Goal: Task Accomplishment & Management: Manage account settings

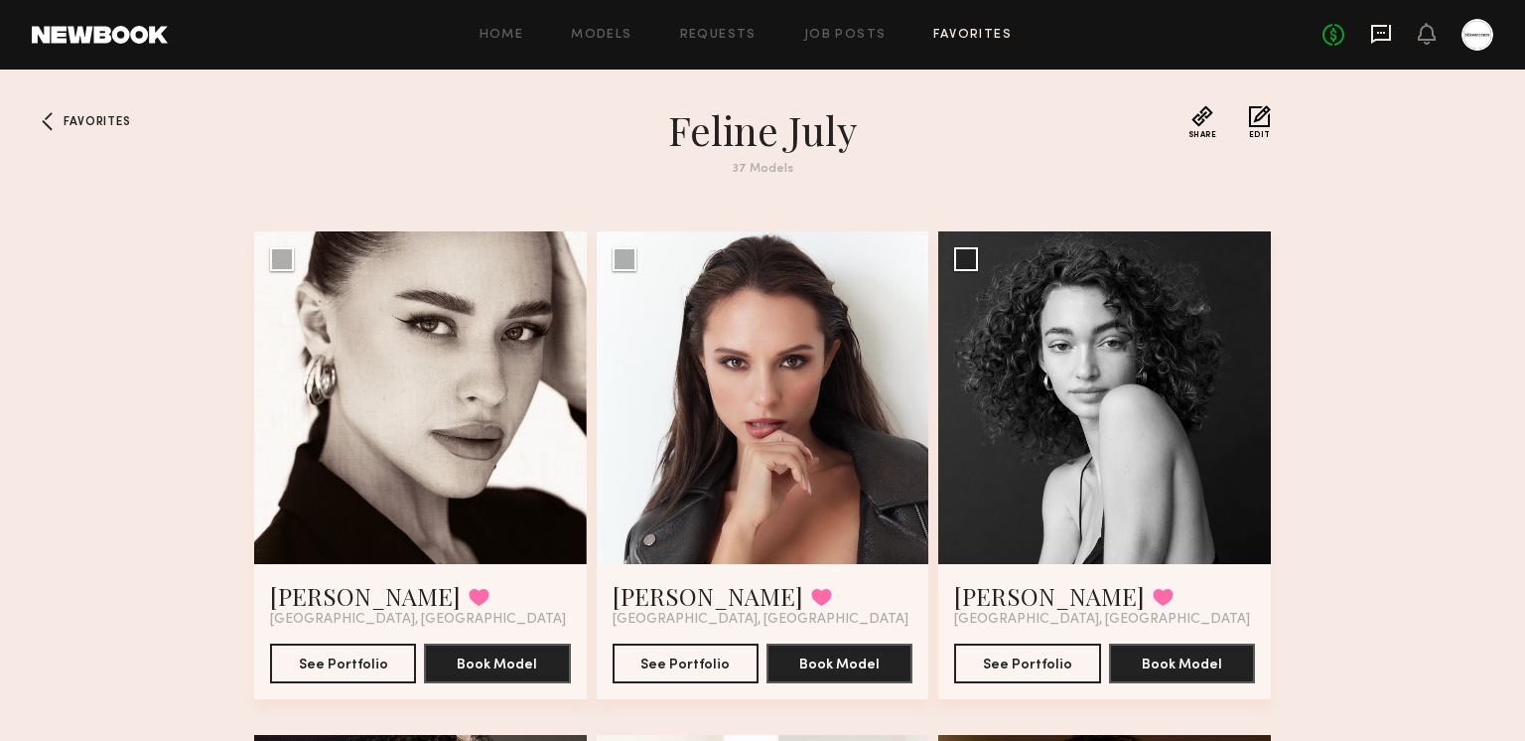
click at [1380, 33] on icon at bounding box center [1381, 33] width 8 height 2
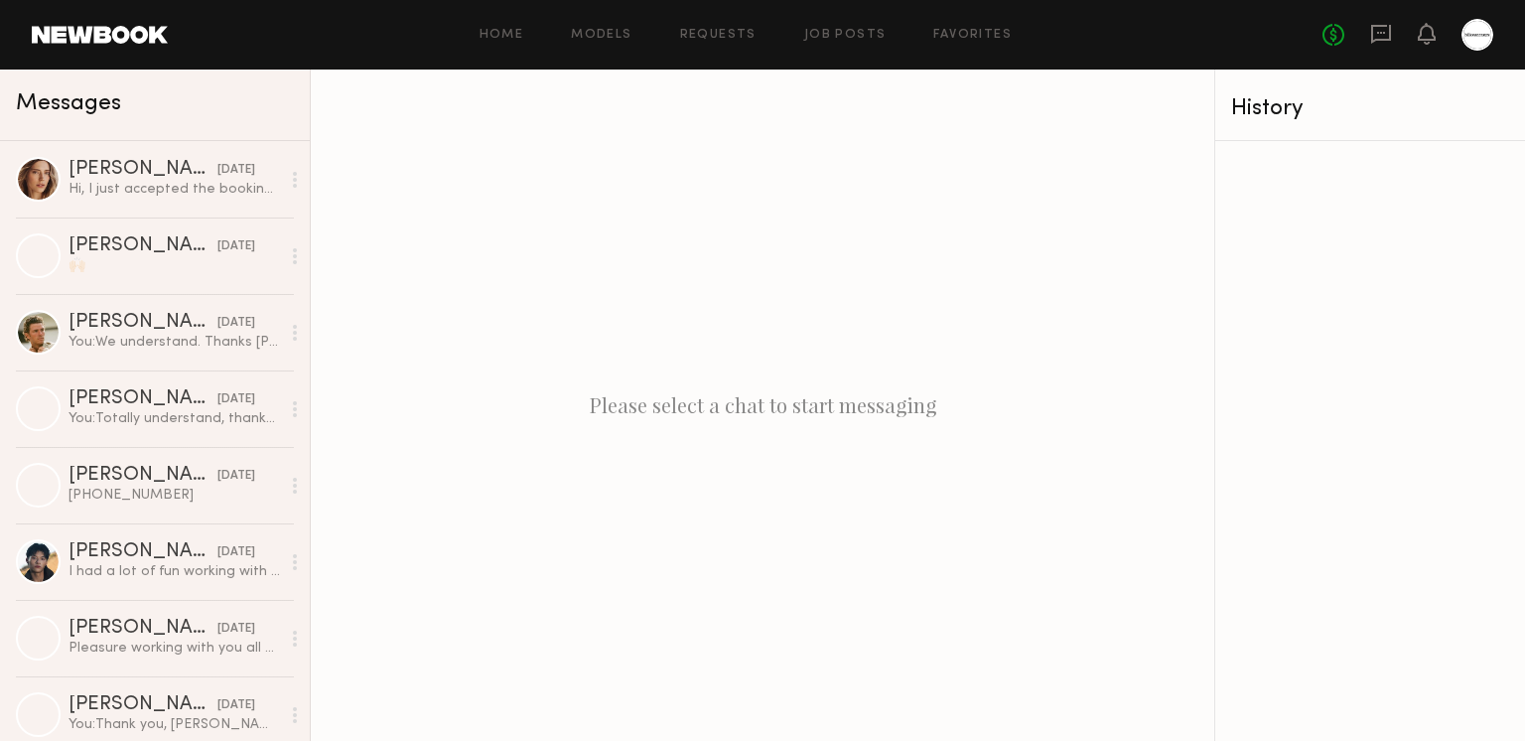
click at [118, 197] on div "Hi, I just accepted the booking:) My email is oxanazubko1@gmail.com and phone n…" at bounding box center [174, 189] width 211 height 19
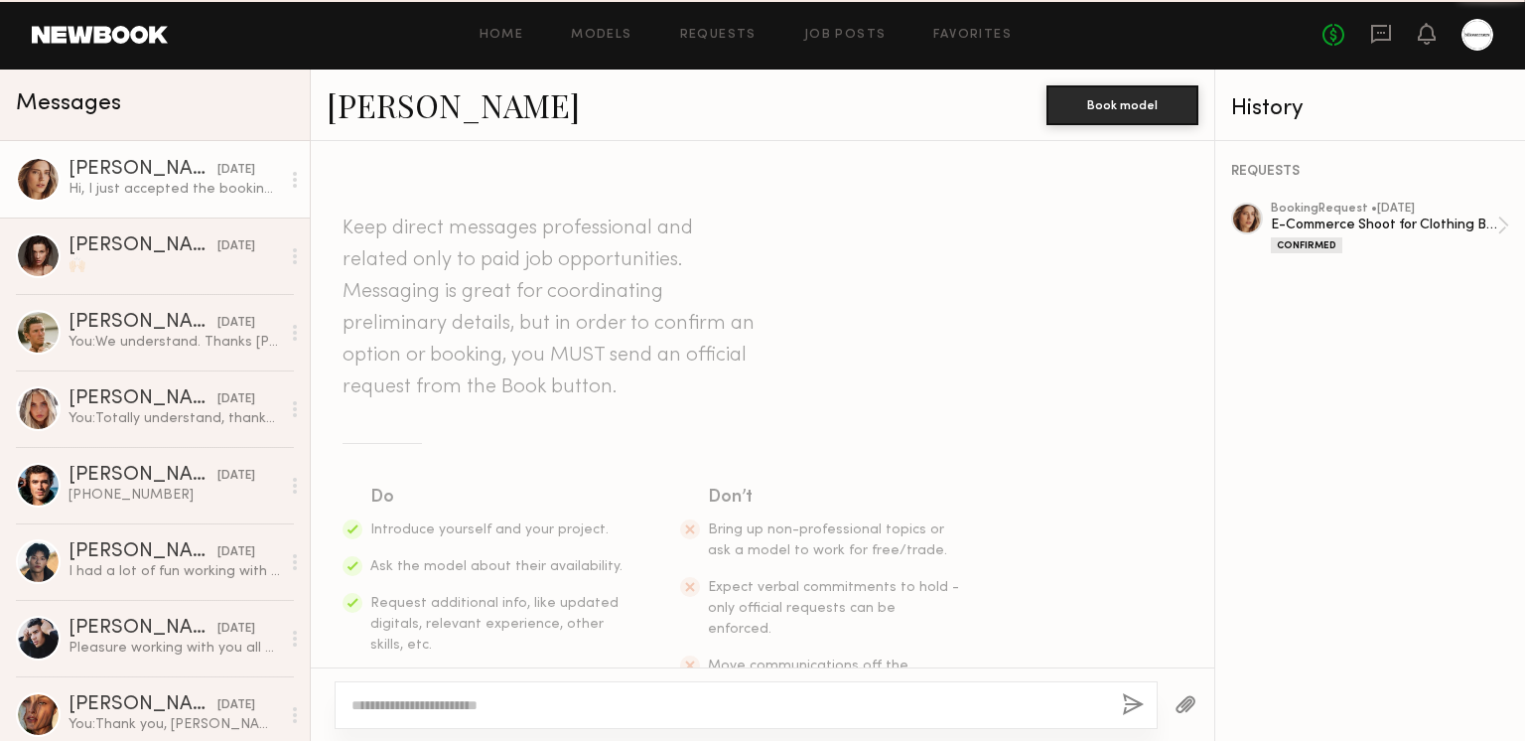
scroll to position [2000, 0]
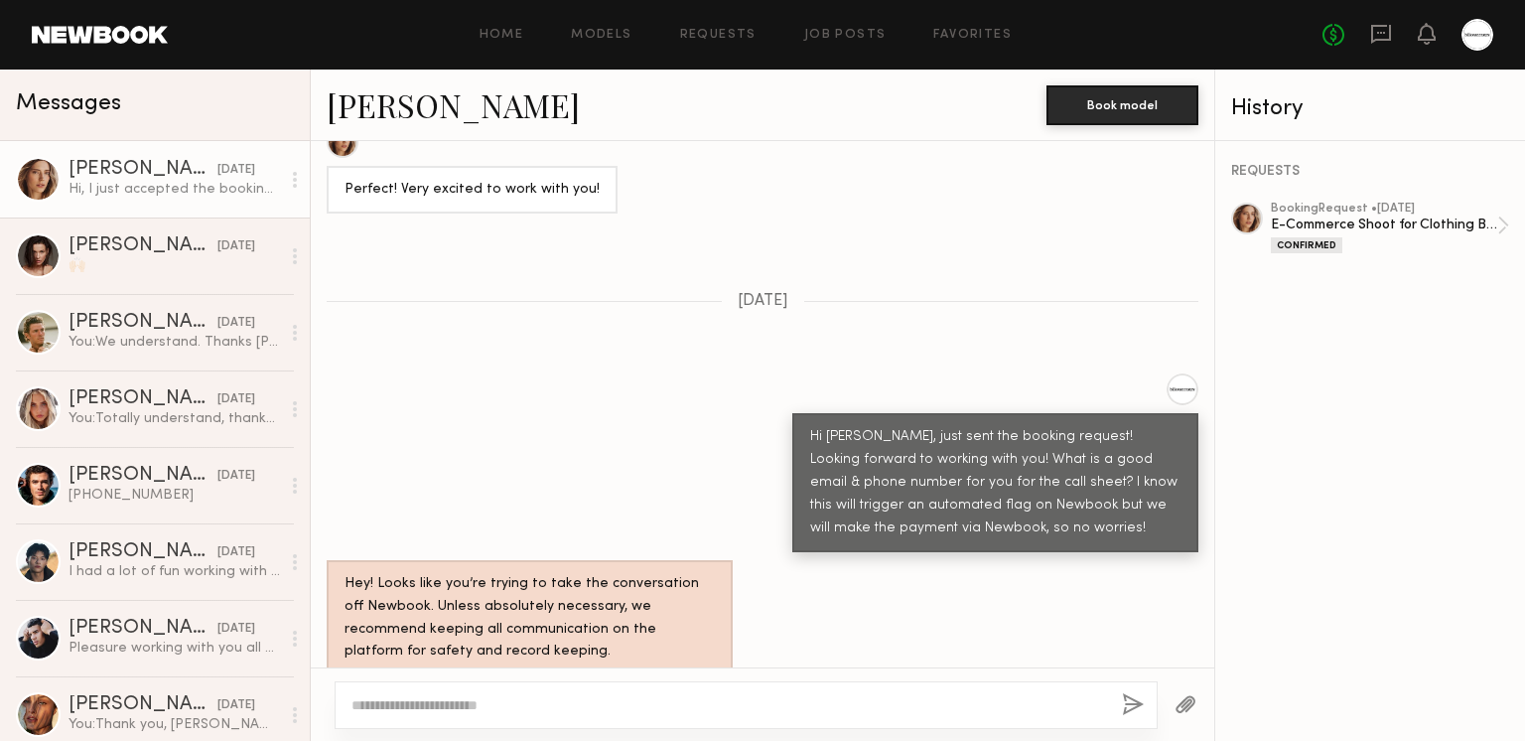
click at [499, 698] on textarea at bounding box center [729, 705] width 755 height 20
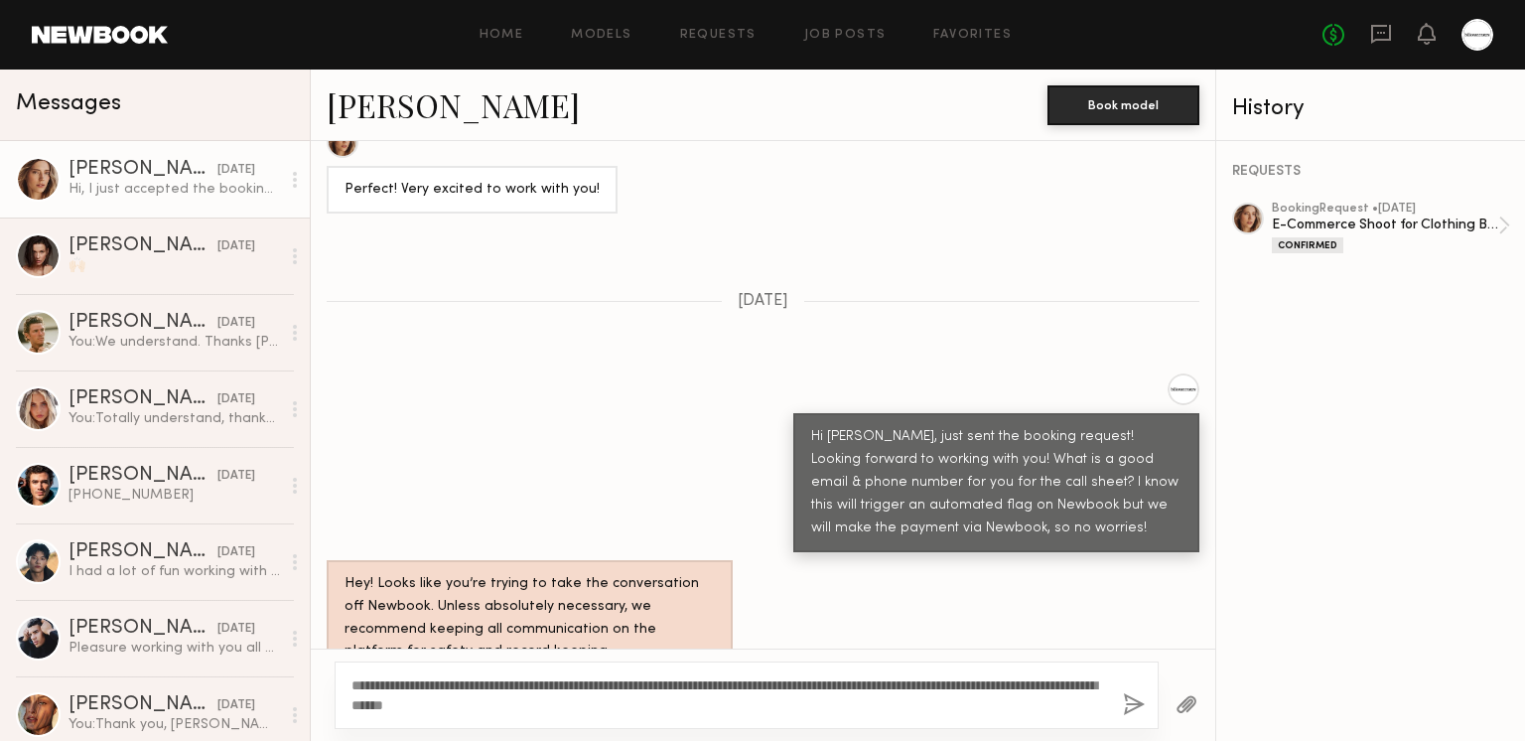
drag, startPoint x: 421, startPoint y: 683, endPoint x: 319, endPoint y: 678, distance: 102.4
click at [319, 678] on div "**********" at bounding box center [763, 694] width 905 height 92
click at [624, 693] on textarea "**********" at bounding box center [730, 695] width 756 height 40
click at [447, 681] on textarea "**********" at bounding box center [730, 695] width 756 height 40
click at [603, 711] on textarea "**********" at bounding box center [730, 695] width 756 height 40
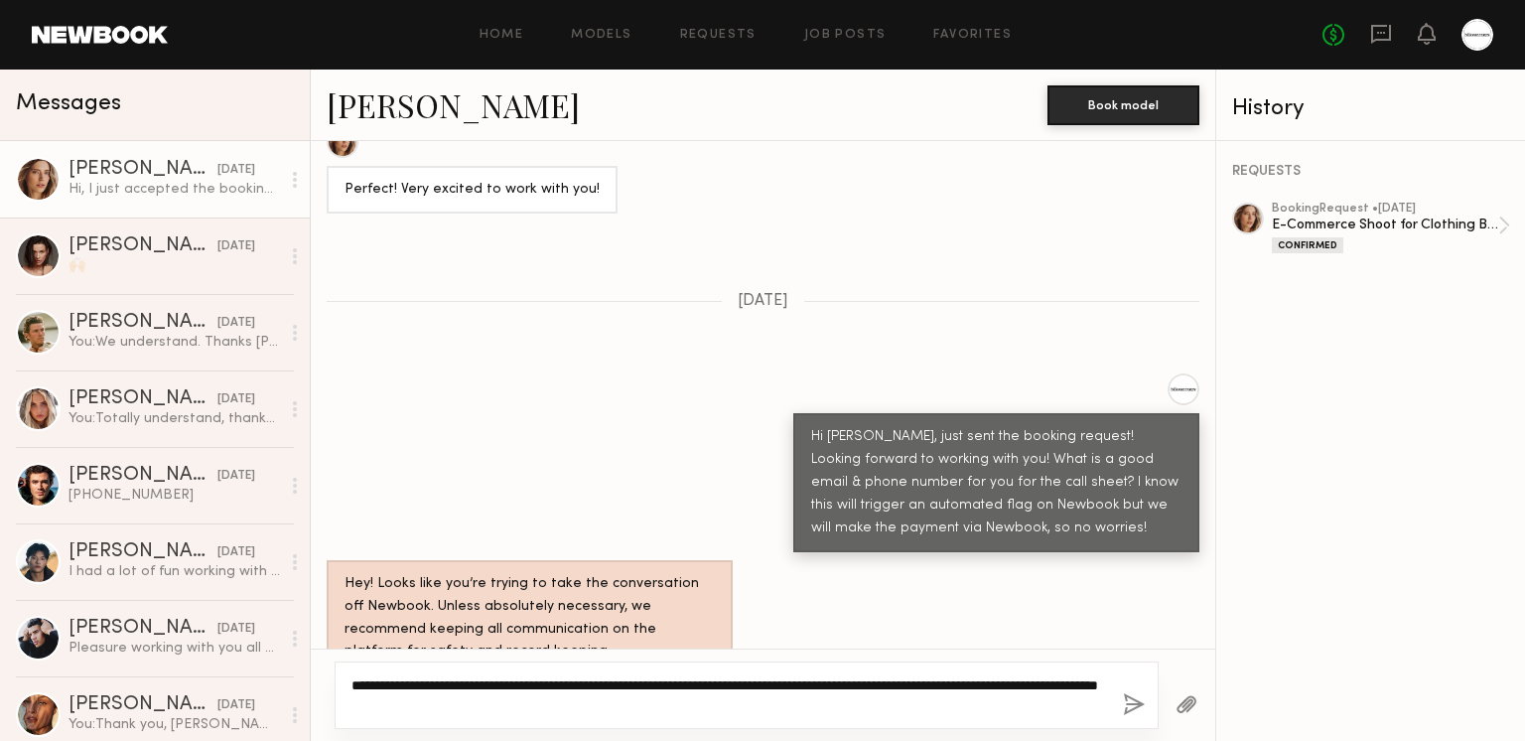
click at [581, 701] on textarea "**********" at bounding box center [730, 695] width 756 height 40
type textarea "**********"
click at [1134, 703] on button "button" at bounding box center [1134, 705] width 22 height 25
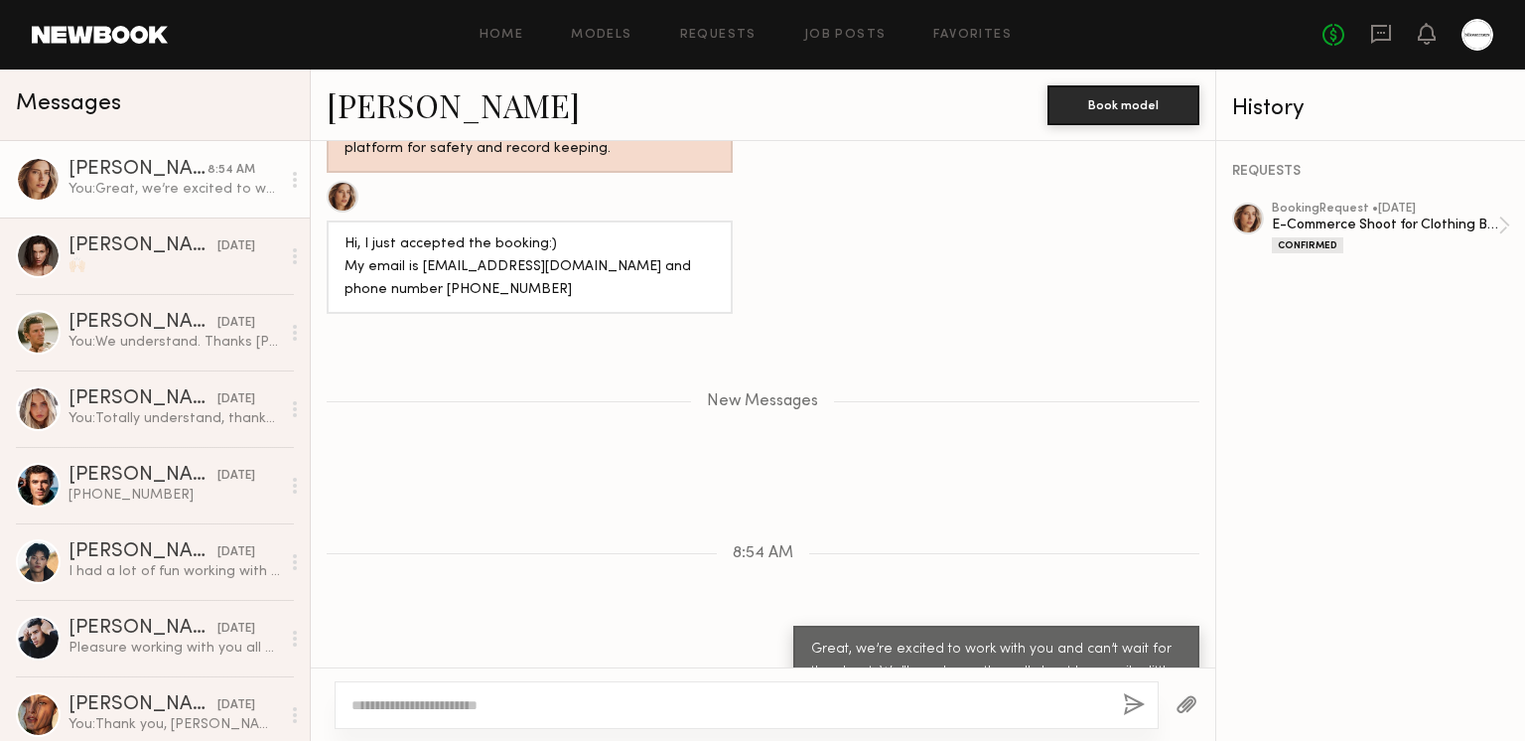
scroll to position [2565, 0]
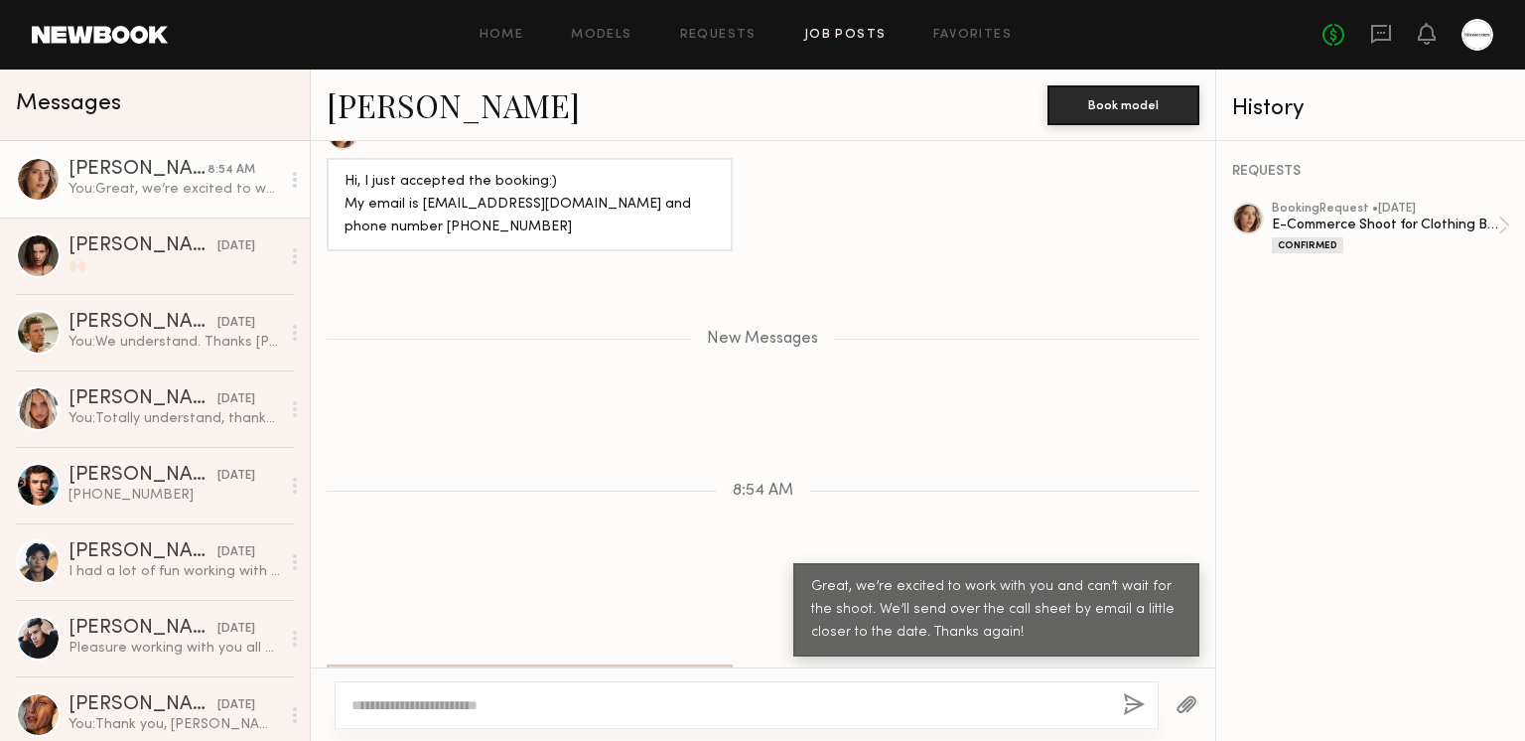
click at [824, 31] on link "Job Posts" at bounding box center [845, 35] width 82 height 13
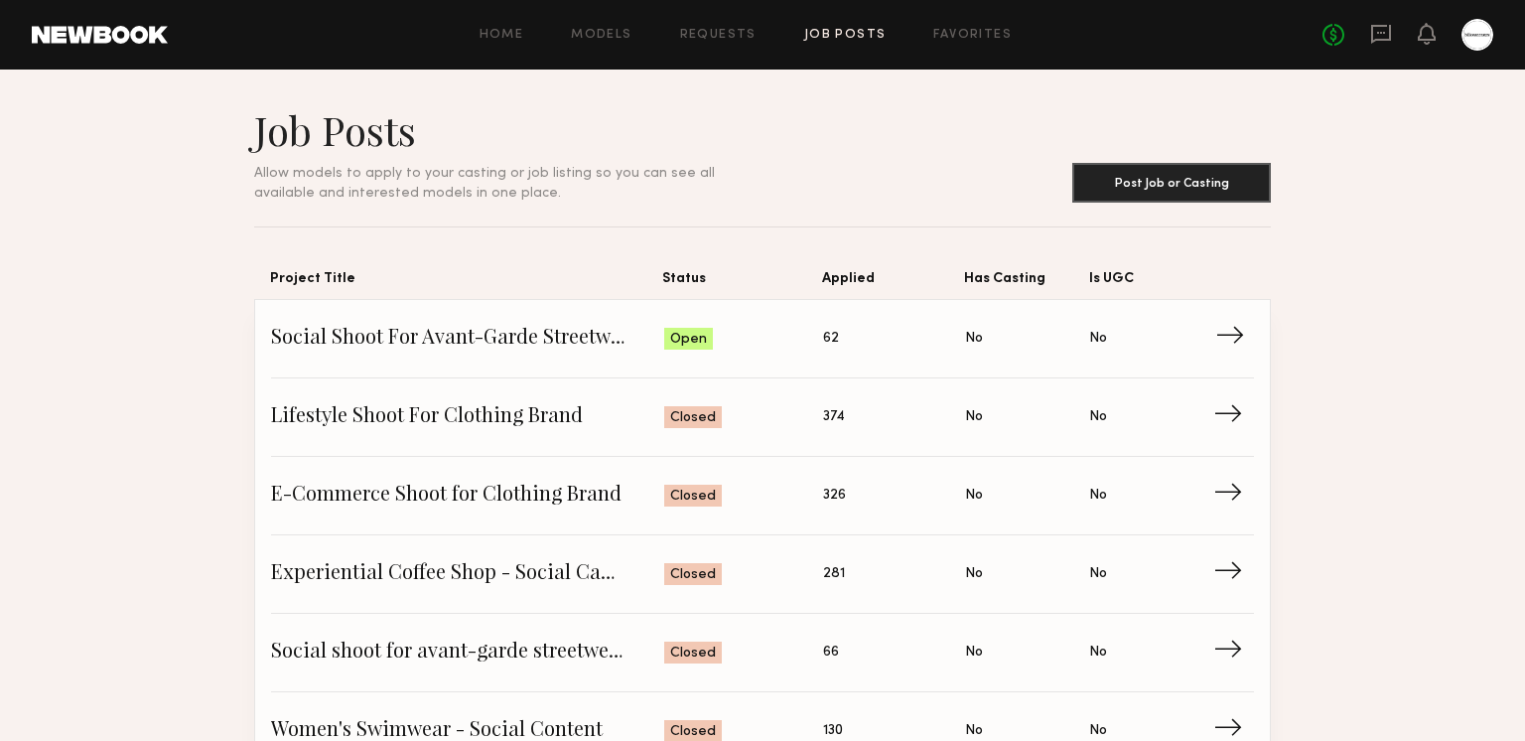
click at [529, 338] on span "Social Shoot For Avant-Garde Streetwear Brand" at bounding box center [467, 339] width 393 height 30
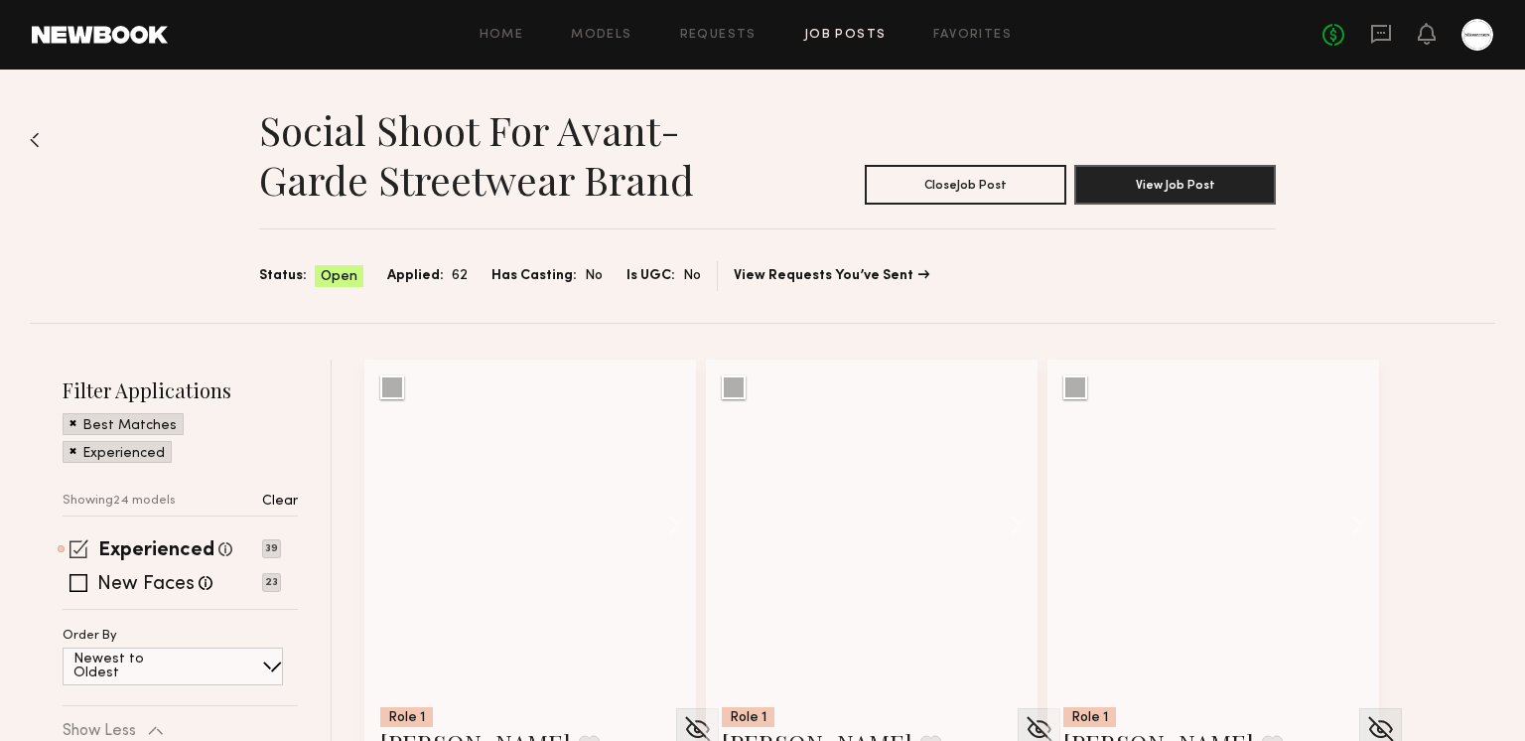
click at [70, 549] on span at bounding box center [79, 548] width 19 height 19
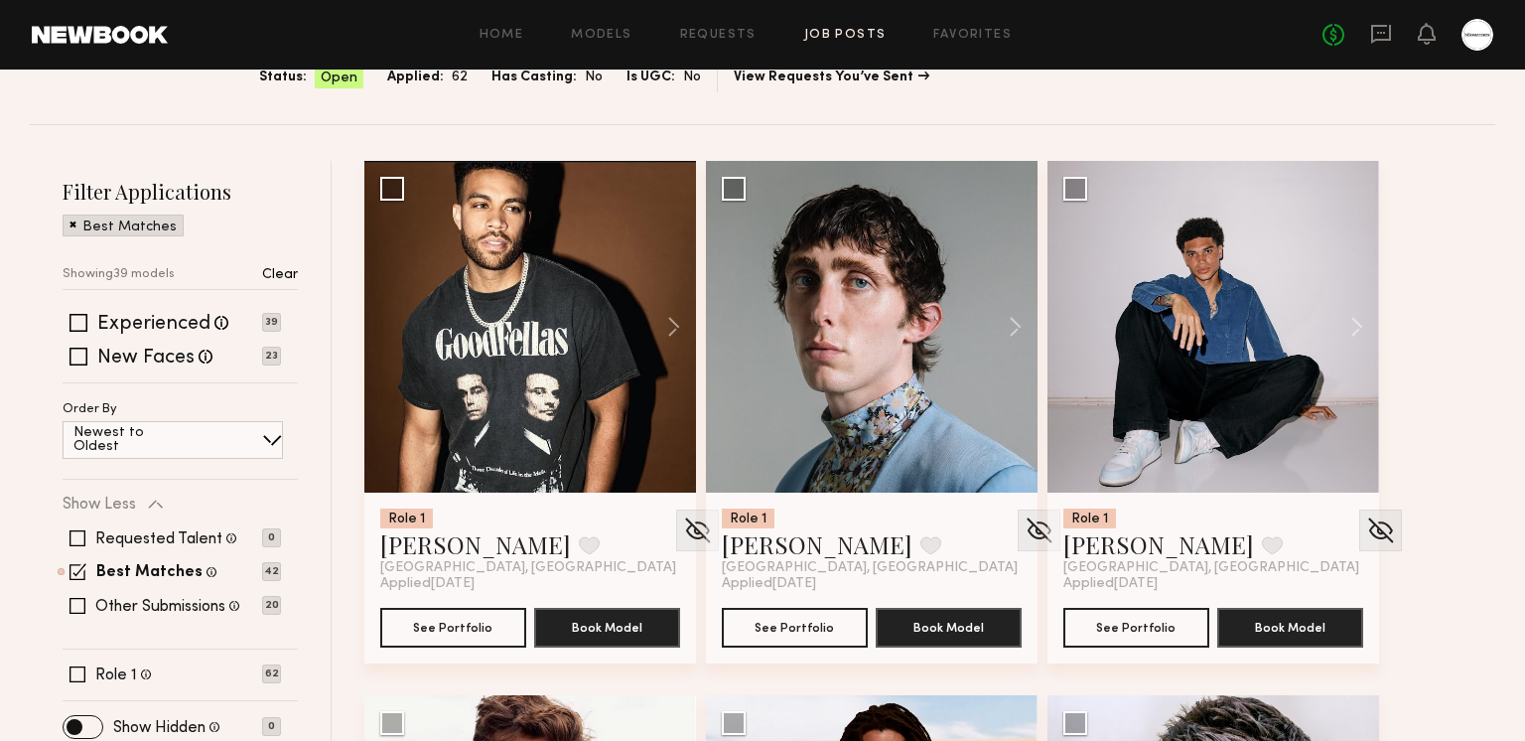
scroll to position [435, 0]
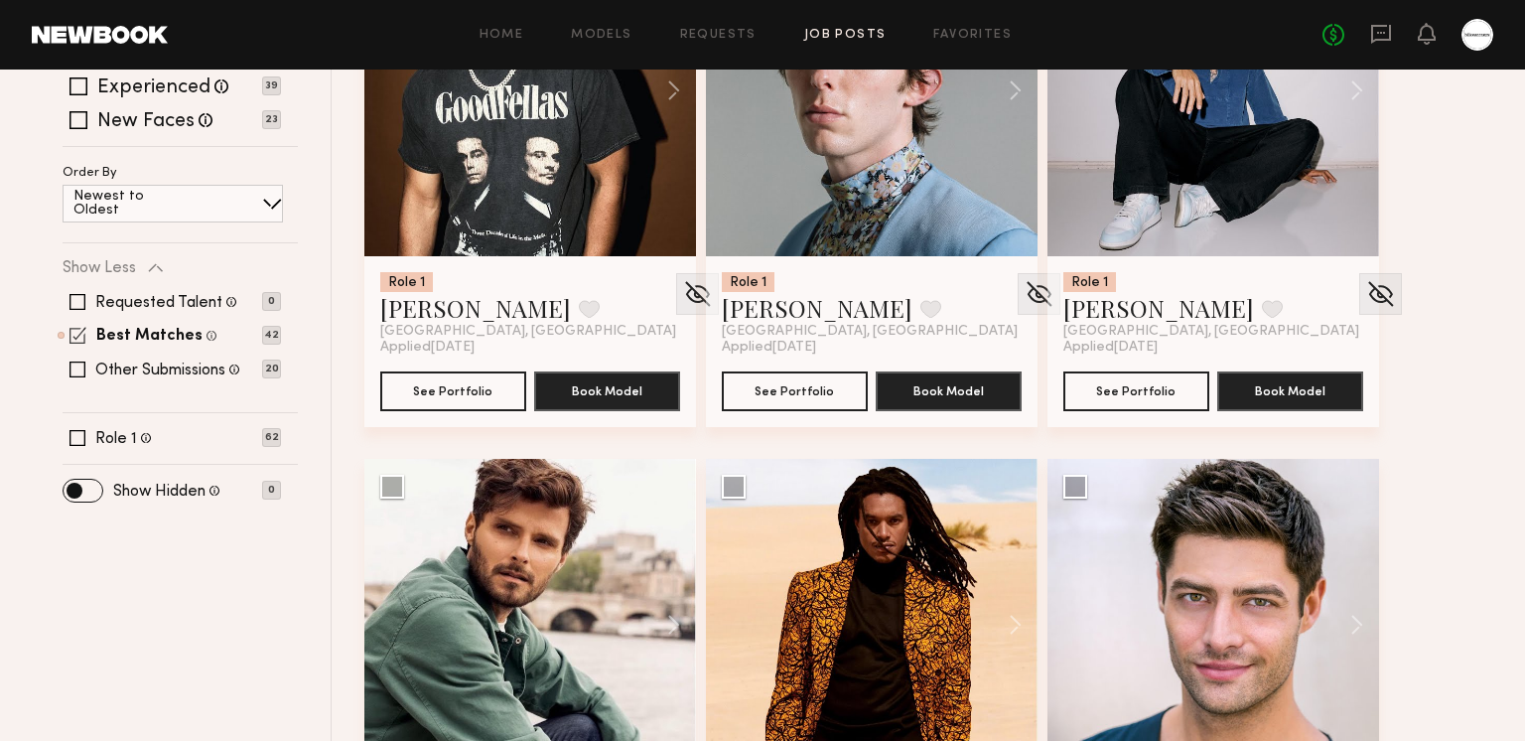
click at [78, 329] on span at bounding box center [78, 335] width 17 height 17
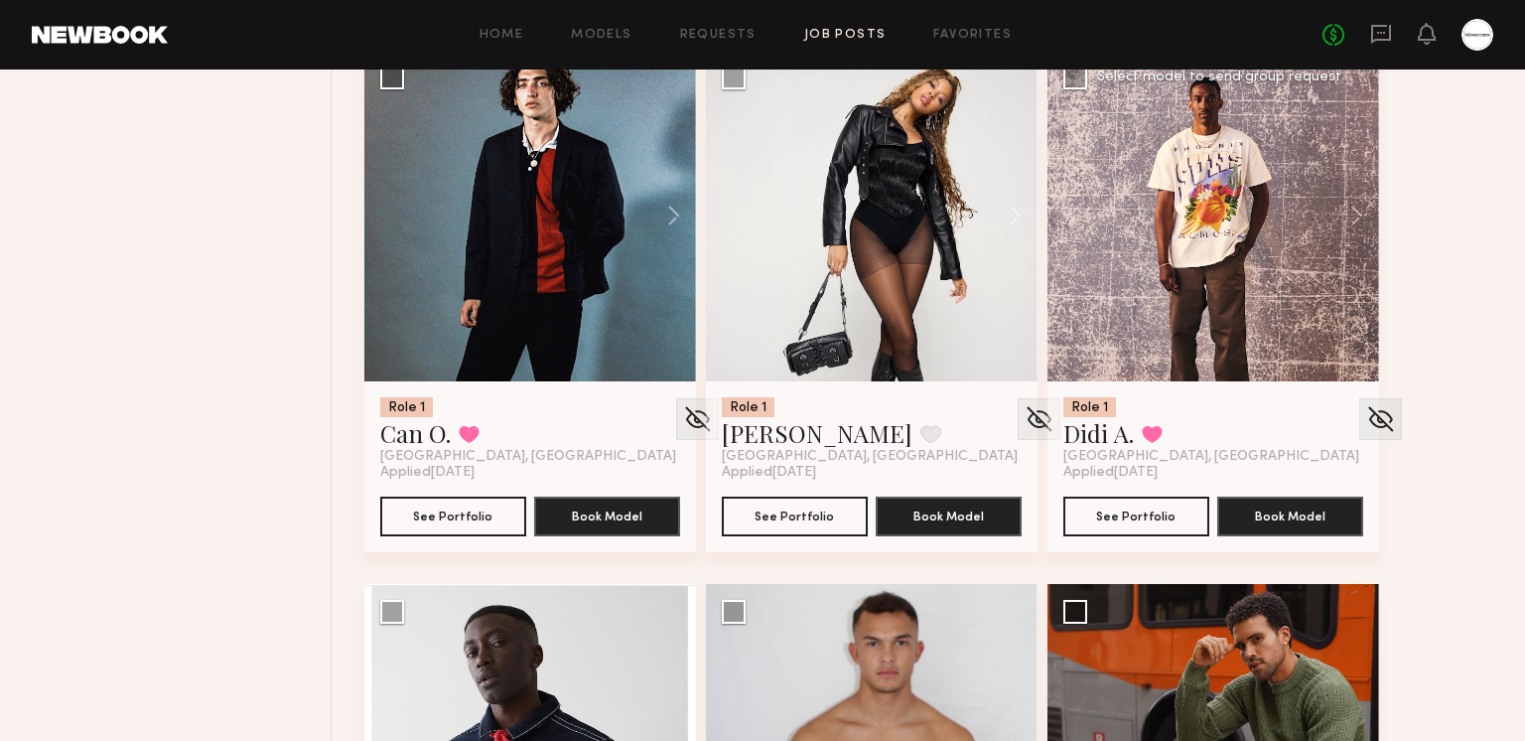
scroll to position [1946, 0]
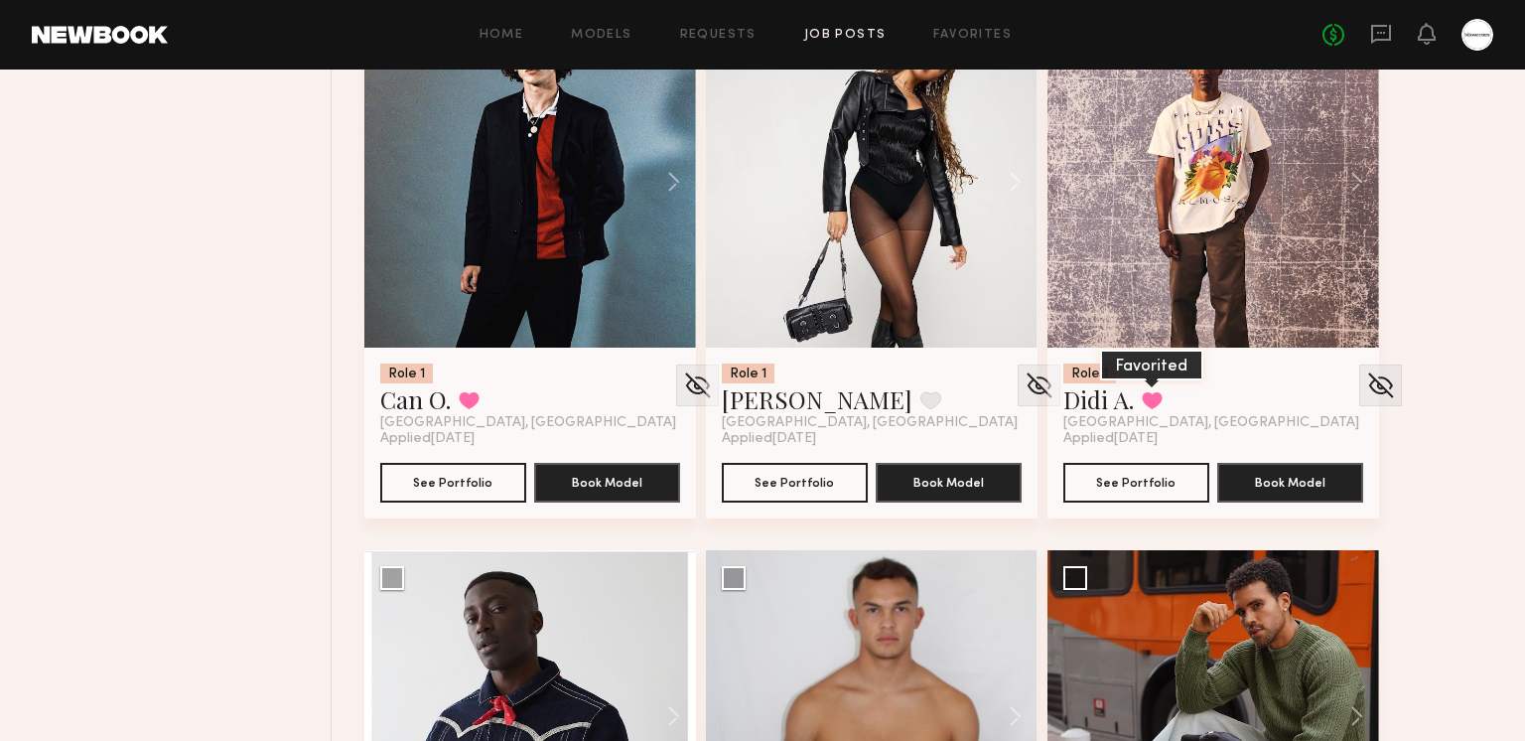
click at [1153, 398] on button at bounding box center [1152, 400] width 21 height 18
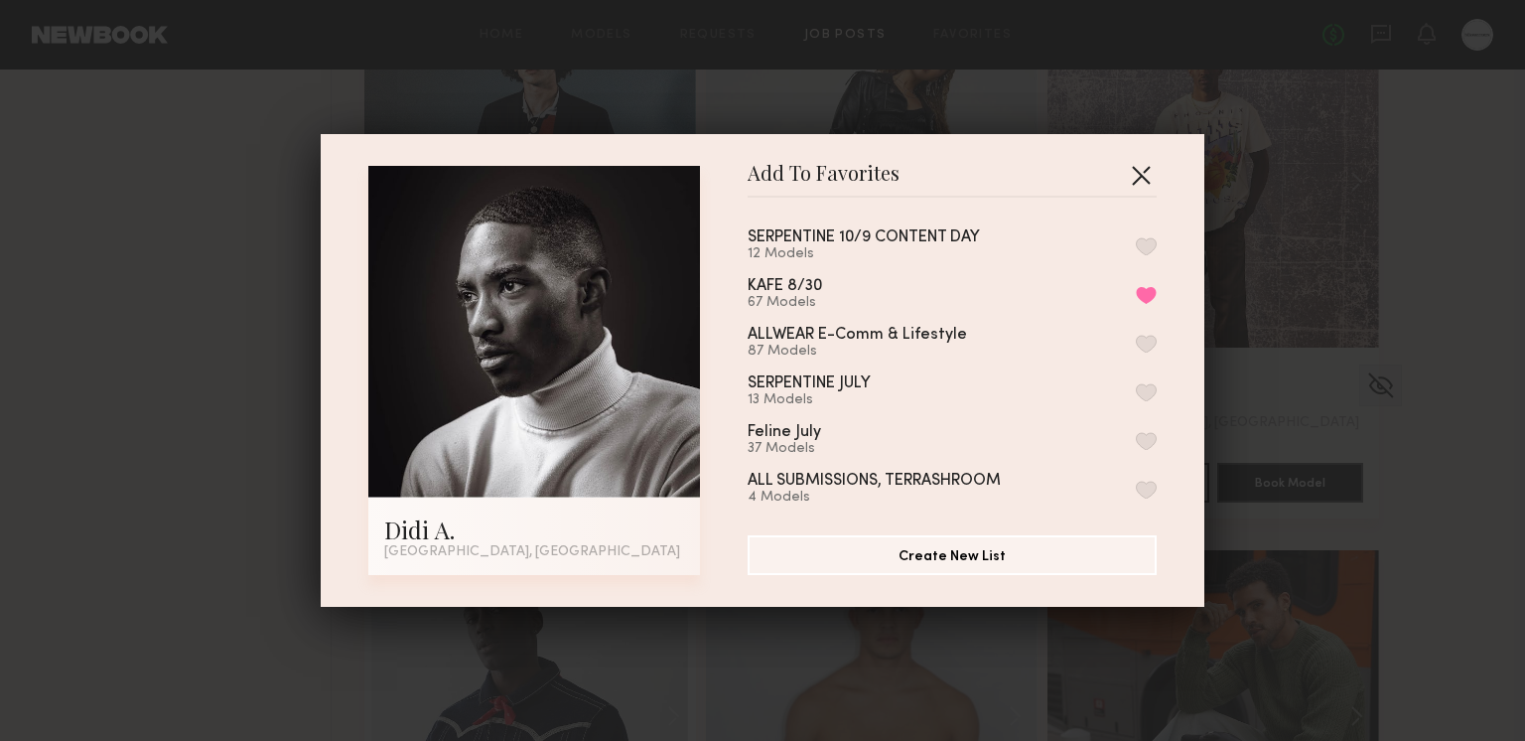
click at [1145, 171] on button "button" at bounding box center [1141, 175] width 32 height 32
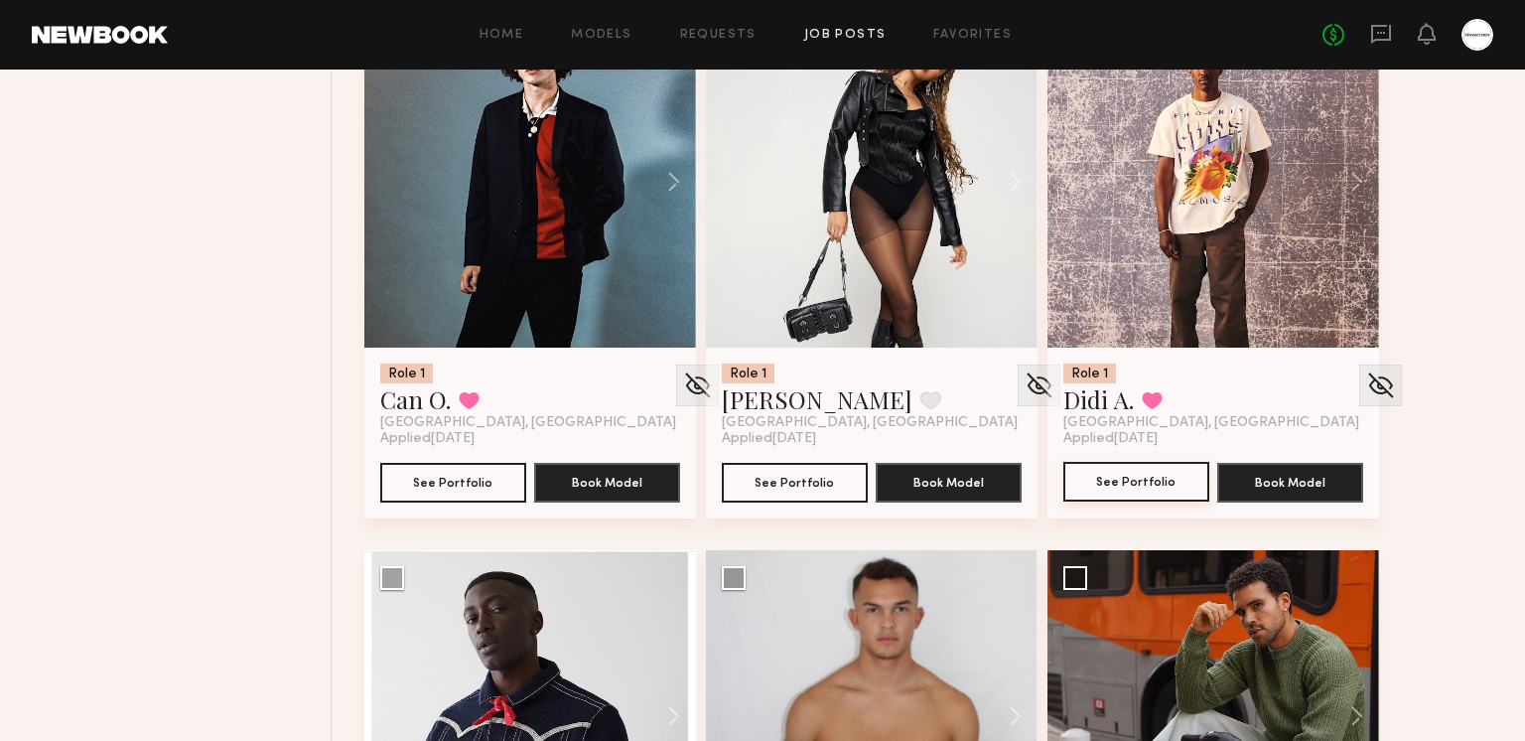
click at [1129, 479] on button "See Portfolio" at bounding box center [1136, 482] width 146 height 40
click at [452, 489] on button "See Portfolio" at bounding box center [453, 482] width 146 height 40
click at [1159, 478] on button "See Portfolio" at bounding box center [1136, 482] width 146 height 40
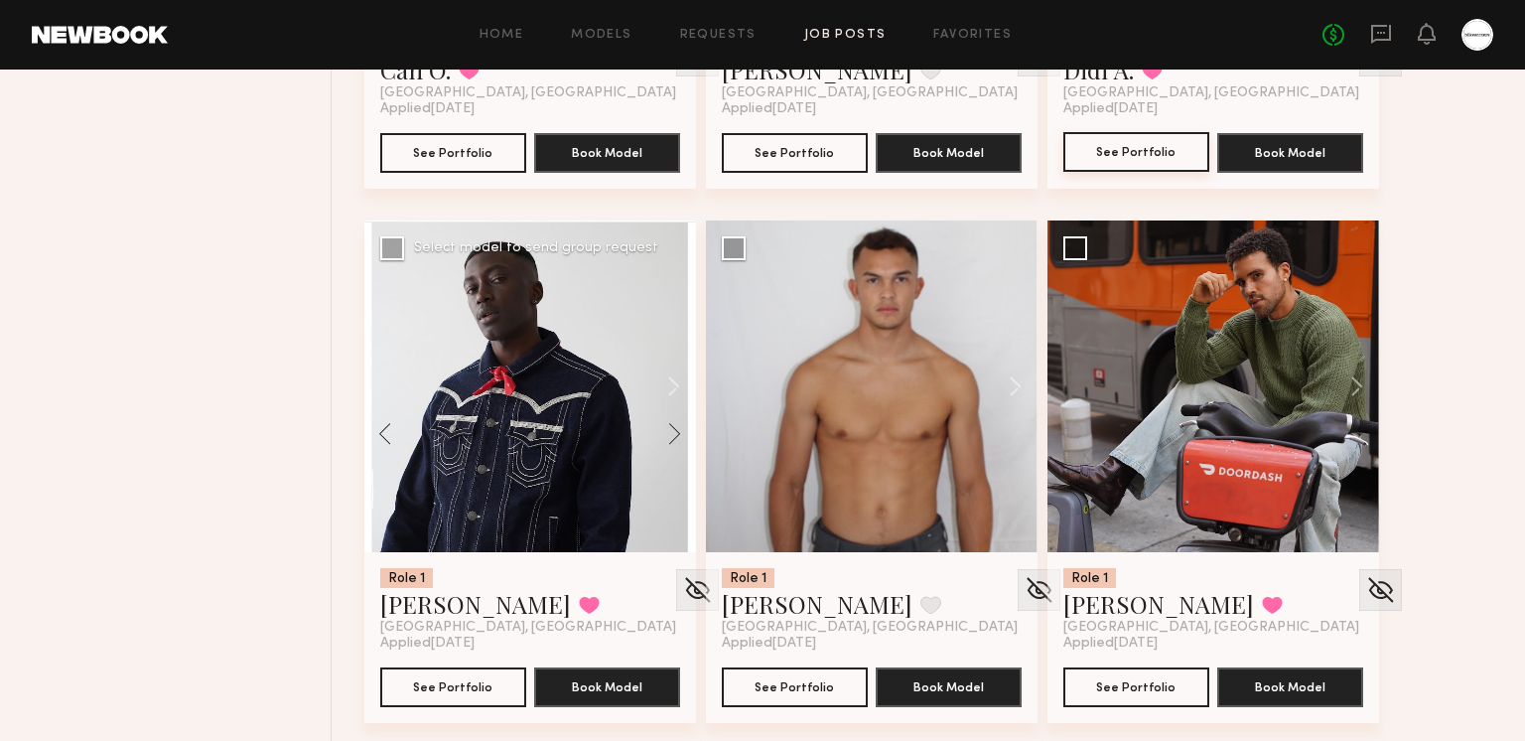
scroll to position [2280, 0]
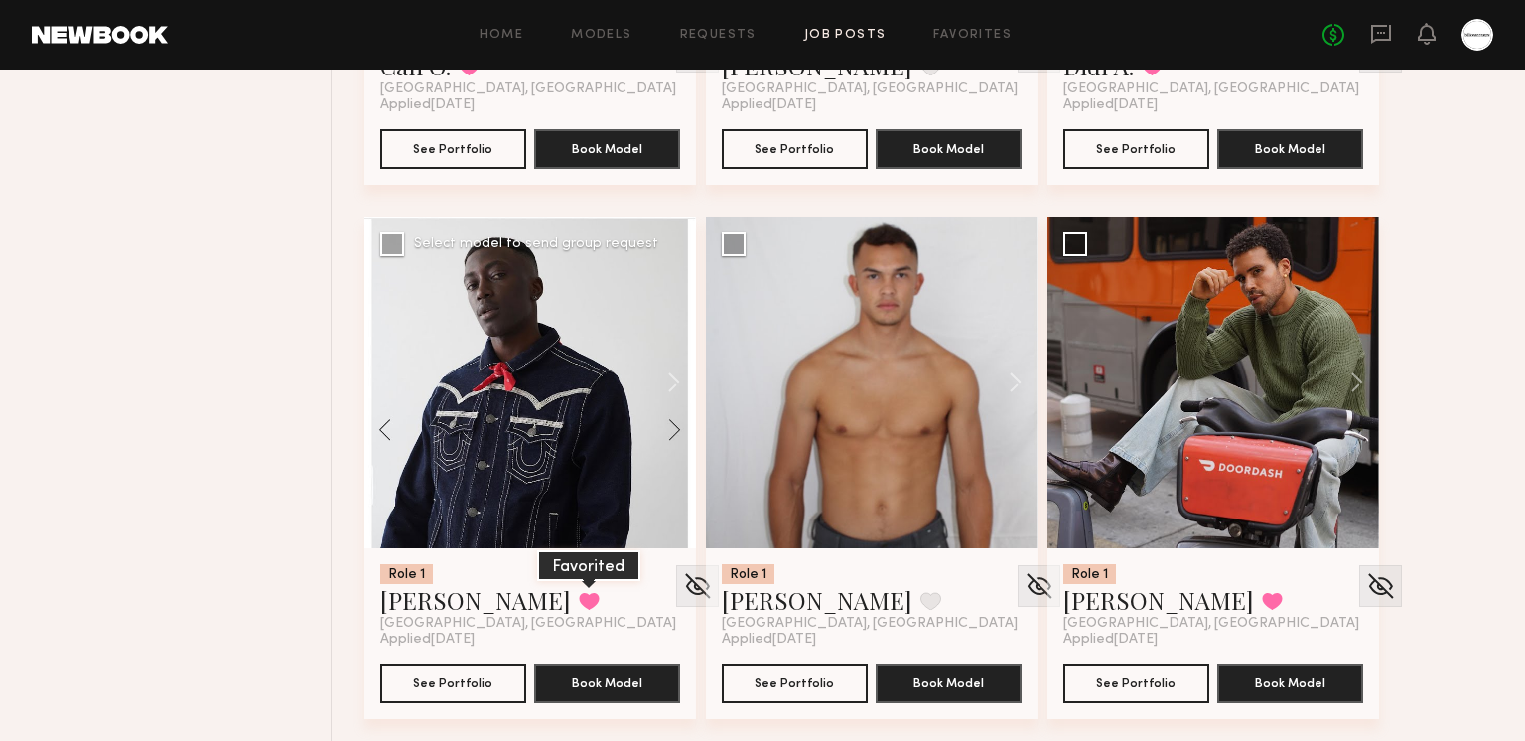
click at [579, 606] on button at bounding box center [589, 601] width 21 height 18
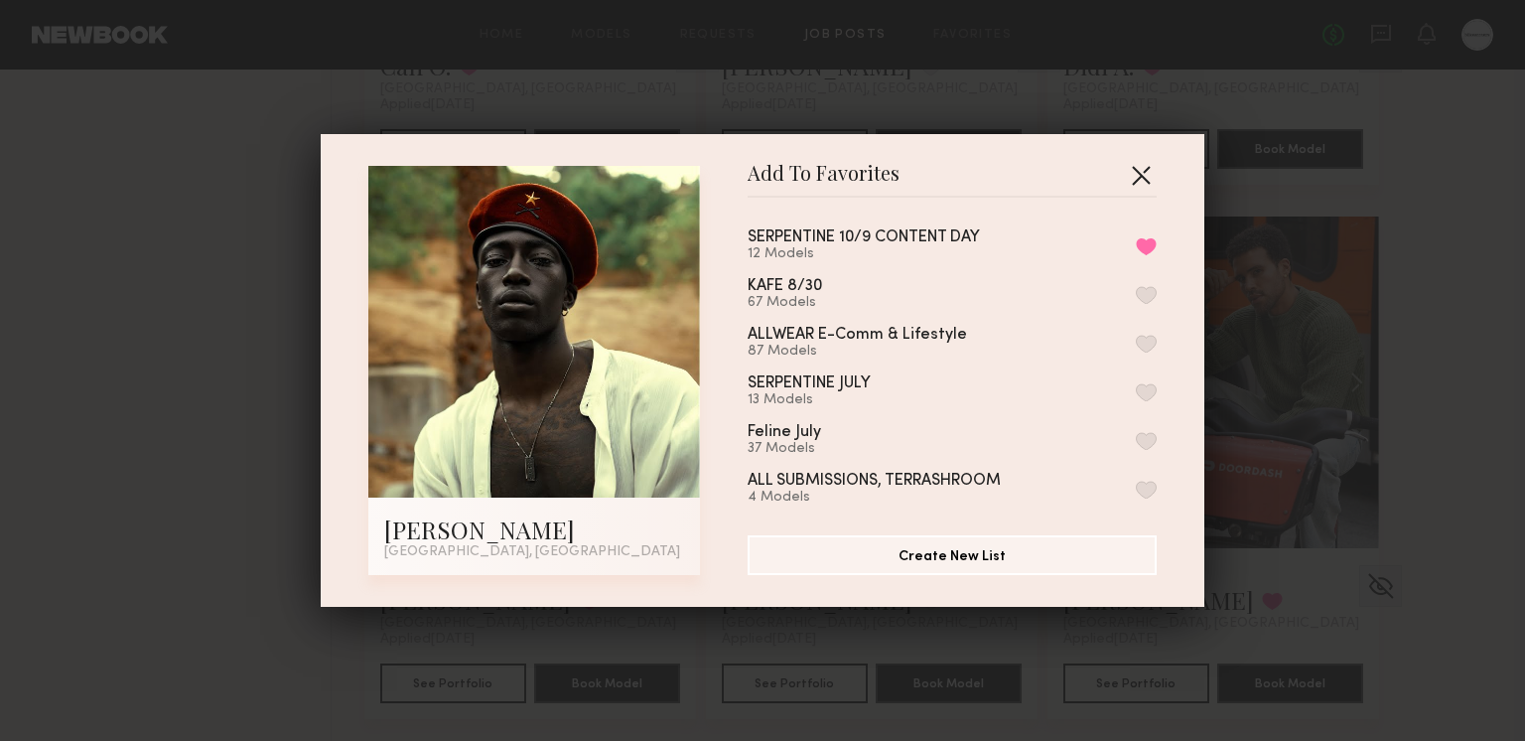
click at [1136, 174] on button "button" at bounding box center [1141, 175] width 32 height 32
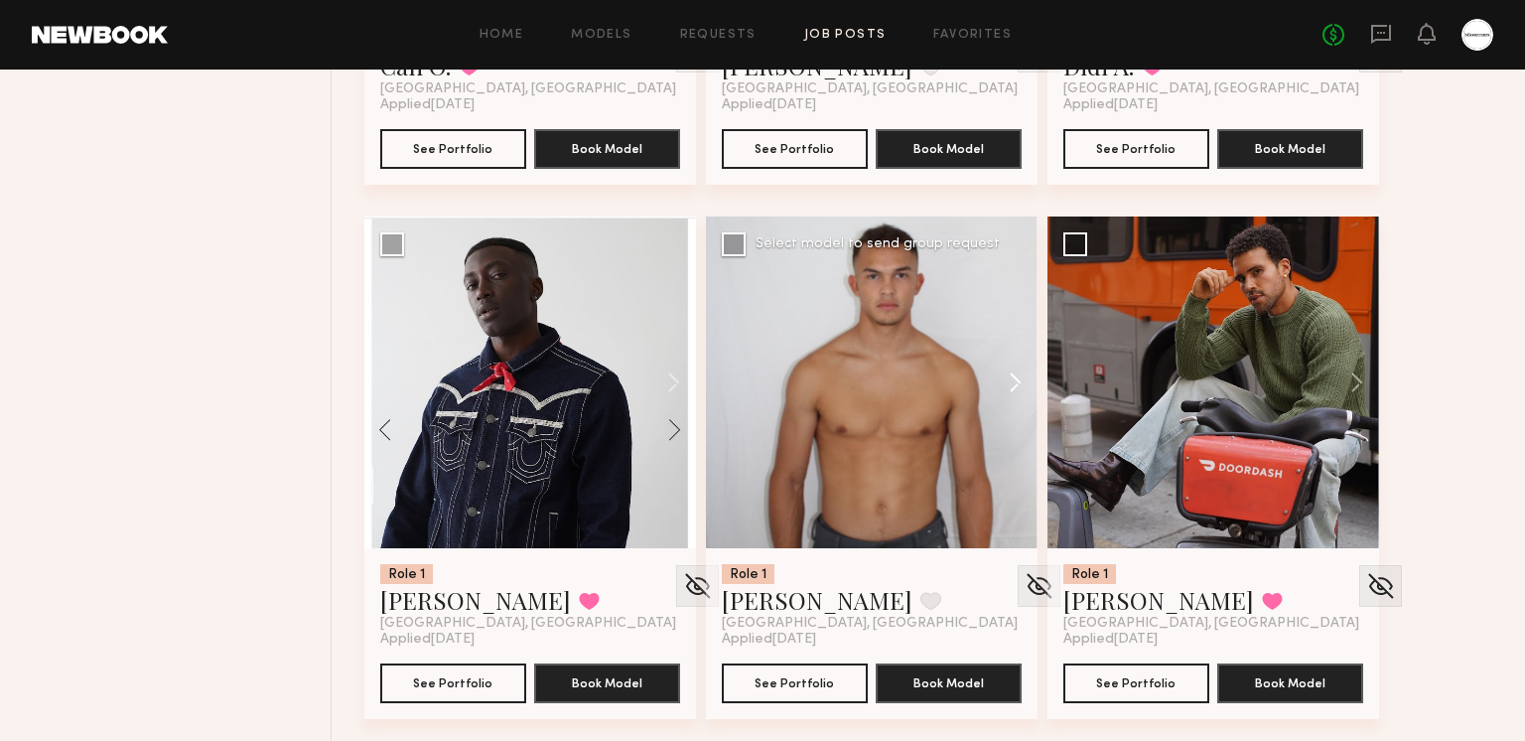
click at [1020, 380] on button at bounding box center [1006, 382] width 64 height 332
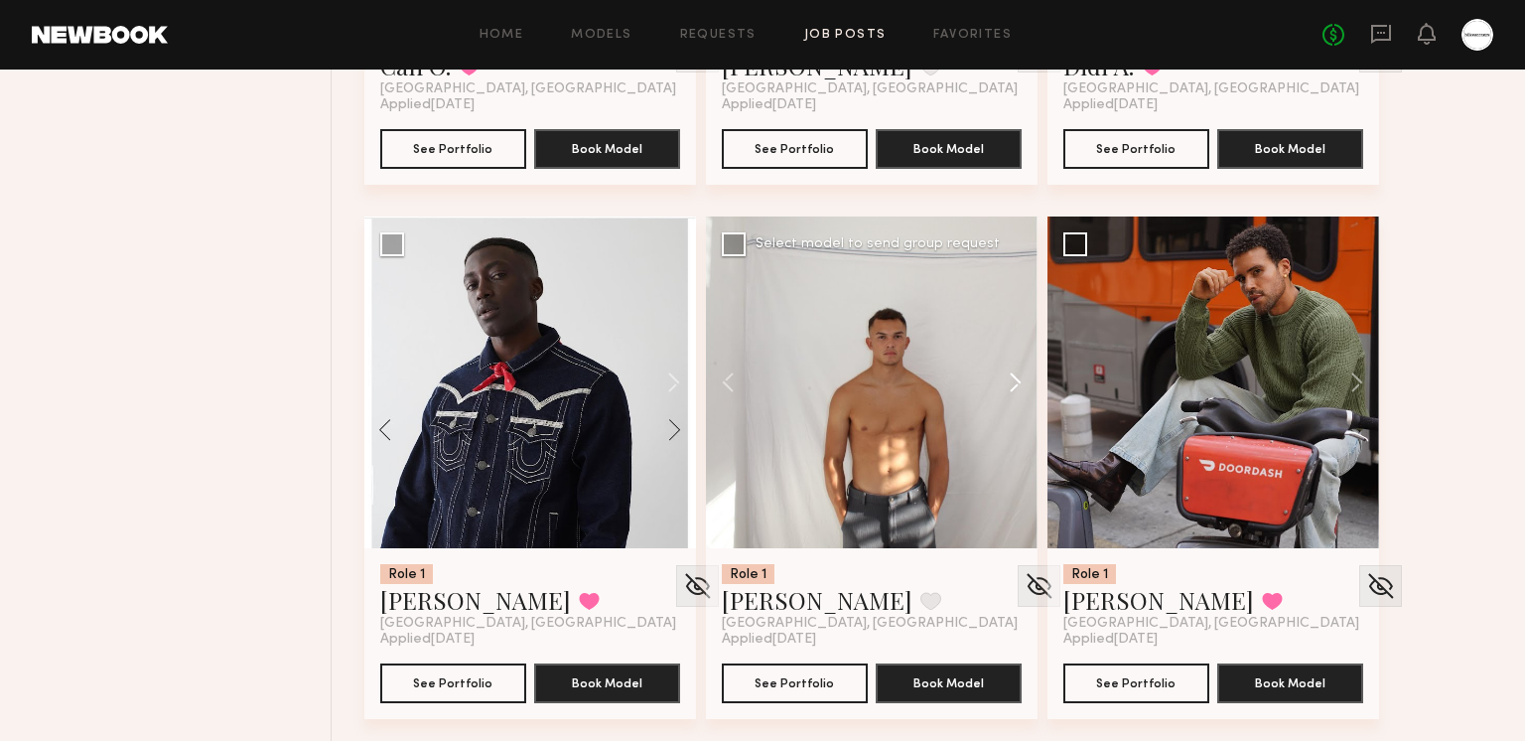
click at [1020, 380] on button at bounding box center [1006, 382] width 64 height 332
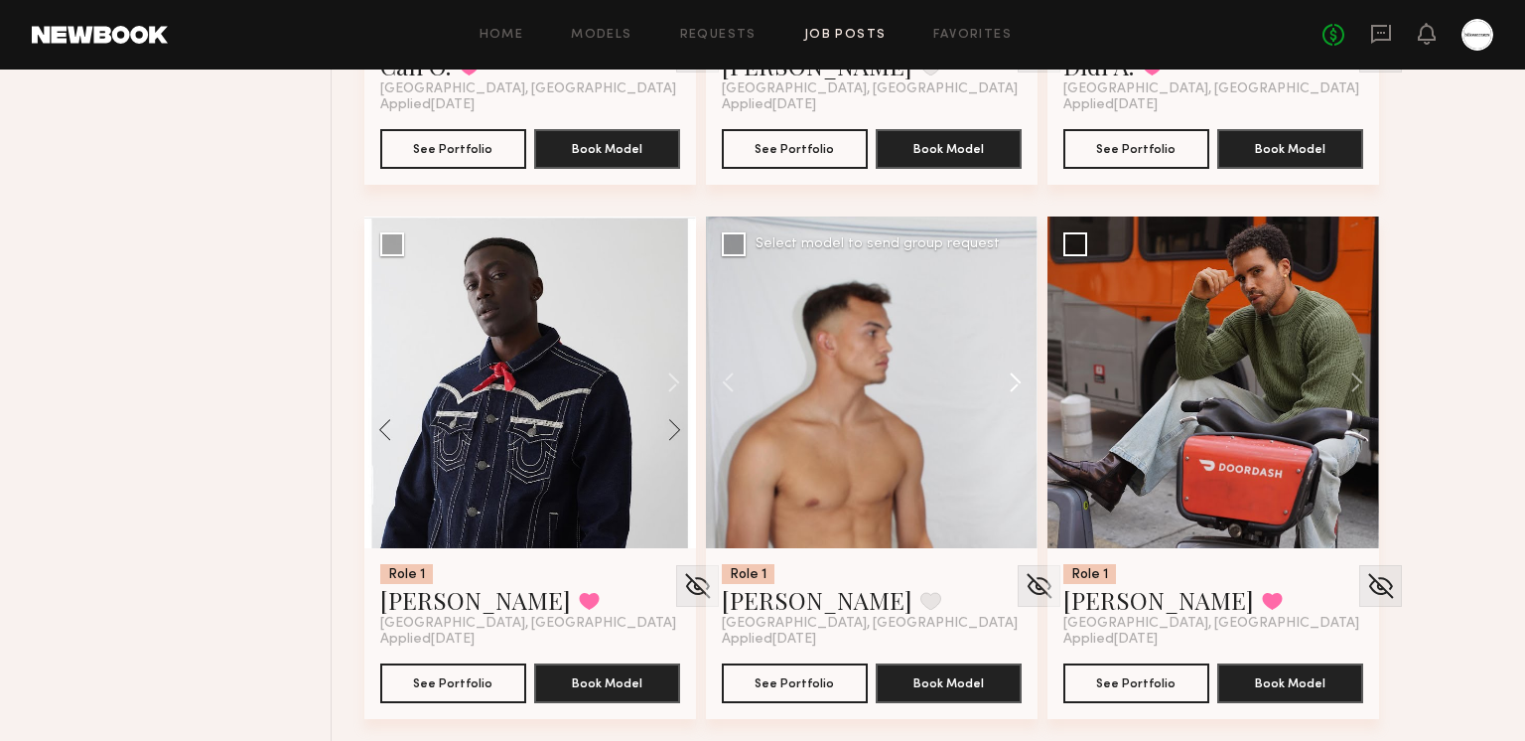
click at [1019, 379] on button at bounding box center [1006, 382] width 64 height 332
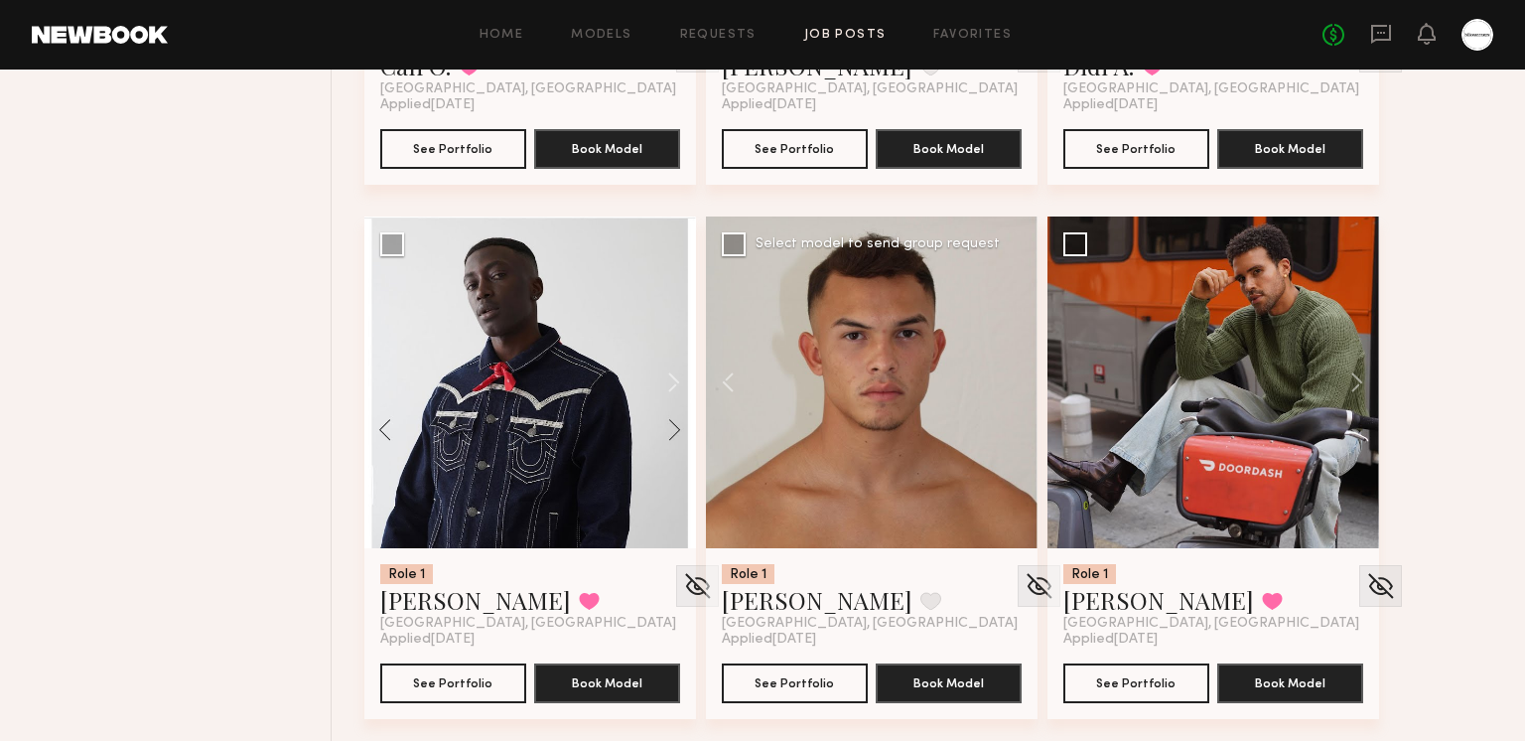
click at [1016, 377] on div at bounding box center [872, 382] width 332 height 332
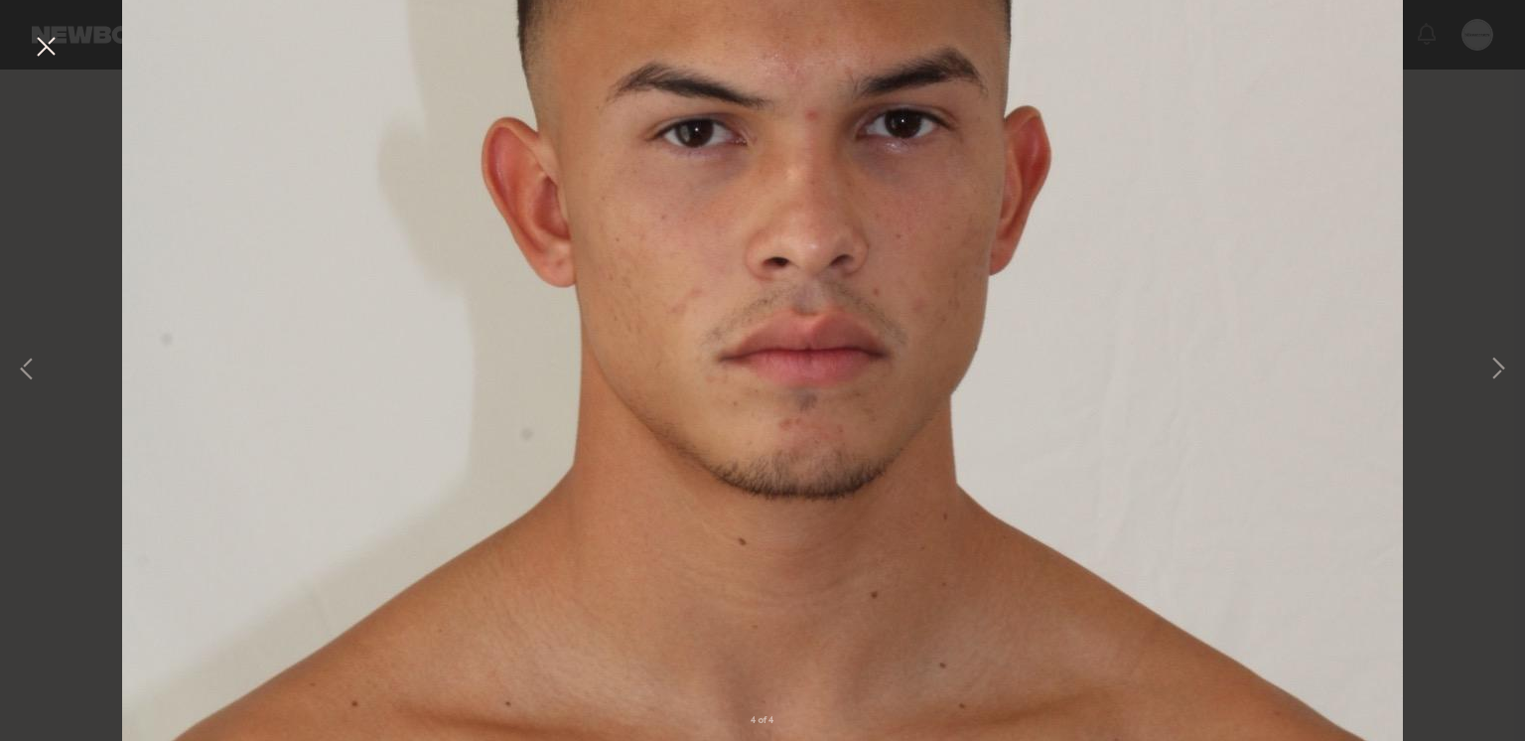
click at [52, 50] on button at bounding box center [46, 48] width 32 height 36
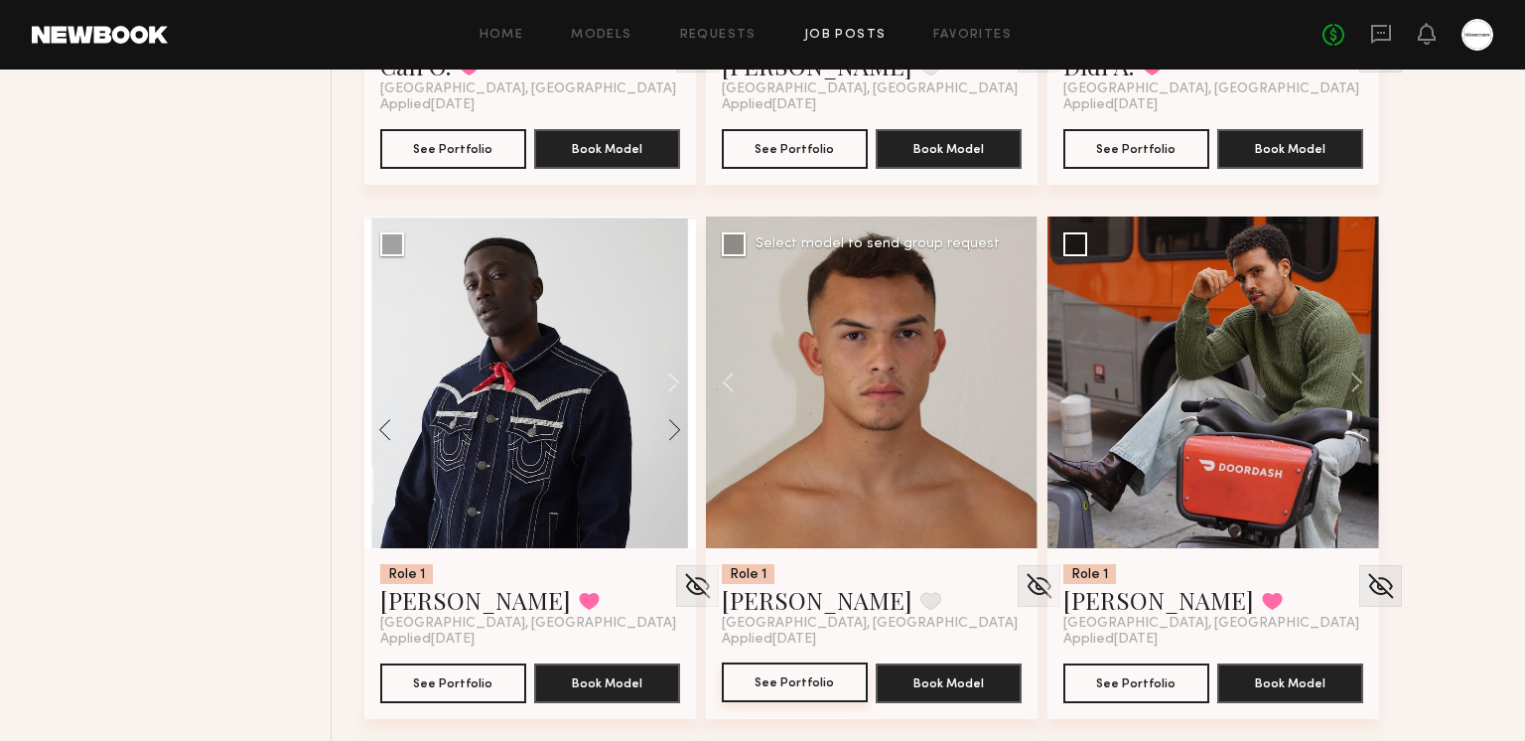
click at [746, 689] on button "See Portfolio" at bounding box center [795, 682] width 146 height 40
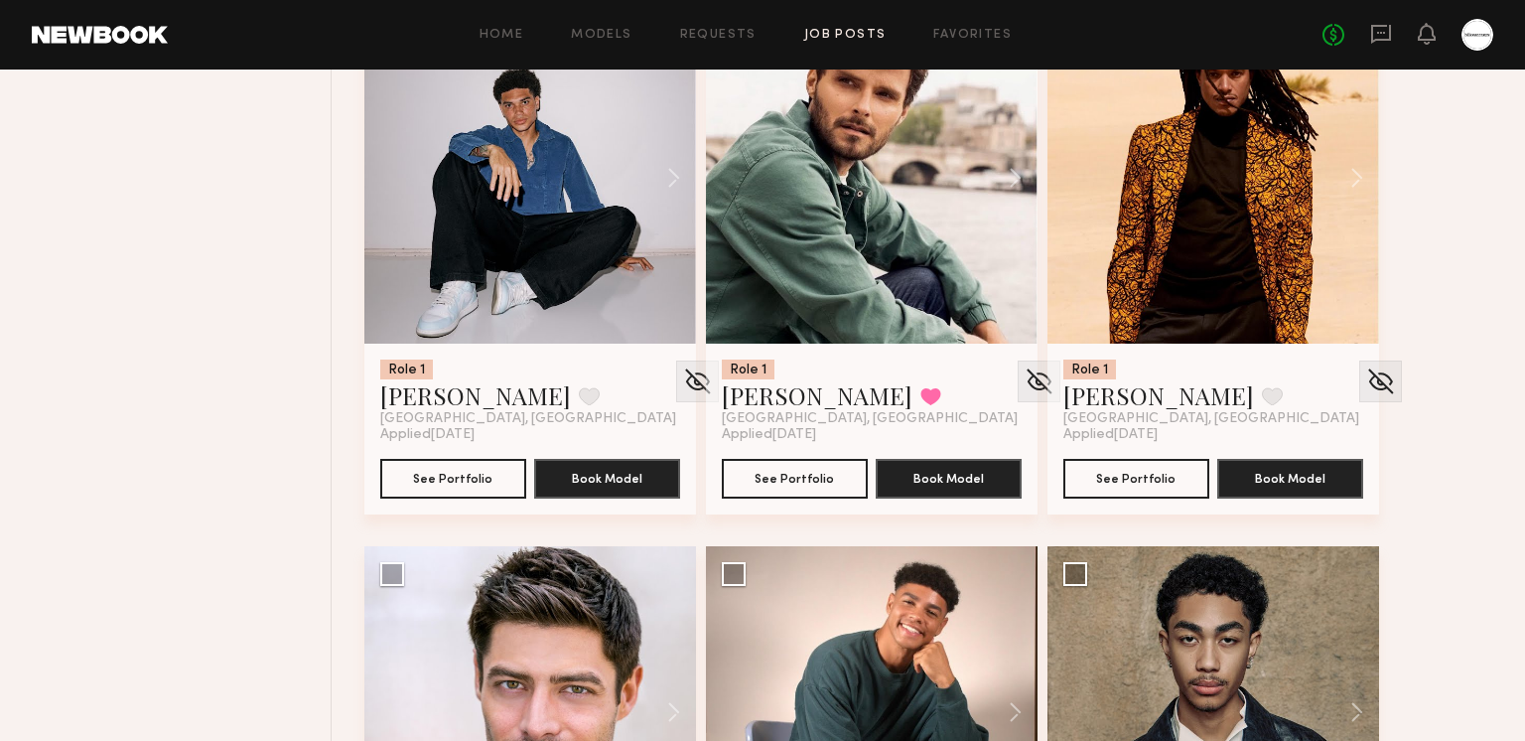
scroll to position [788, 0]
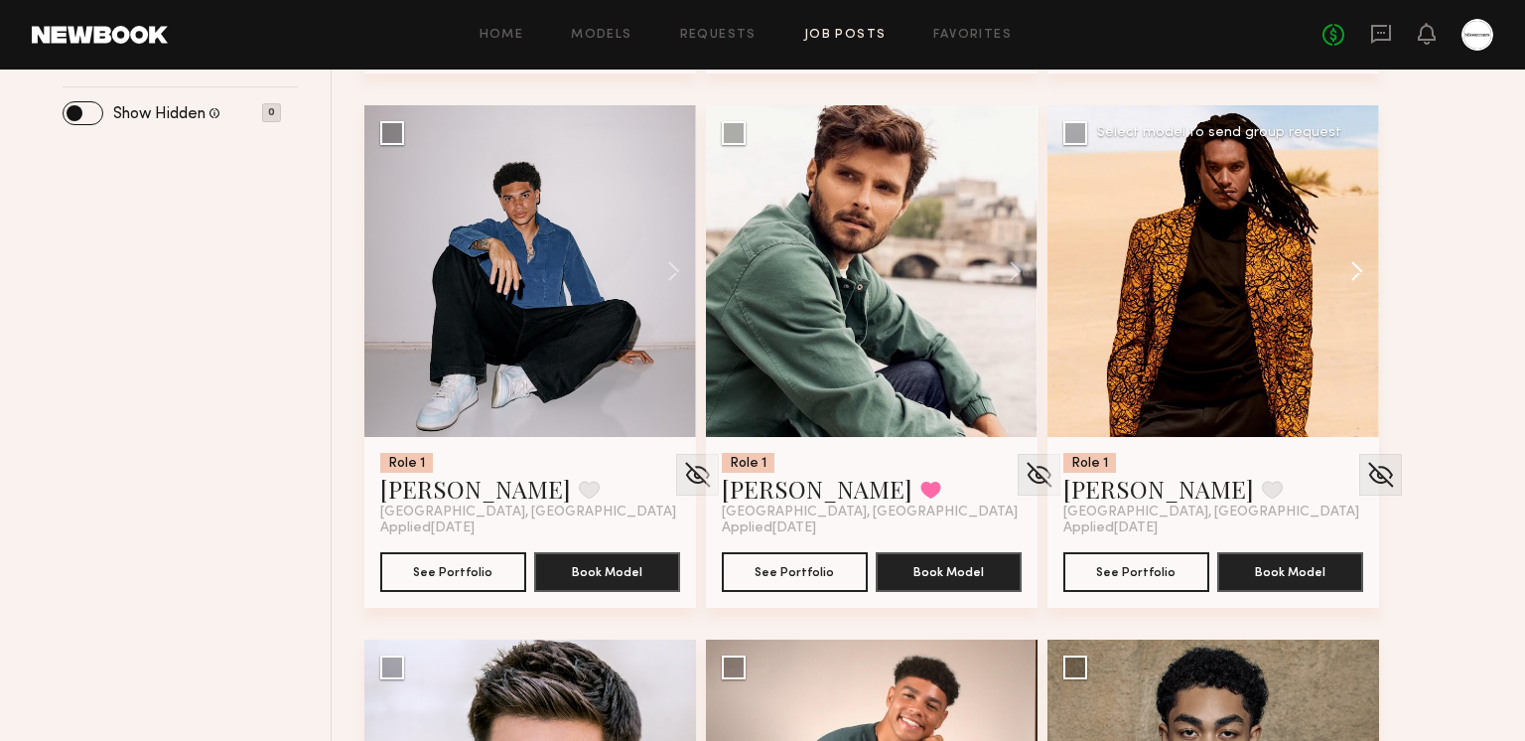
click at [1340, 272] on button at bounding box center [1348, 271] width 64 height 332
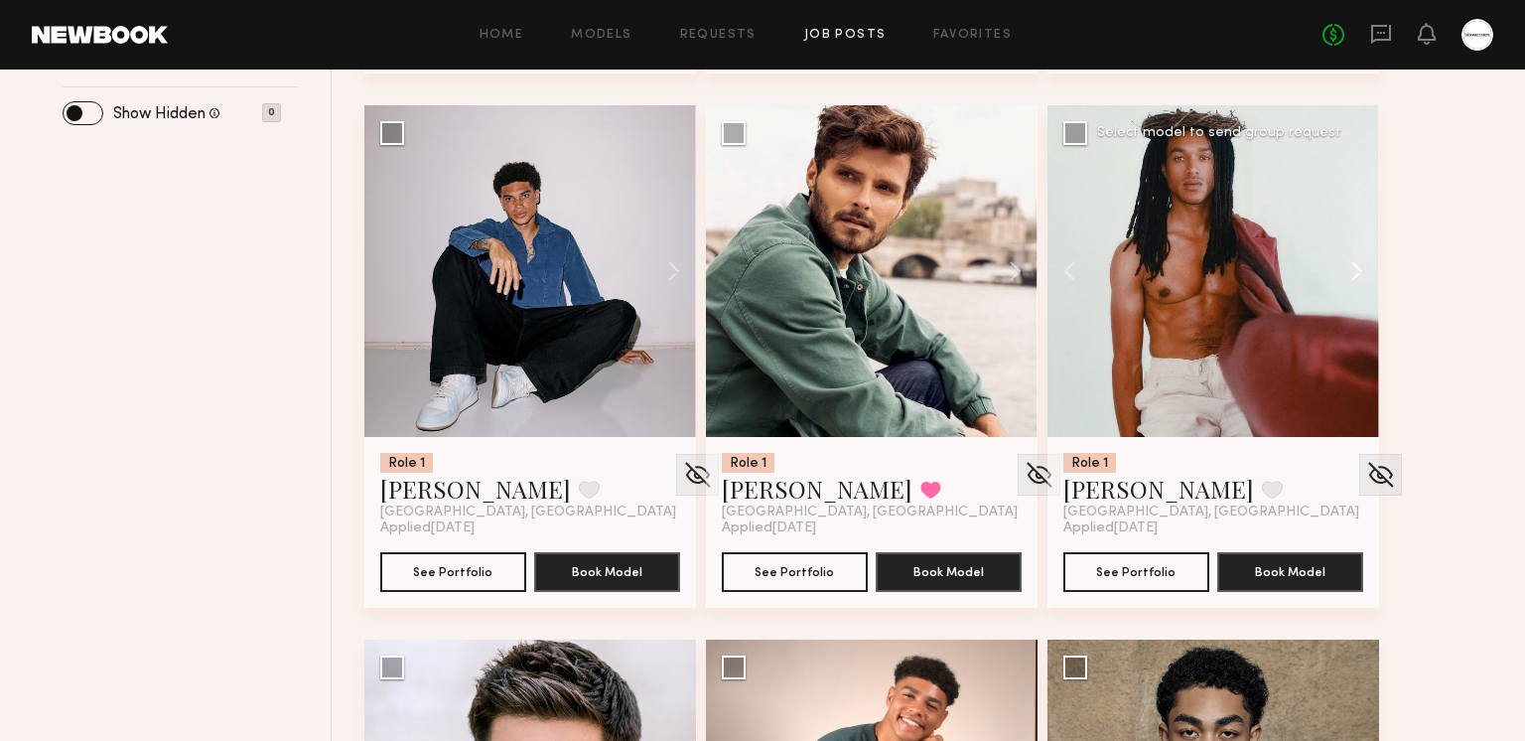
click at [1342, 272] on button at bounding box center [1348, 271] width 64 height 332
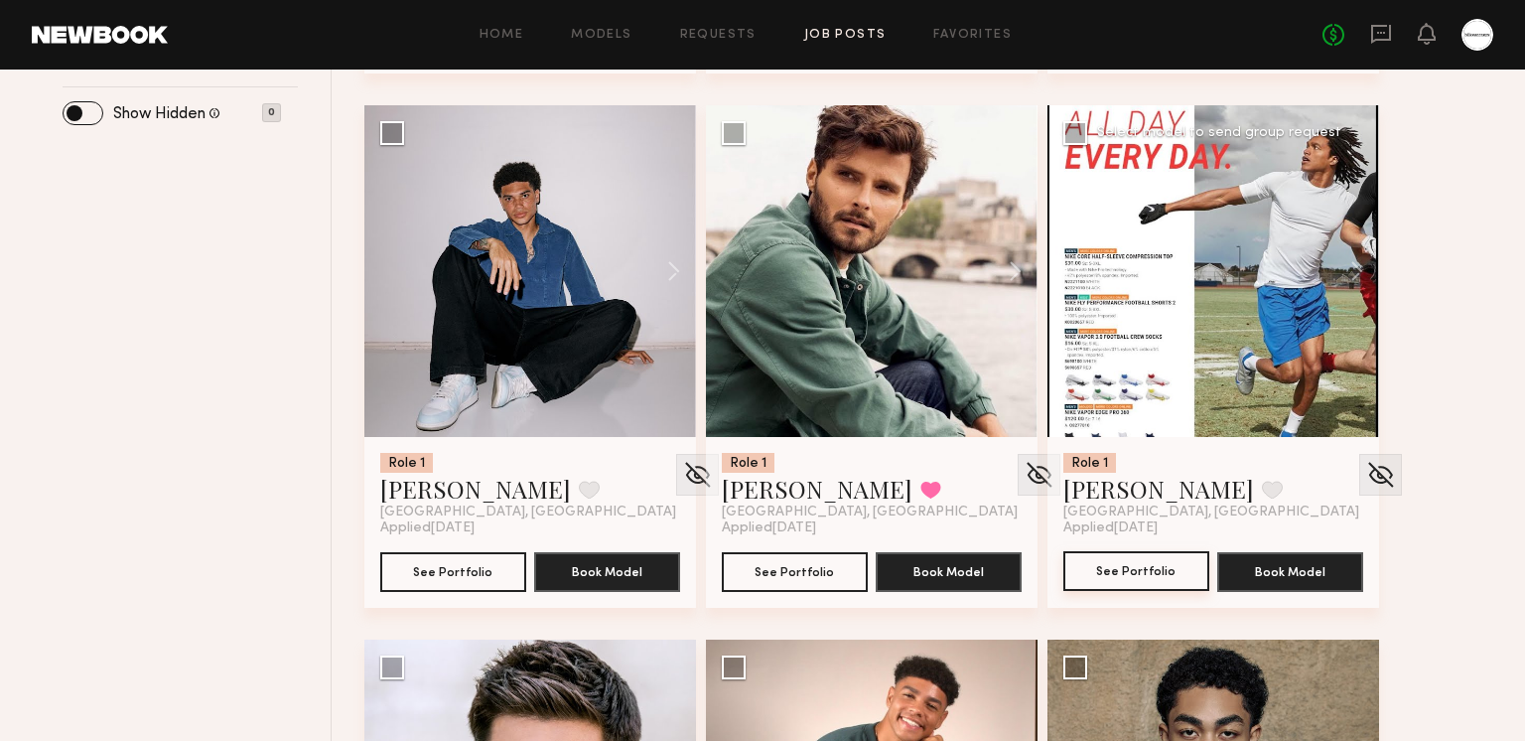
click at [1139, 566] on button "See Portfolio" at bounding box center [1136, 571] width 146 height 40
click at [1009, 272] on button at bounding box center [1006, 271] width 64 height 332
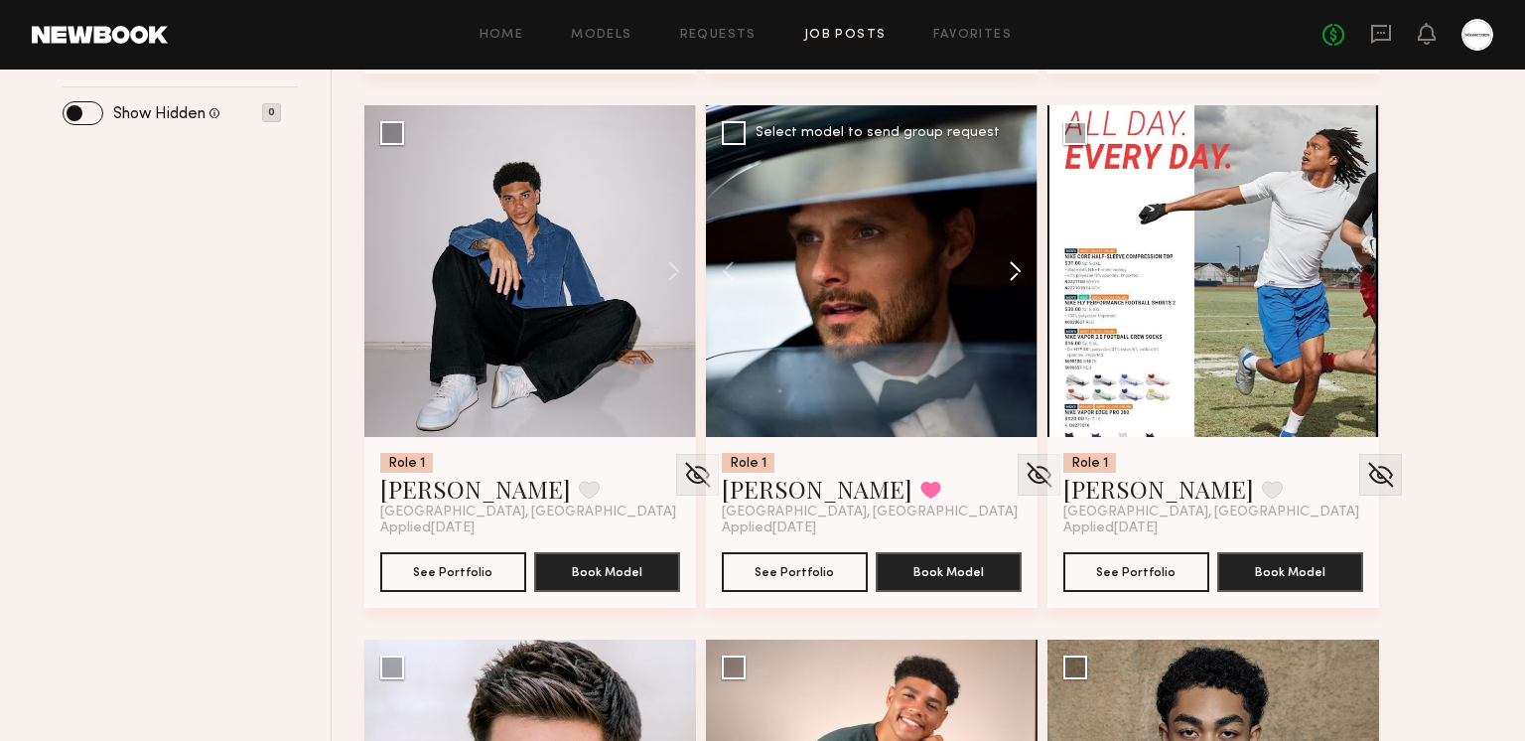
click at [1009, 272] on button at bounding box center [1006, 271] width 64 height 332
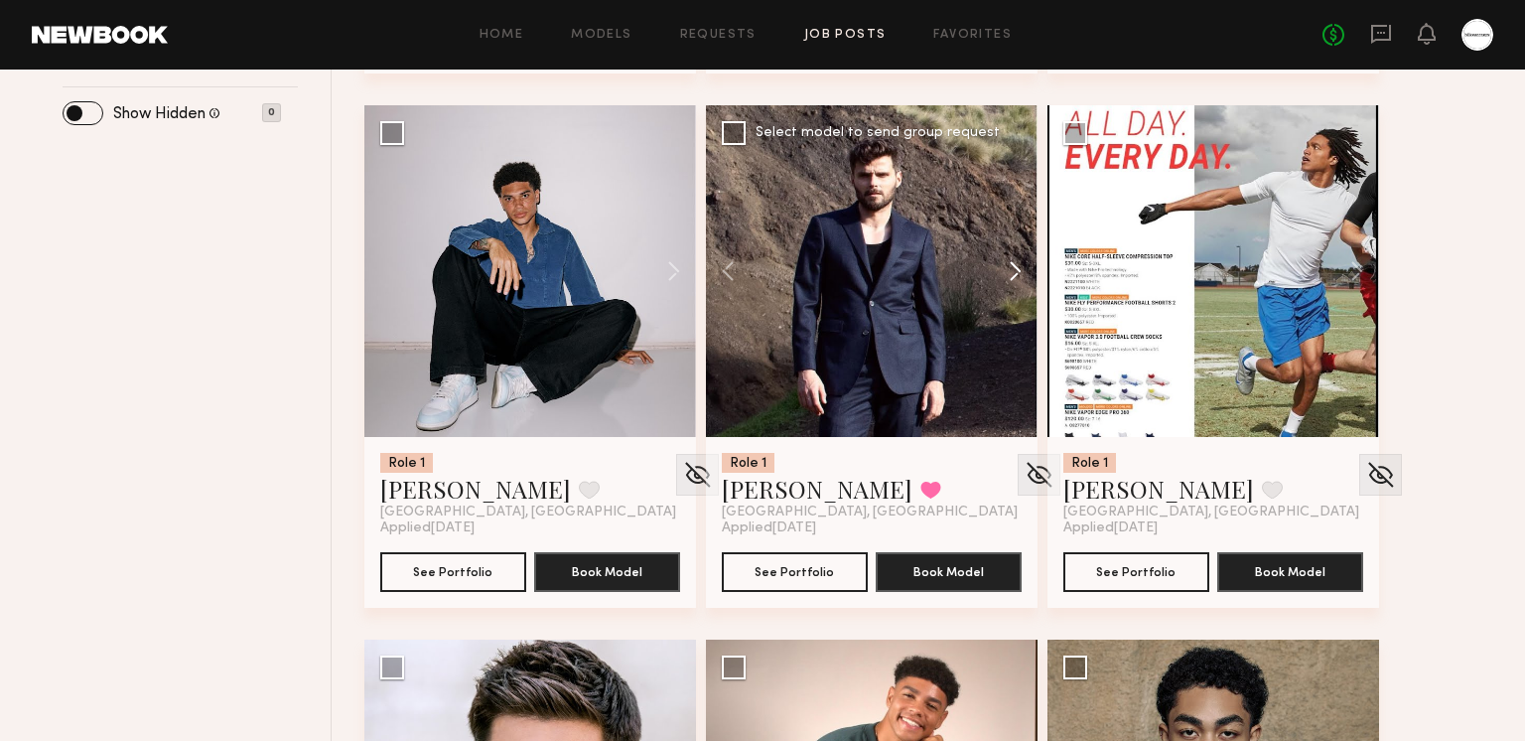
click at [1009, 272] on button at bounding box center [1006, 271] width 64 height 332
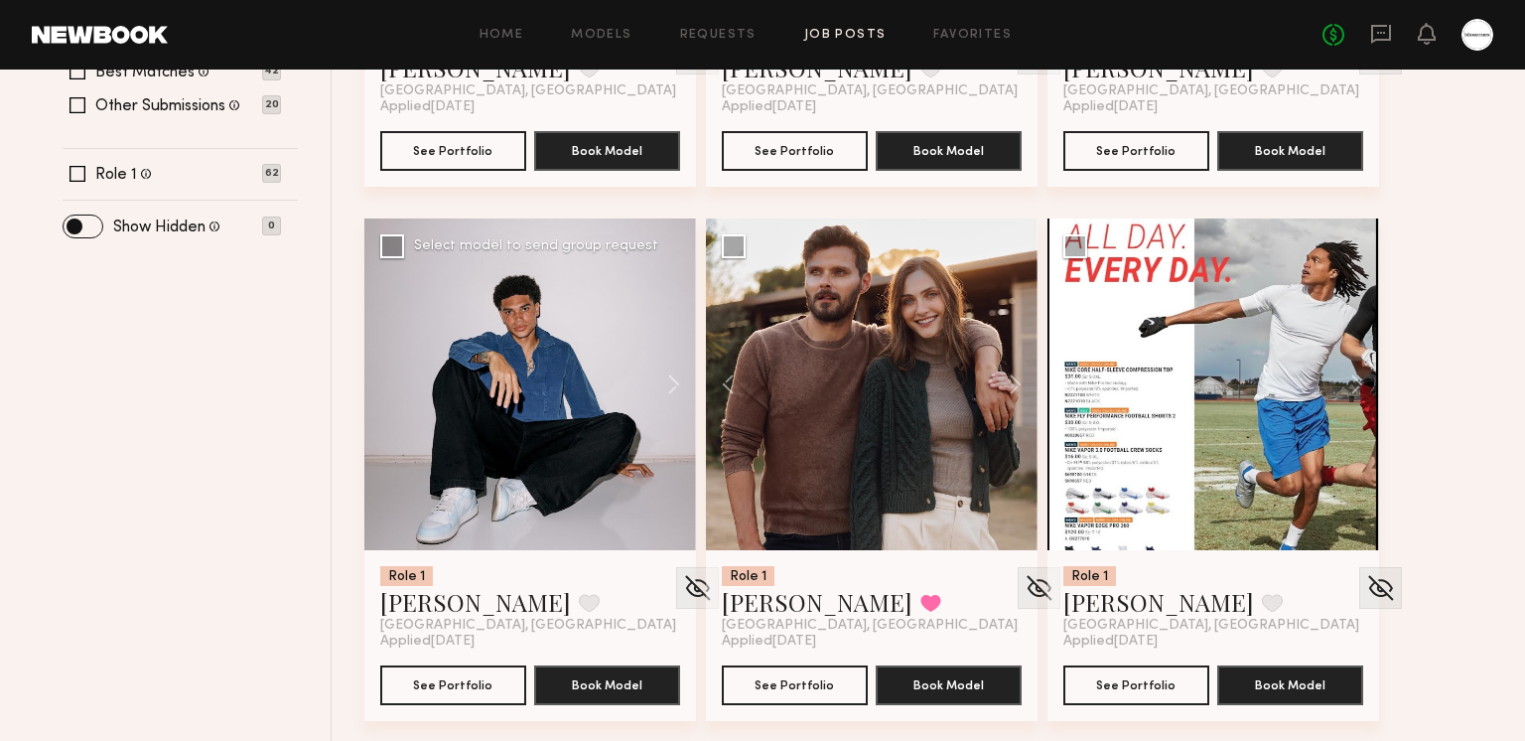
scroll to position [673, 0]
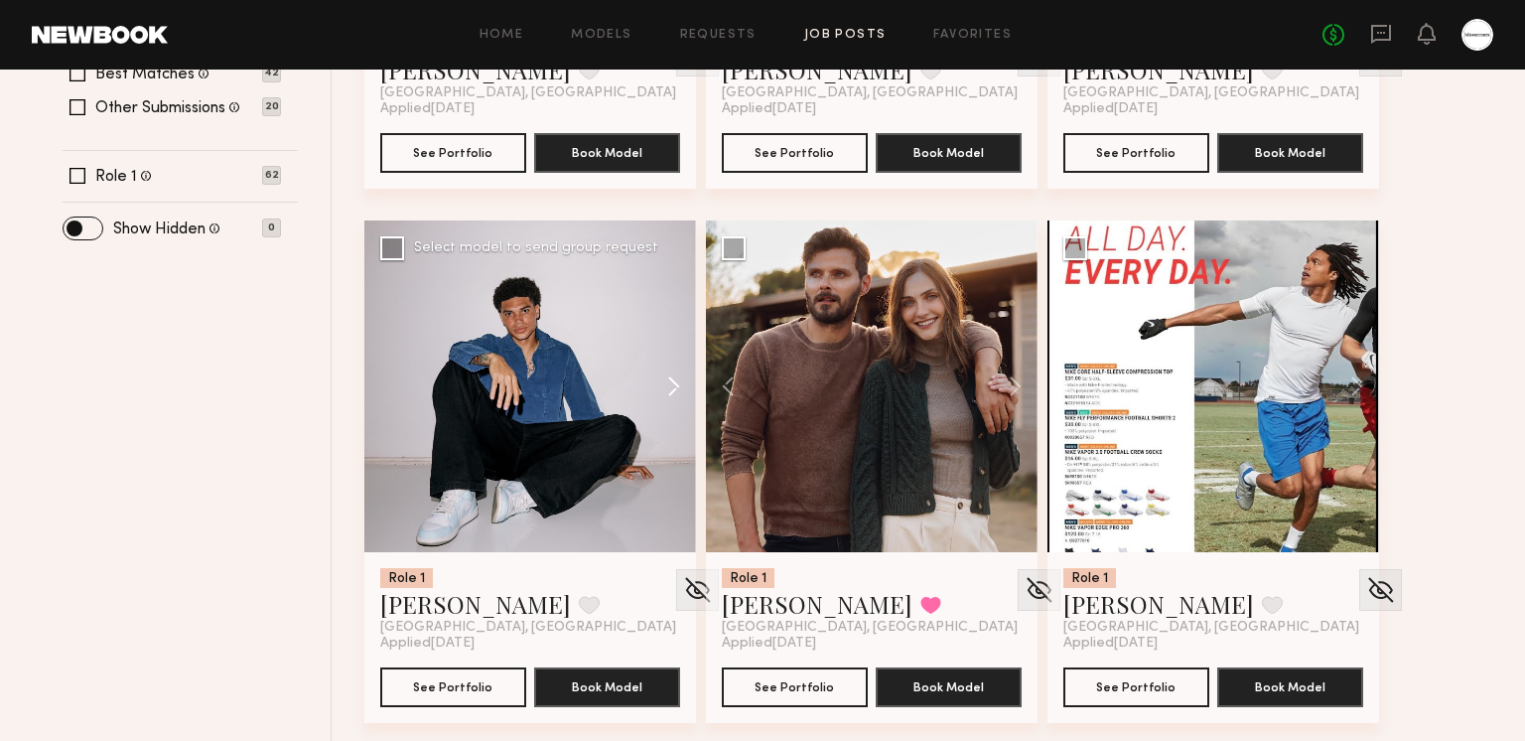
click at [657, 390] on button at bounding box center [665, 386] width 64 height 332
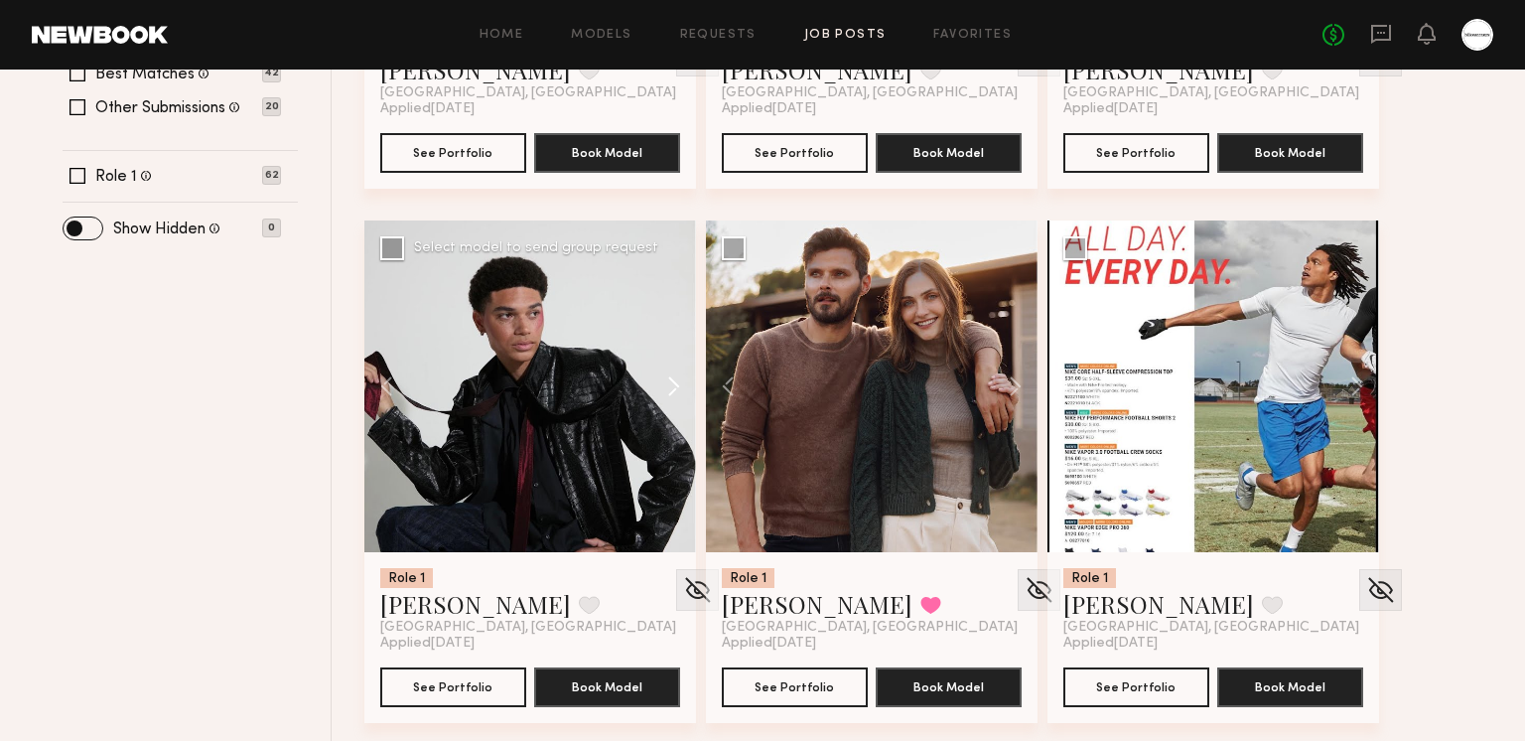
click at [658, 389] on button at bounding box center [665, 386] width 64 height 332
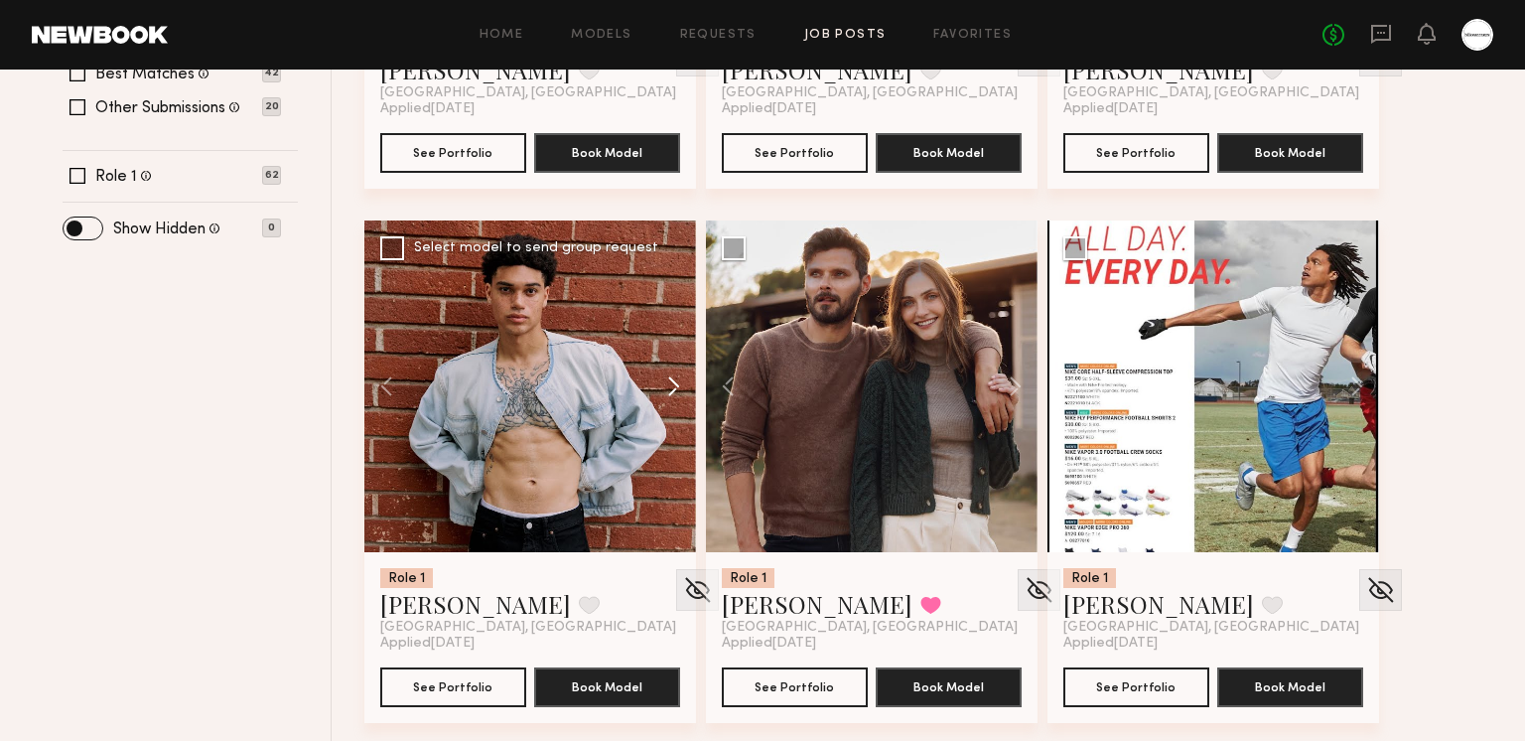
click at [658, 389] on button at bounding box center [665, 386] width 64 height 332
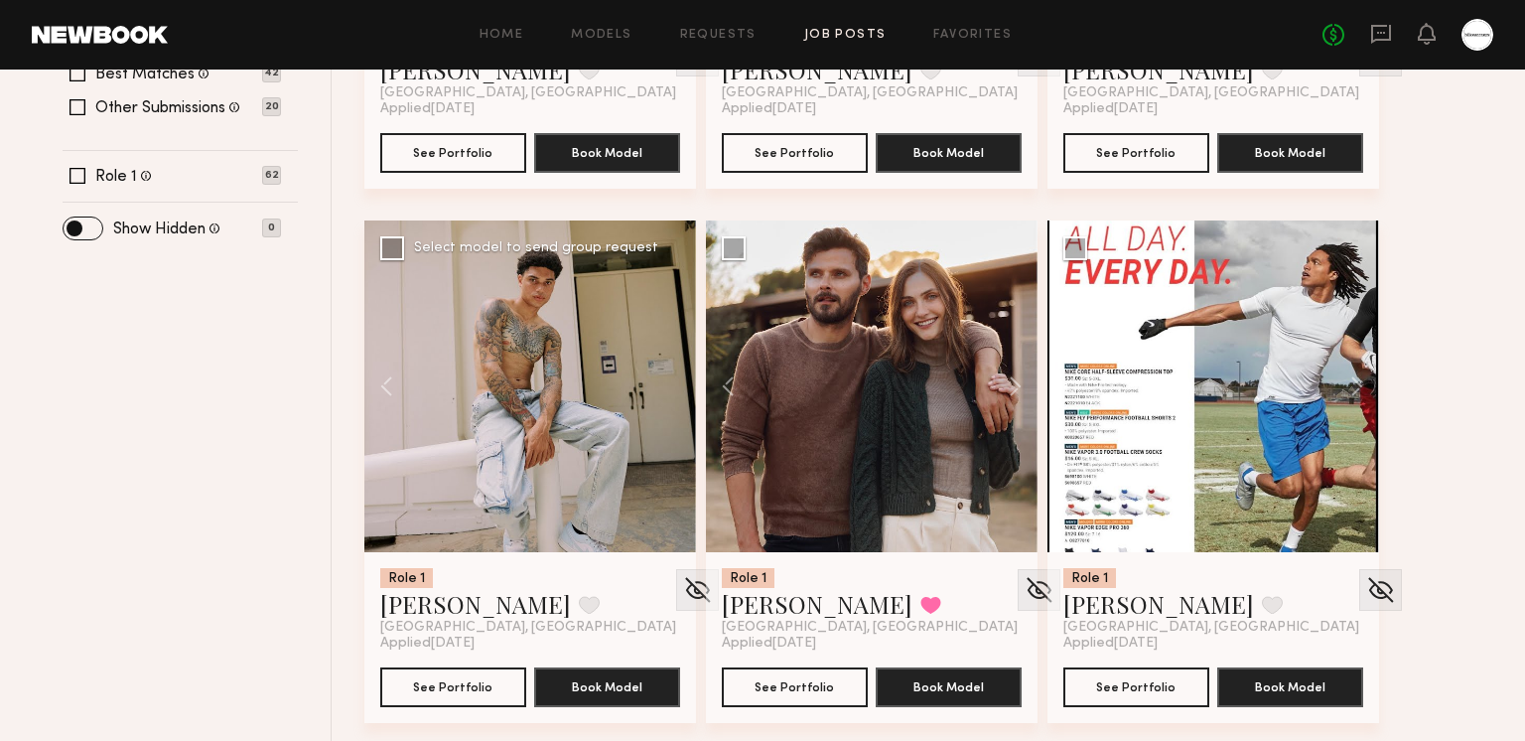
click at [663, 387] on div at bounding box center [530, 386] width 332 height 332
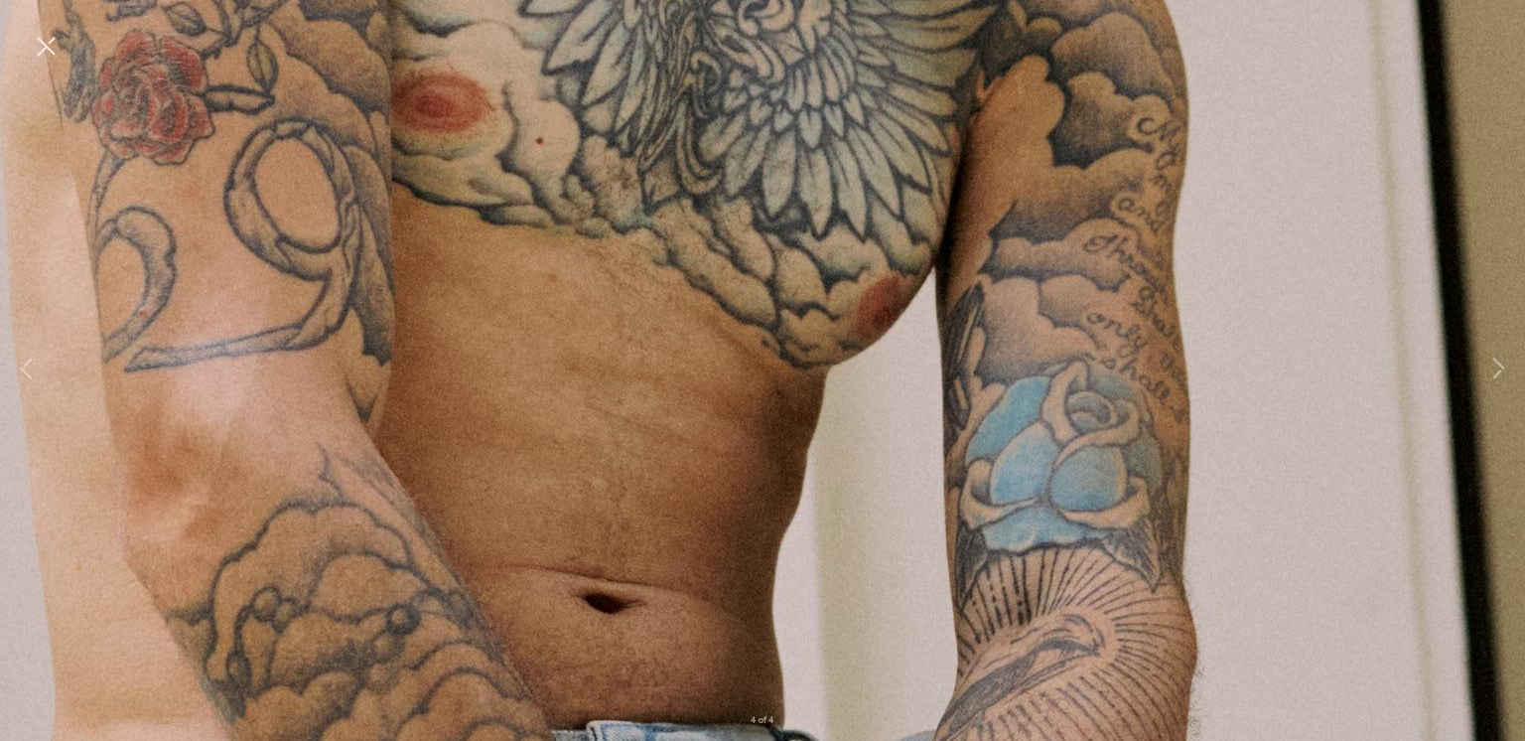
click at [63, 43] on img at bounding box center [762, 368] width 4448 height 6673
click at [58, 47] on button at bounding box center [46, 48] width 32 height 36
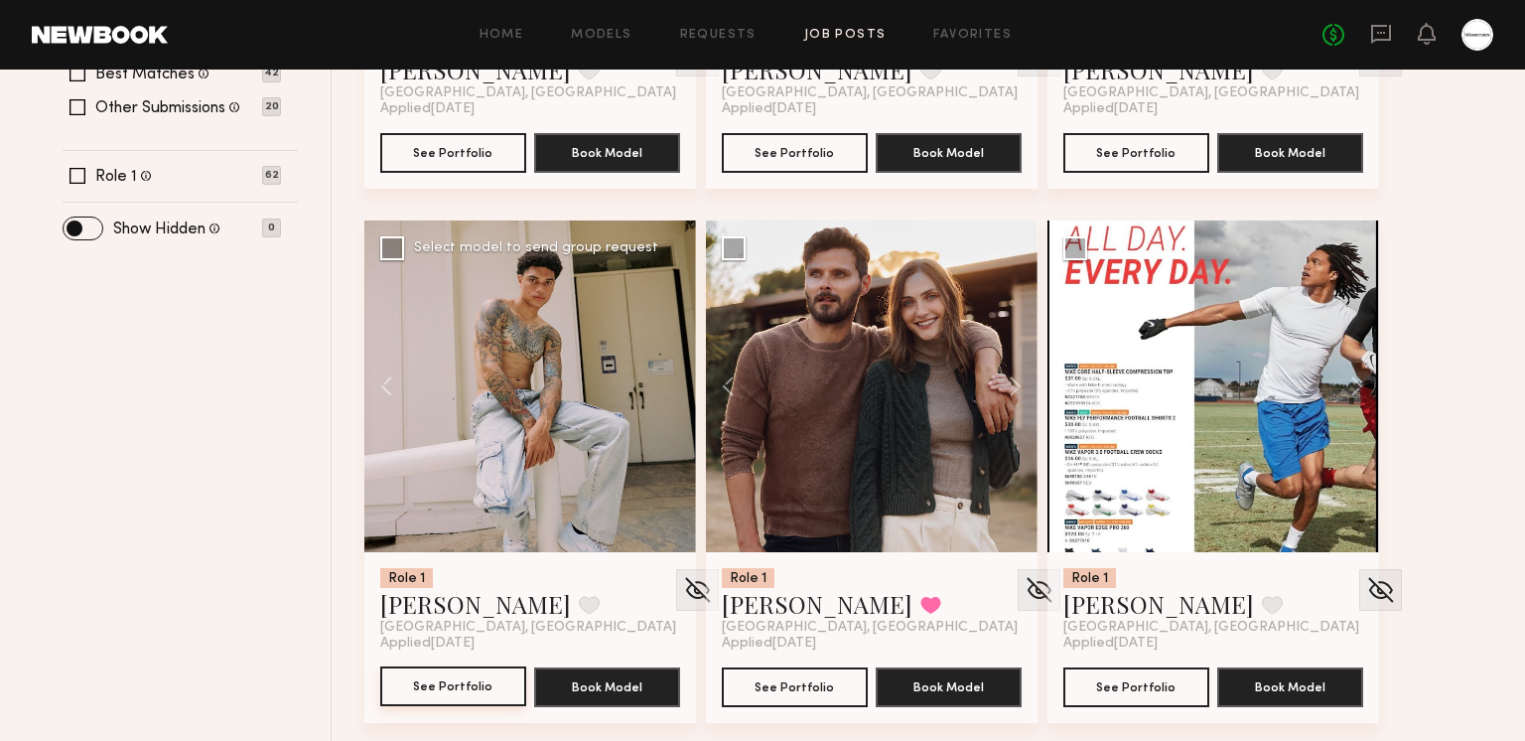
click at [501, 686] on button "See Portfolio" at bounding box center [453, 686] width 146 height 40
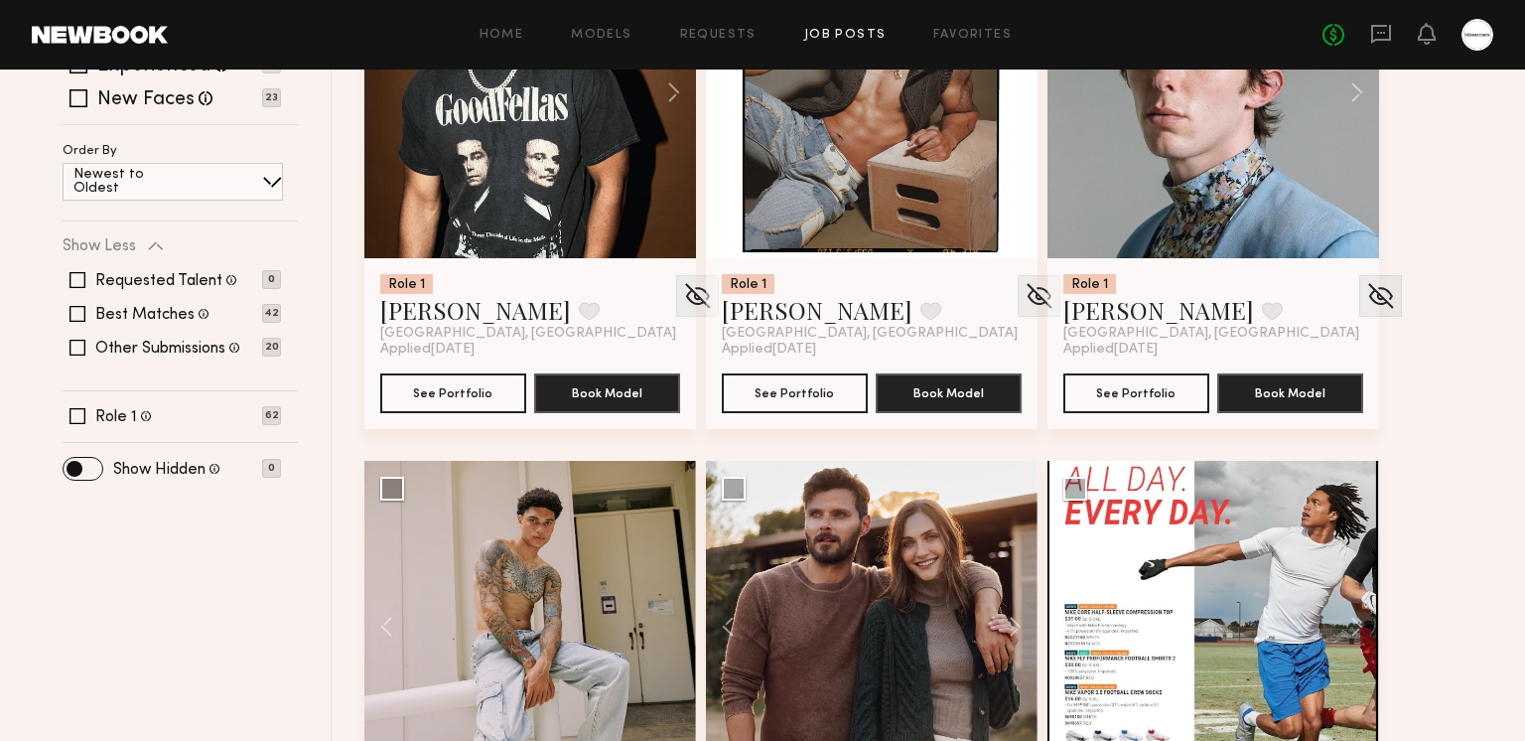
scroll to position [143, 0]
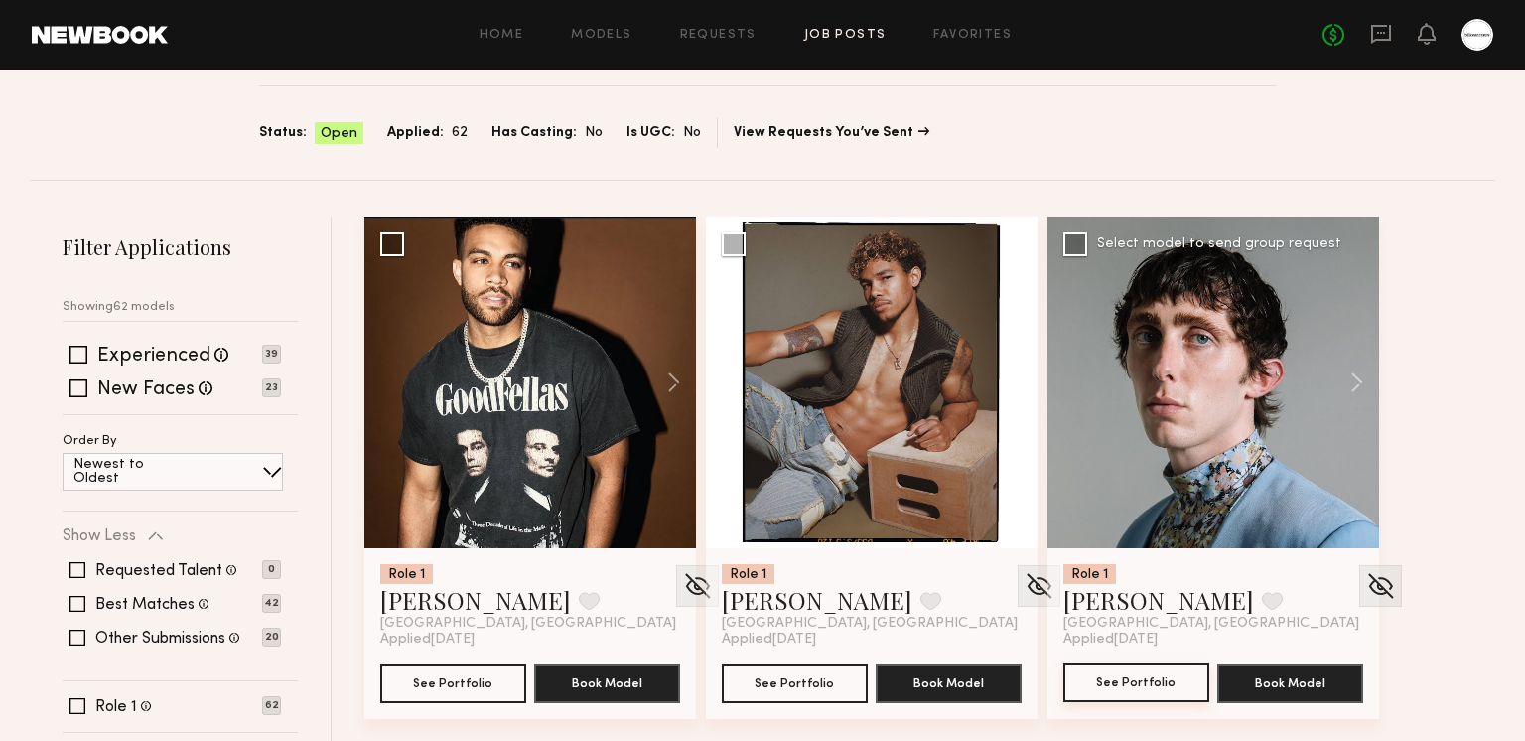
click at [1106, 681] on button "See Portfolio" at bounding box center [1136, 682] width 146 height 40
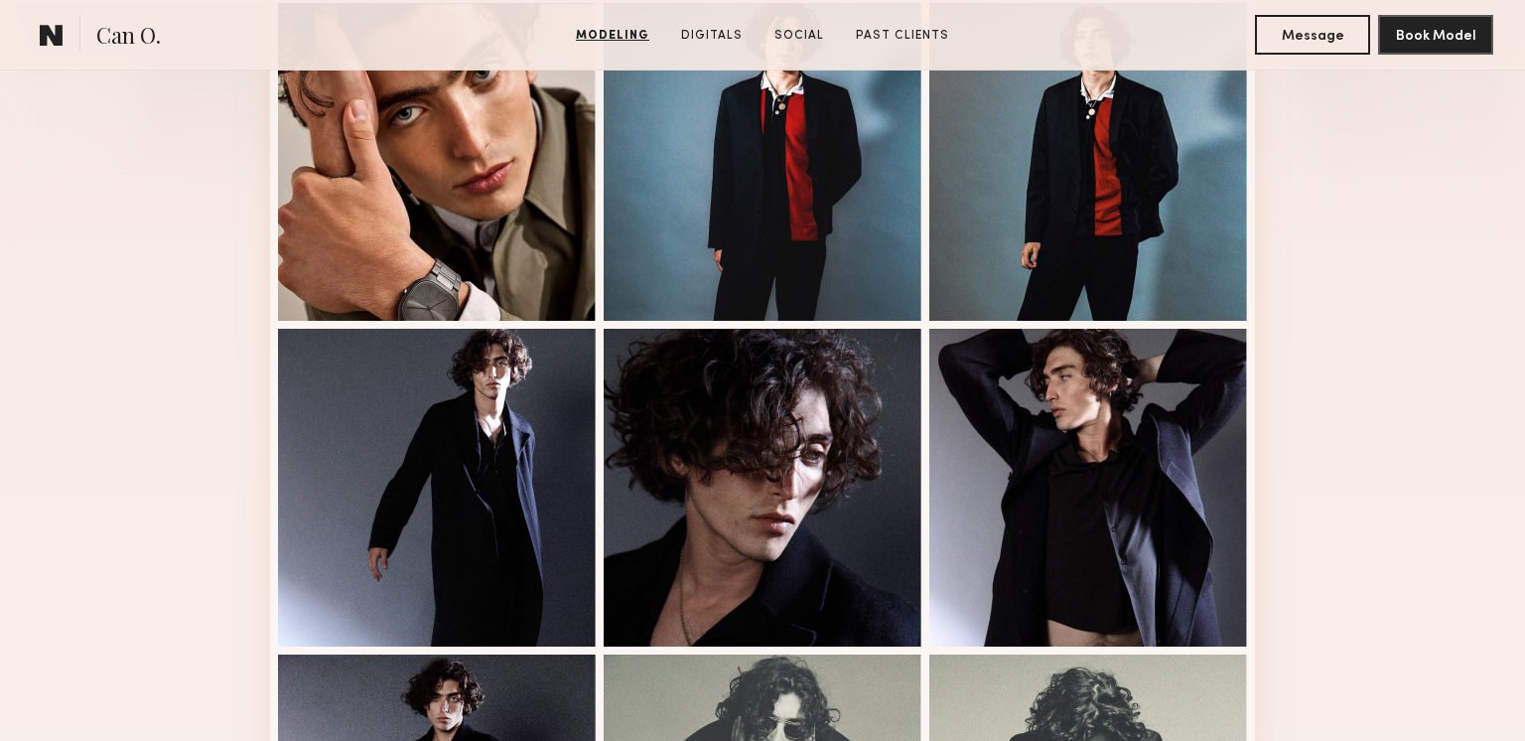
scroll to position [1303, 0]
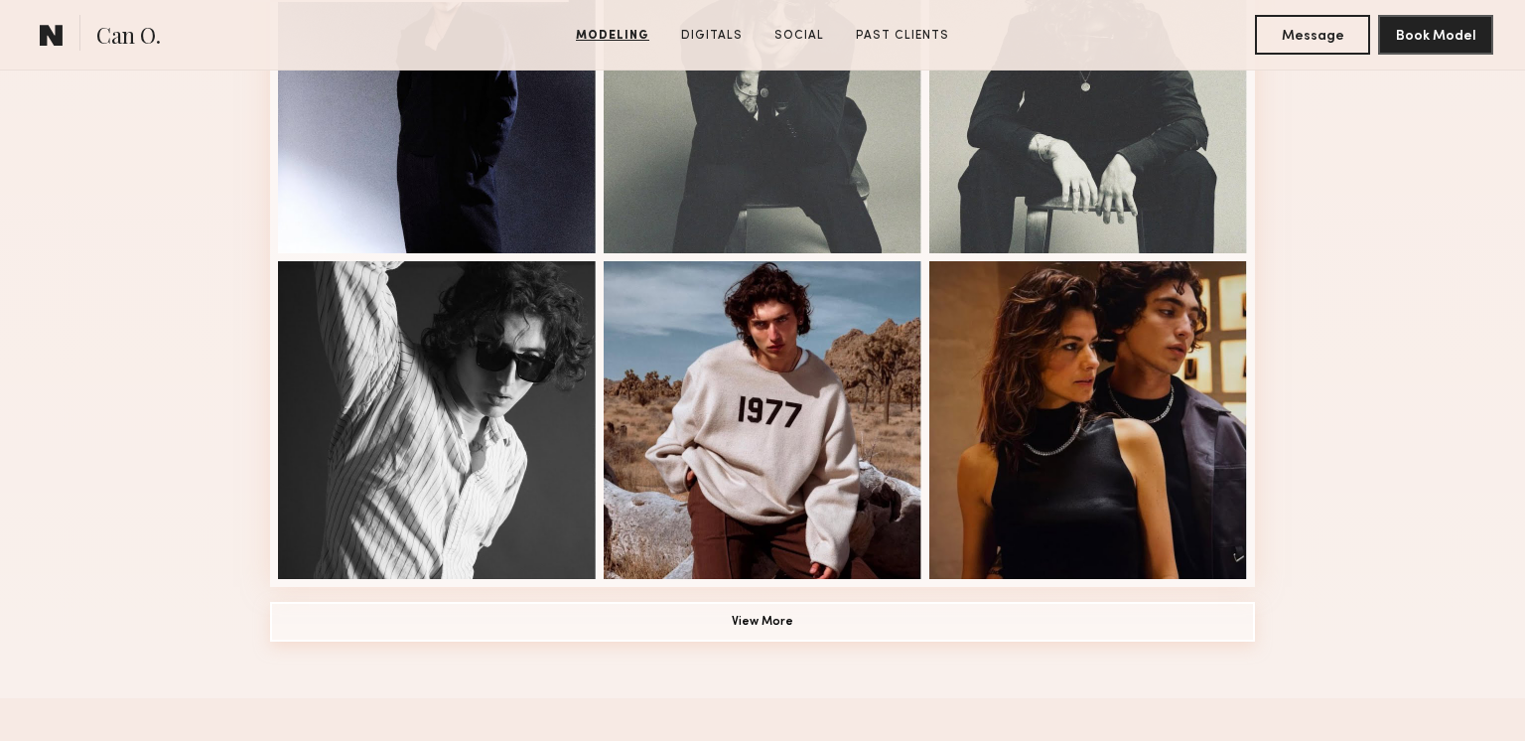
click at [761, 621] on button "View More" at bounding box center [762, 622] width 985 height 40
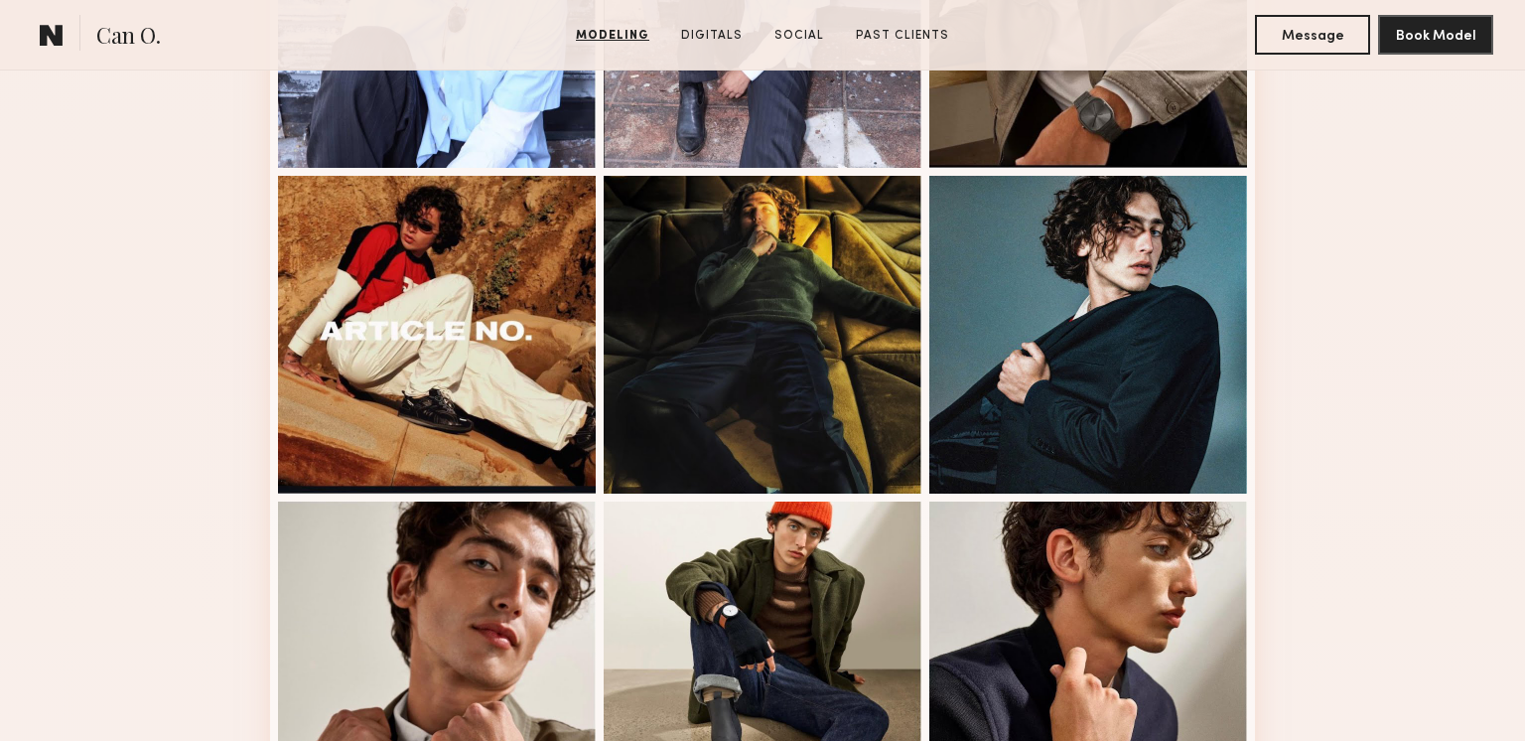
scroll to position [0, 0]
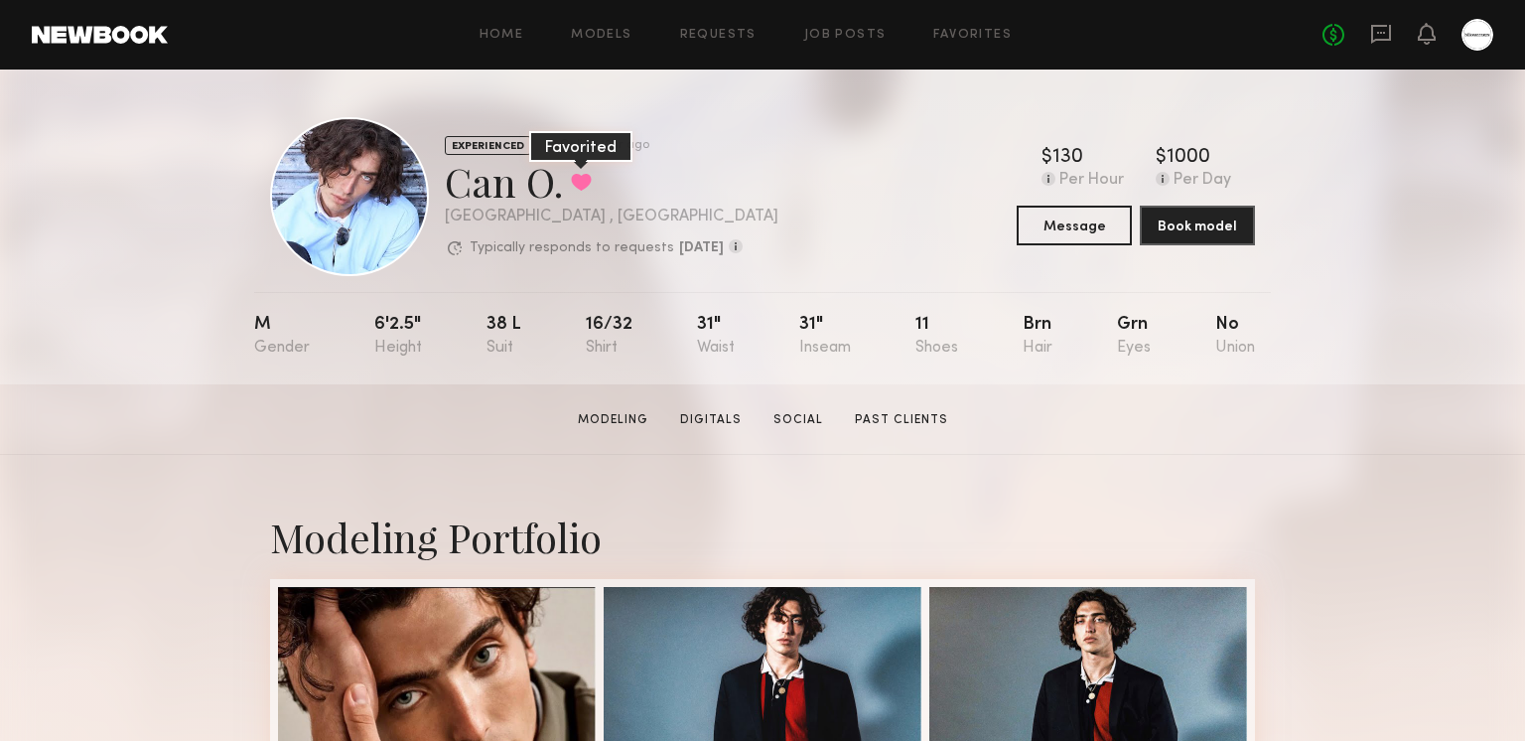
click at [578, 182] on button at bounding box center [581, 182] width 21 height 18
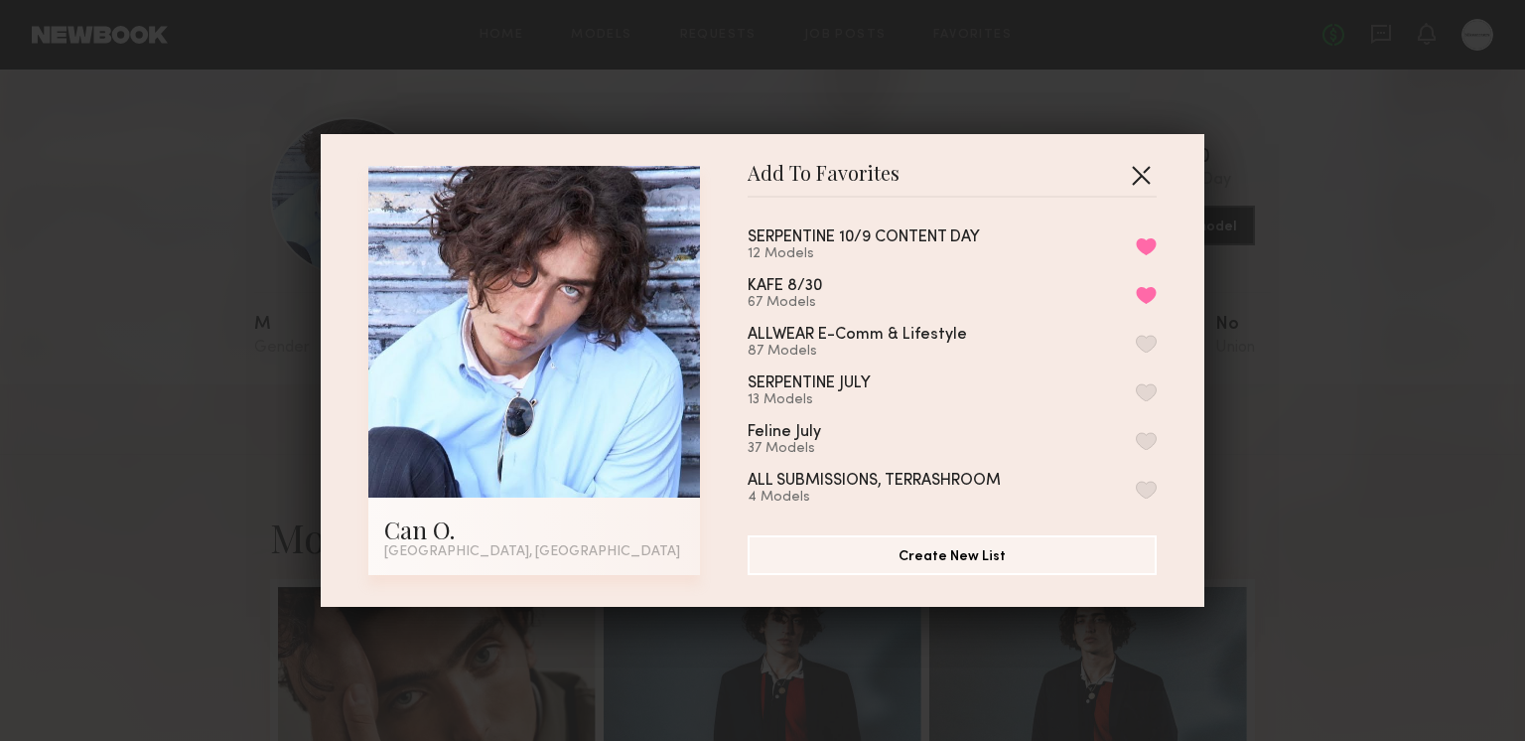
click at [1142, 173] on button "button" at bounding box center [1141, 175] width 32 height 32
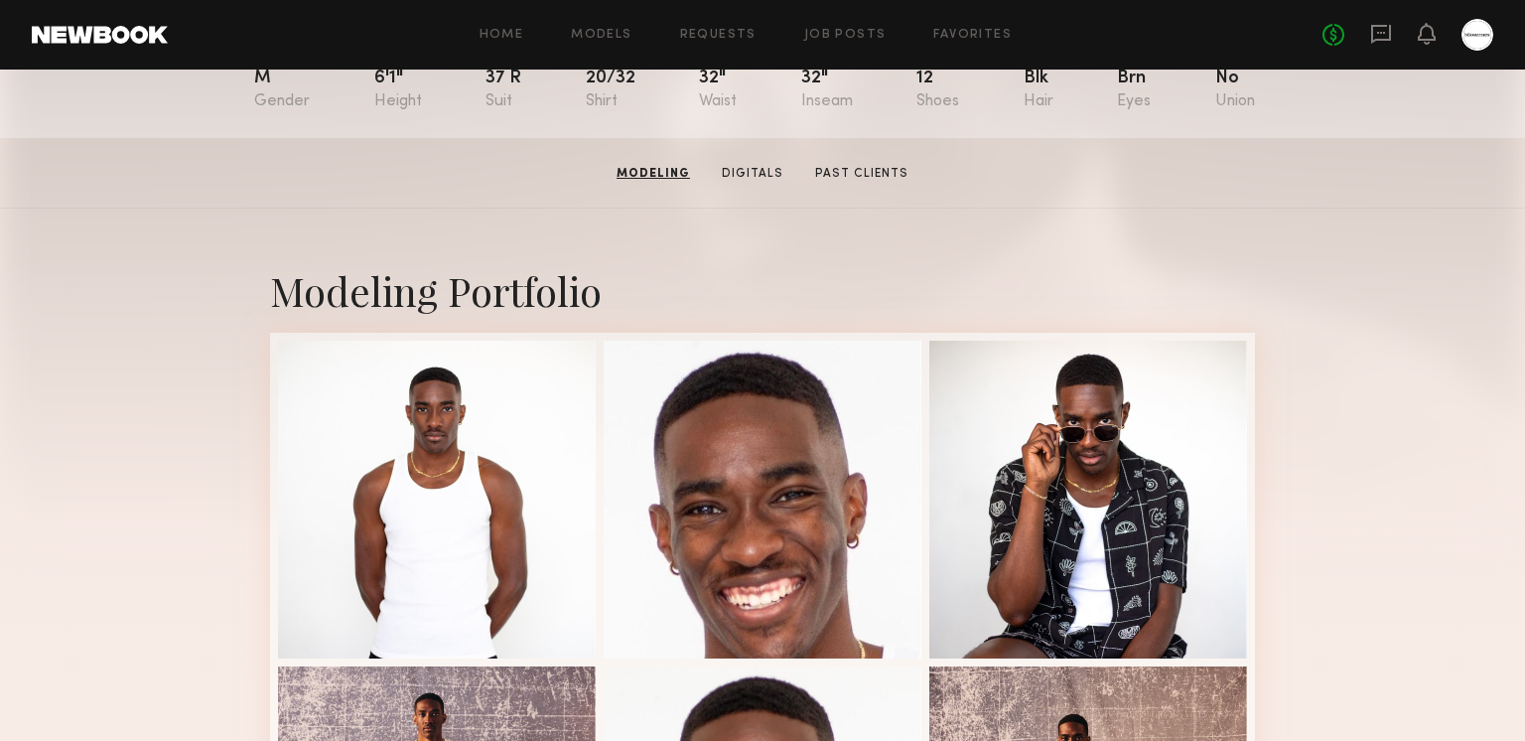
scroll to position [1477, 0]
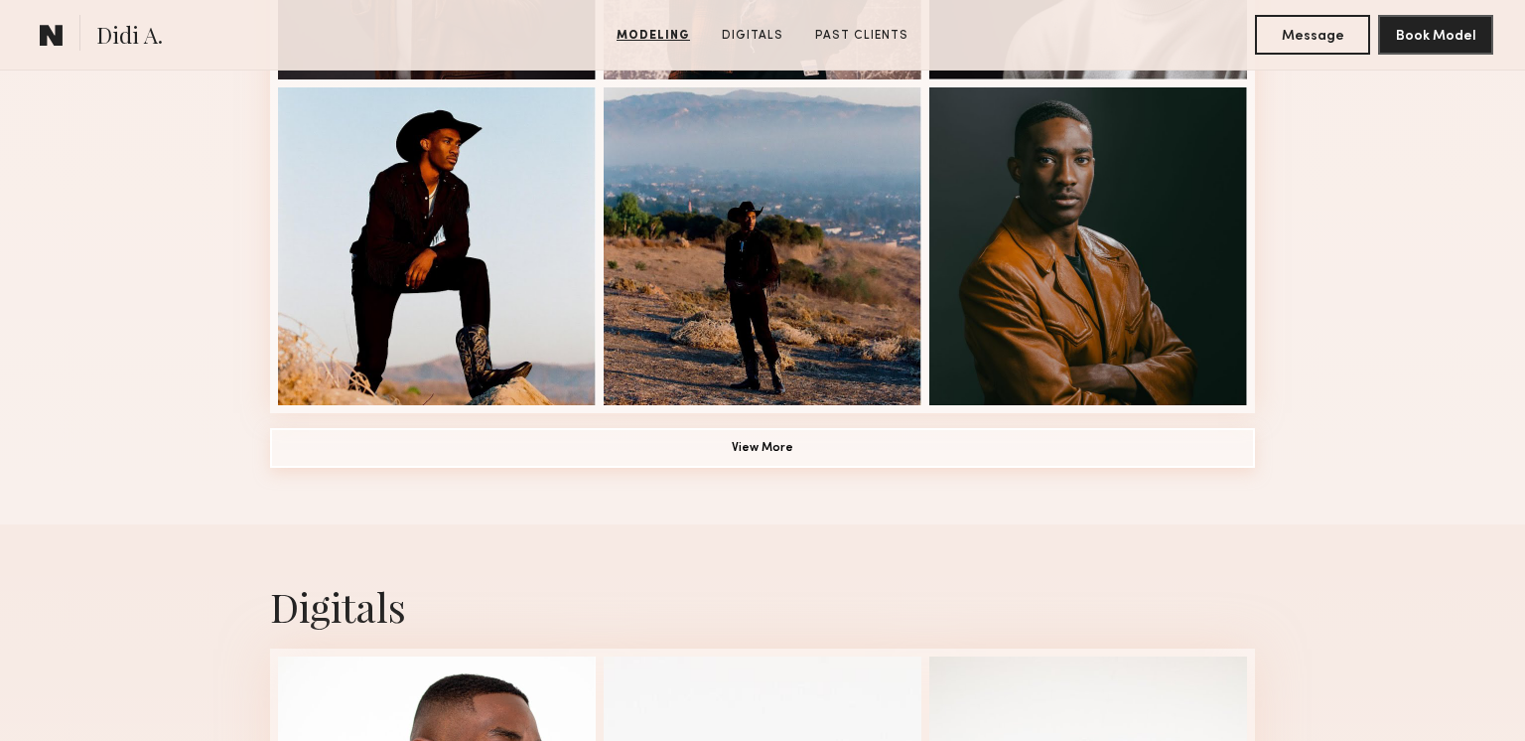
click at [759, 453] on button "View More" at bounding box center [762, 448] width 985 height 40
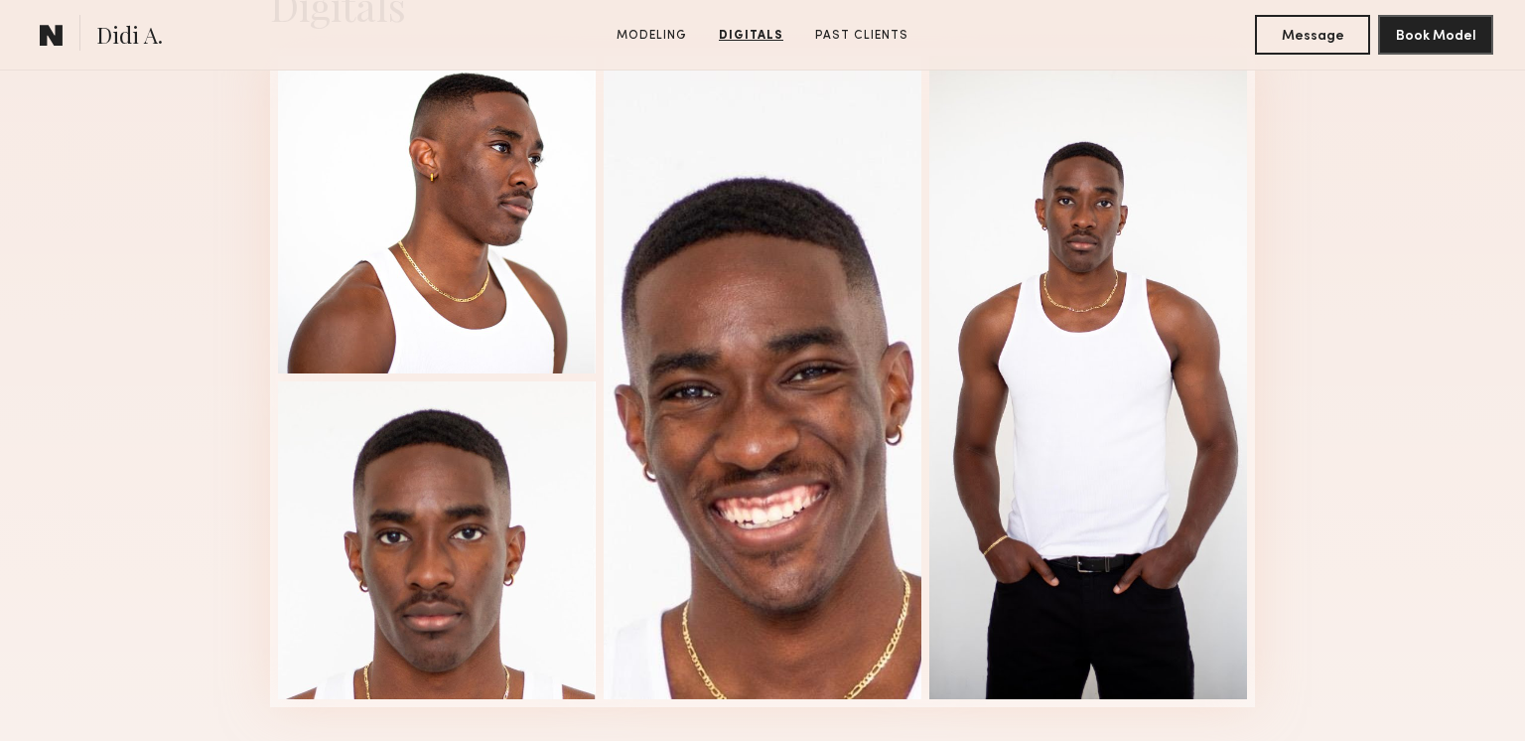
scroll to position [3252, 0]
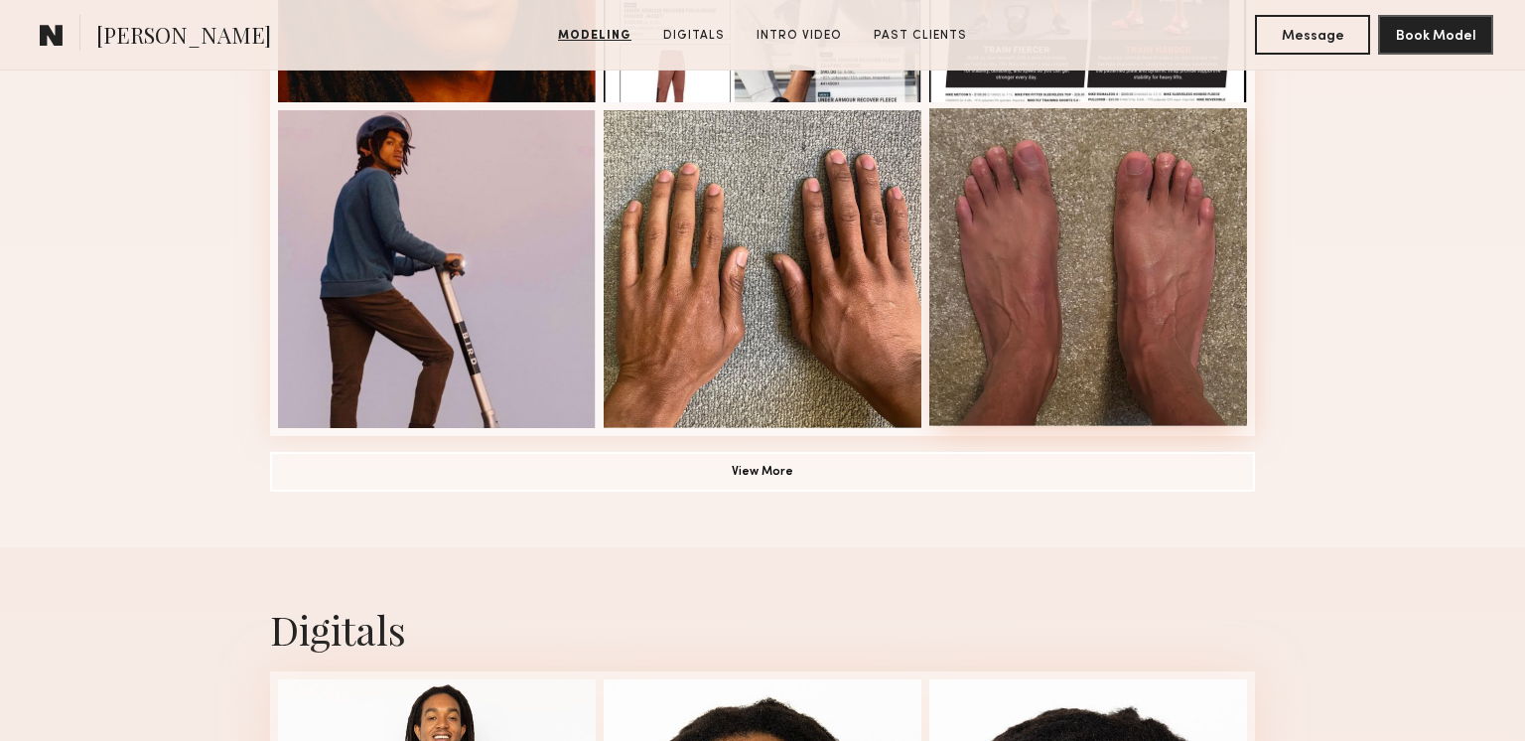
scroll to position [1364, 0]
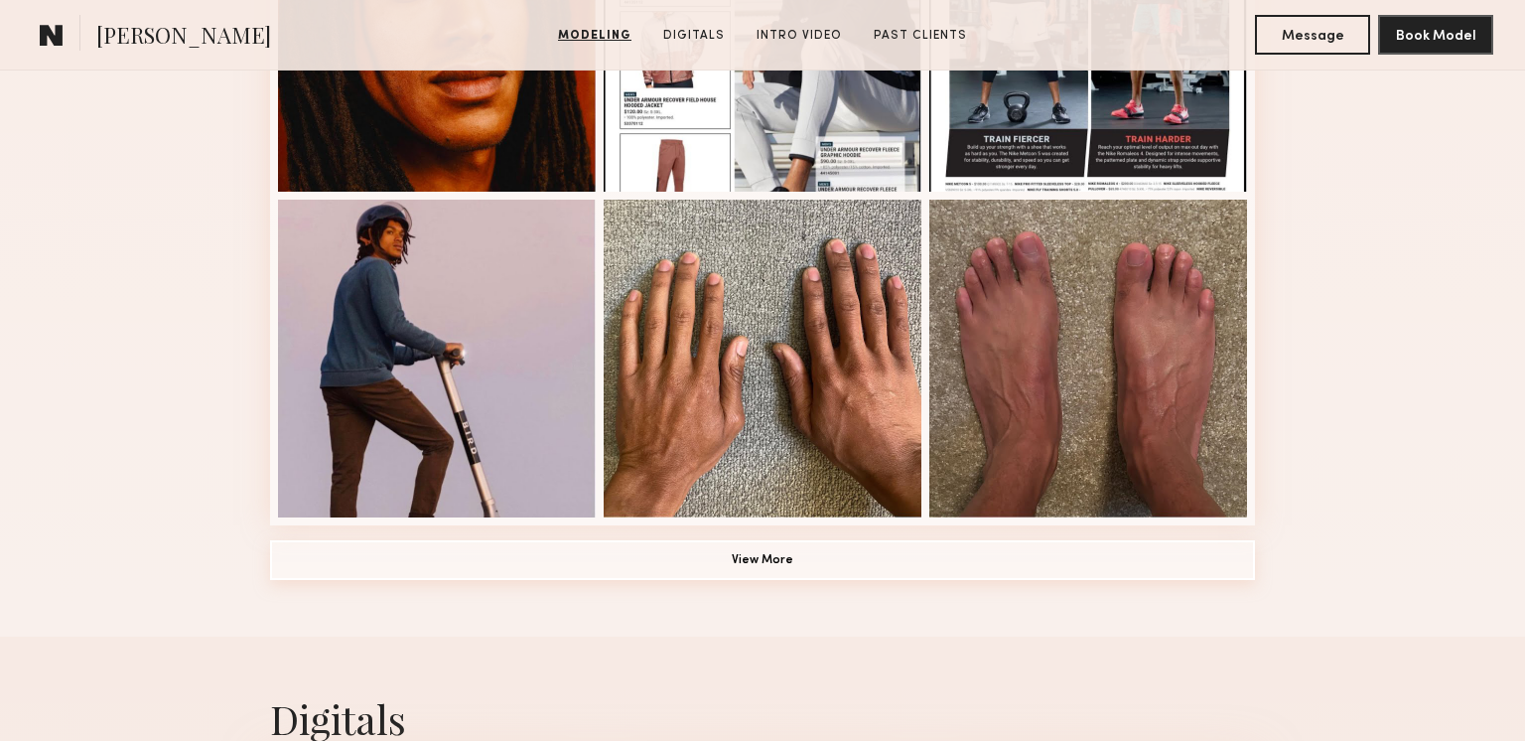
click at [798, 554] on button "View More" at bounding box center [762, 560] width 985 height 40
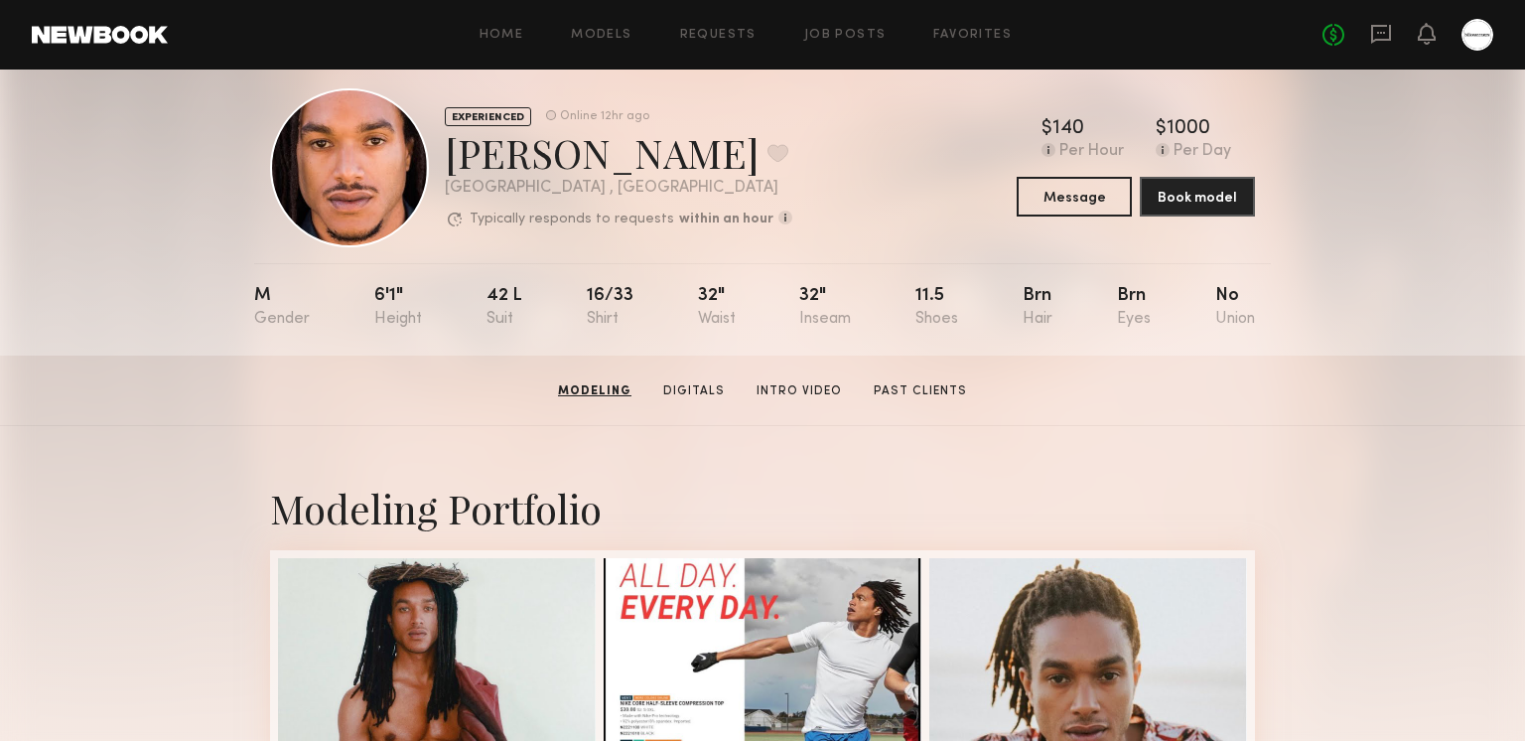
scroll to position [0, 0]
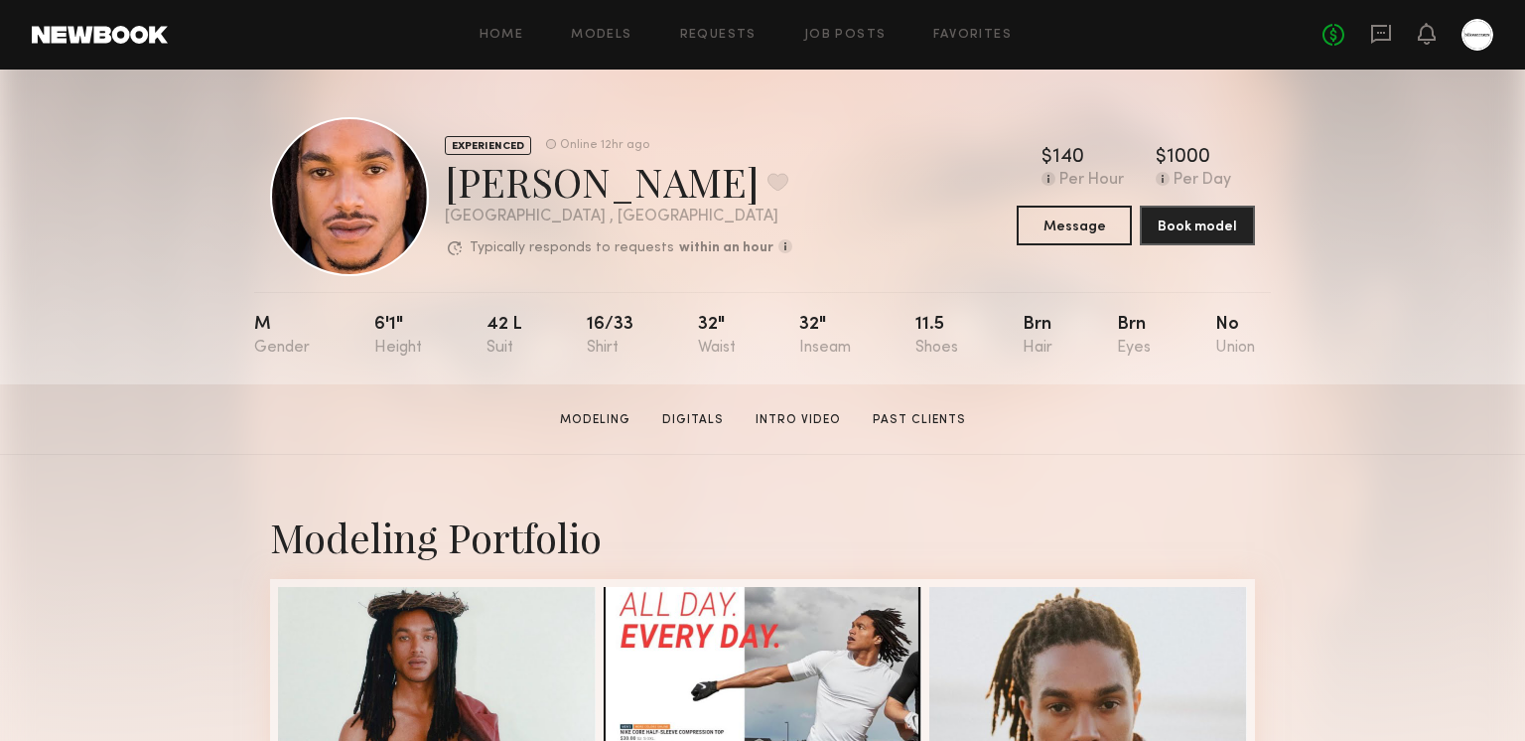
click at [877, 27] on div "Home Models Requests Job Posts Favorites Sign Out No fees up to $5,000" at bounding box center [831, 35] width 1326 height 32
click at [965, 37] on link "Favorites" at bounding box center [972, 35] width 78 height 13
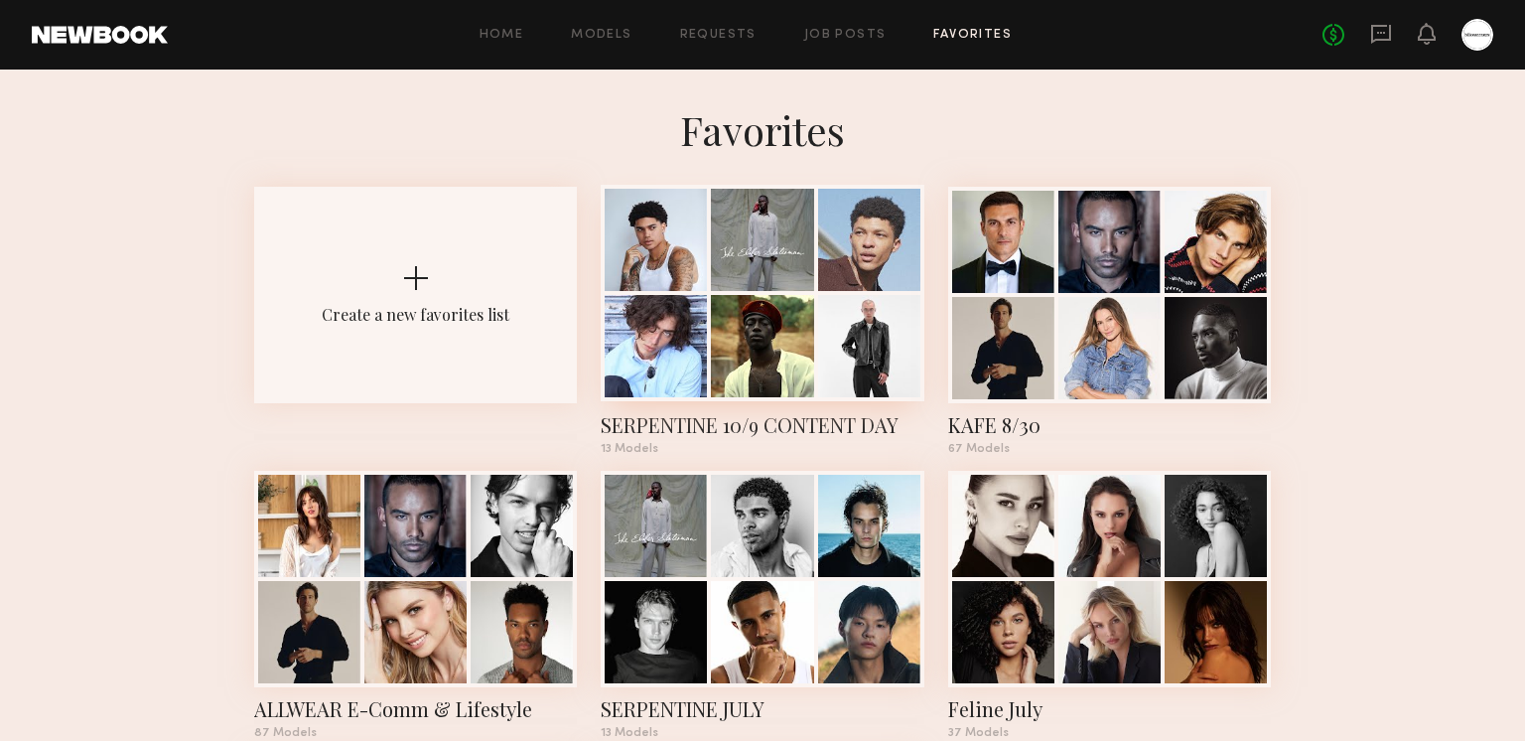
click at [711, 262] on div at bounding box center [762, 293] width 323 height 216
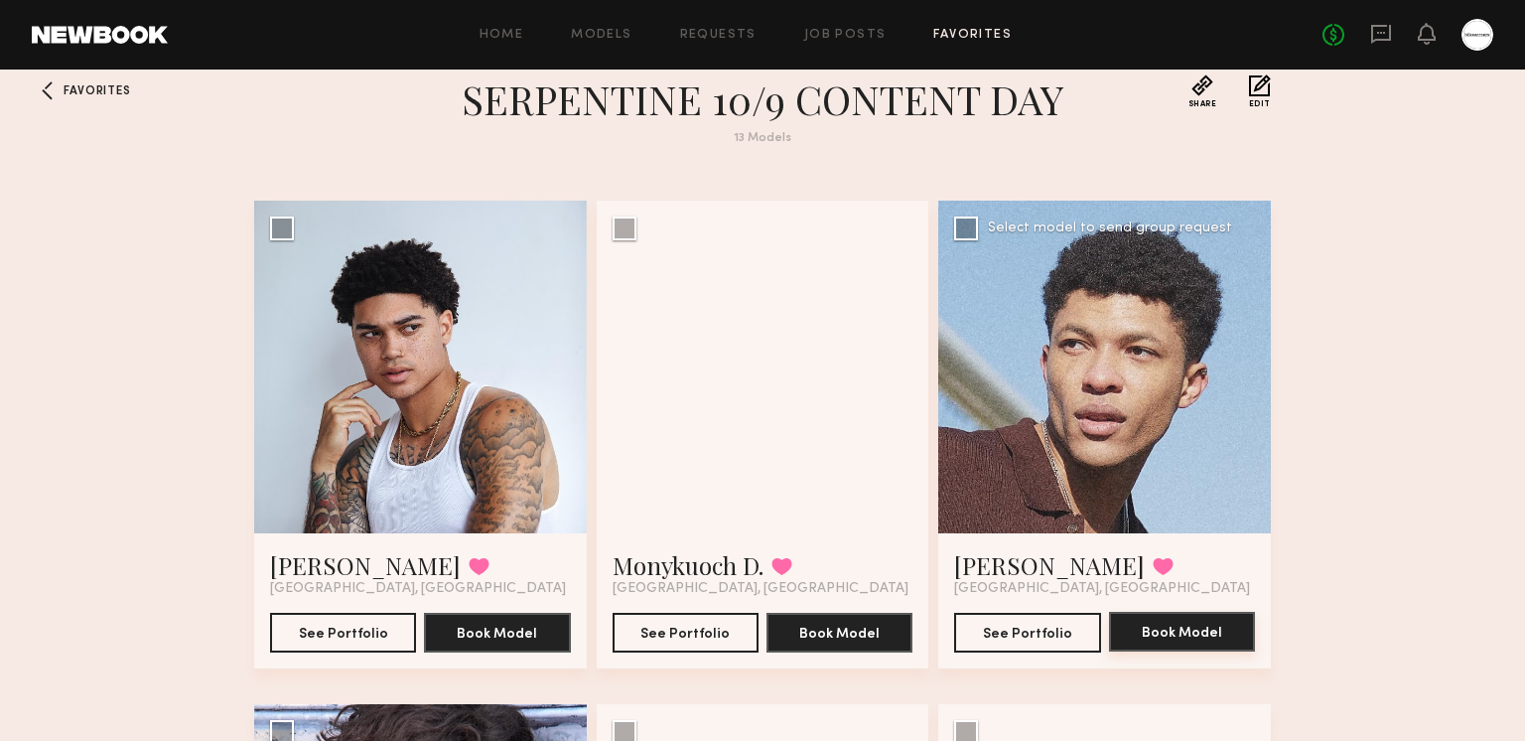
scroll to position [34, 0]
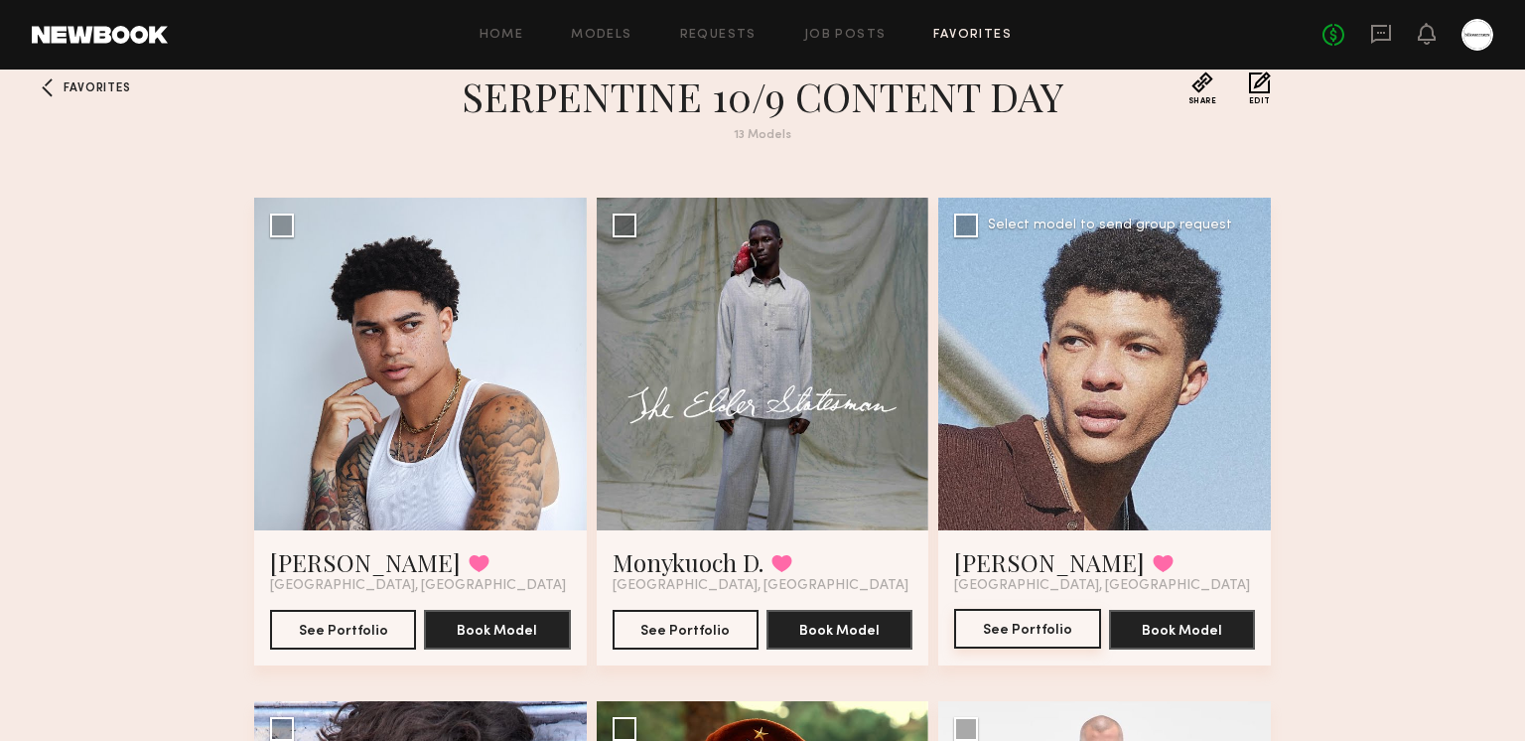
click at [1071, 635] on button "See Portfolio" at bounding box center [1027, 629] width 146 height 40
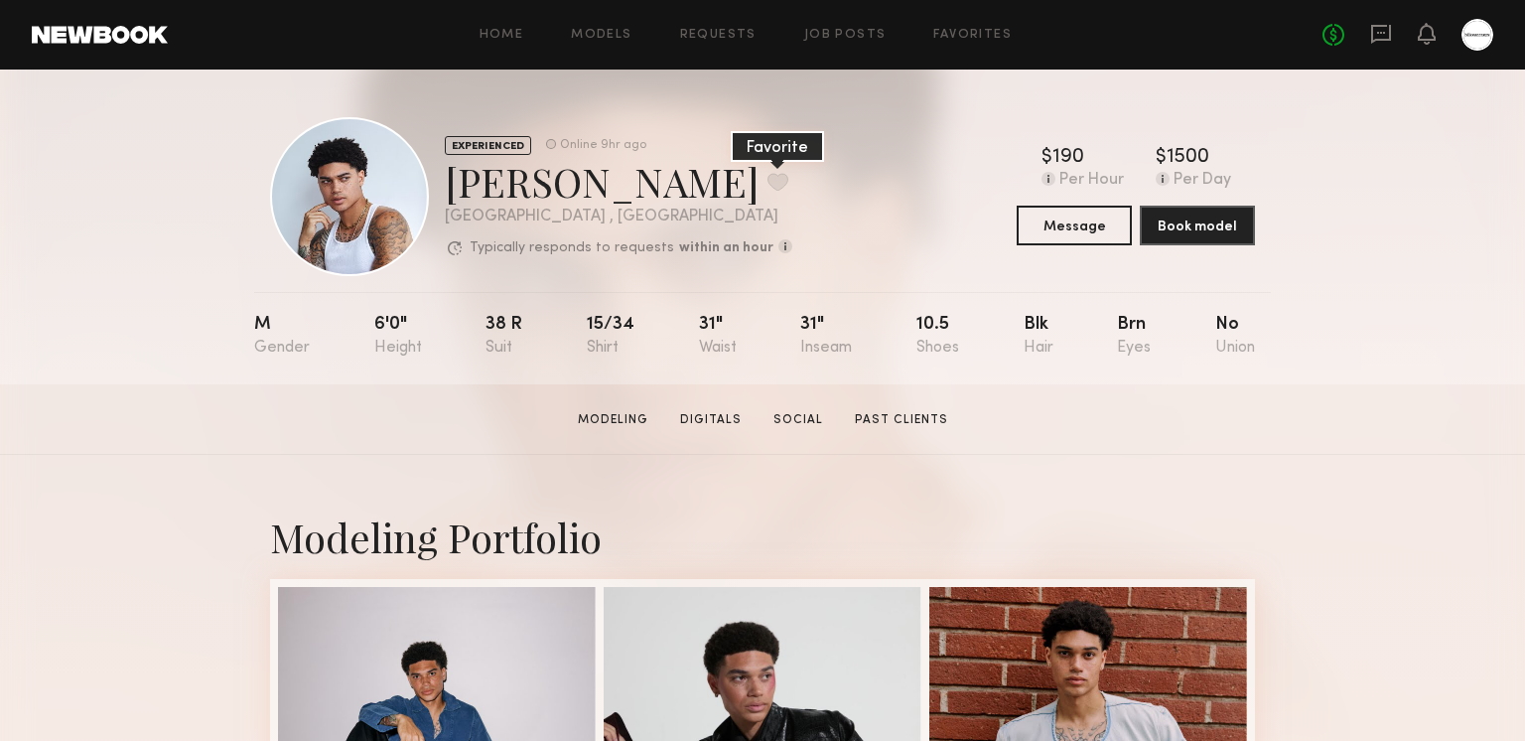
click at [768, 184] on button at bounding box center [778, 182] width 21 height 18
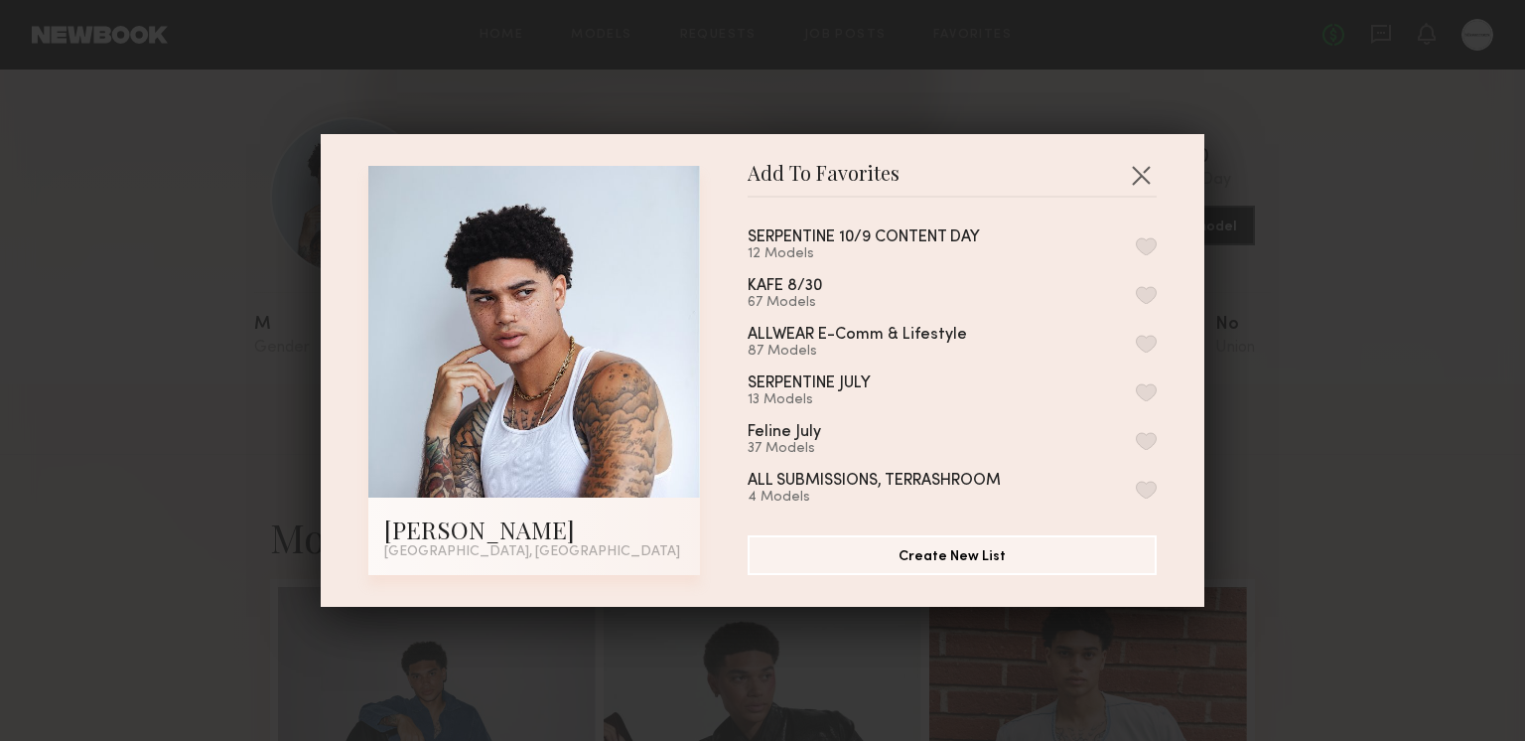
click at [1146, 247] on button "button" at bounding box center [1146, 246] width 21 height 18
click at [1146, 172] on button "button" at bounding box center [1141, 175] width 32 height 32
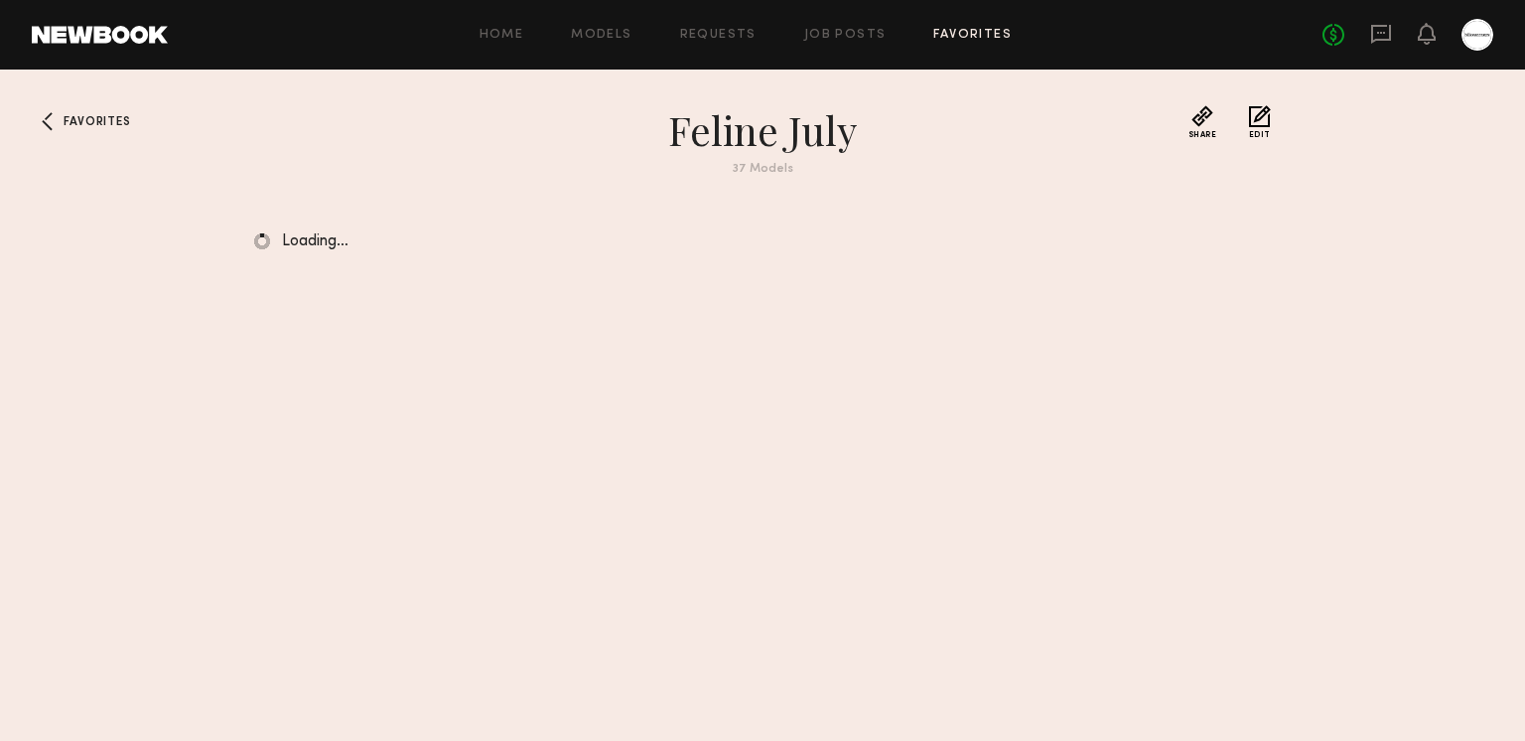
click at [991, 39] on link "Favorites" at bounding box center [972, 35] width 78 height 13
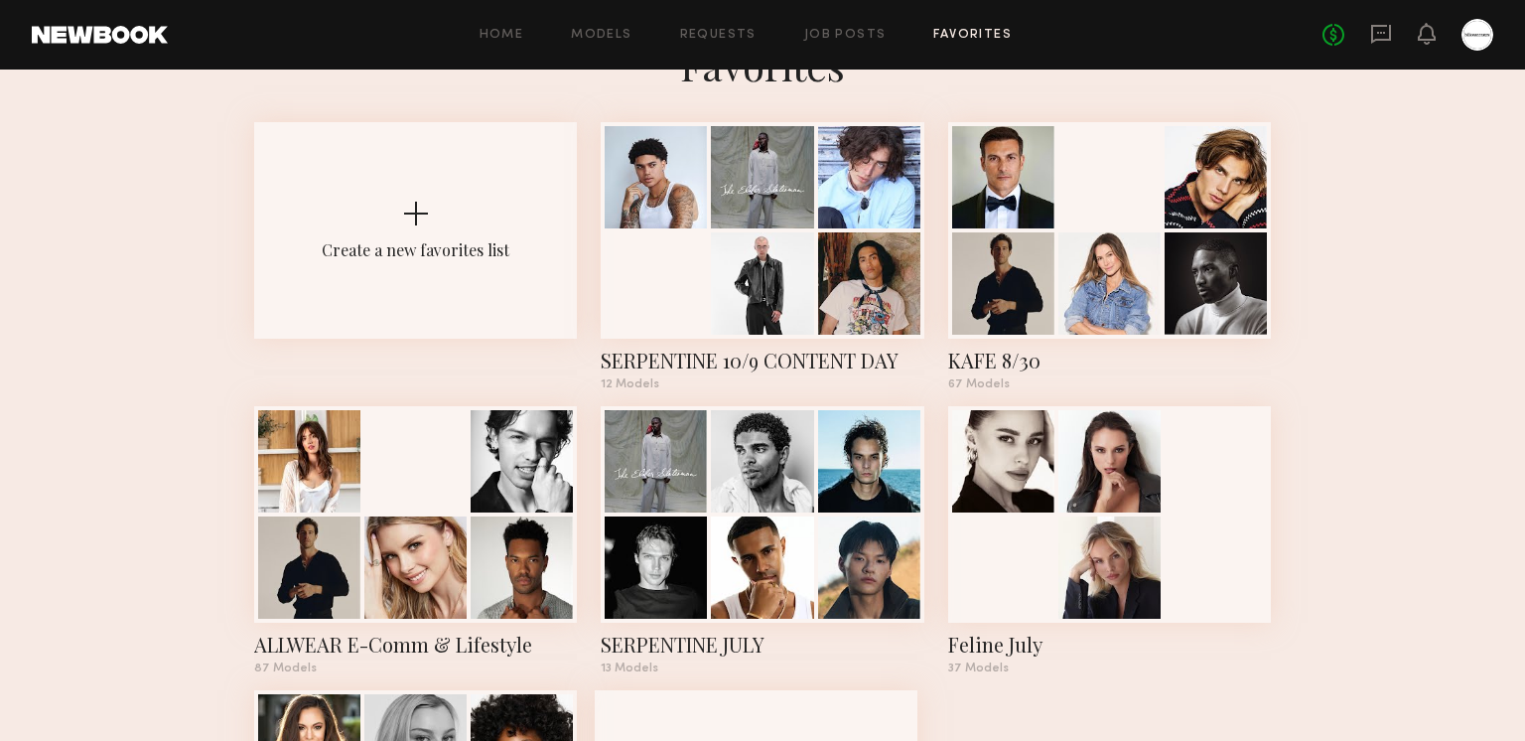
scroll to position [73, 0]
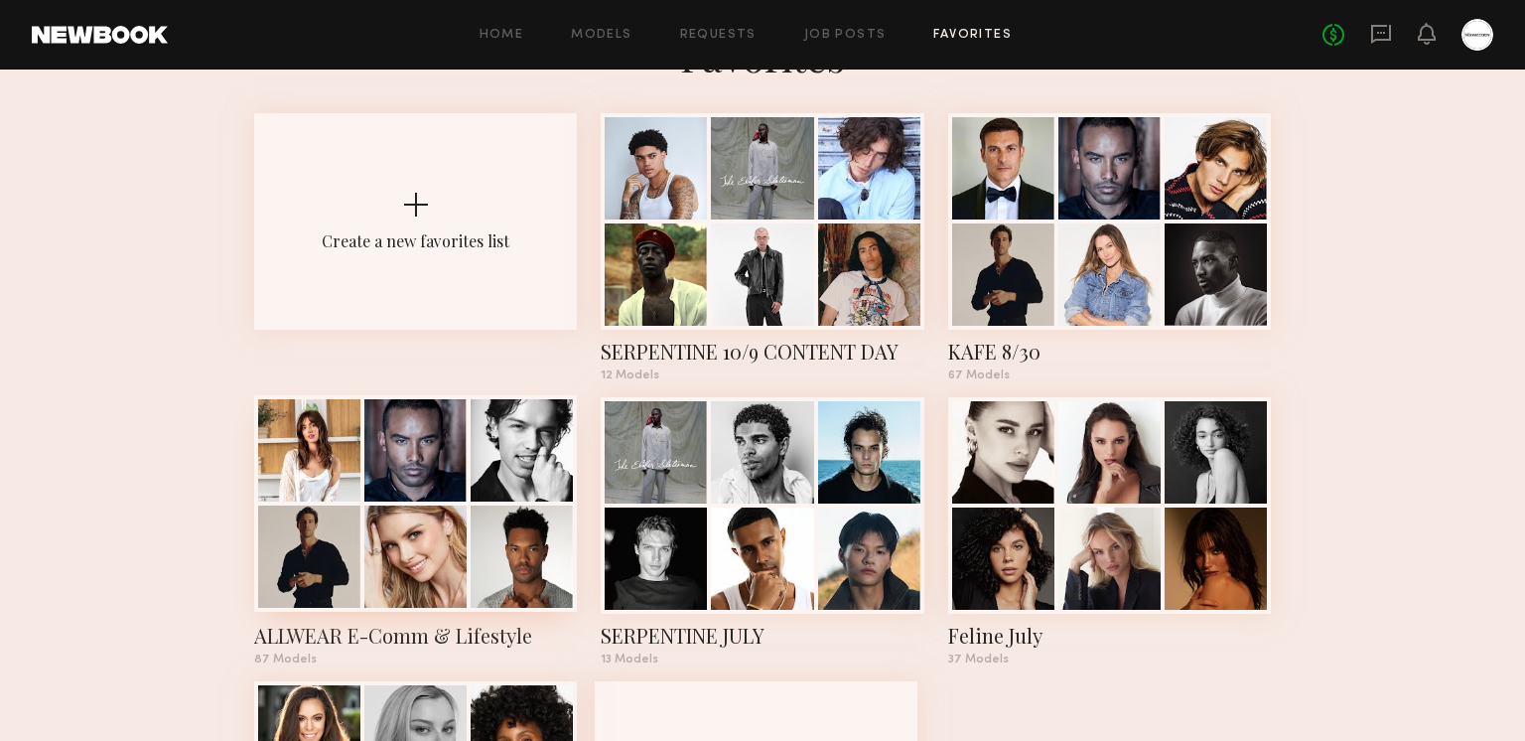
click at [445, 539] on div at bounding box center [415, 556] width 102 height 102
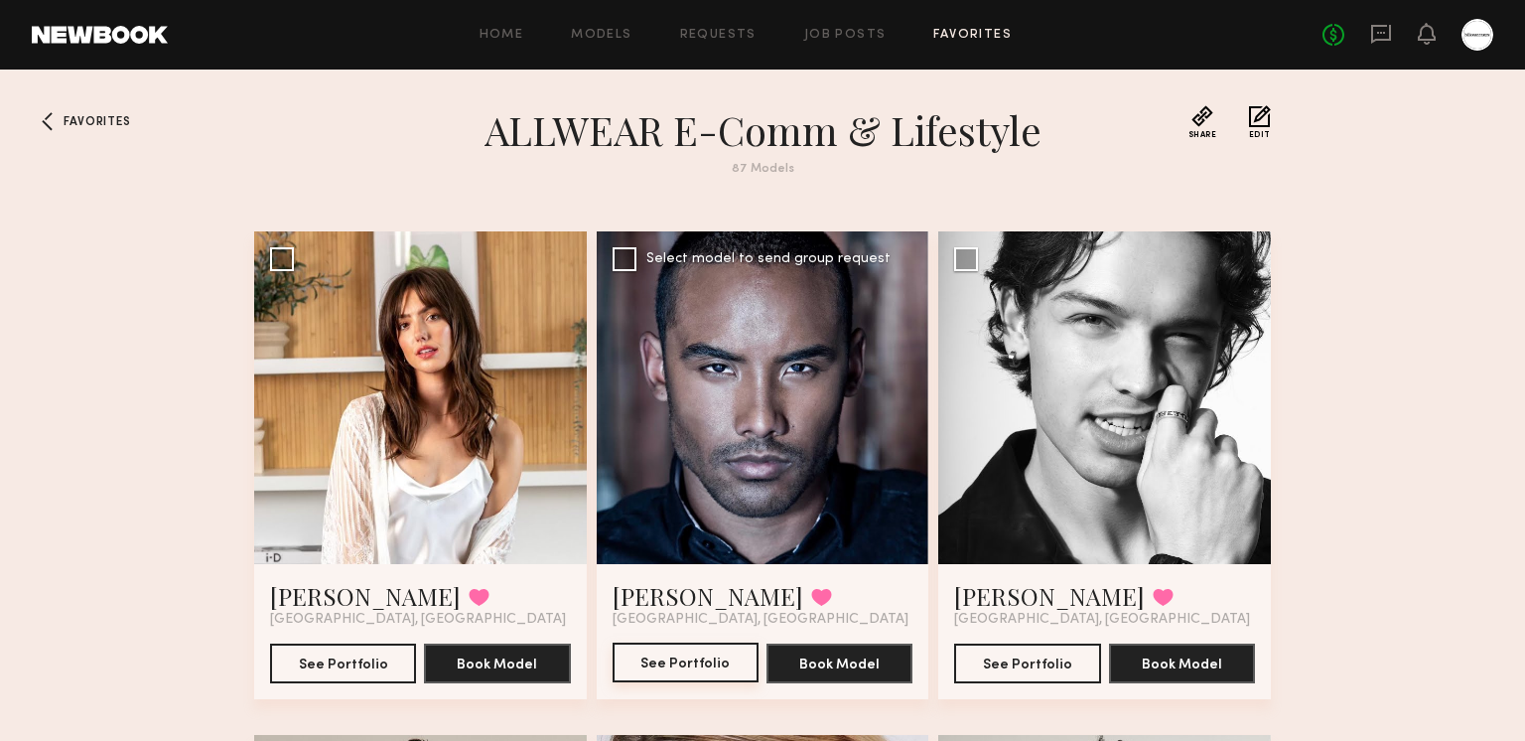
click at [682, 649] on button "See Portfolio" at bounding box center [686, 662] width 146 height 40
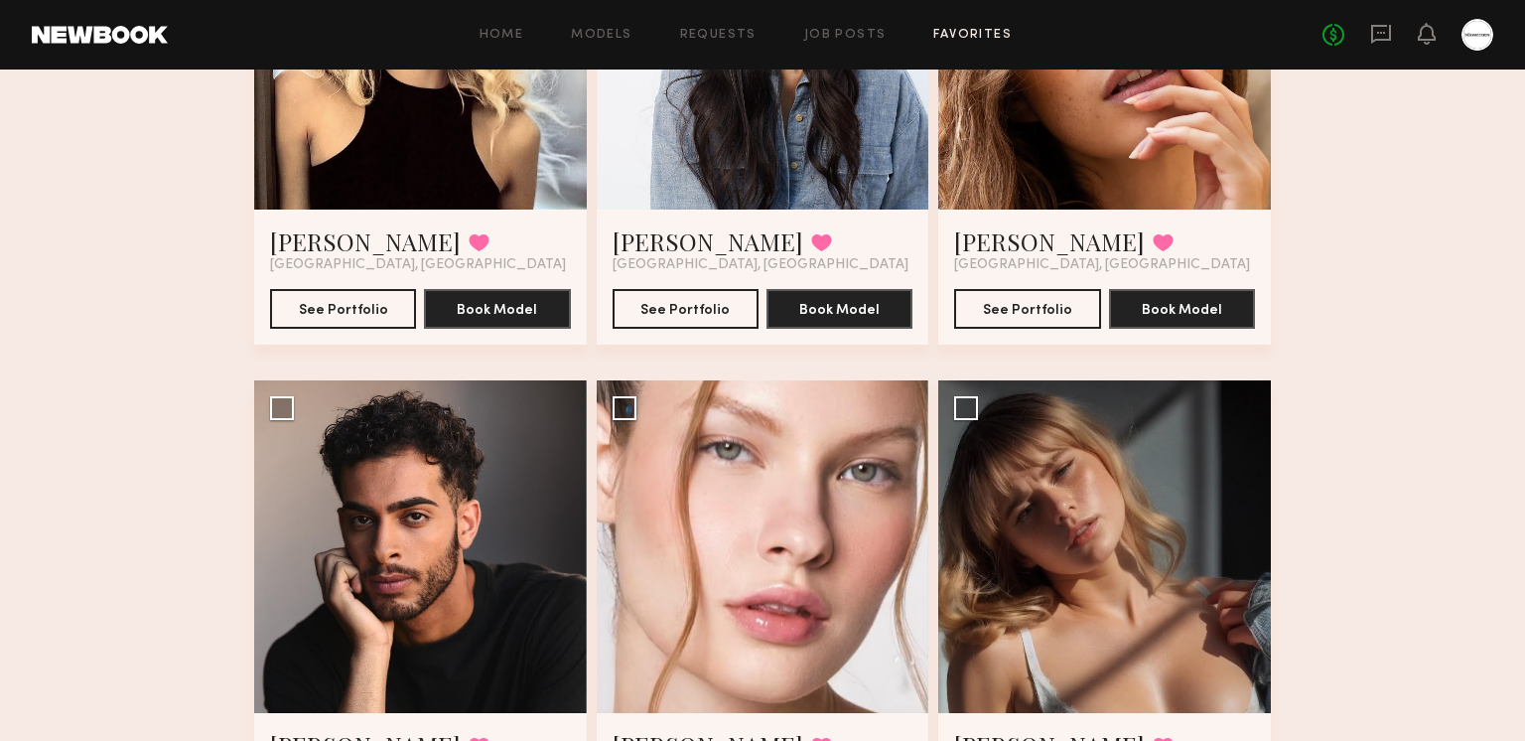
scroll to position [1597, 0]
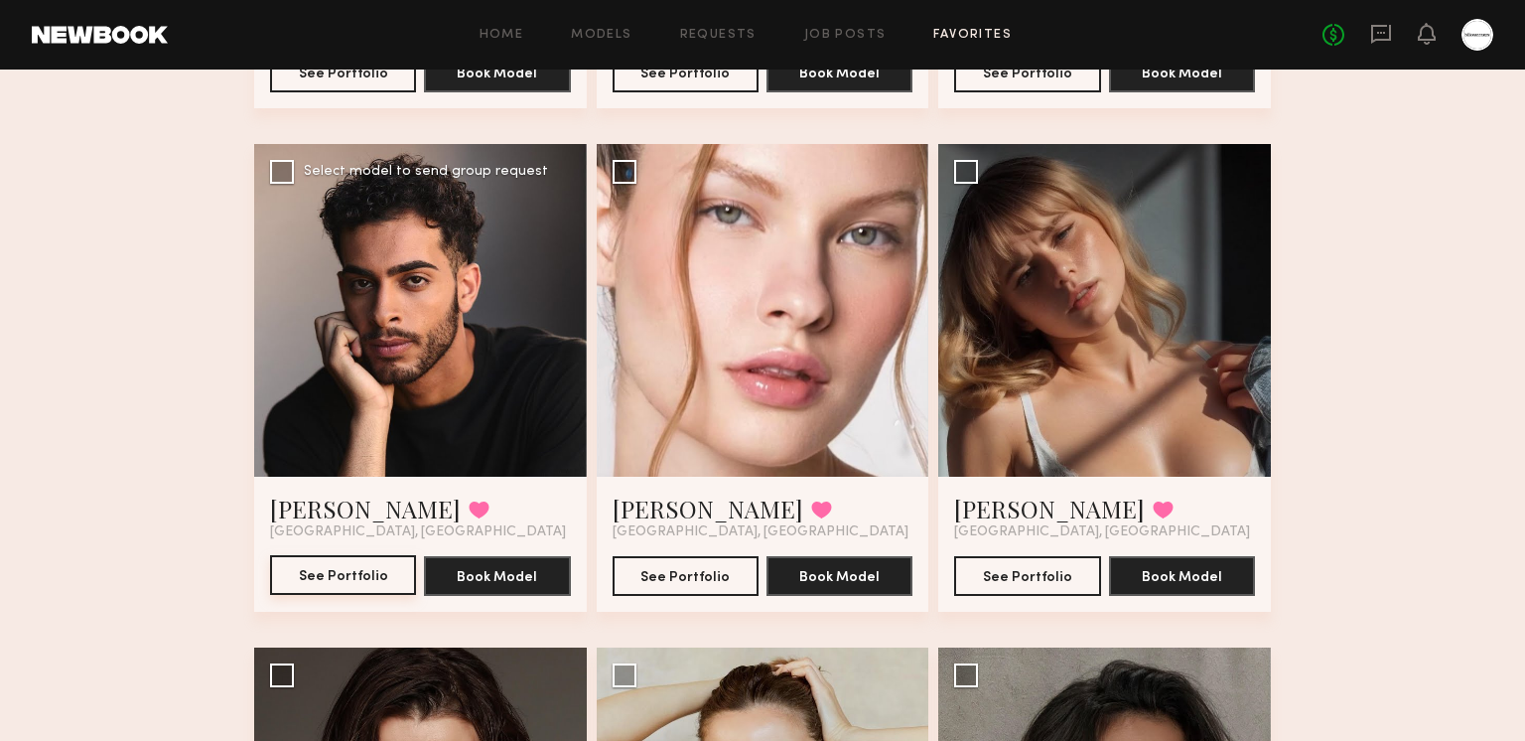
click at [295, 574] on button "See Portfolio" at bounding box center [343, 575] width 146 height 40
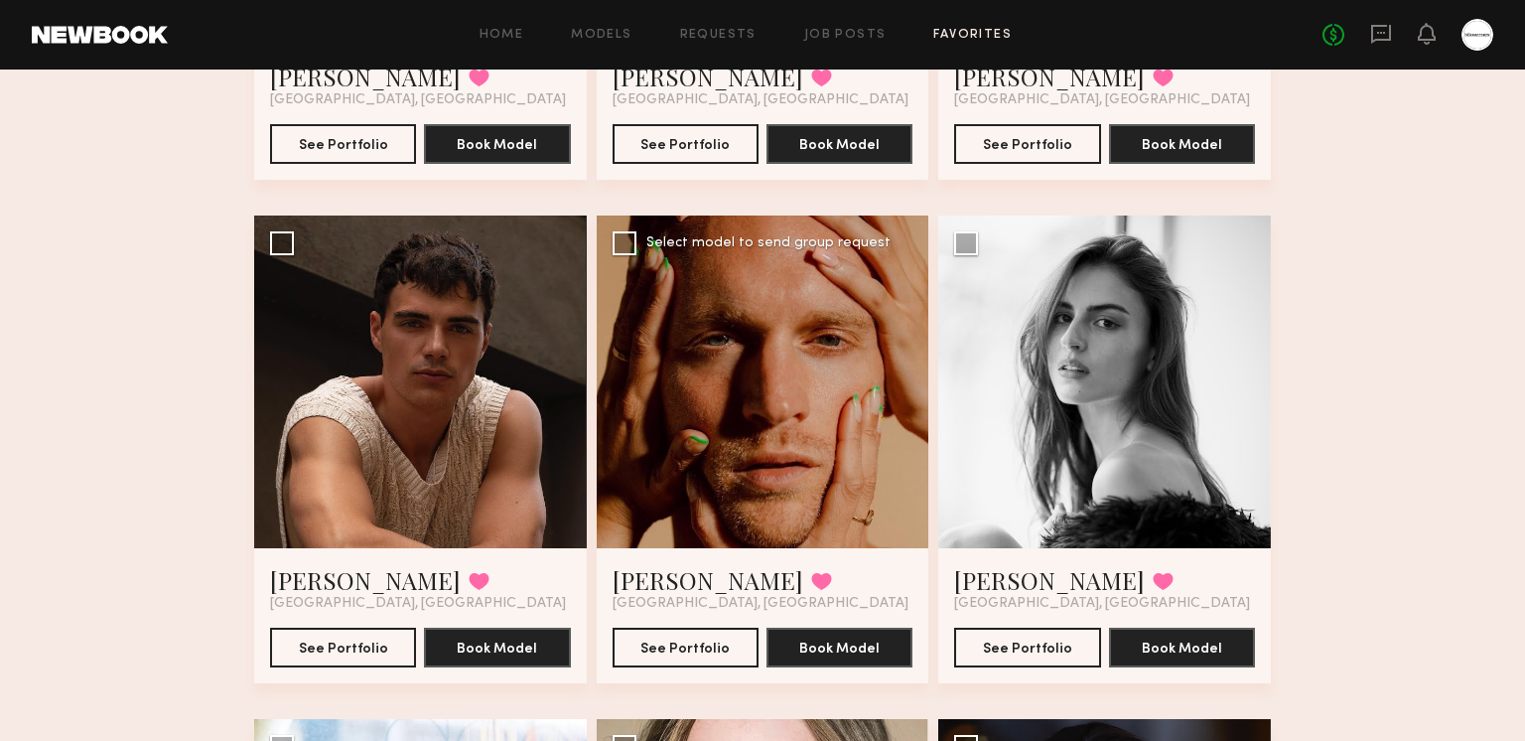
scroll to position [3046, 0]
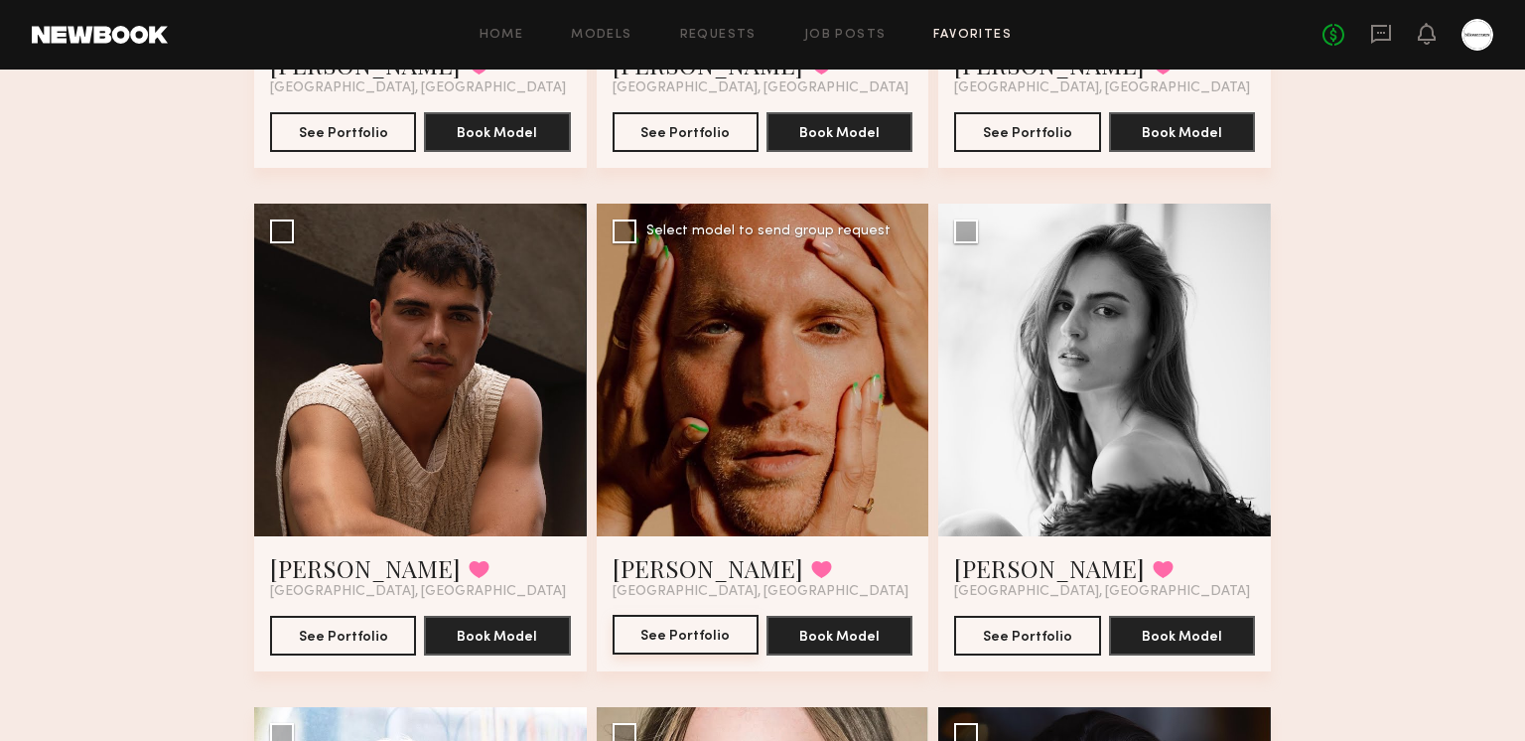
click at [667, 636] on button "See Portfolio" at bounding box center [686, 635] width 146 height 40
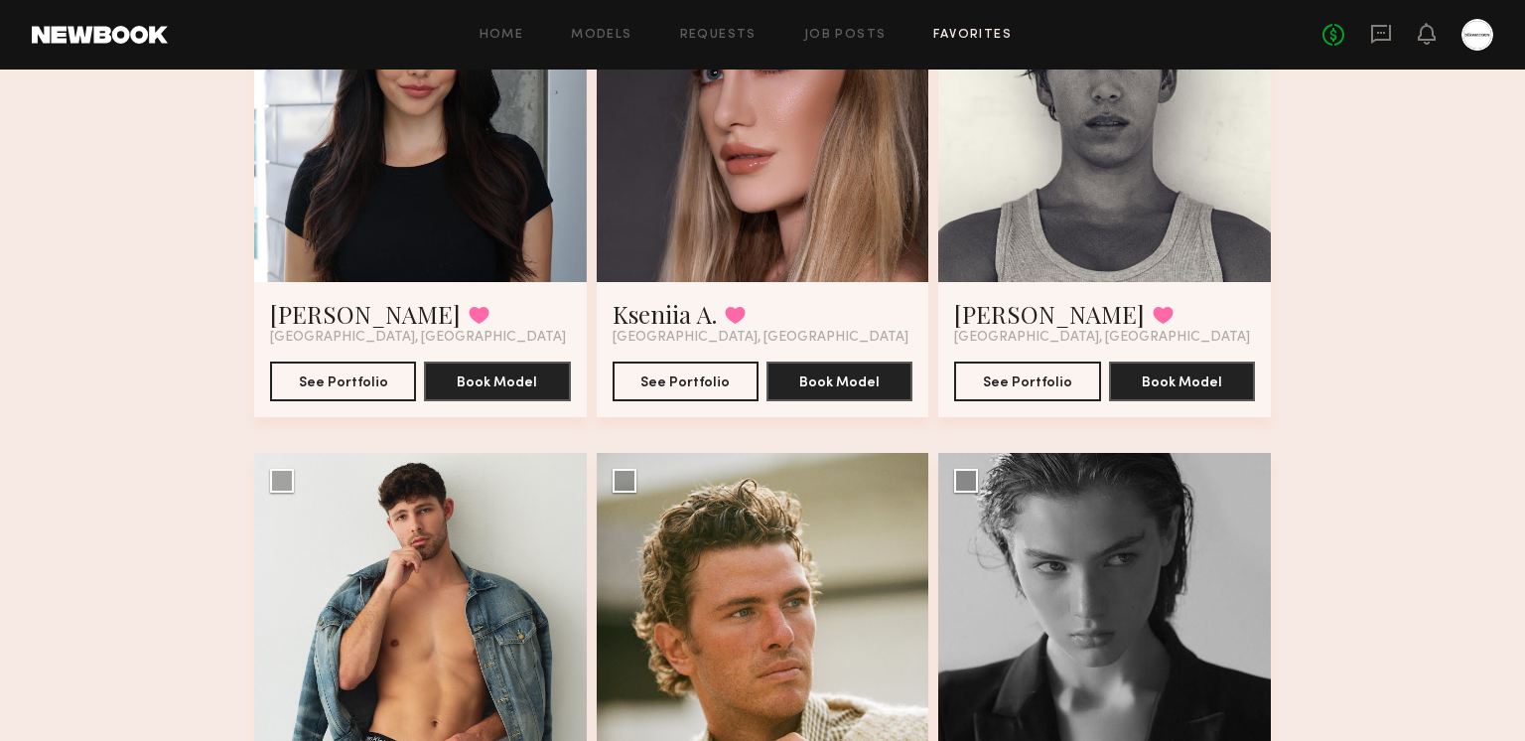
scroll to position [4359, 0]
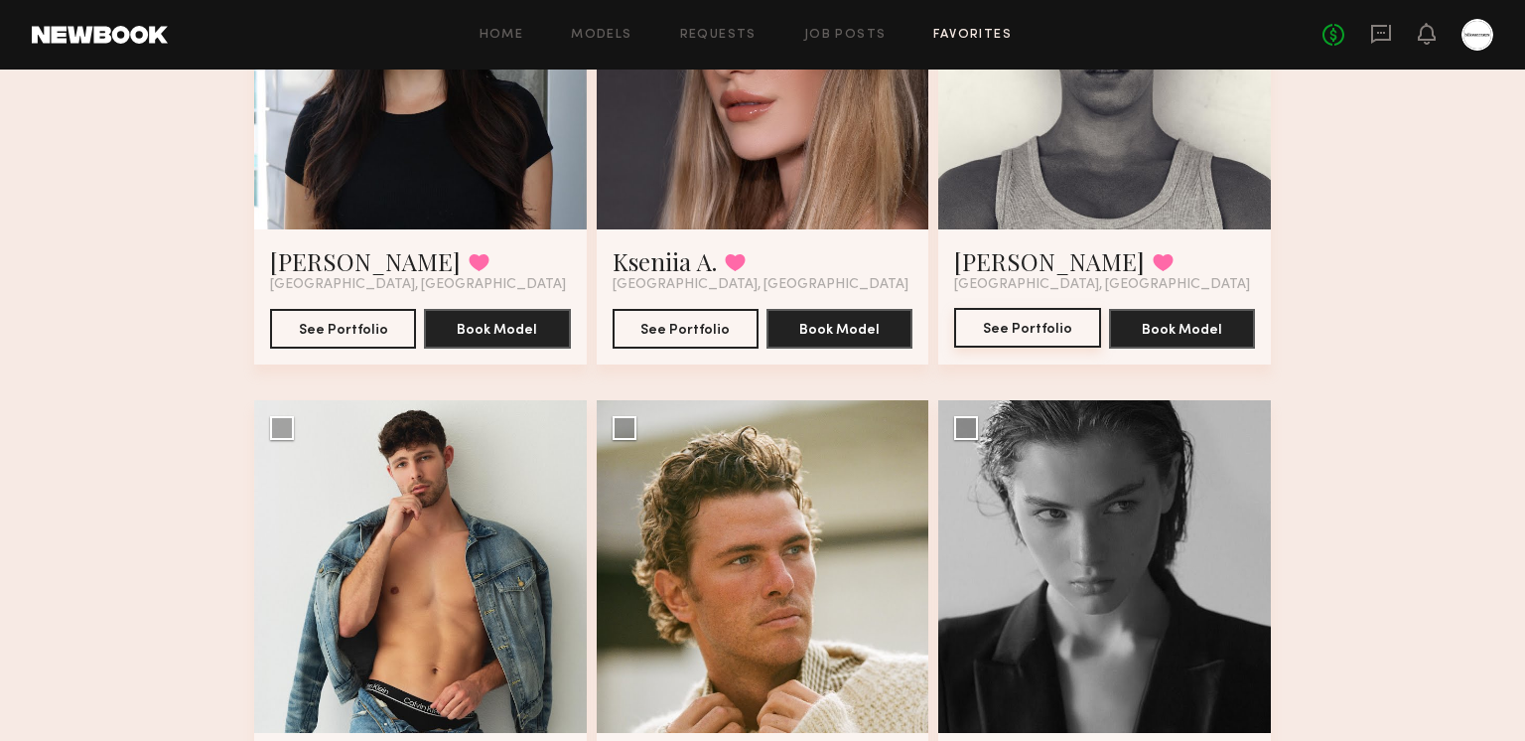
click at [1075, 318] on button "See Portfolio" at bounding box center [1027, 328] width 146 height 40
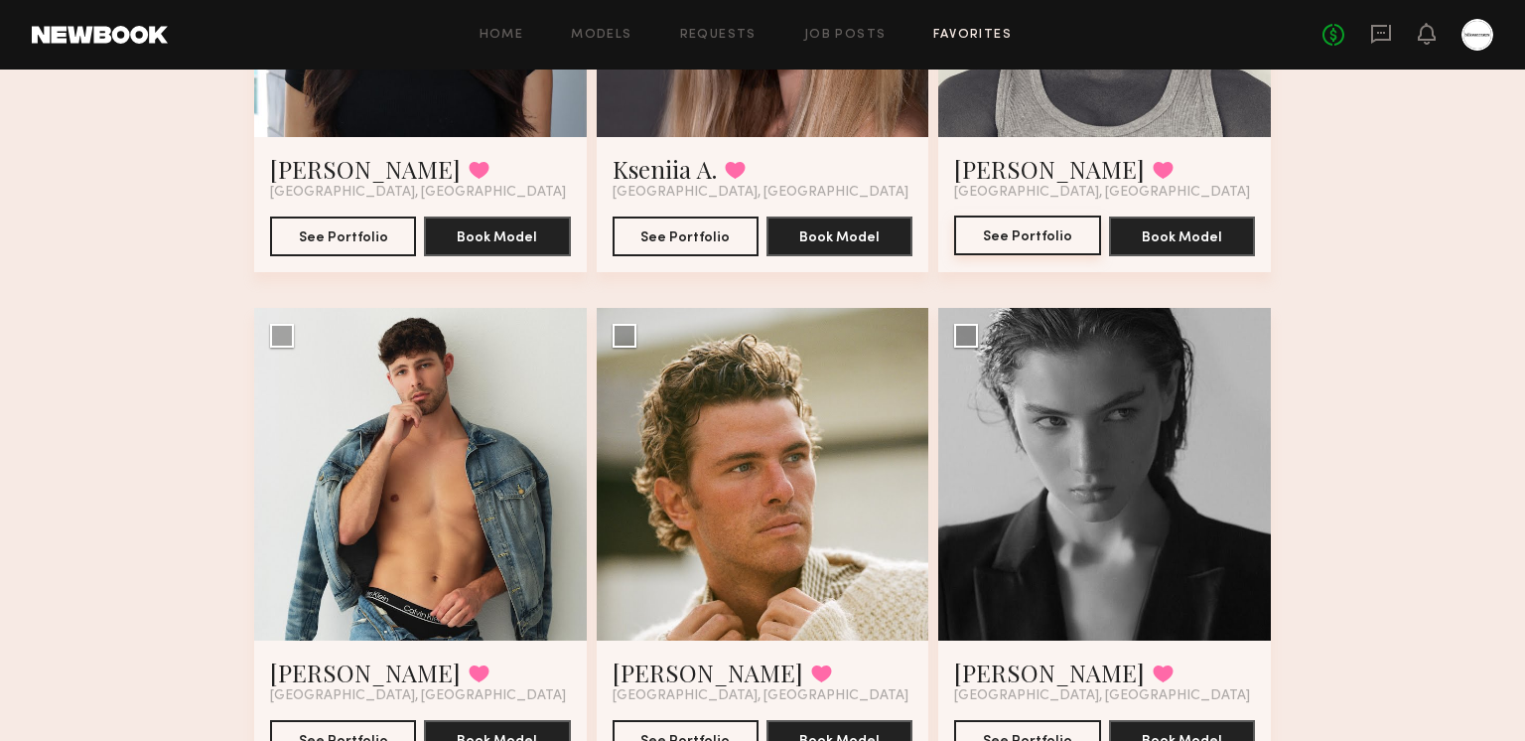
scroll to position [4568, 0]
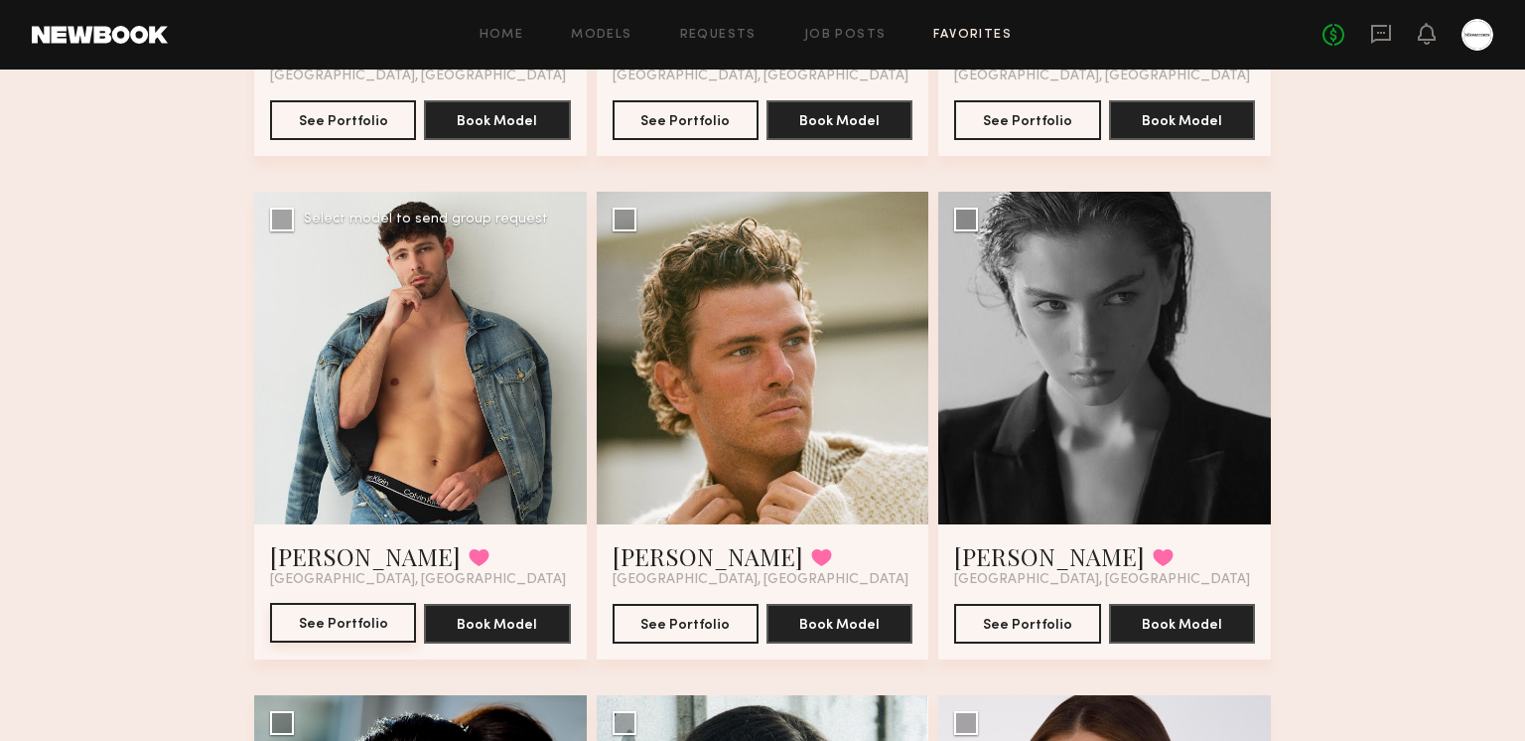
click at [362, 621] on button "See Portfolio" at bounding box center [343, 623] width 146 height 40
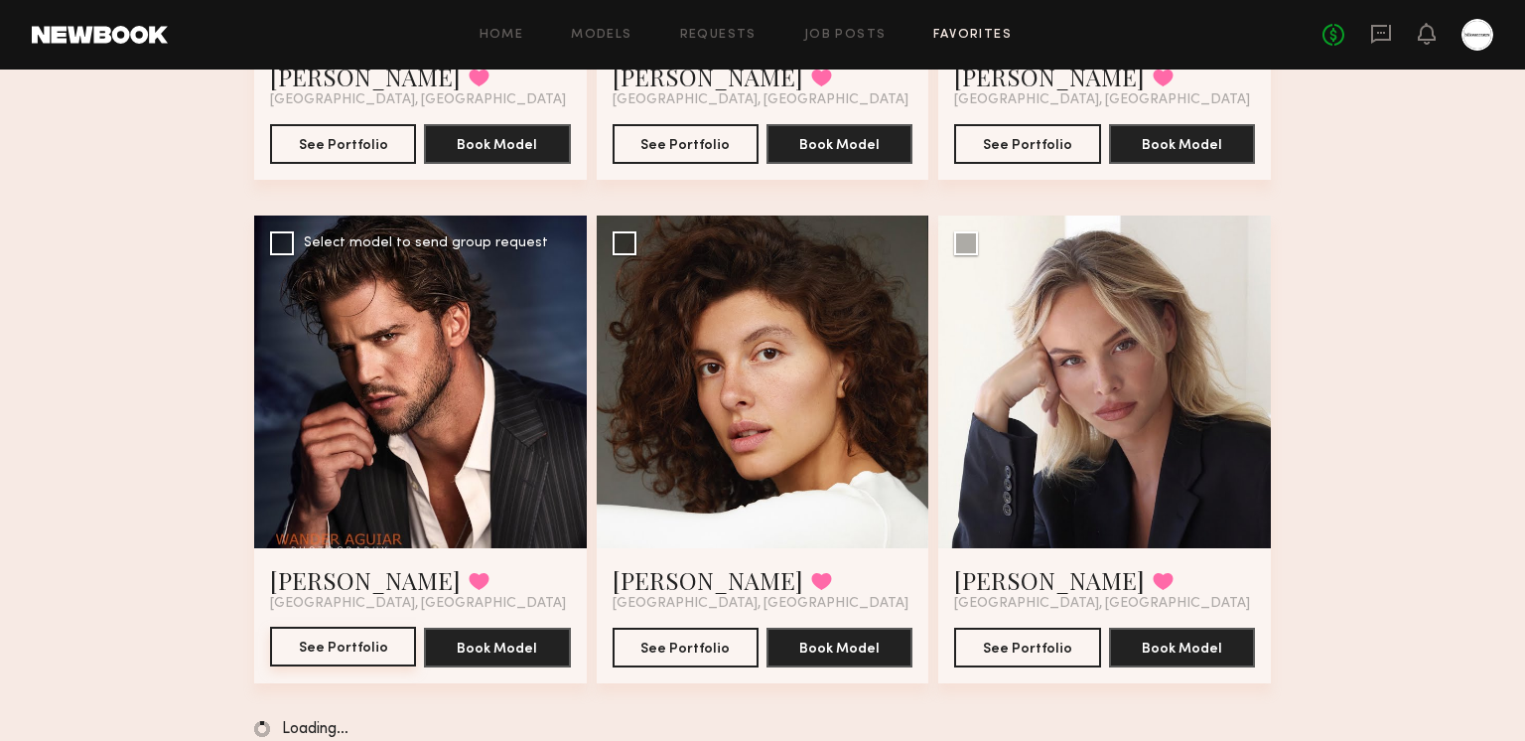
scroll to position [5551, 0]
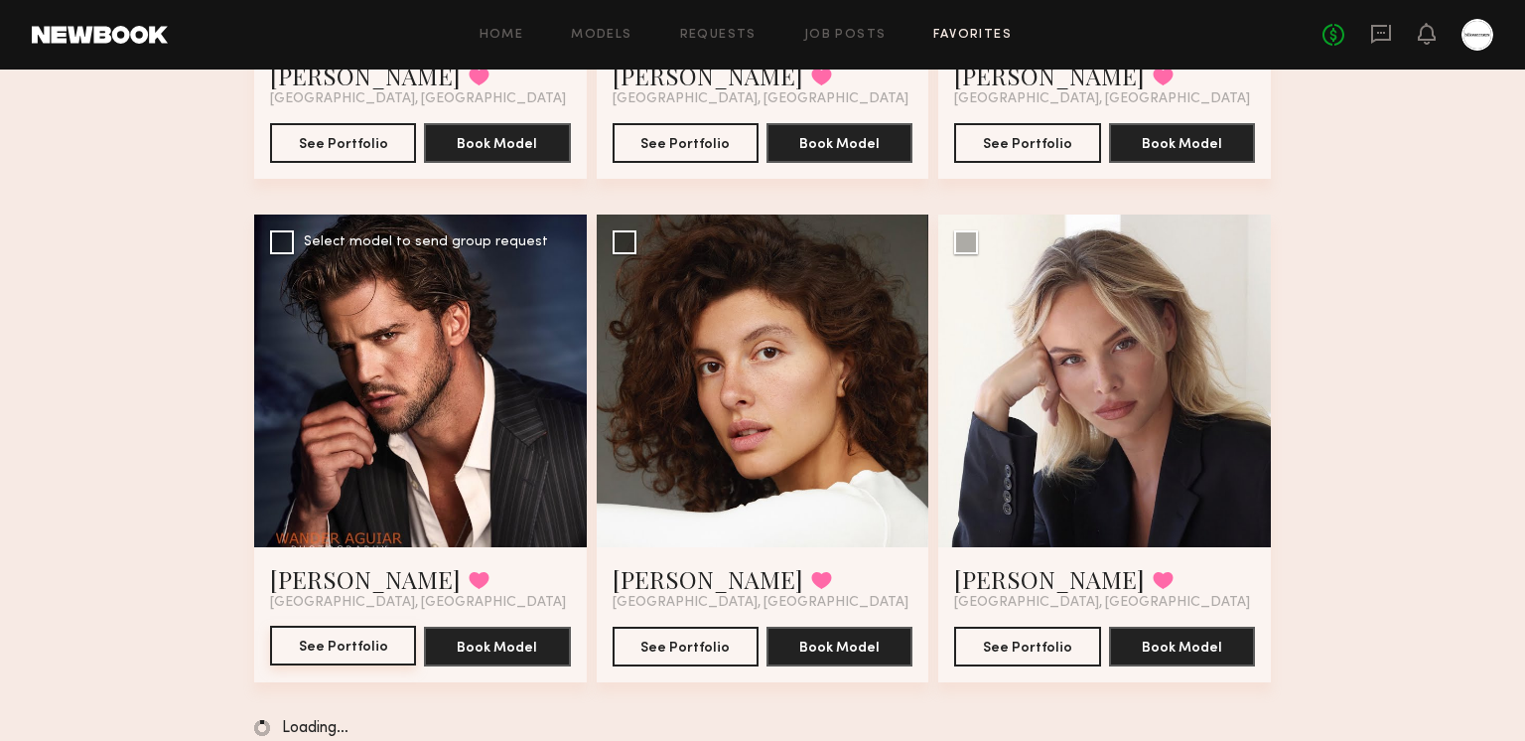
click at [363, 655] on button "See Portfolio" at bounding box center [343, 646] width 146 height 40
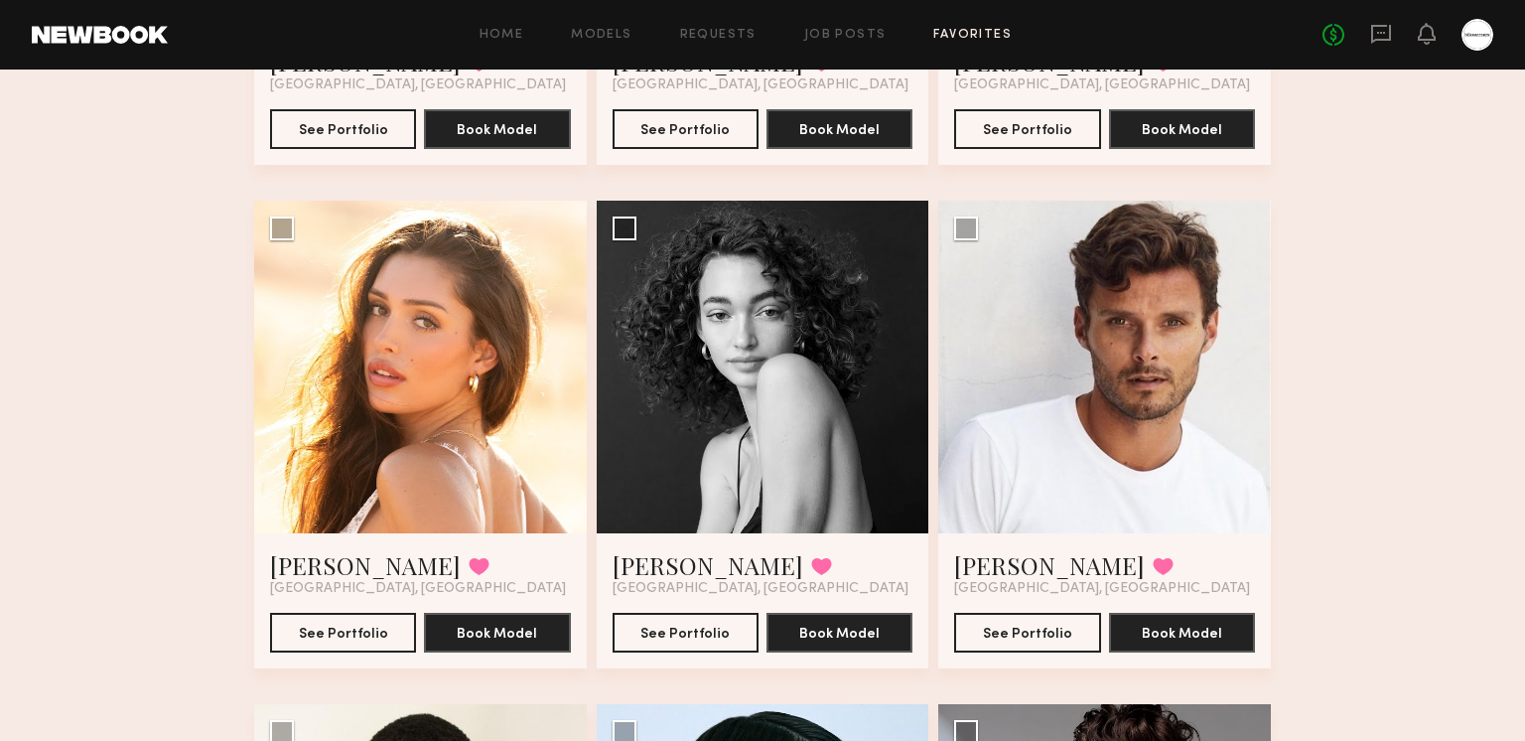
scroll to position [7123, 0]
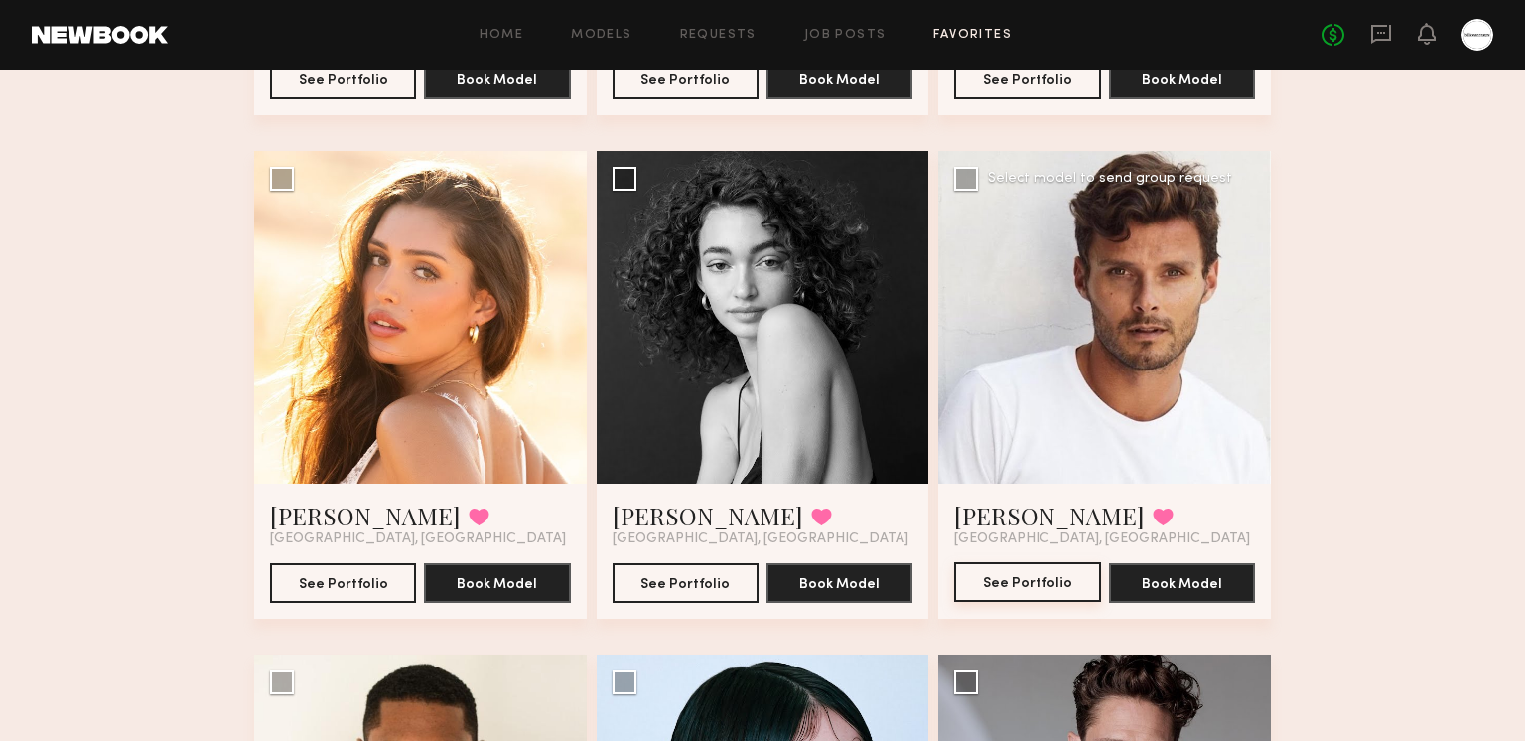
click at [1039, 570] on button "See Portfolio" at bounding box center [1027, 582] width 146 height 40
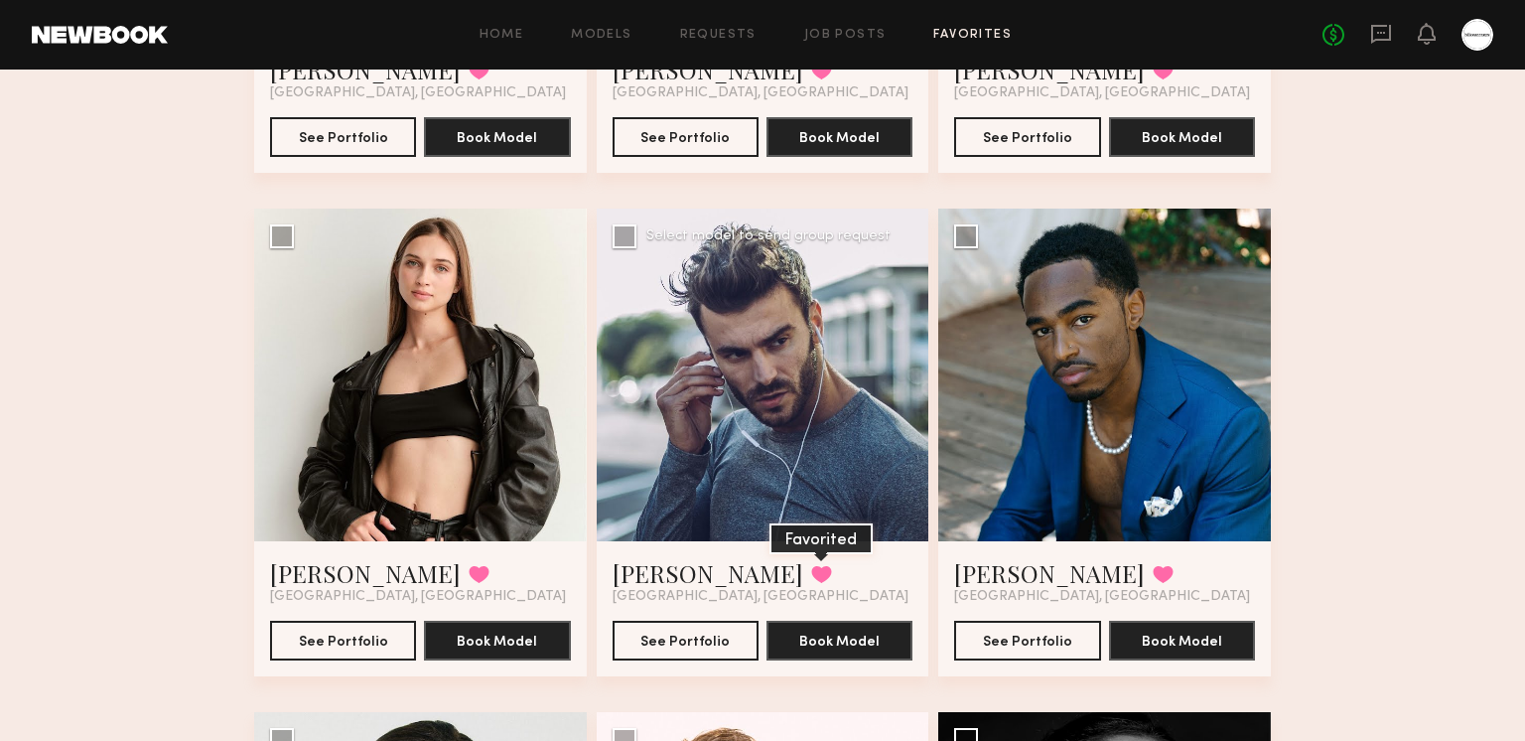
scroll to position [8579, 0]
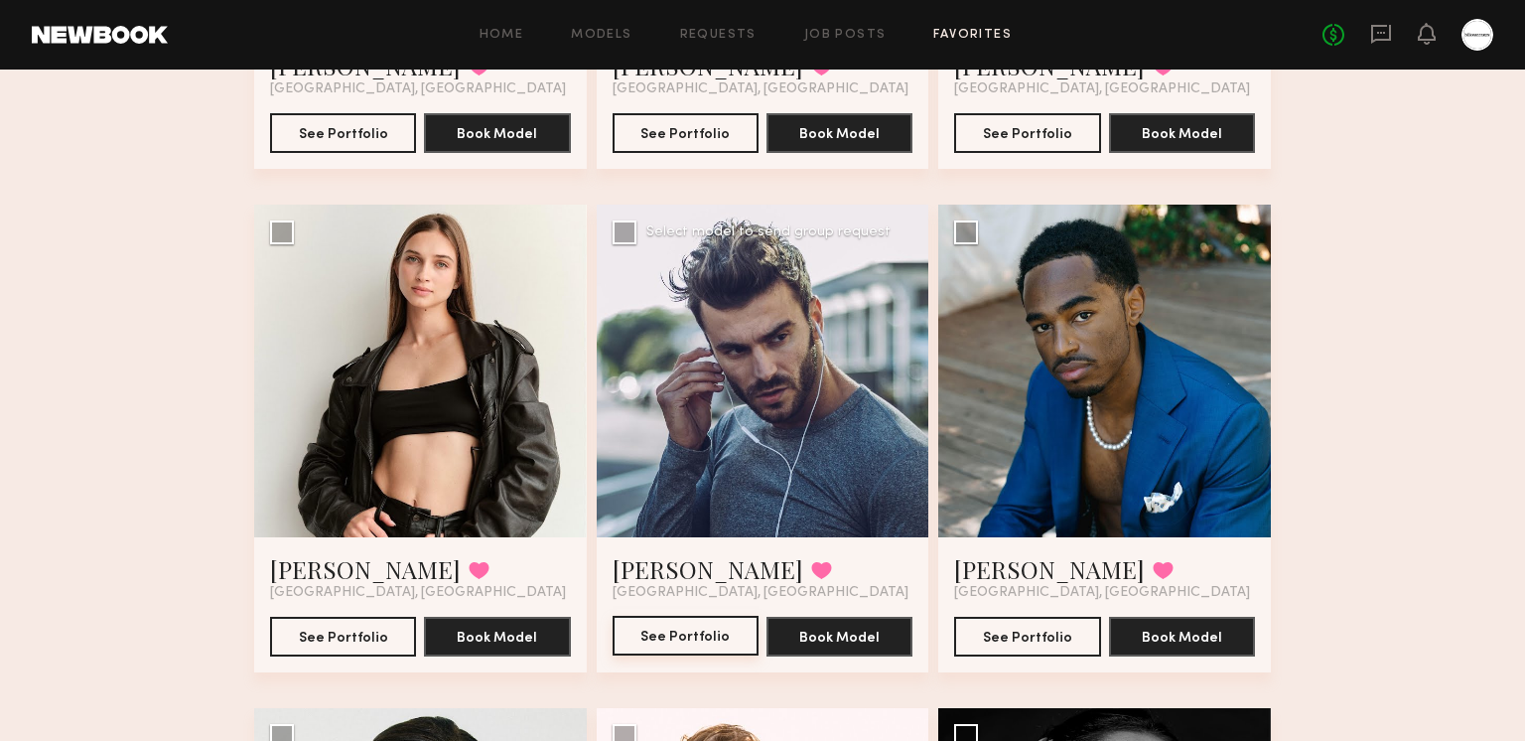
click at [687, 633] on button "See Portfolio" at bounding box center [686, 636] width 146 height 40
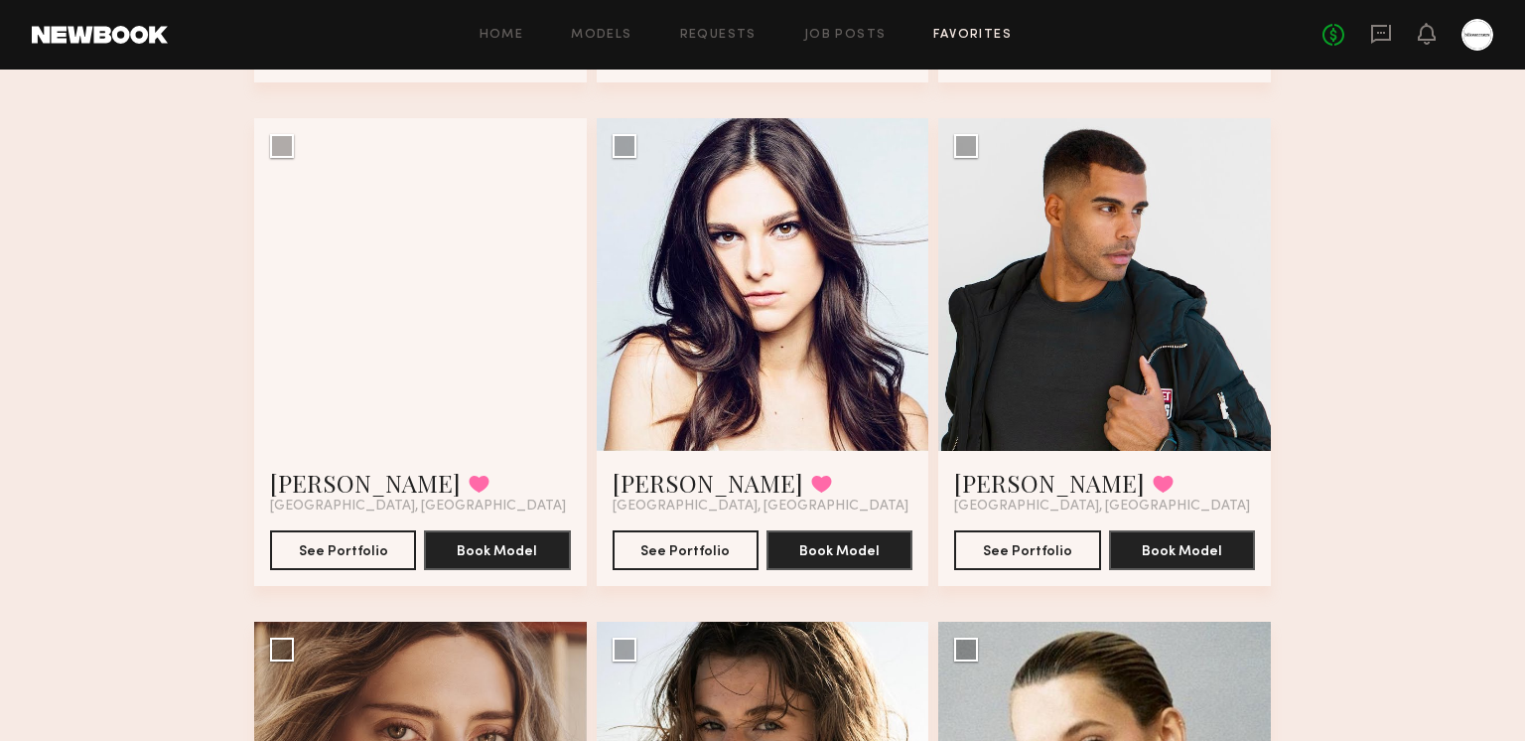
scroll to position [12752, 0]
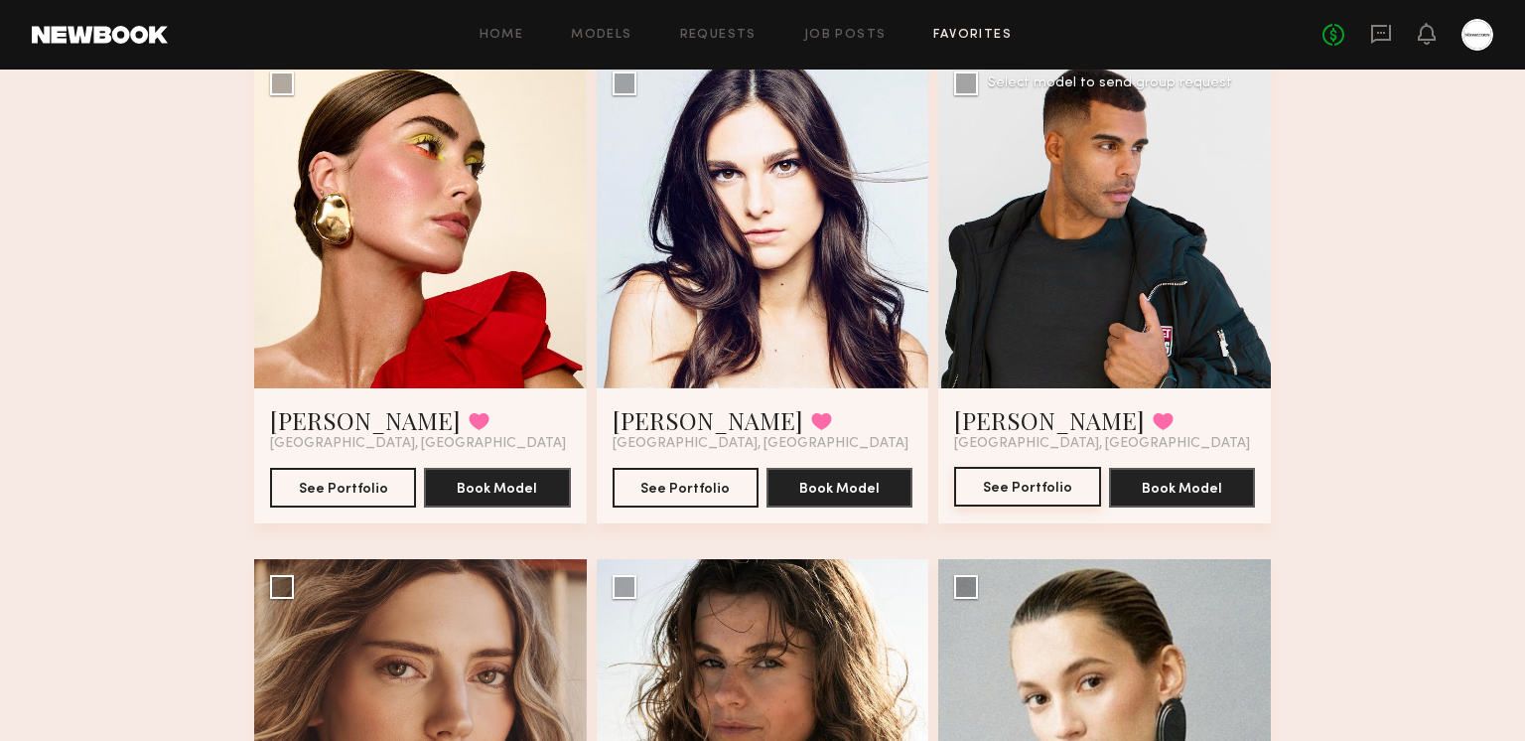
click at [1040, 484] on button "See Portfolio" at bounding box center [1027, 487] width 146 height 40
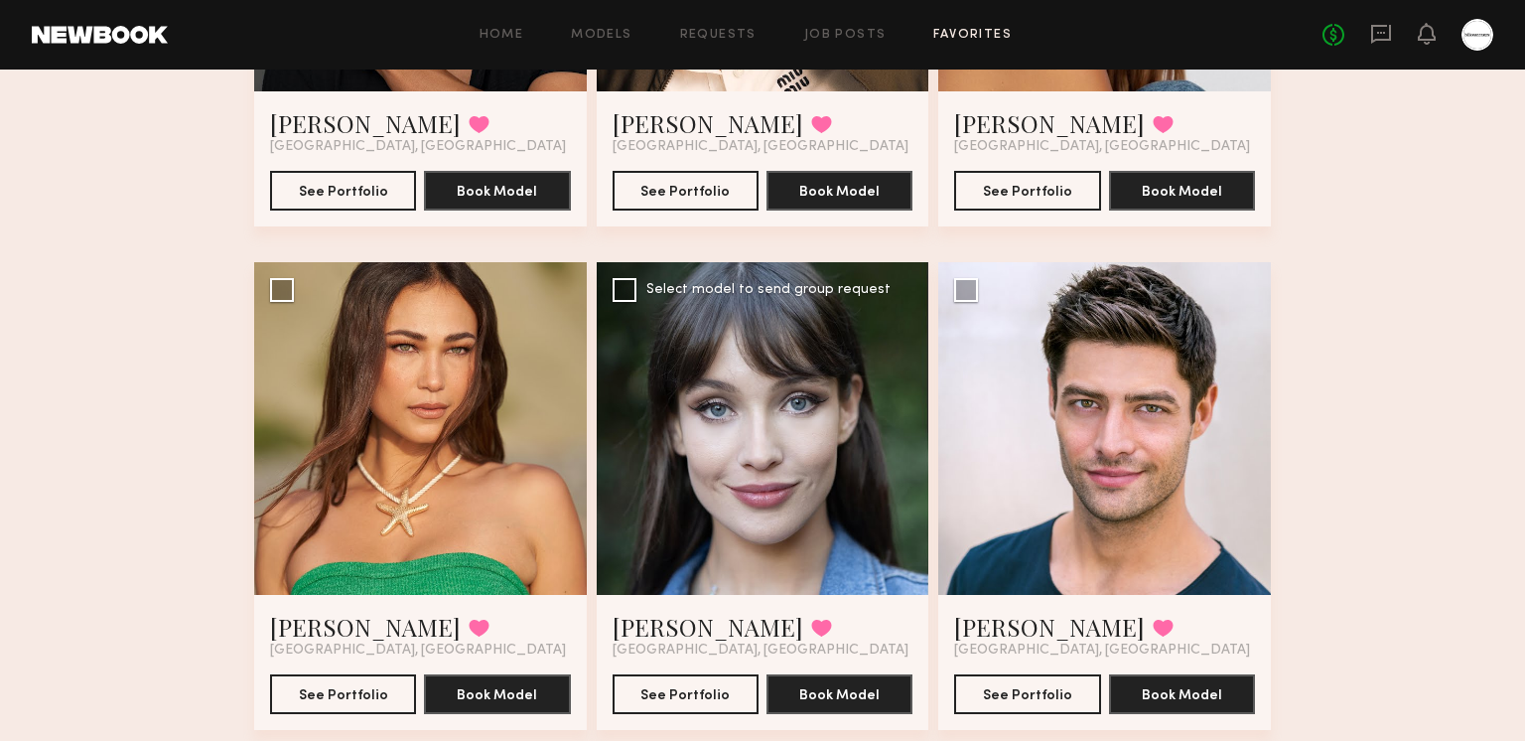
scroll to position [14112, 0]
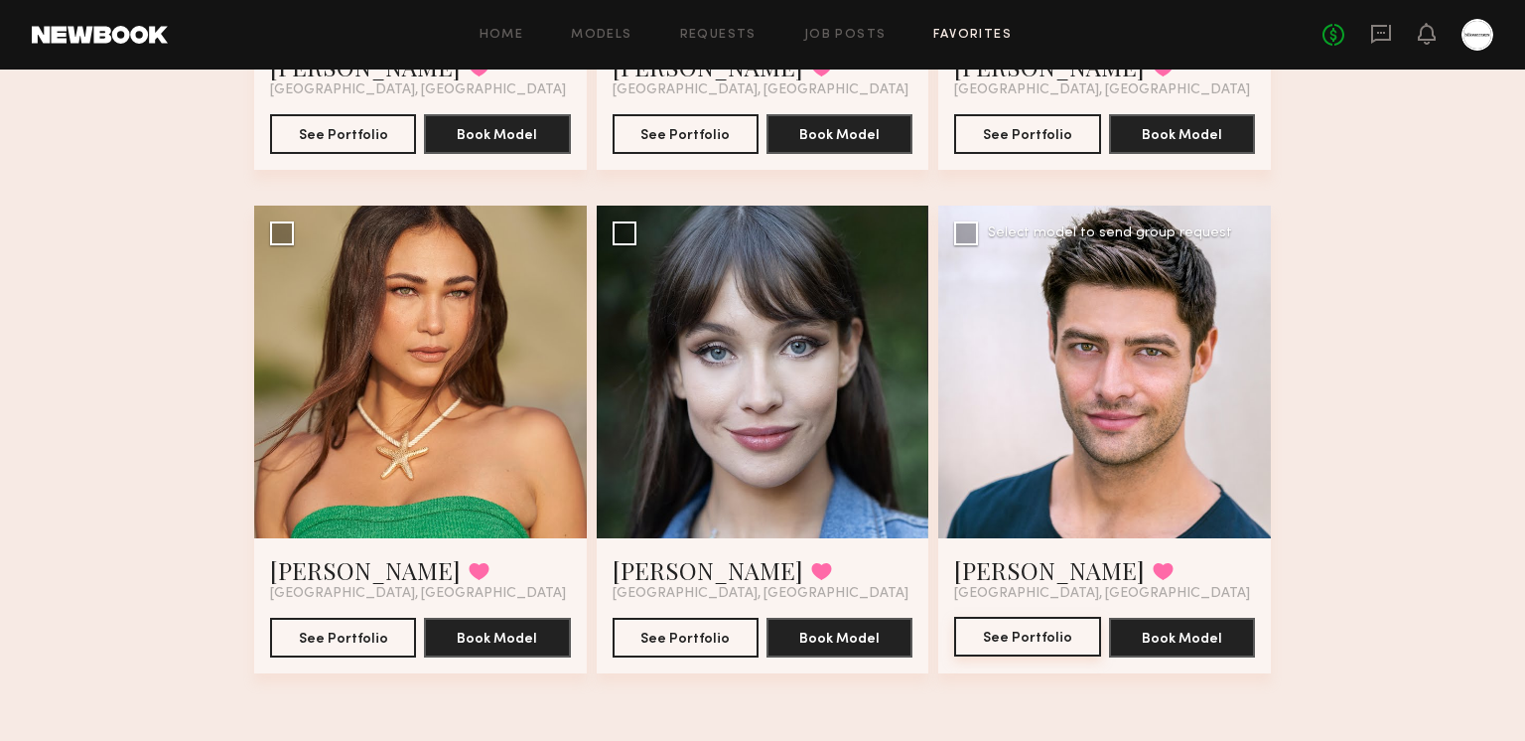
click at [988, 642] on button "See Portfolio" at bounding box center [1027, 637] width 146 height 40
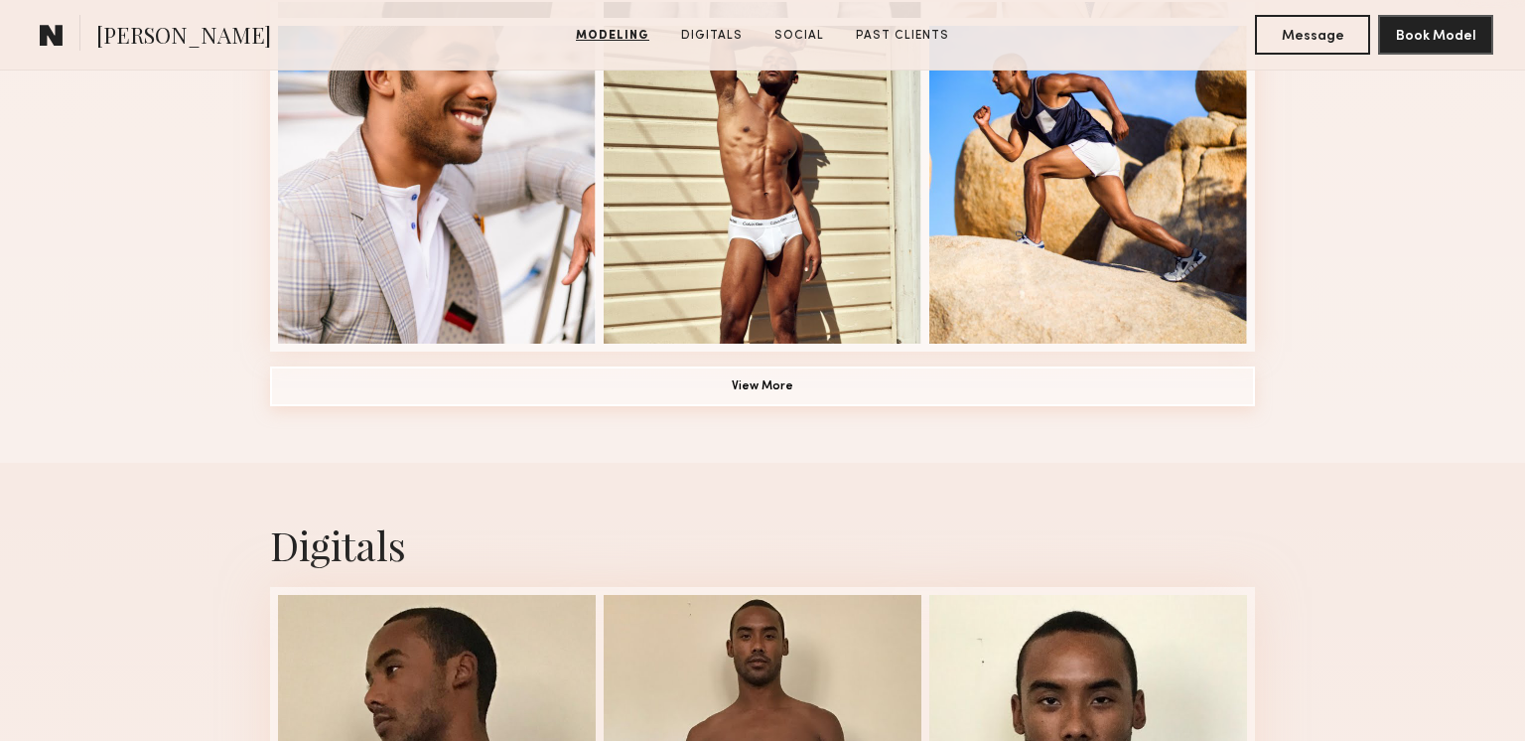
scroll to position [1525, 0]
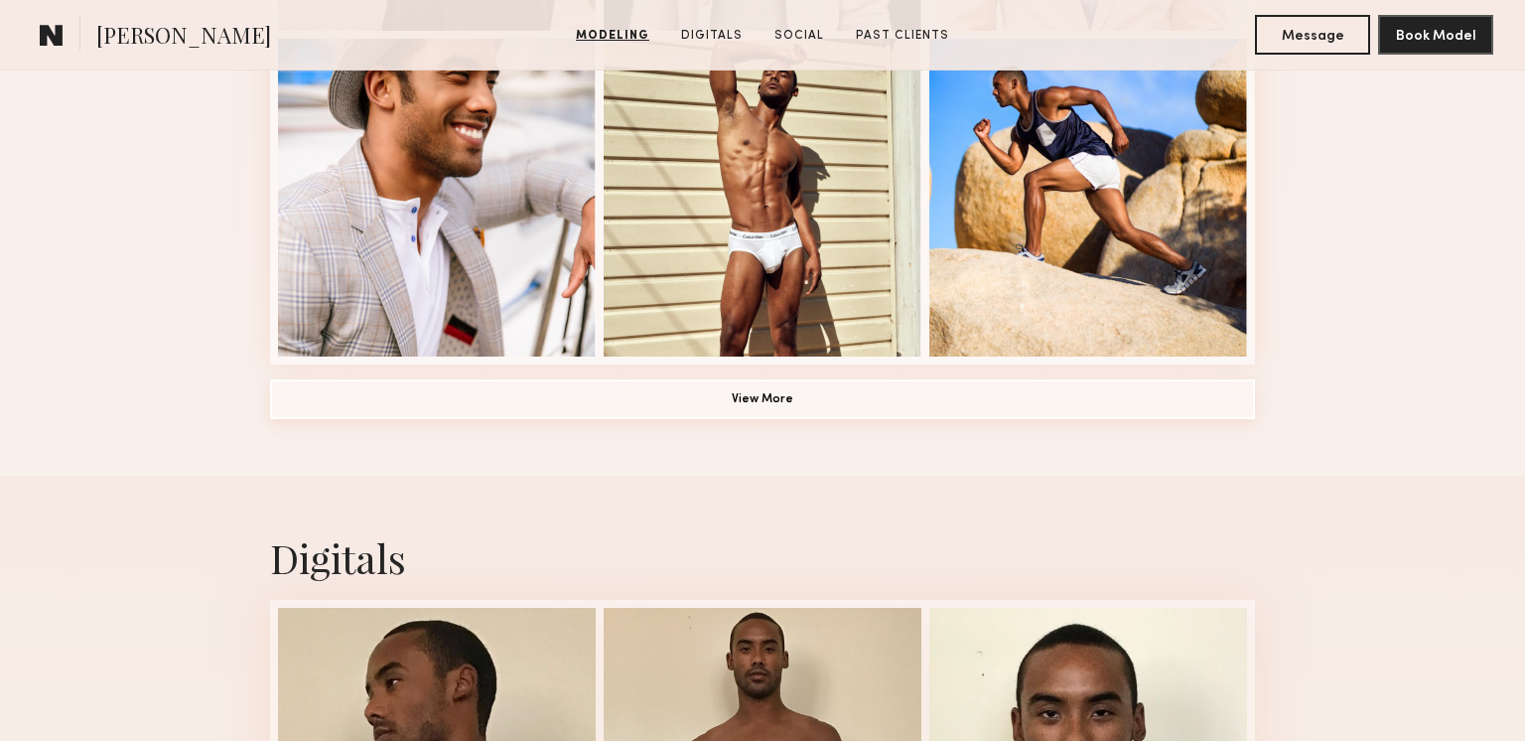
click at [711, 411] on button "View More" at bounding box center [762, 399] width 985 height 40
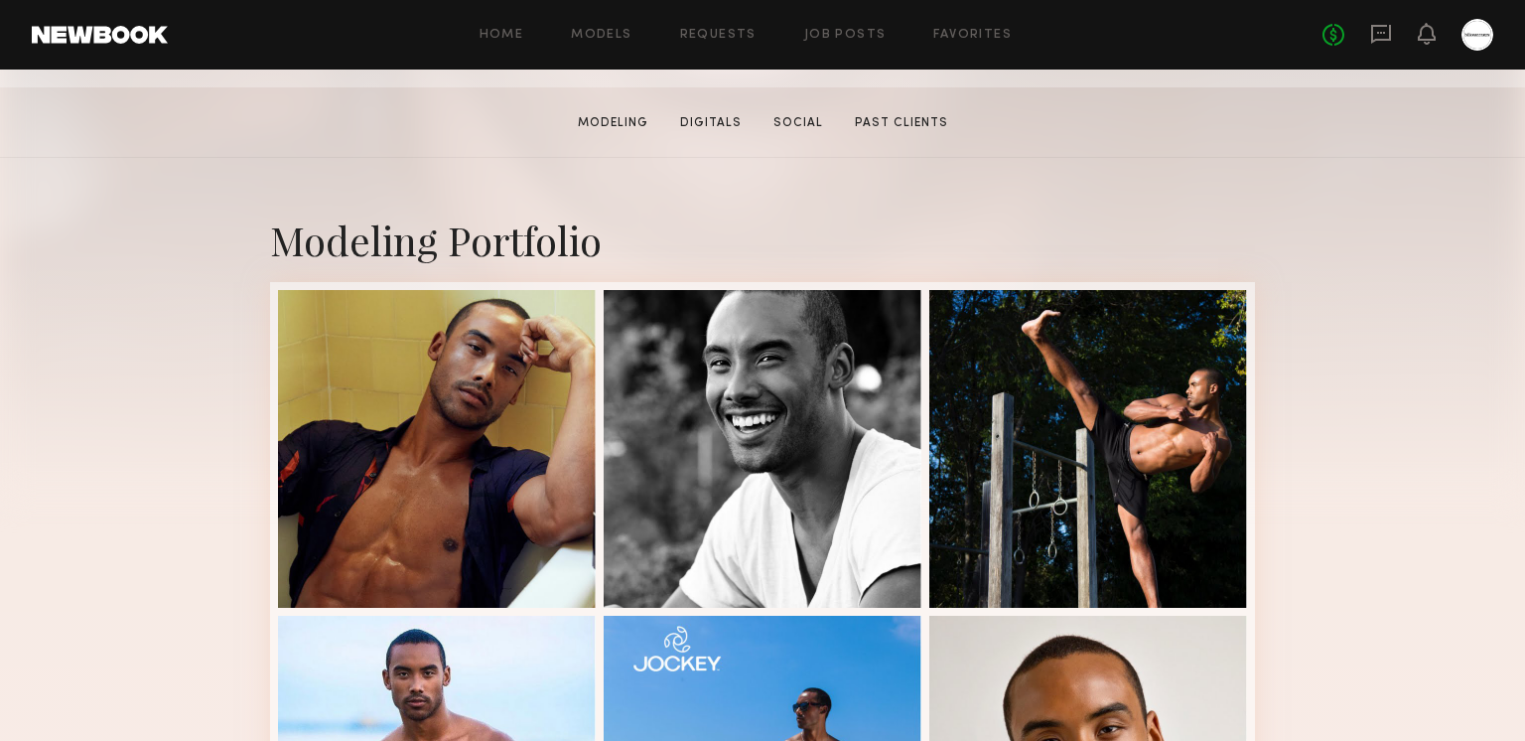
scroll to position [376, 0]
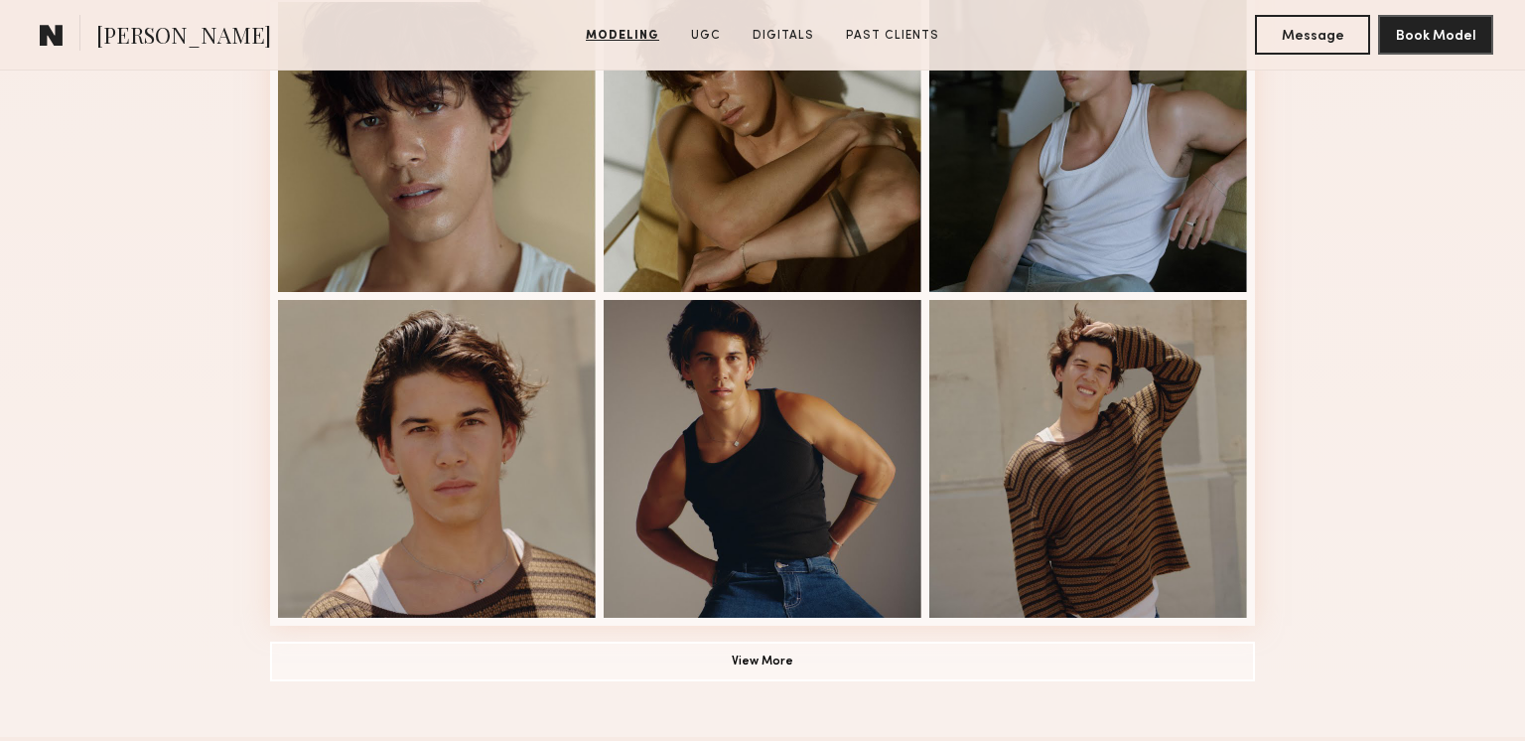
scroll to position [1464, 0]
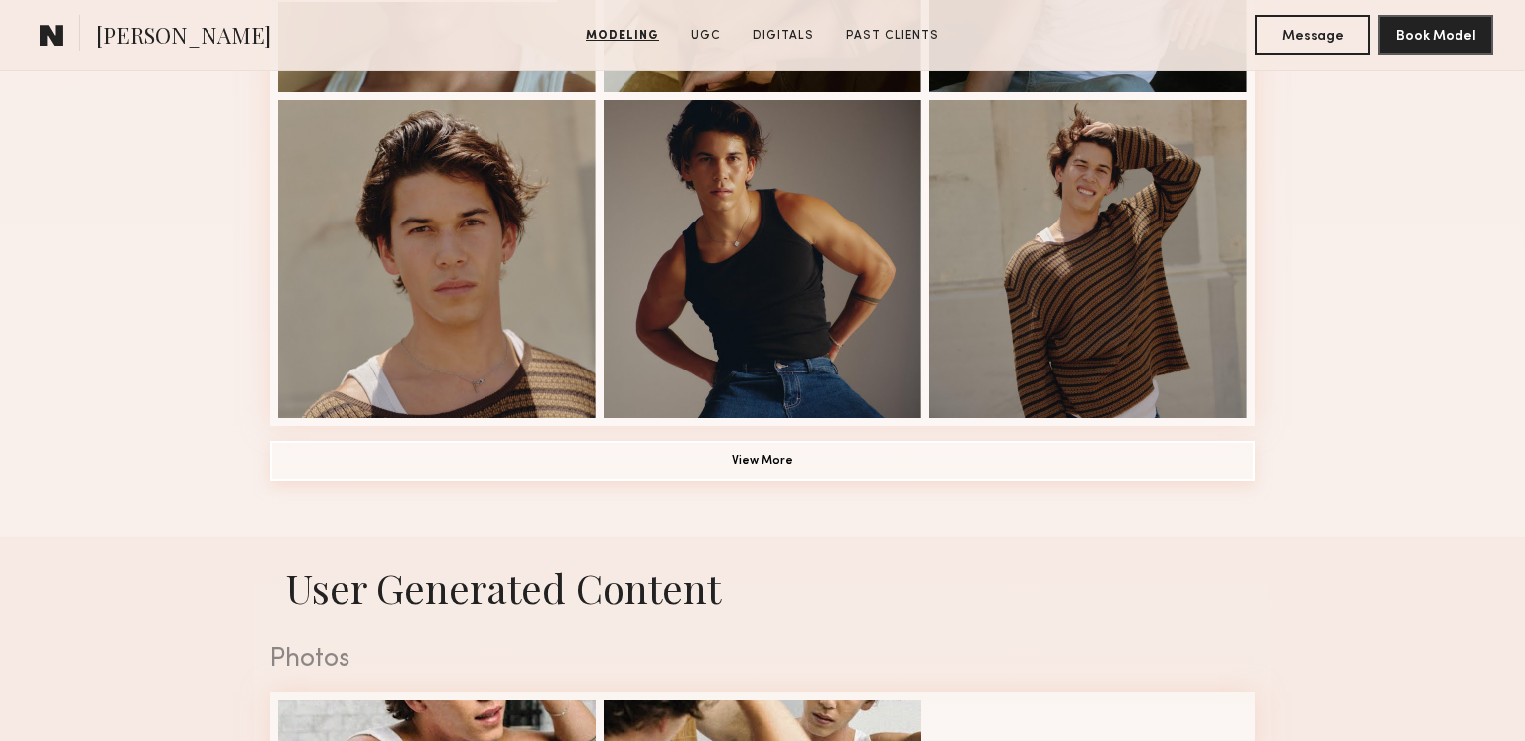
click at [771, 459] on button "View More" at bounding box center [762, 461] width 985 height 40
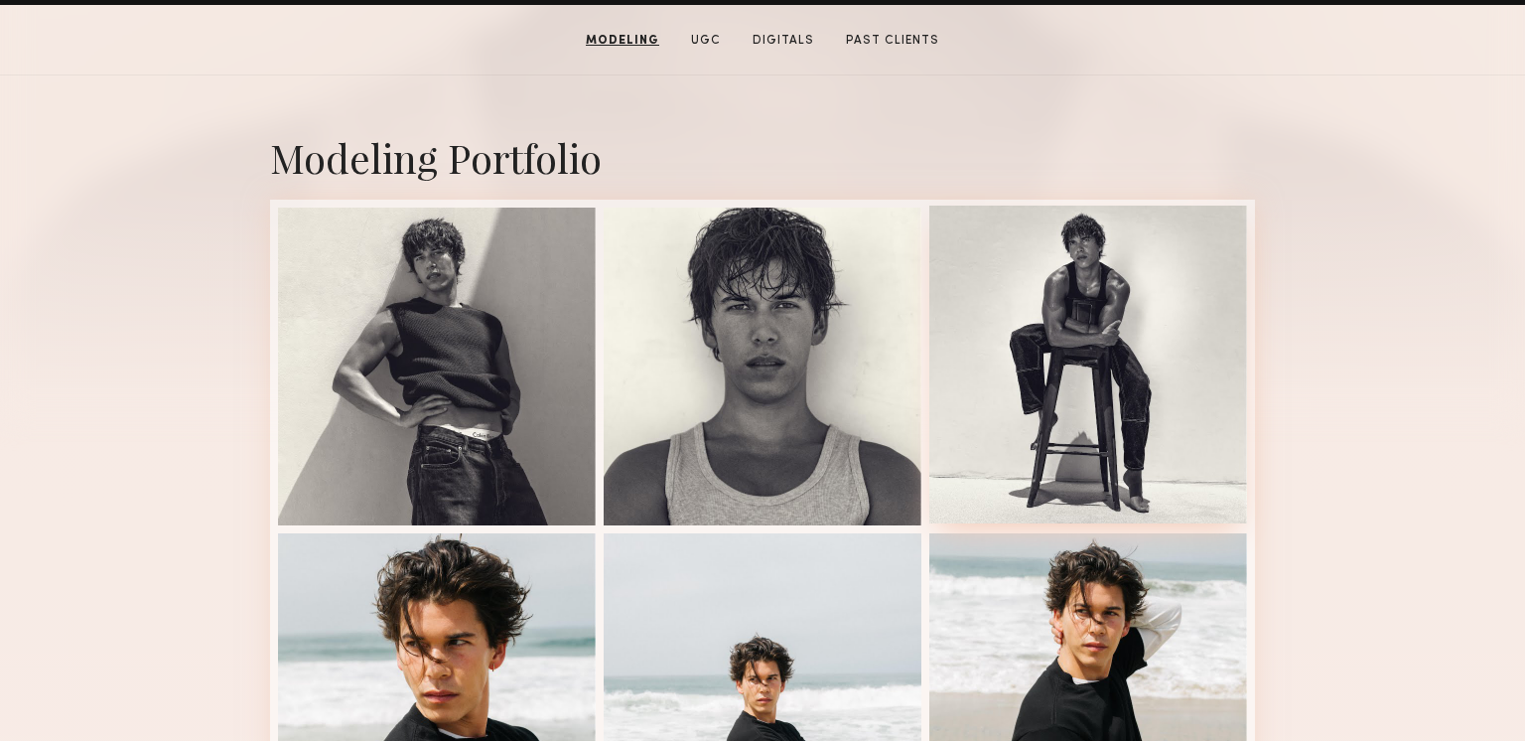
scroll to position [0, 0]
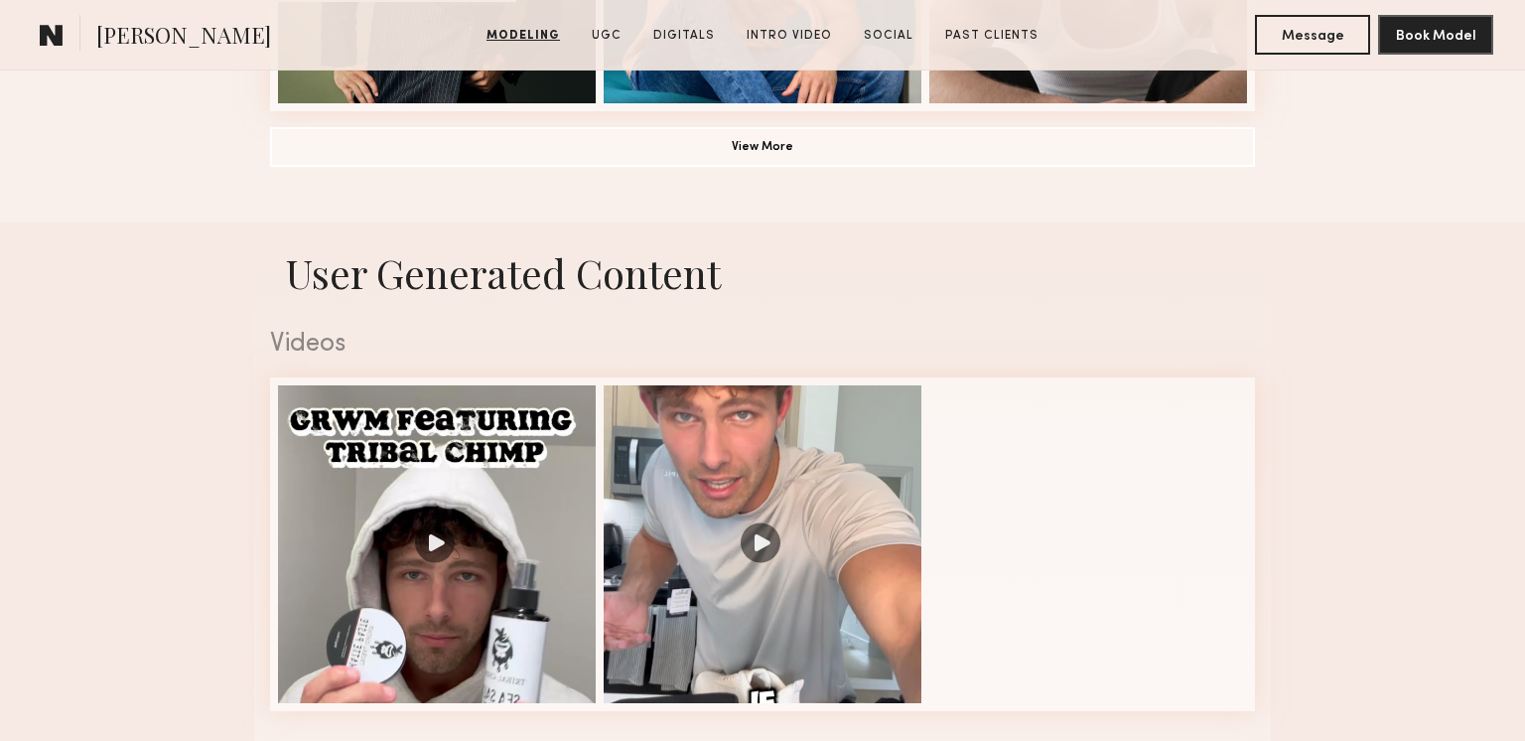
scroll to position [1267, 0]
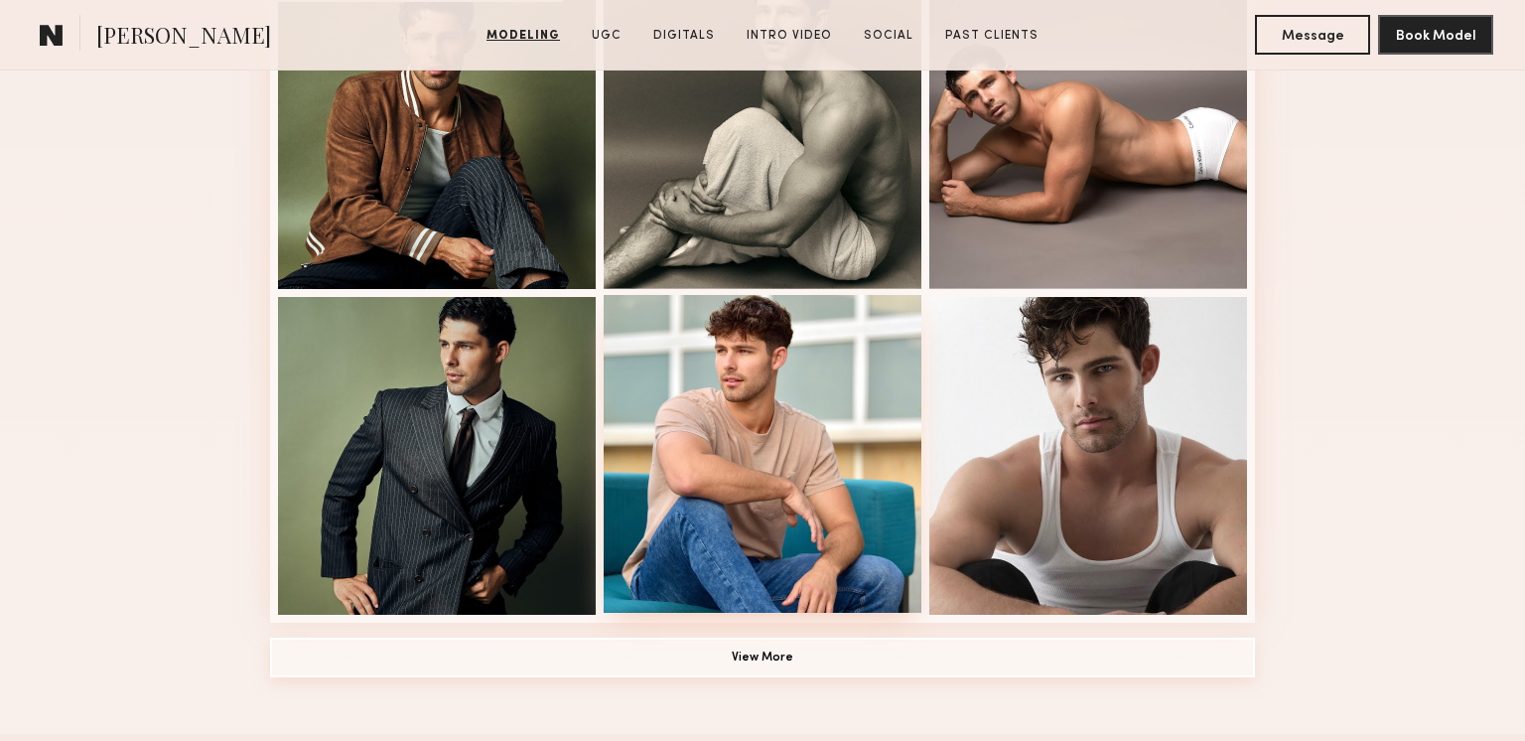
drag, startPoint x: 779, startPoint y: 658, endPoint x: 862, endPoint y: 591, distance: 106.5
click at [779, 659] on button "View More" at bounding box center [762, 657] width 985 height 40
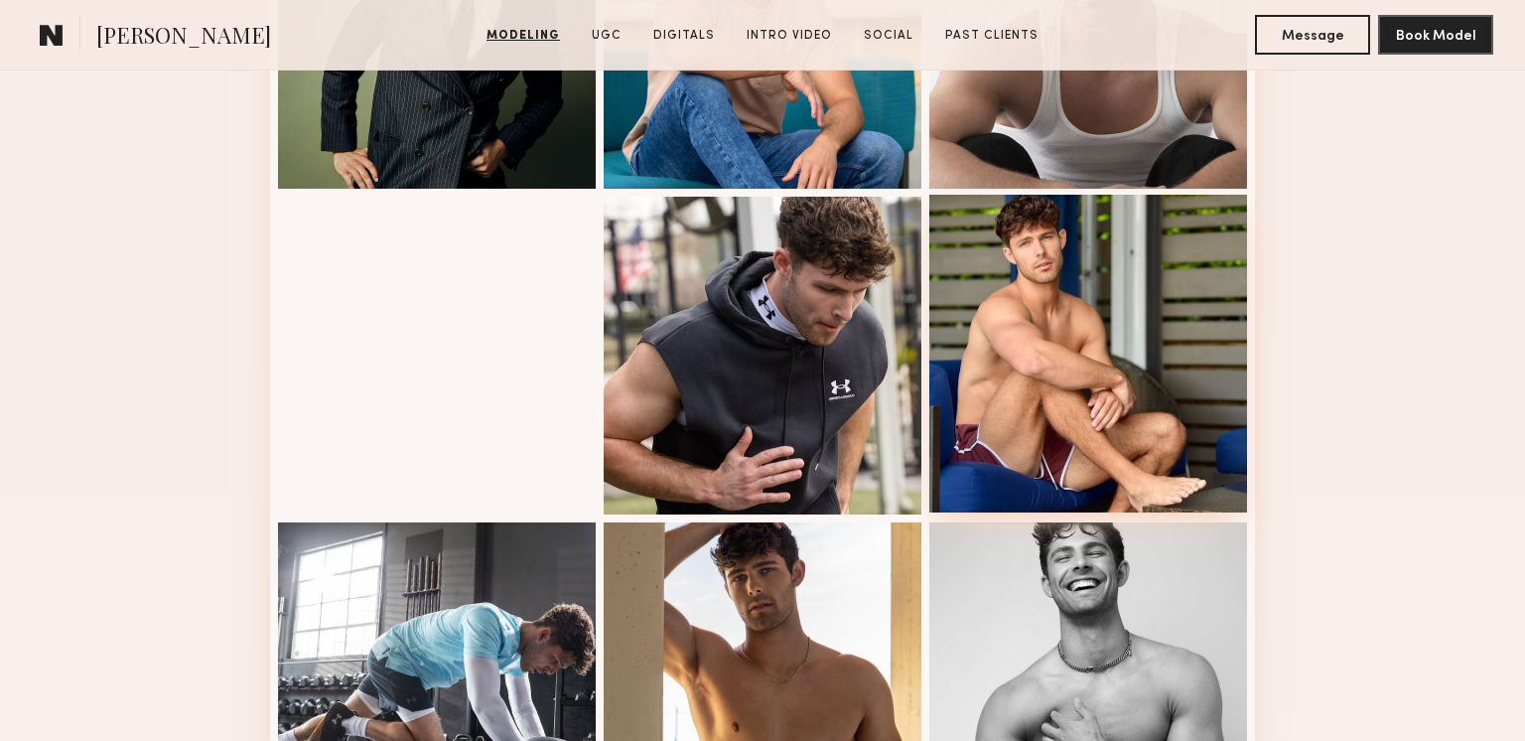
scroll to position [1690, 0]
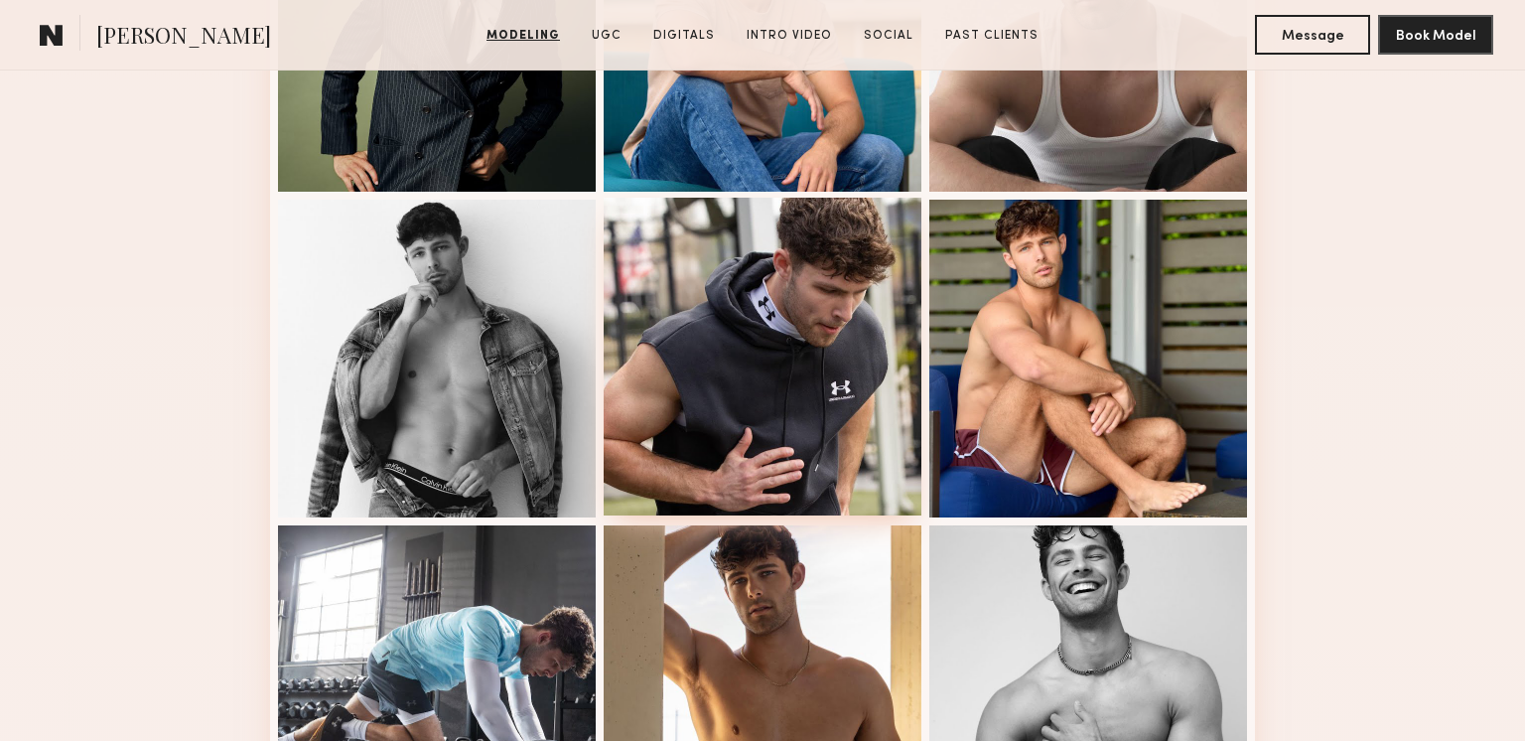
click at [843, 387] on div at bounding box center [763, 357] width 318 height 318
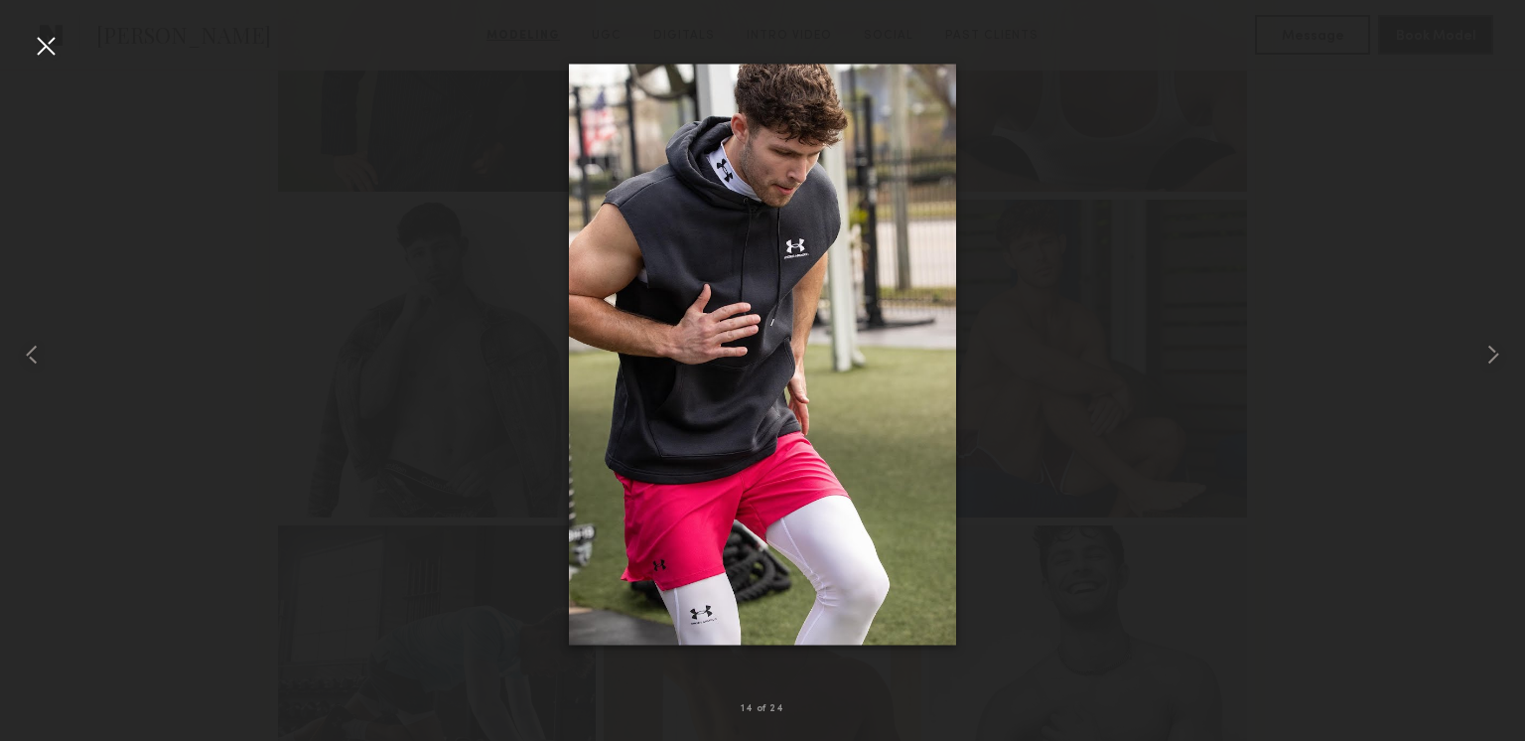
click at [46, 43] on div at bounding box center [46, 46] width 32 height 32
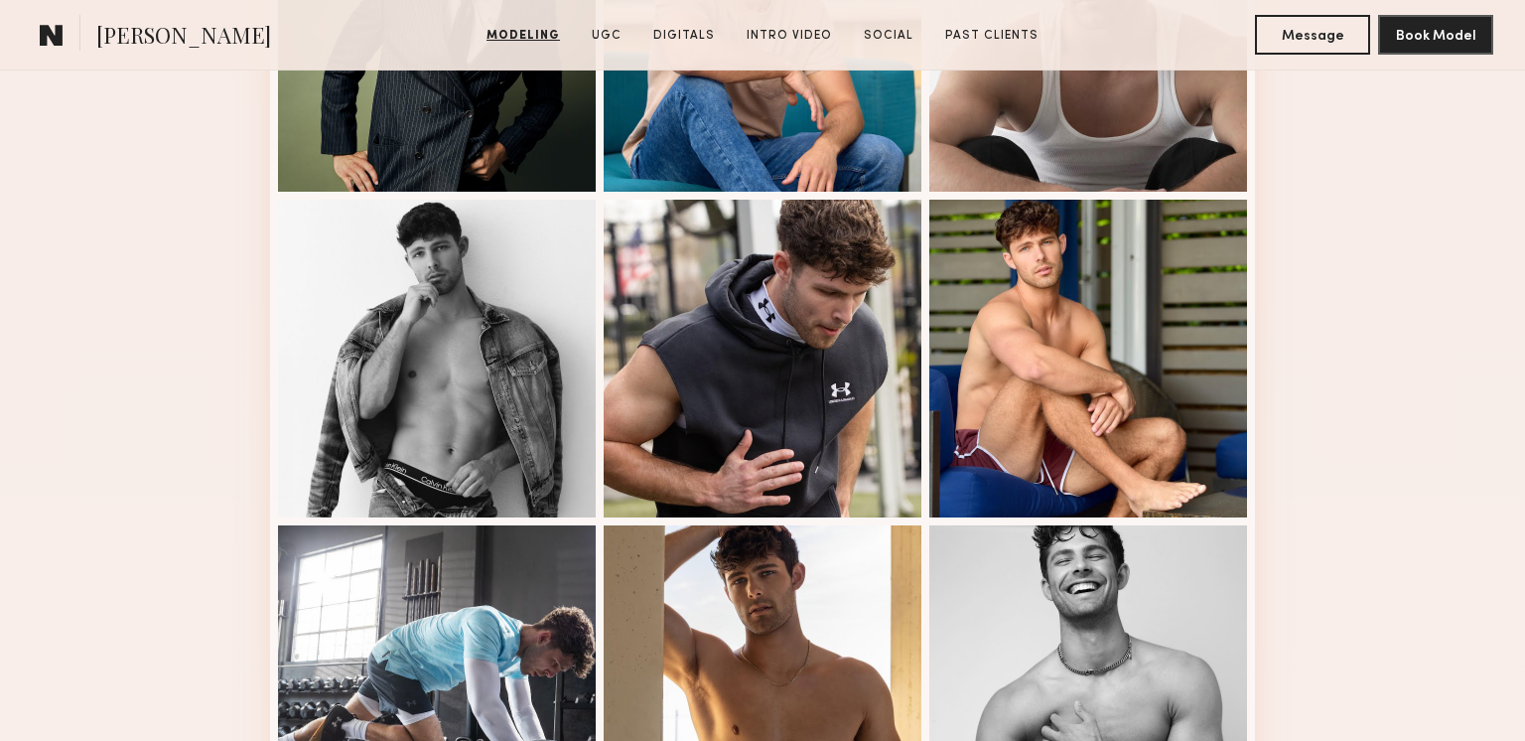
scroll to position [0, 0]
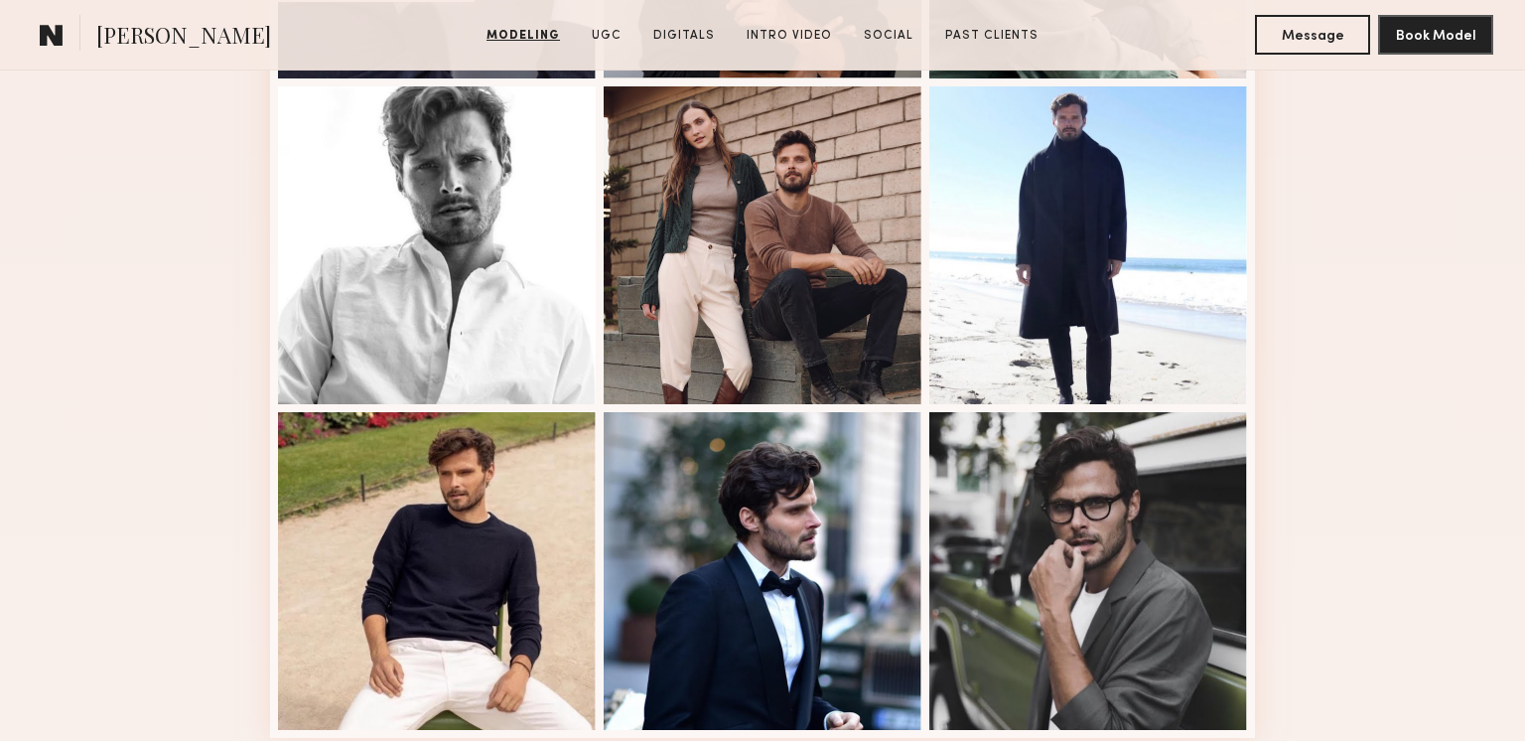
scroll to position [1520, 0]
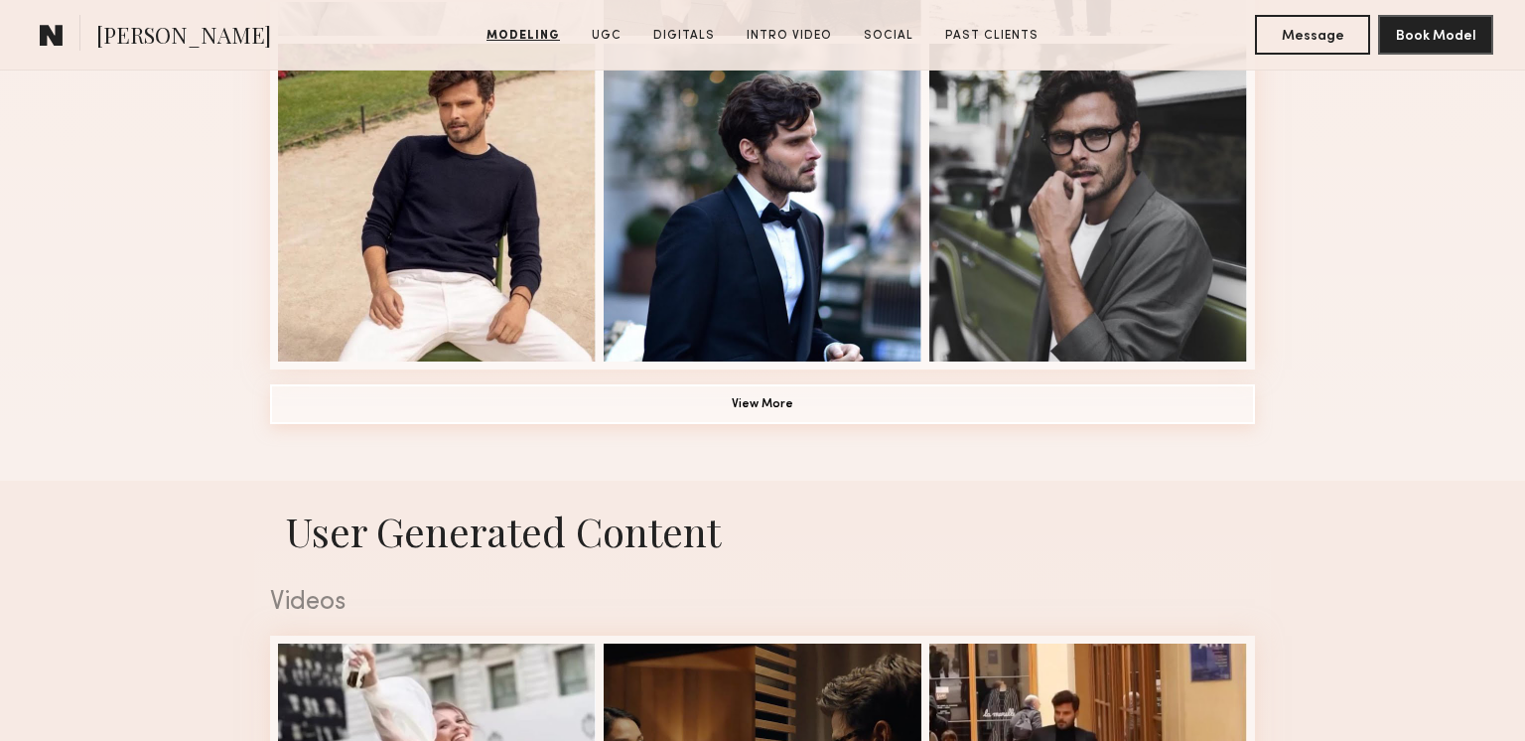
click at [734, 413] on button "View More" at bounding box center [762, 404] width 985 height 40
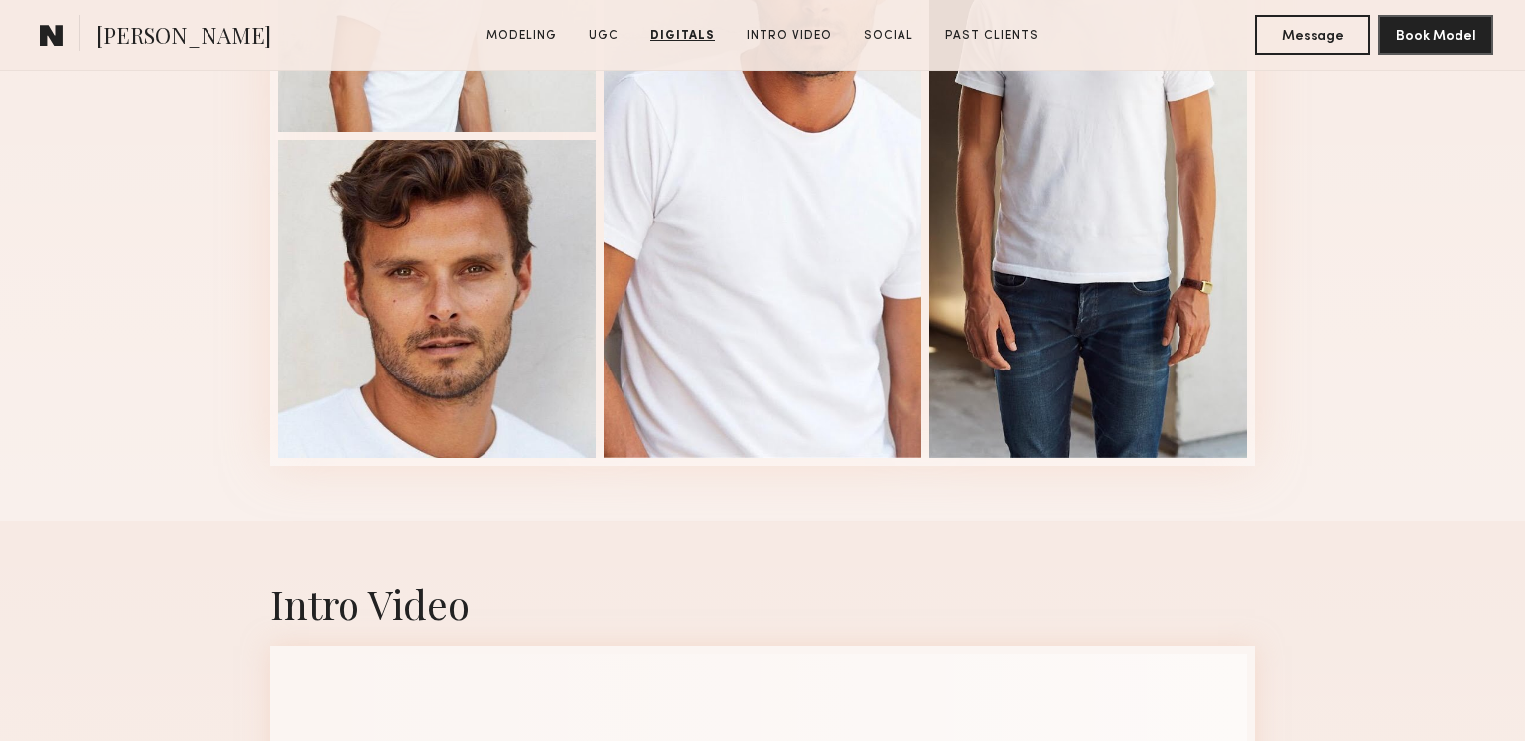
scroll to position [4483, 0]
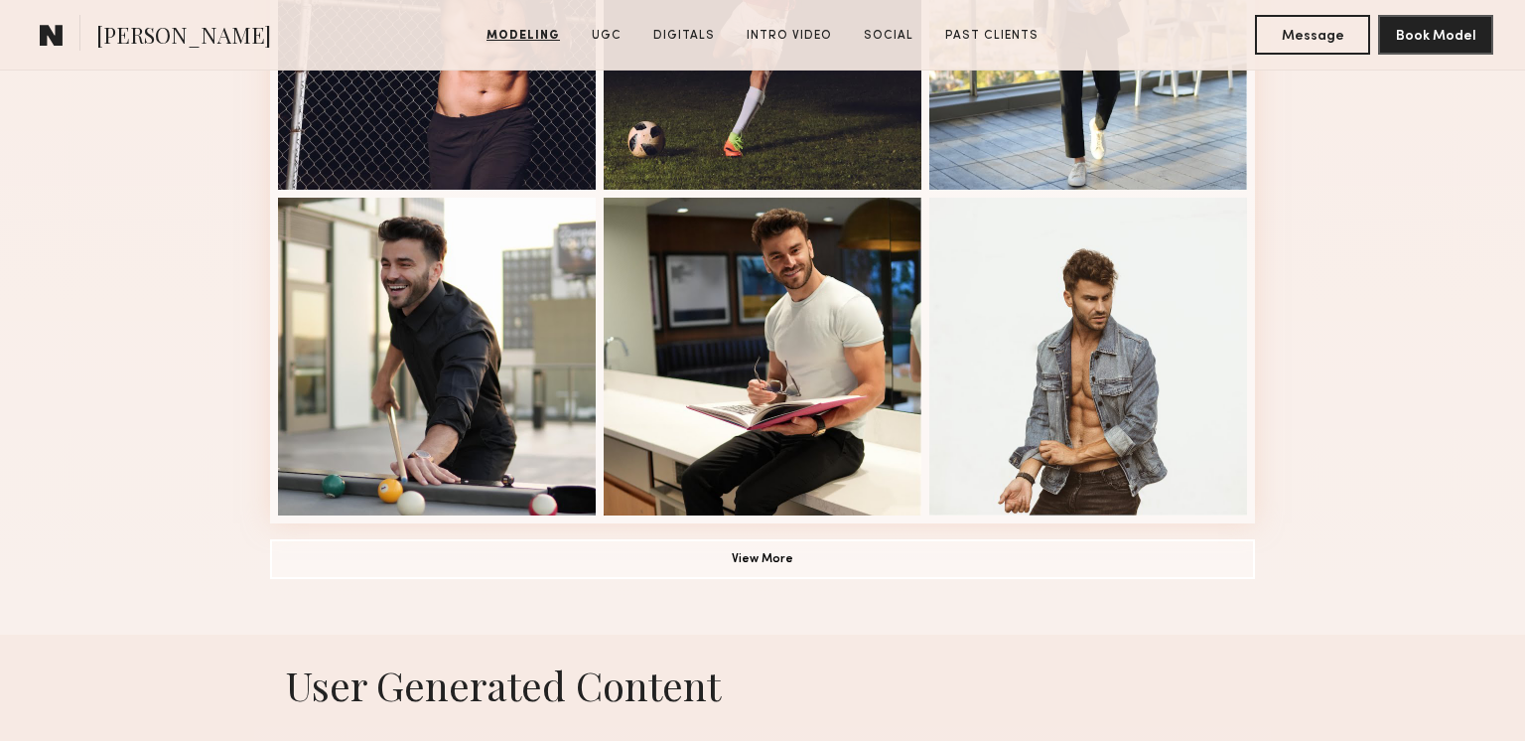
scroll to position [1398, 0]
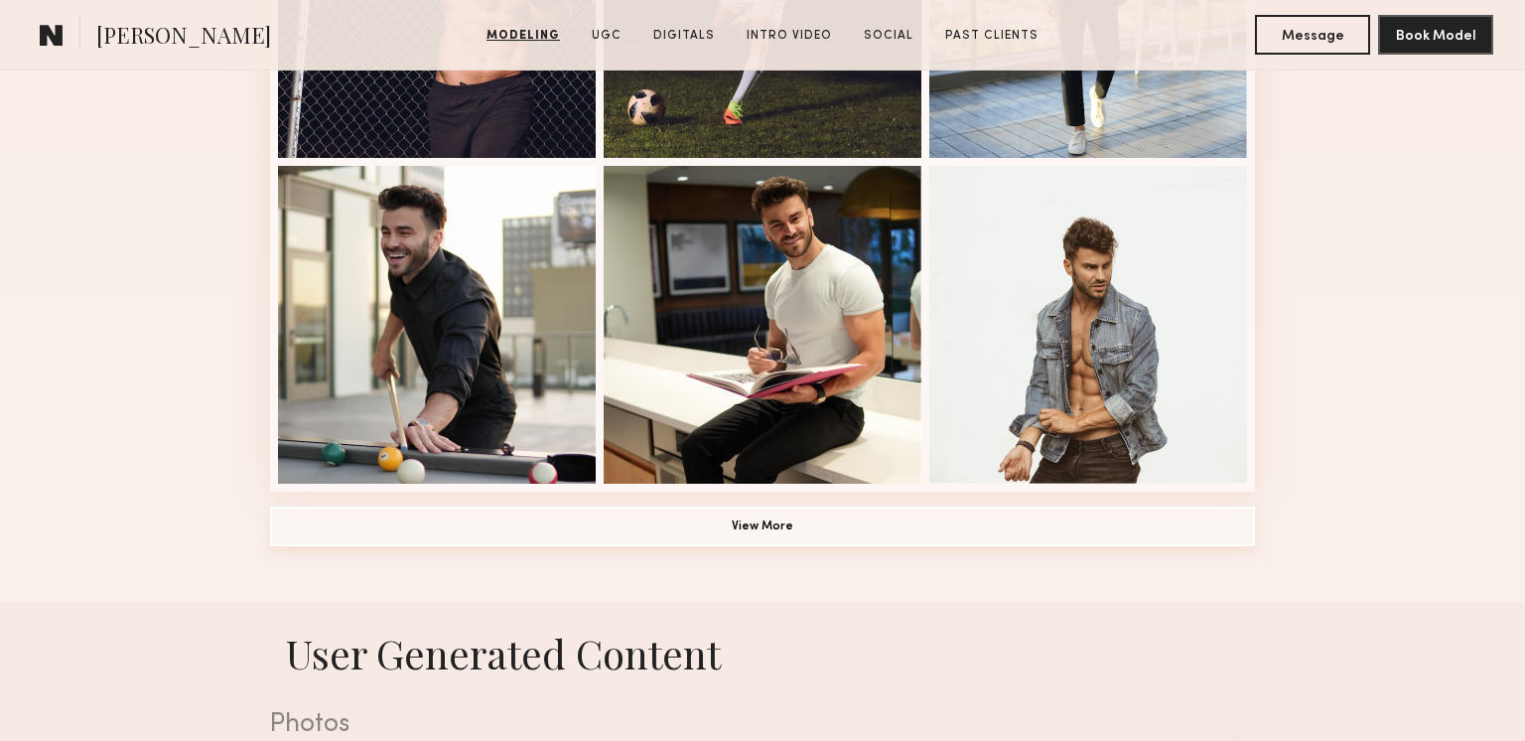
click at [855, 531] on button "View More" at bounding box center [762, 526] width 985 height 40
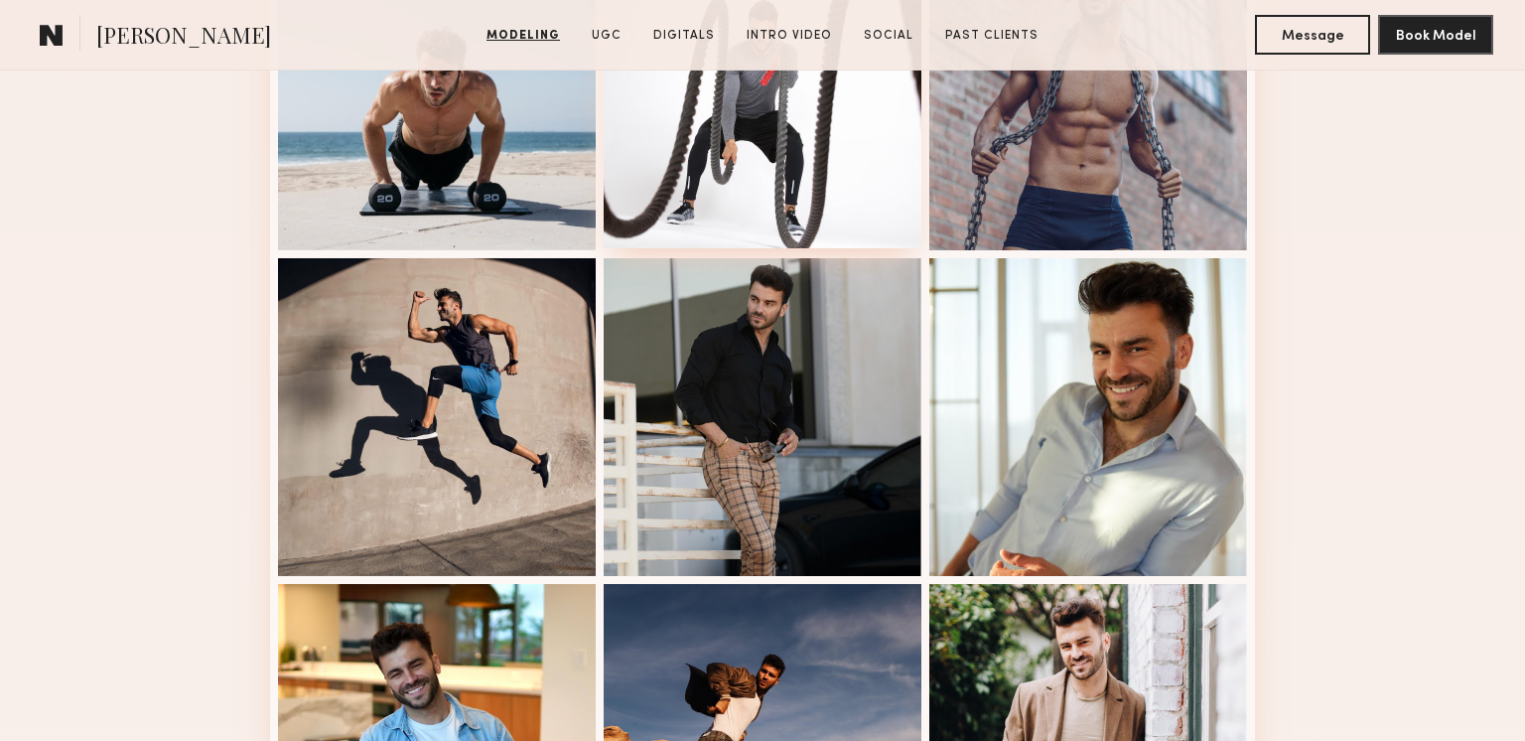
scroll to position [2029, 0]
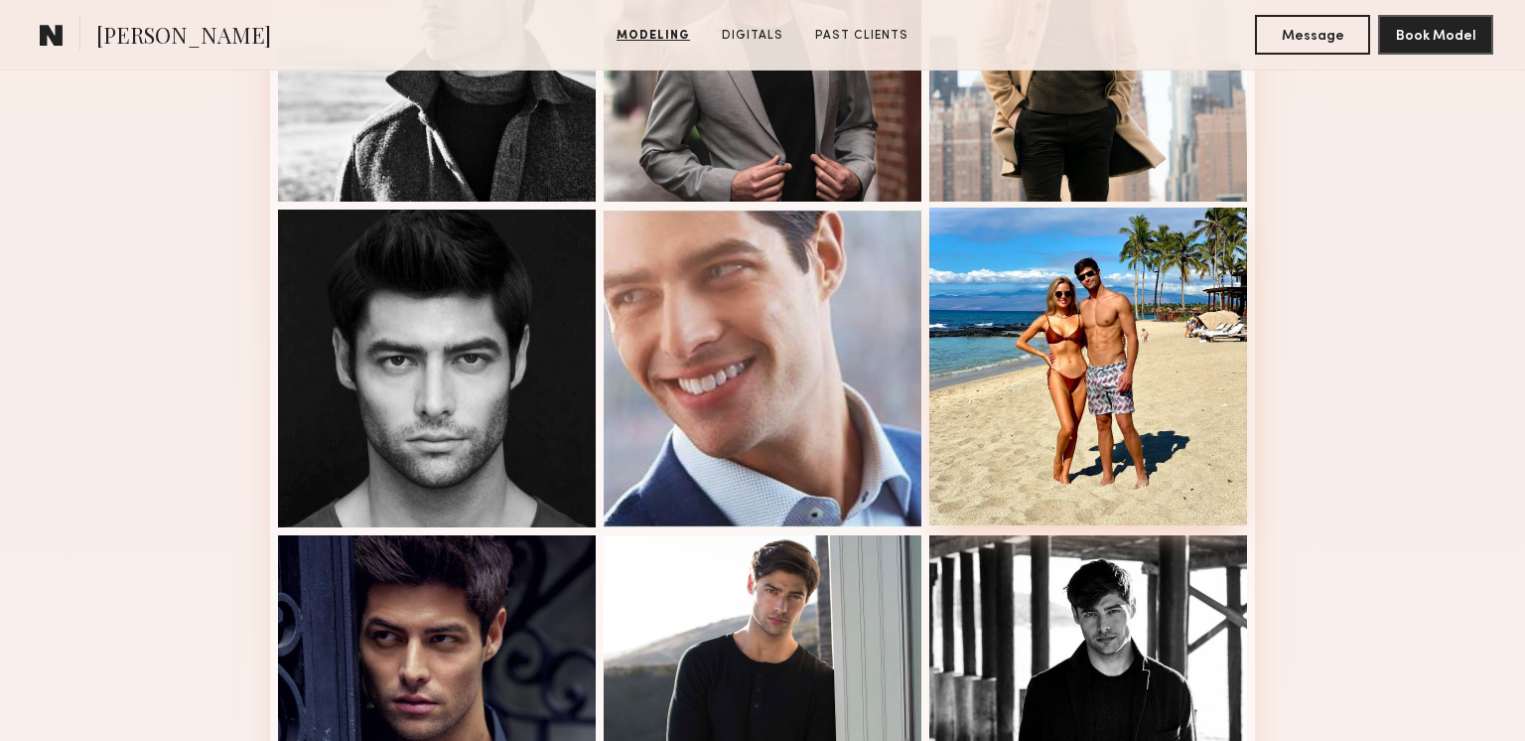
scroll to position [1515, 0]
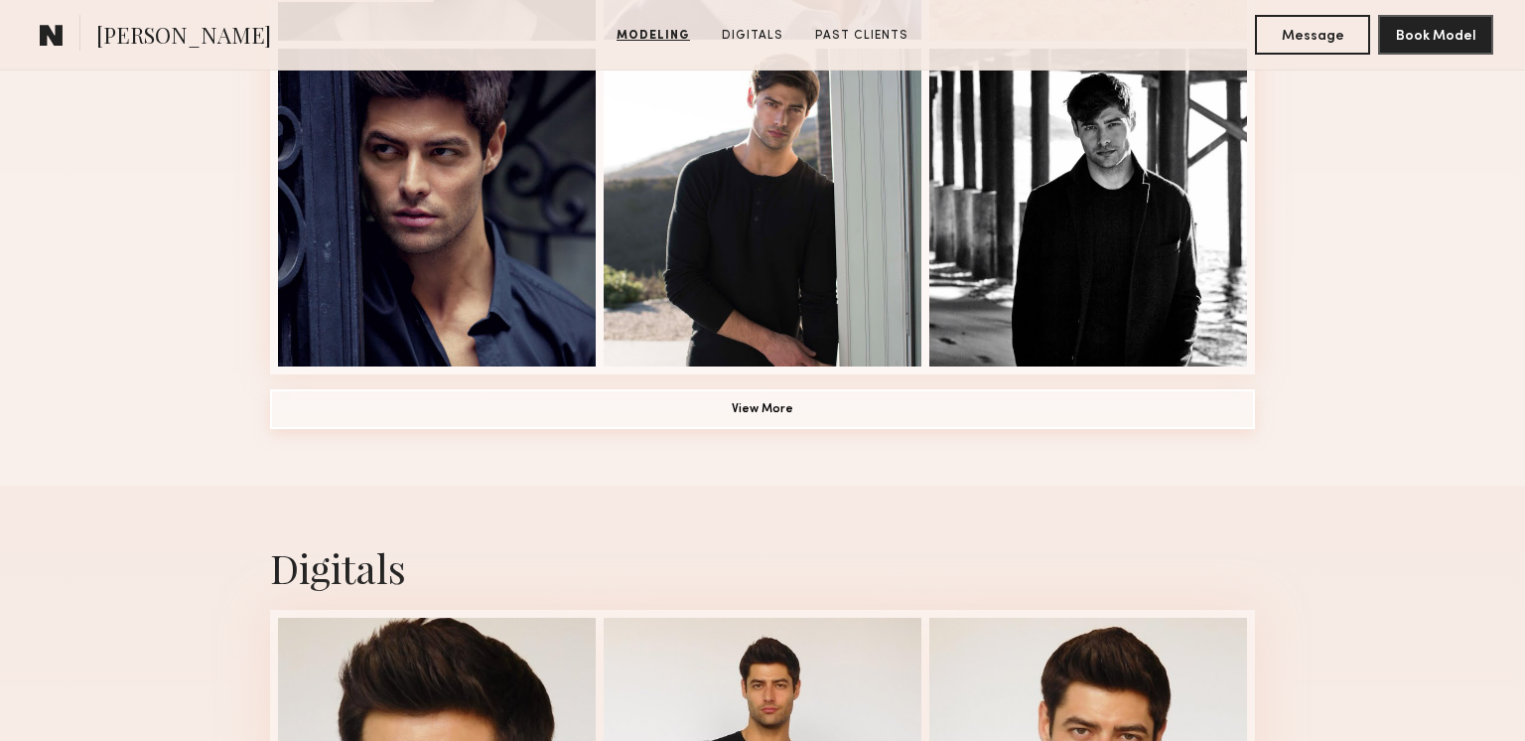
click at [794, 408] on button "View More" at bounding box center [762, 409] width 985 height 40
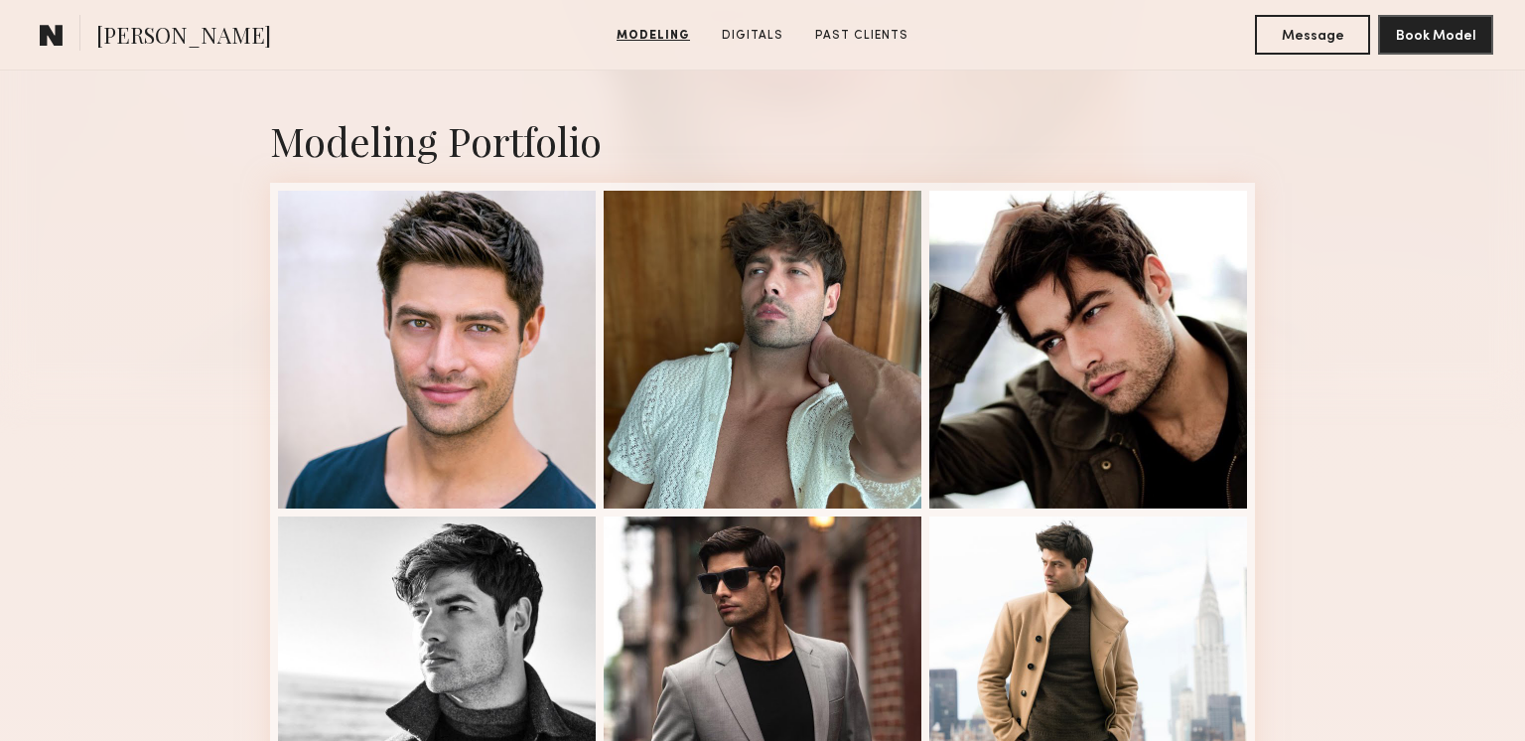
scroll to position [0, 0]
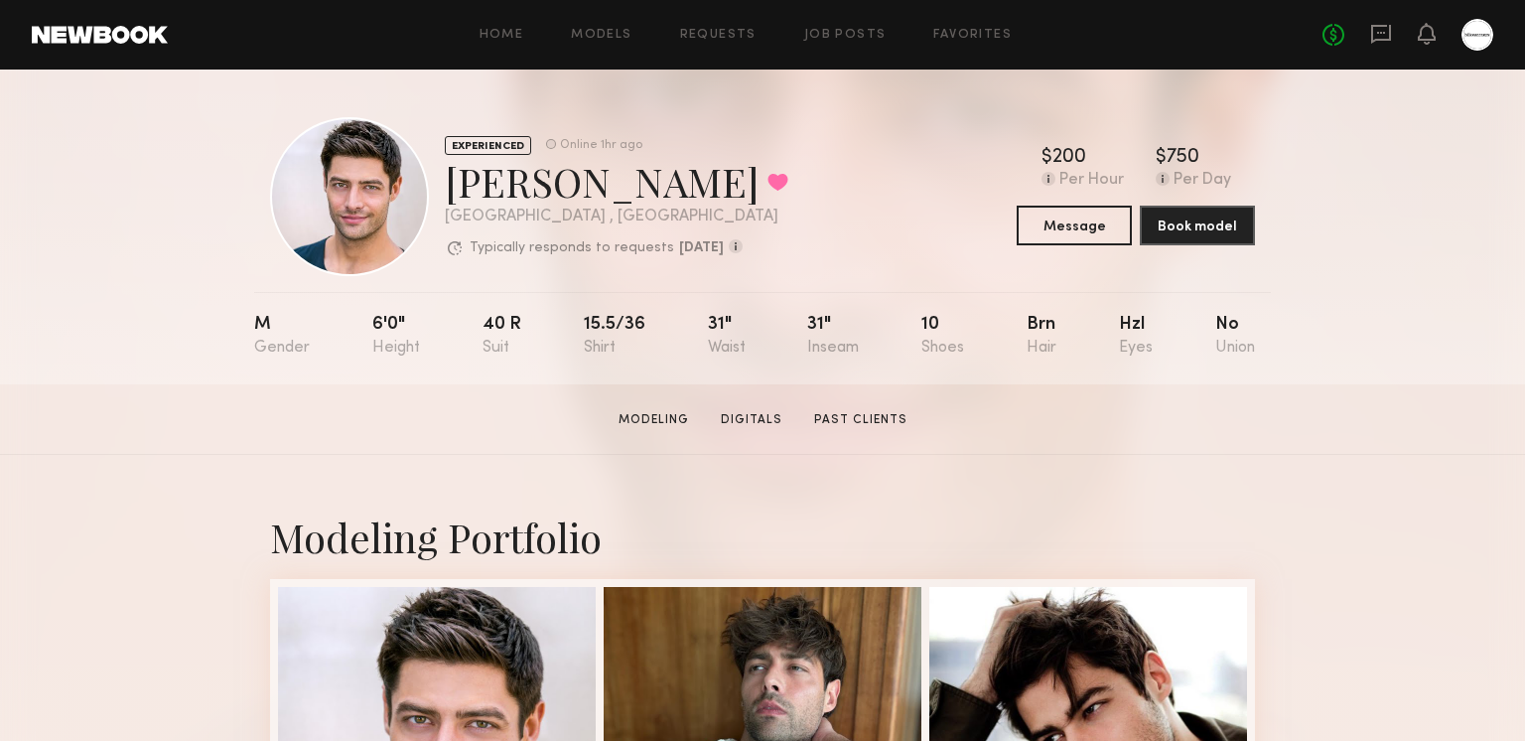
click at [612, 26] on div "Home Models Requests Job Posts Favorites Sign Out No fees up to $5,000" at bounding box center [831, 35] width 1326 height 32
click at [612, 33] on link "Models" at bounding box center [601, 35] width 61 height 13
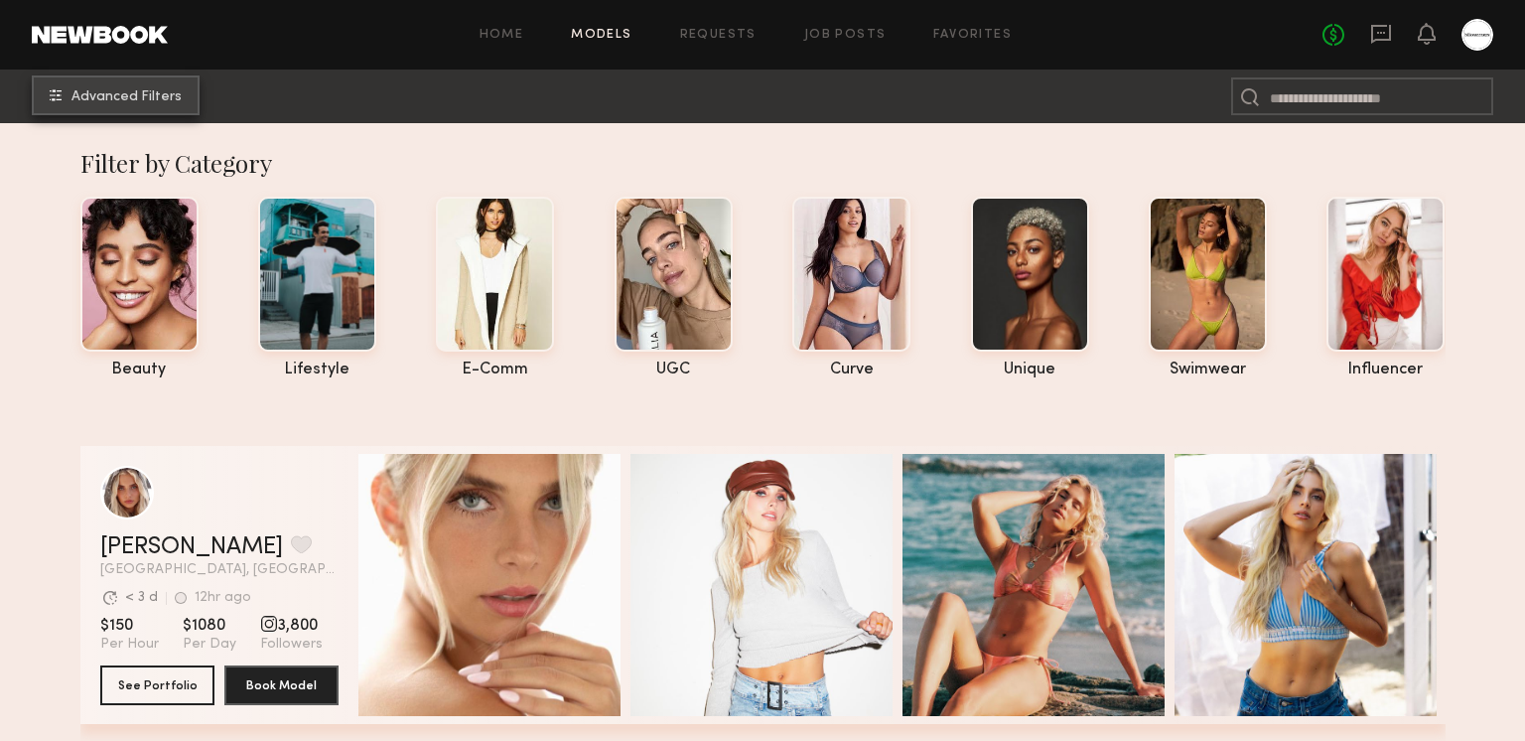
click at [158, 96] on span "Advanced Filters" at bounding box center [126, 97] width 110 height 14
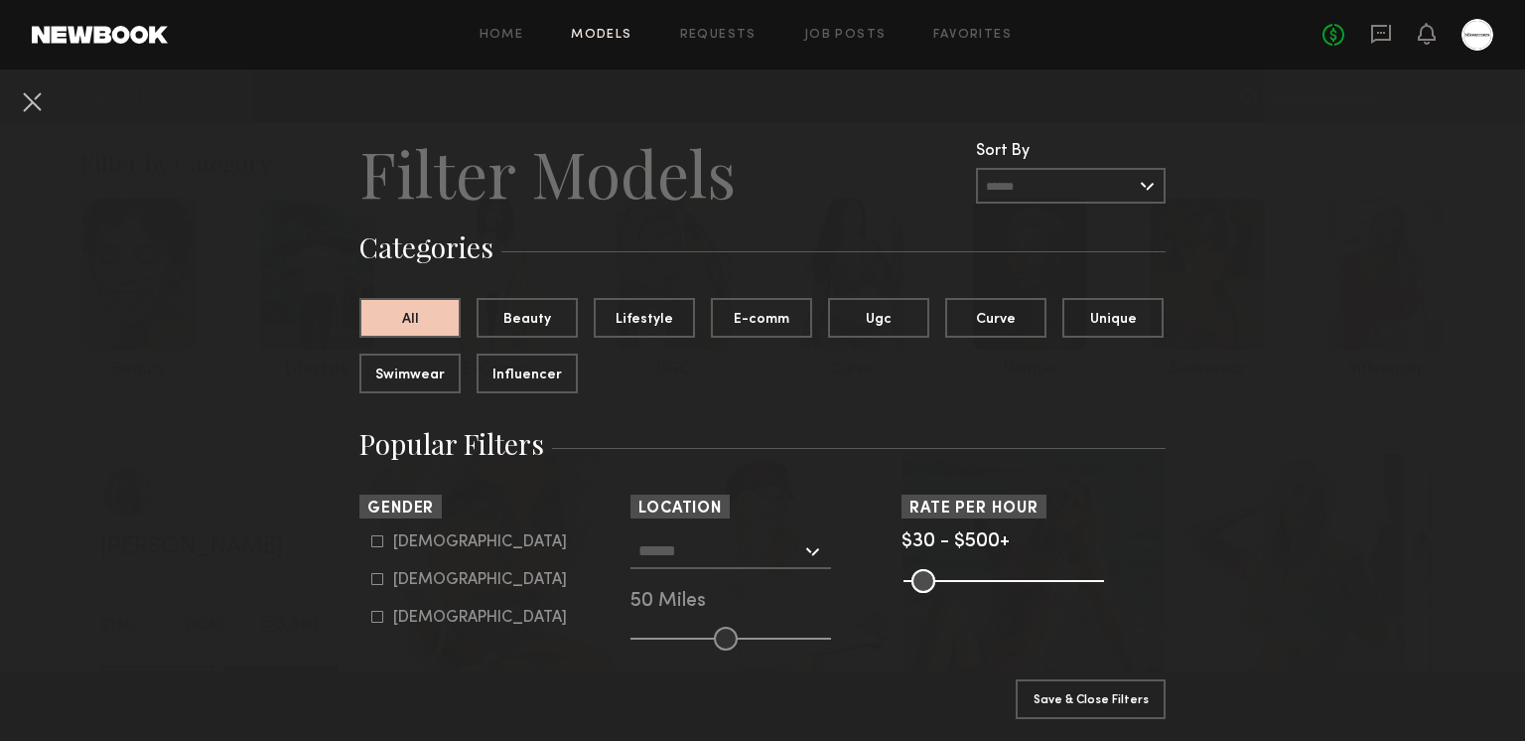
click at [374, 537] on icon at bounding box center [377, 541] width 12 height 12
type input "*"
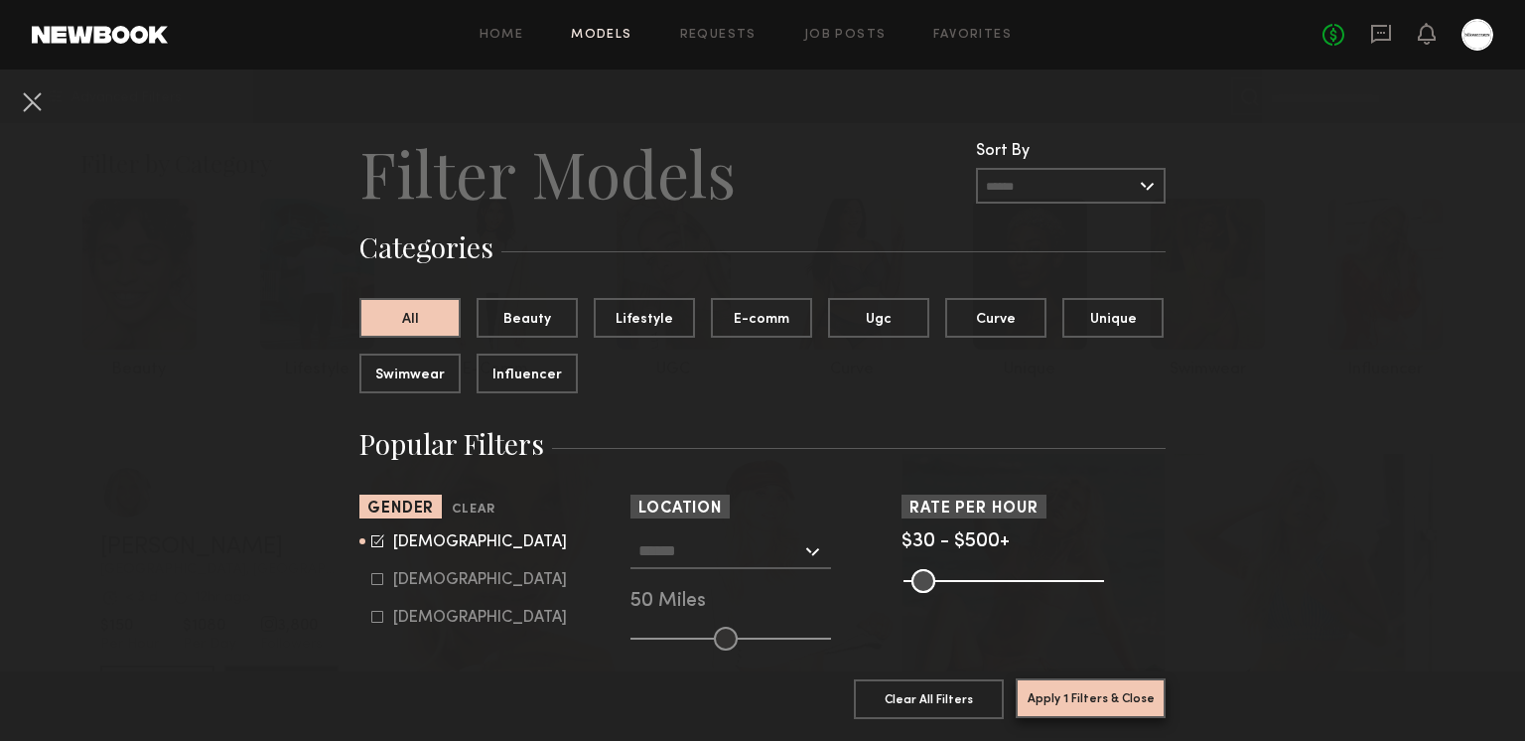
click at [1086, 706] on button "Apply 1 Filters & Close" at bounding box center [1091, 698] width 150 height 40
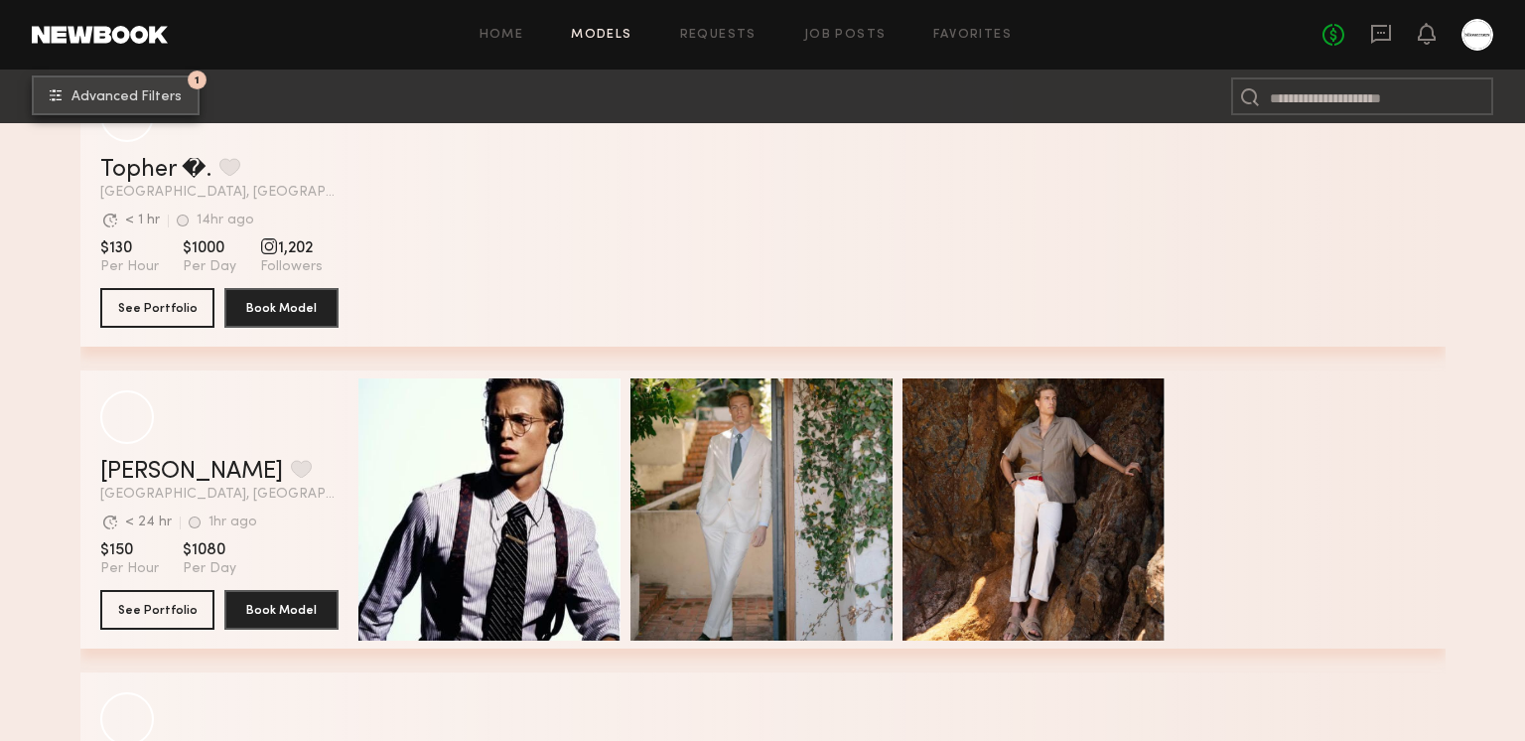
scroll to position [500, 0]
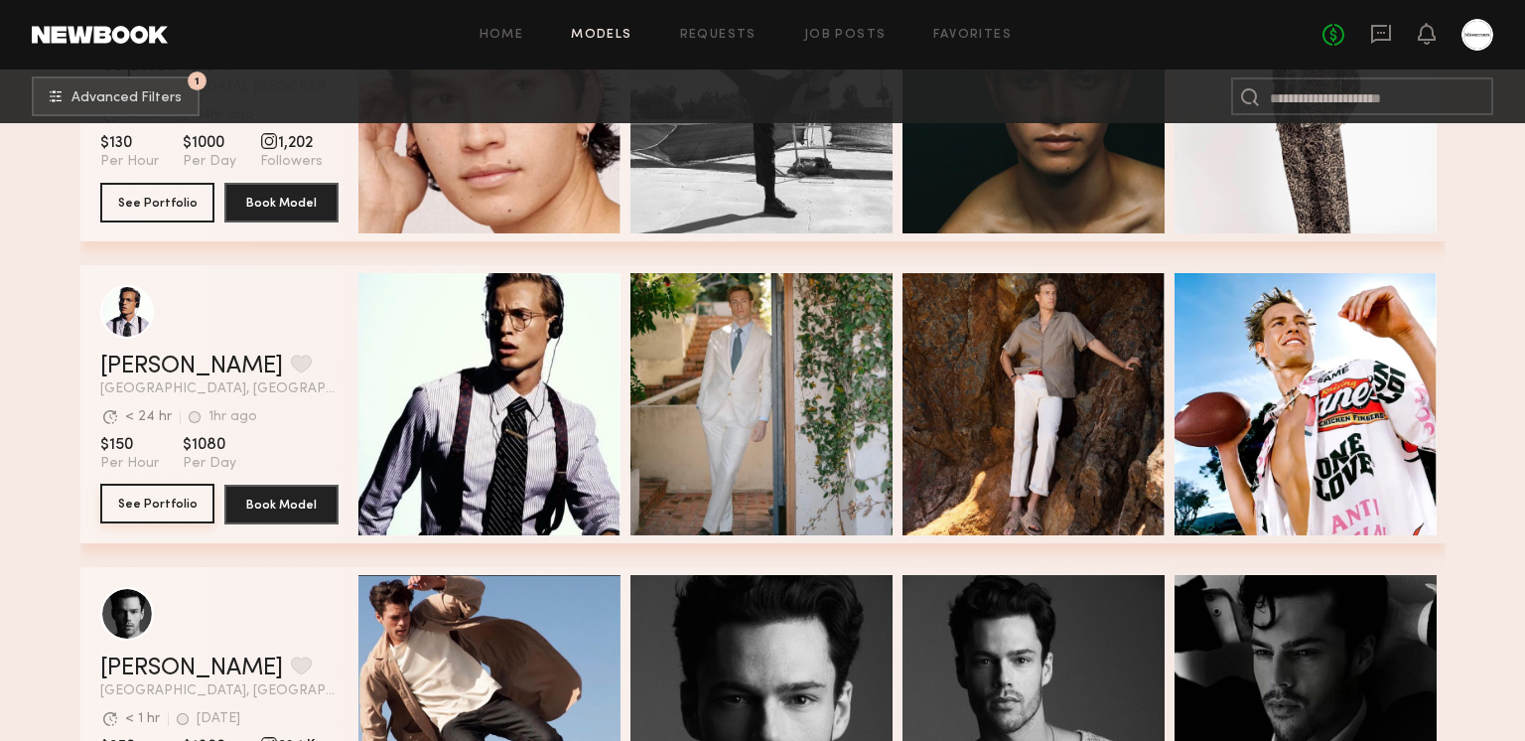
click at [137, 509] on button "See Portfolio" at bounding box center [157, 504] width 114 height 40
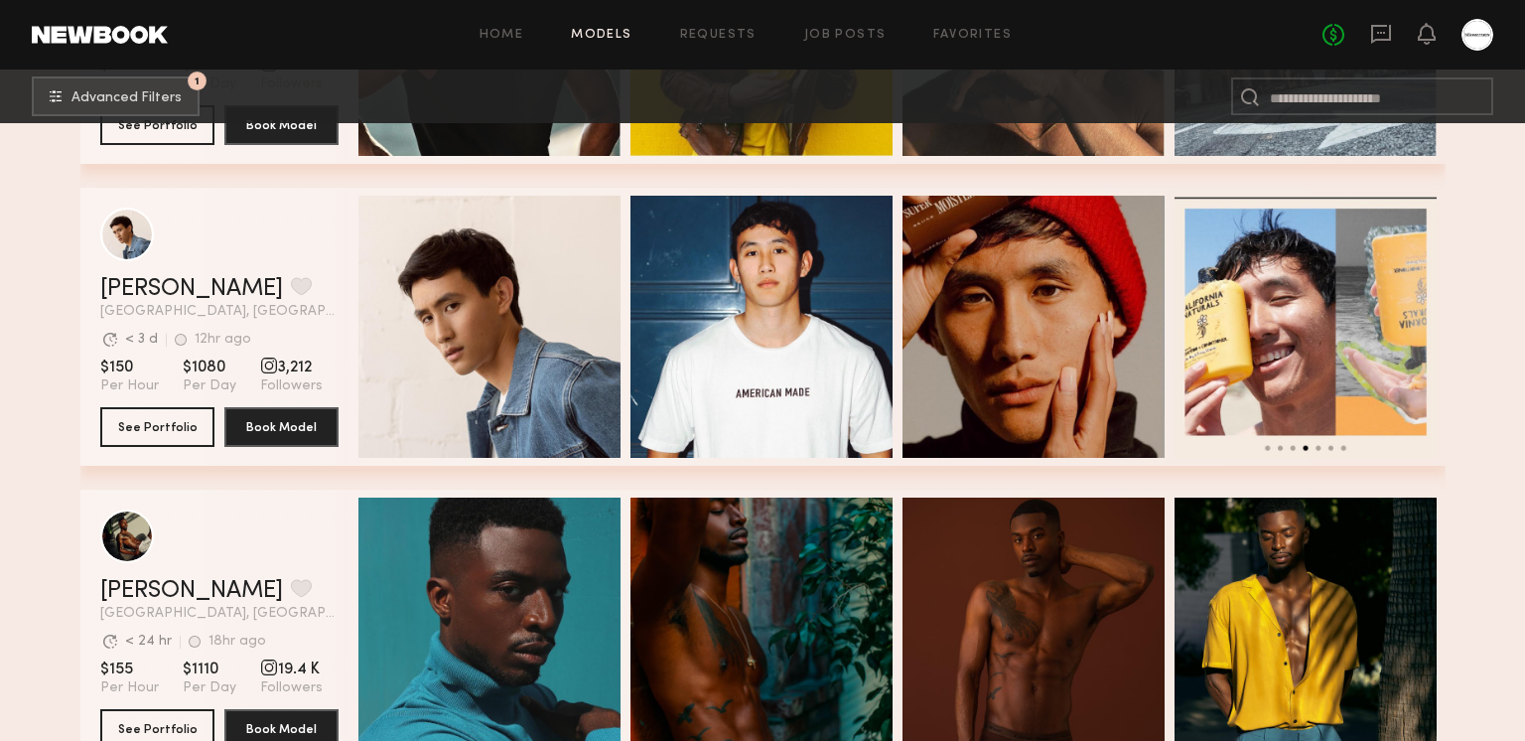
scroll to position [1116, 0]
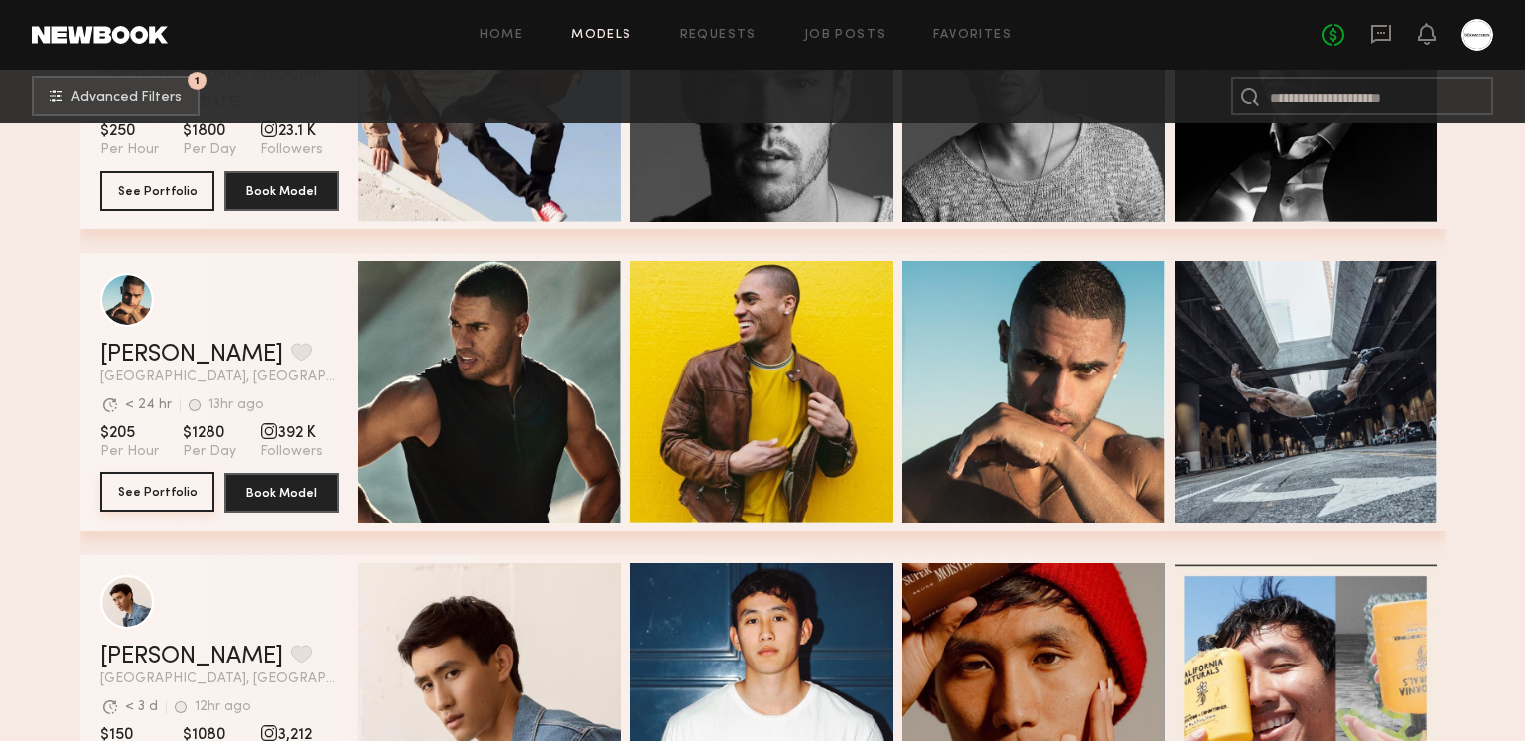
click at [133, 504] on button "See Portfolio" at bounding box center [157, 492] width 114 height 40
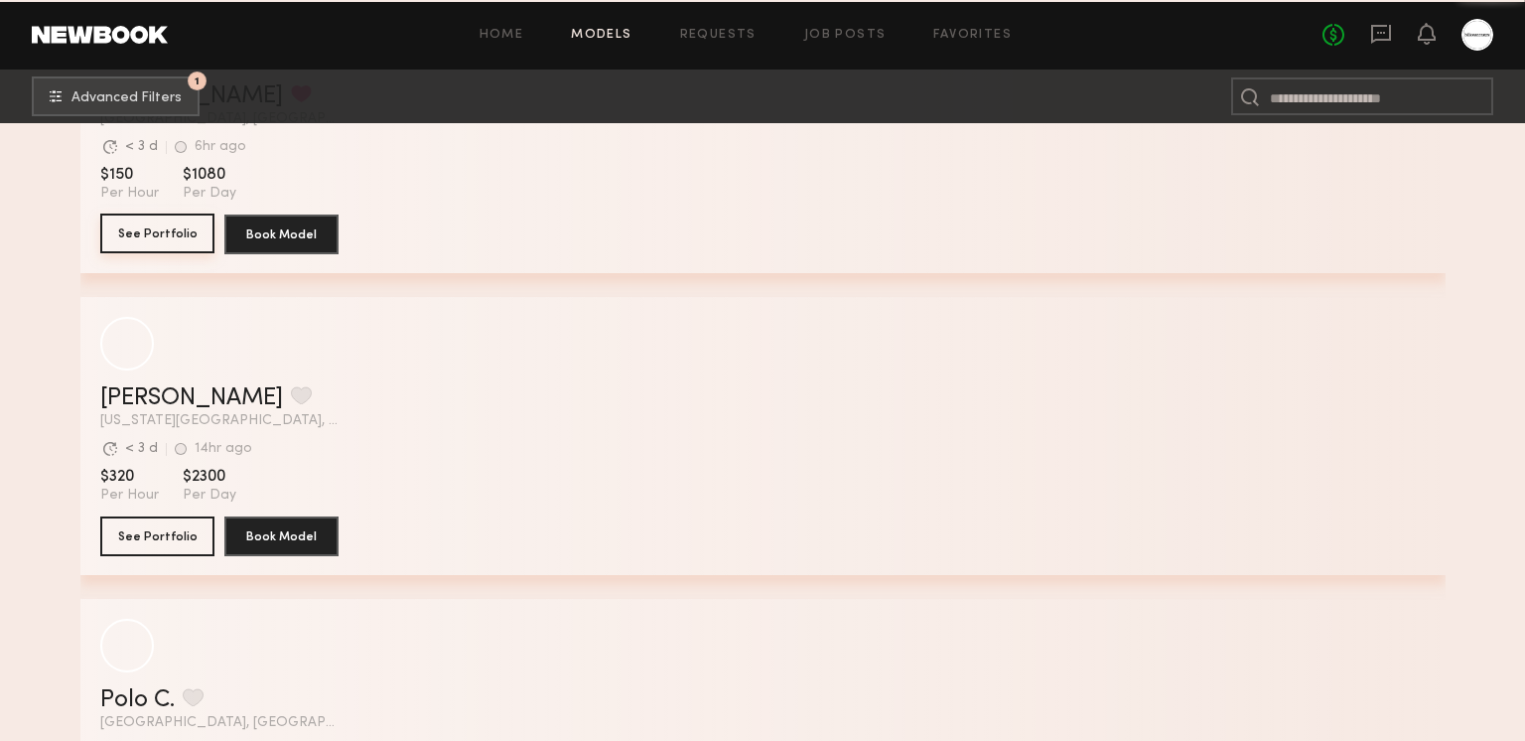
scroll to position [6371, 0]
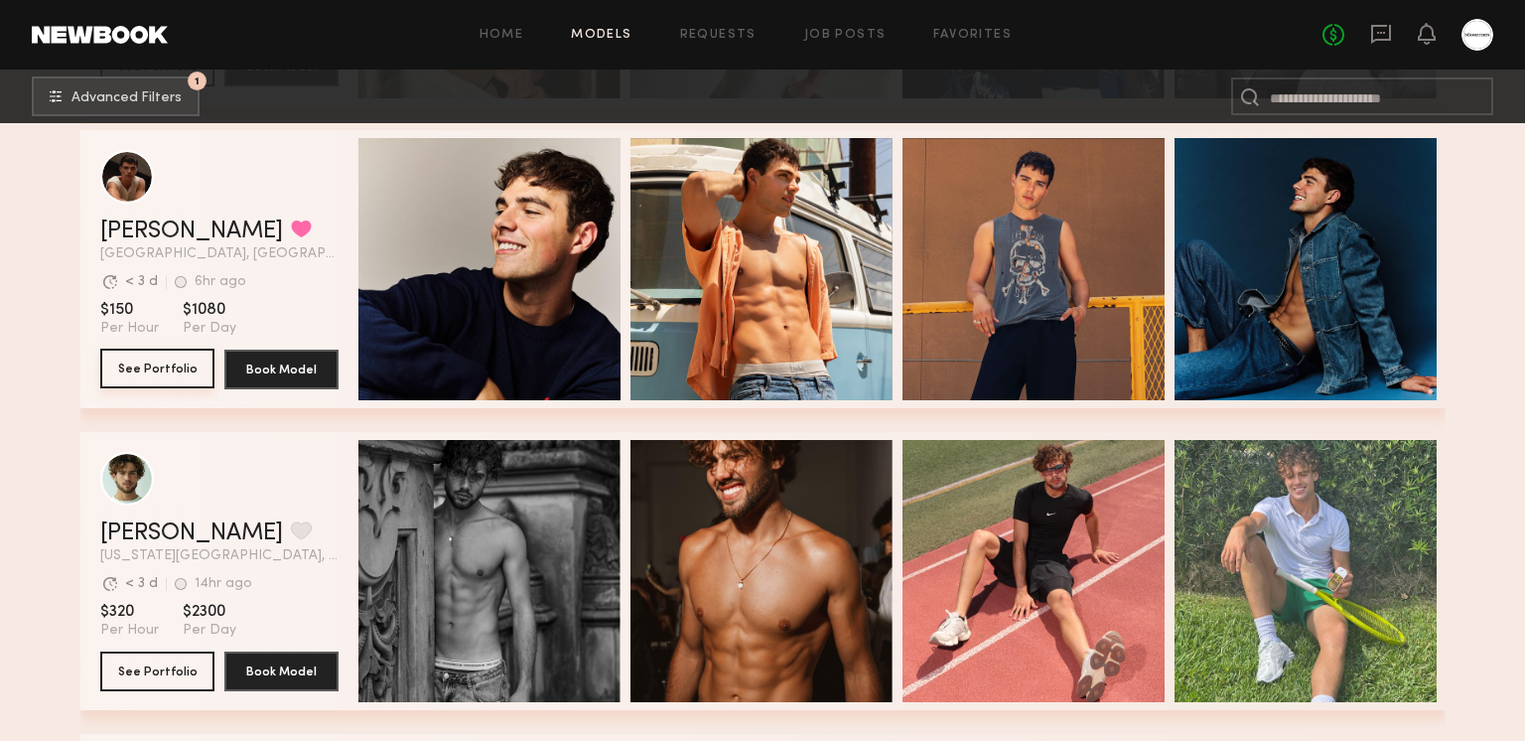
click at [148, 371] on button "See Portfolio" at bounding box center [157, 369] width 114 height 40
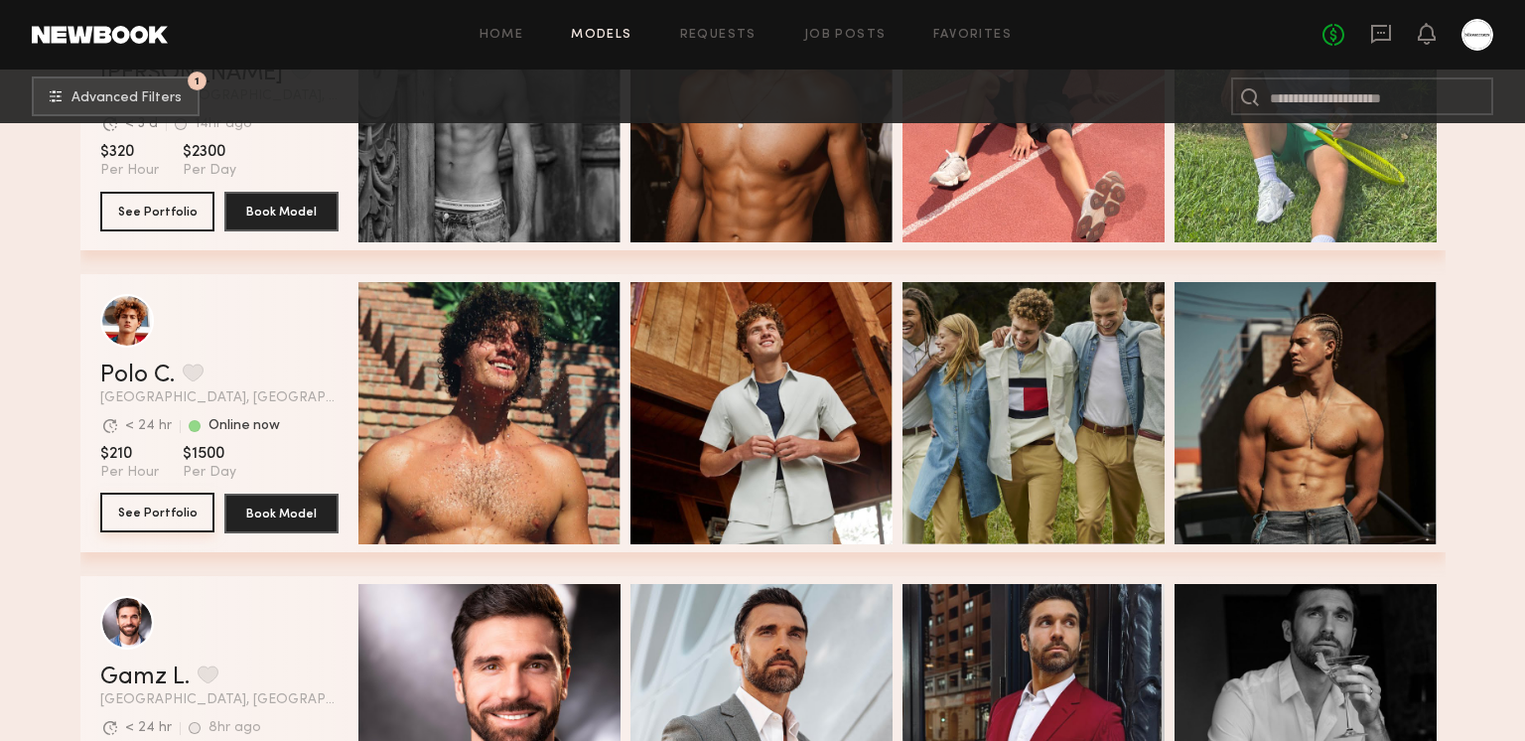
click at [153, 505] on button "See Portfolio" at bounding box center [157, 513] width 114 height 40
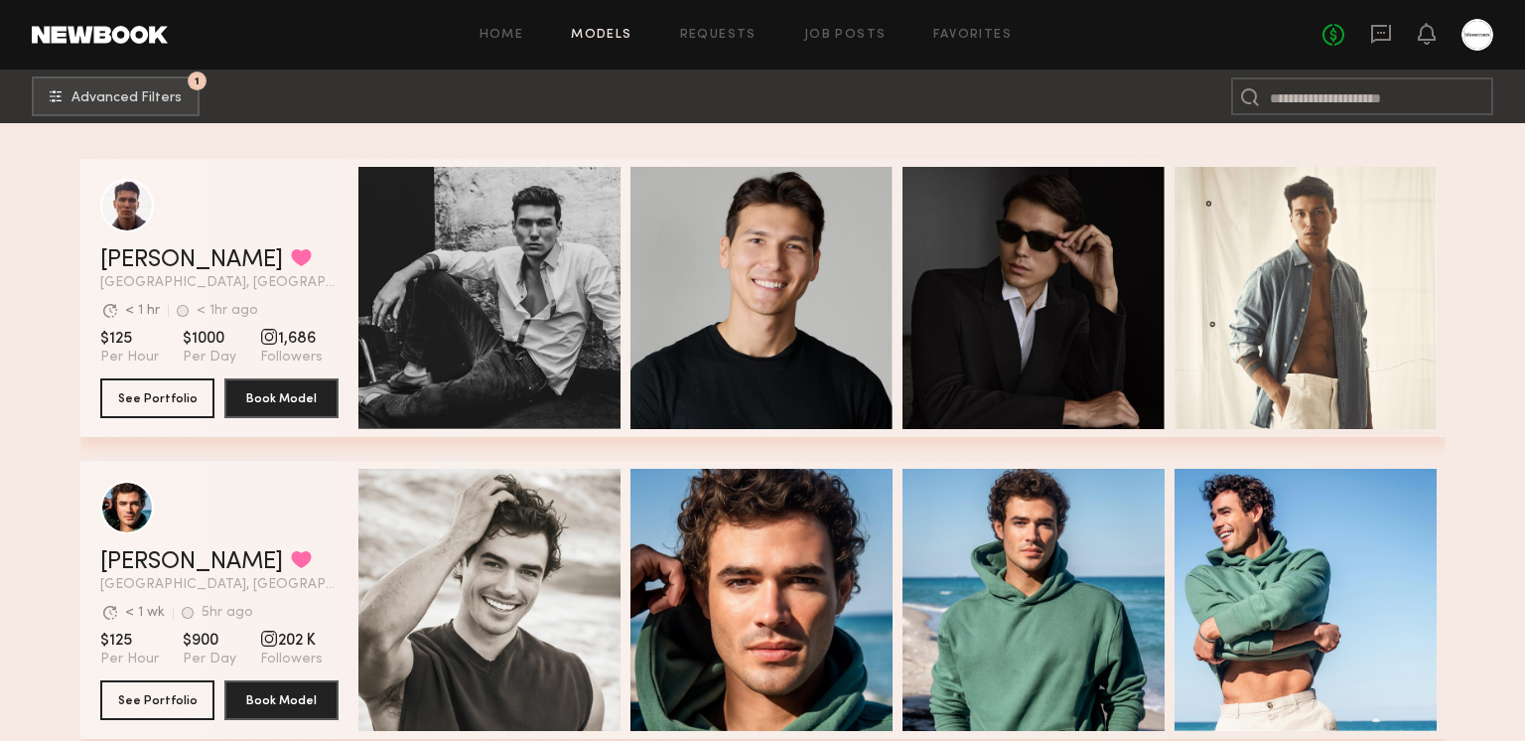
scroll to position [15958, 0]
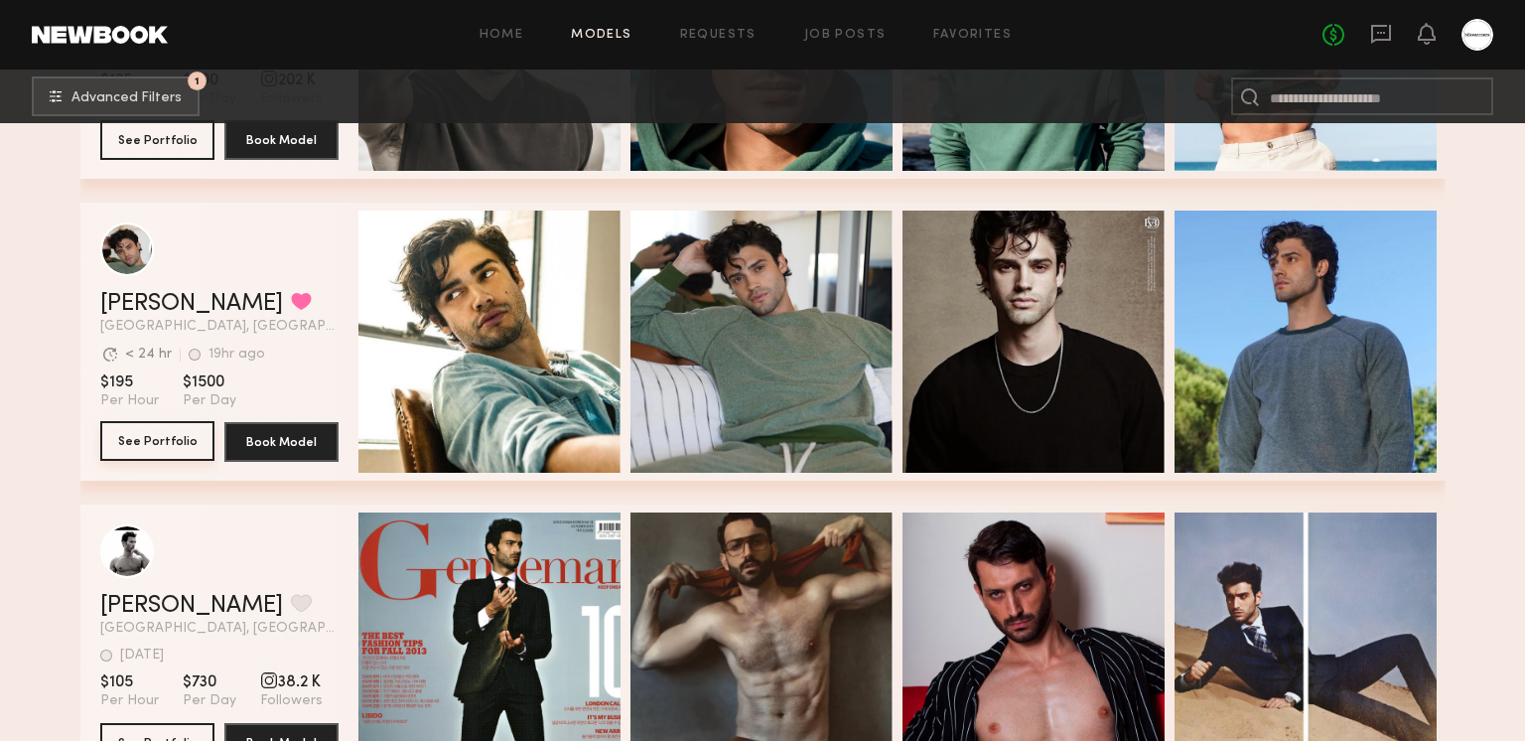
click at [176, 432] on button "See Portfolio" at bounding box center [157, 441] width 114 height 40
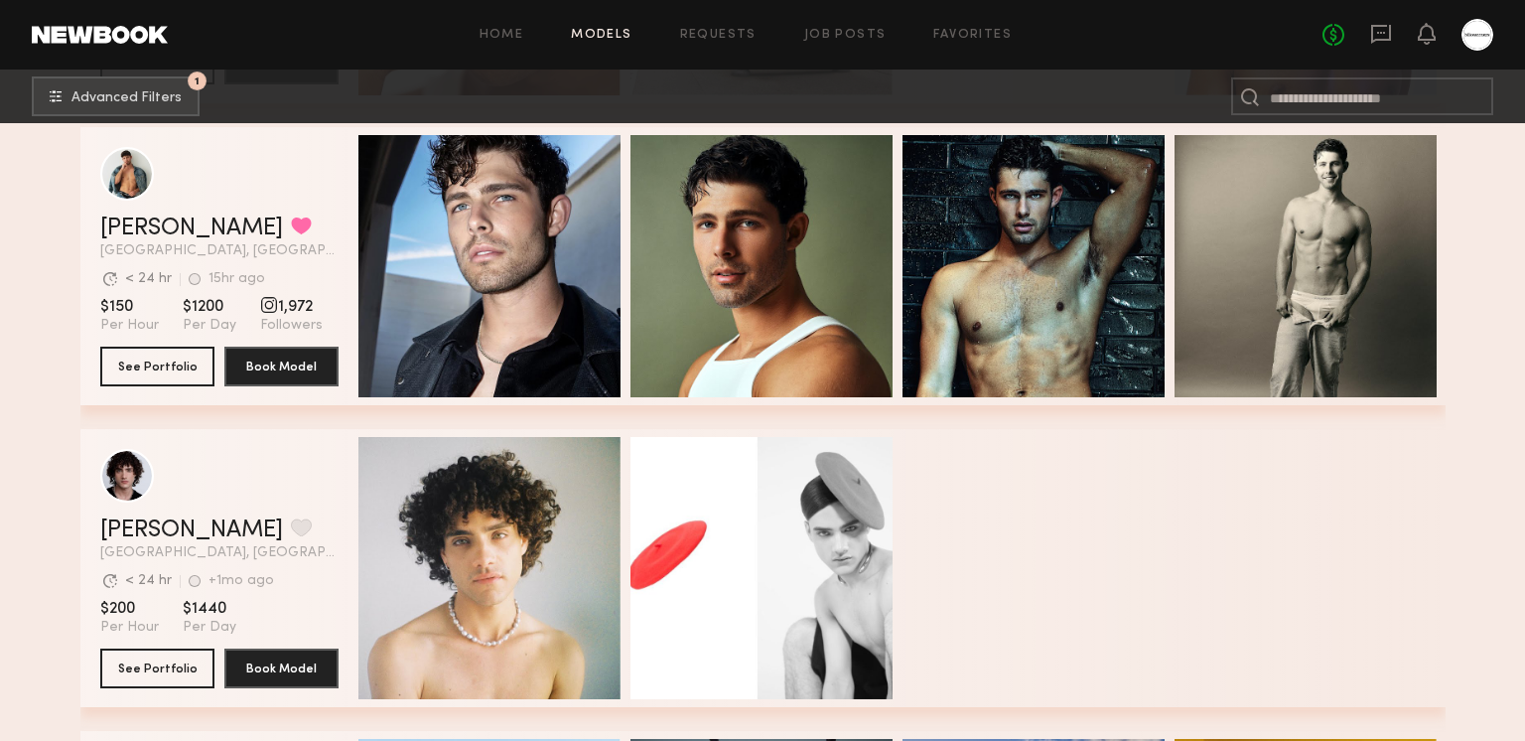
scroll to position [20176, 0]
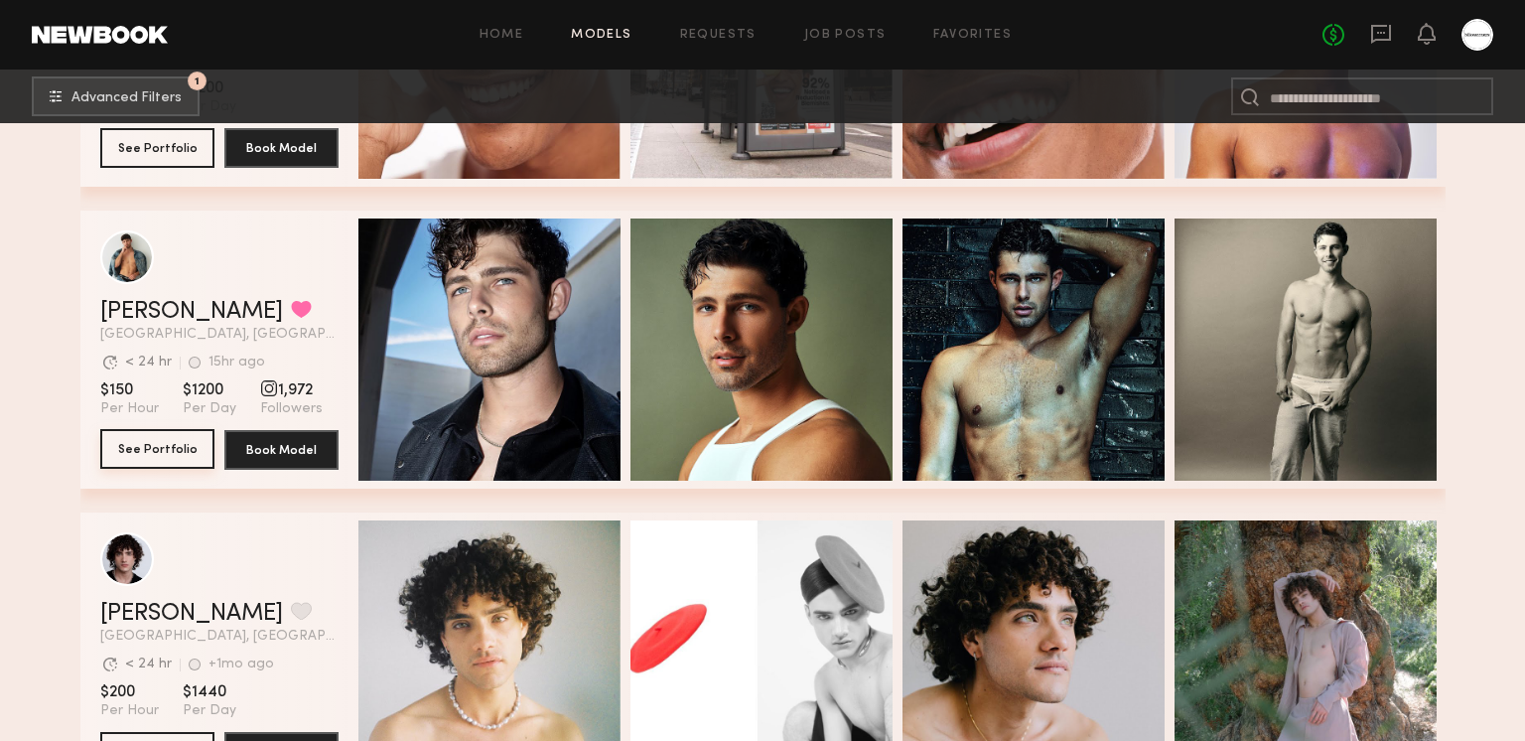
click at [109, 457] on button "See Portfolio" at bounding box center [157, 449] width 114 height 40
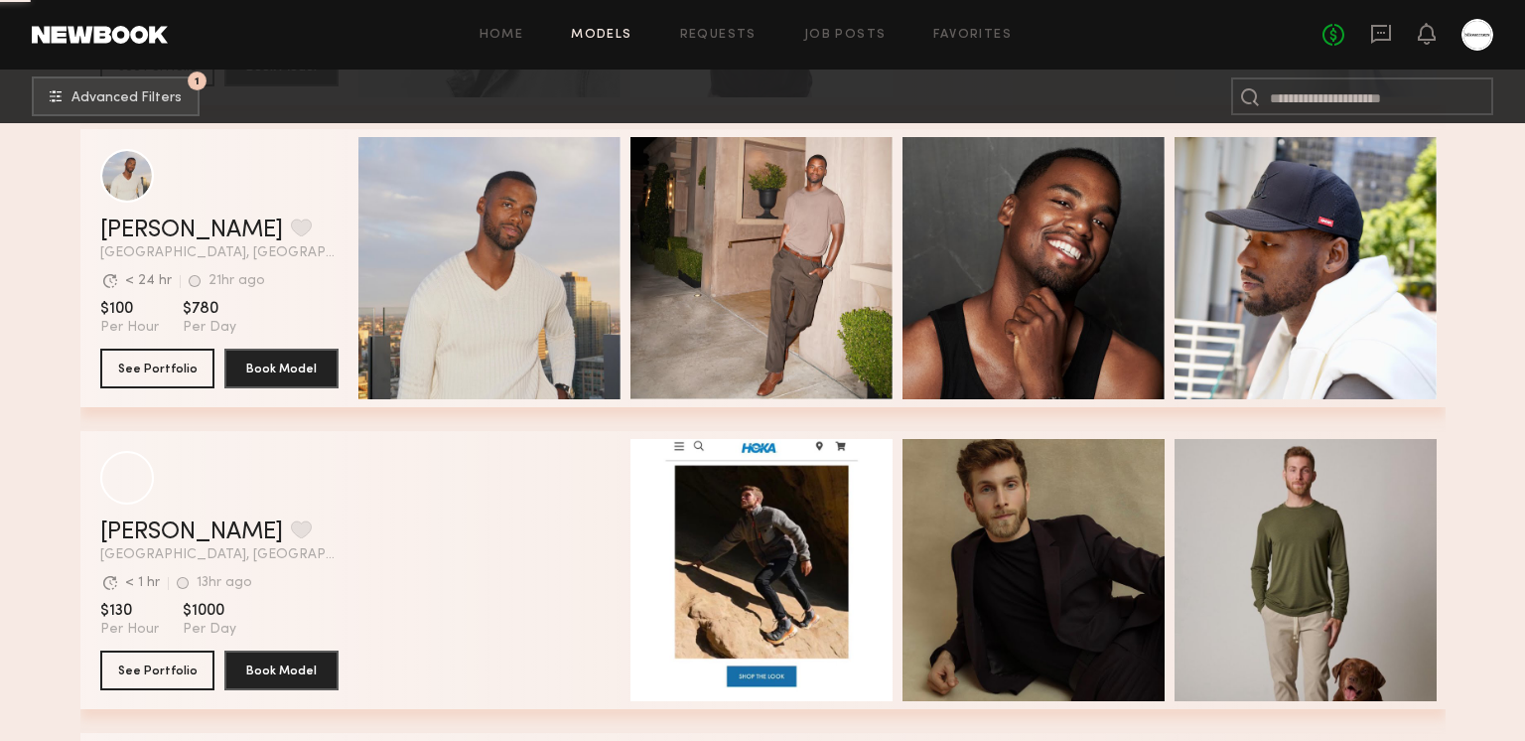
scroll to position [28053, 0]
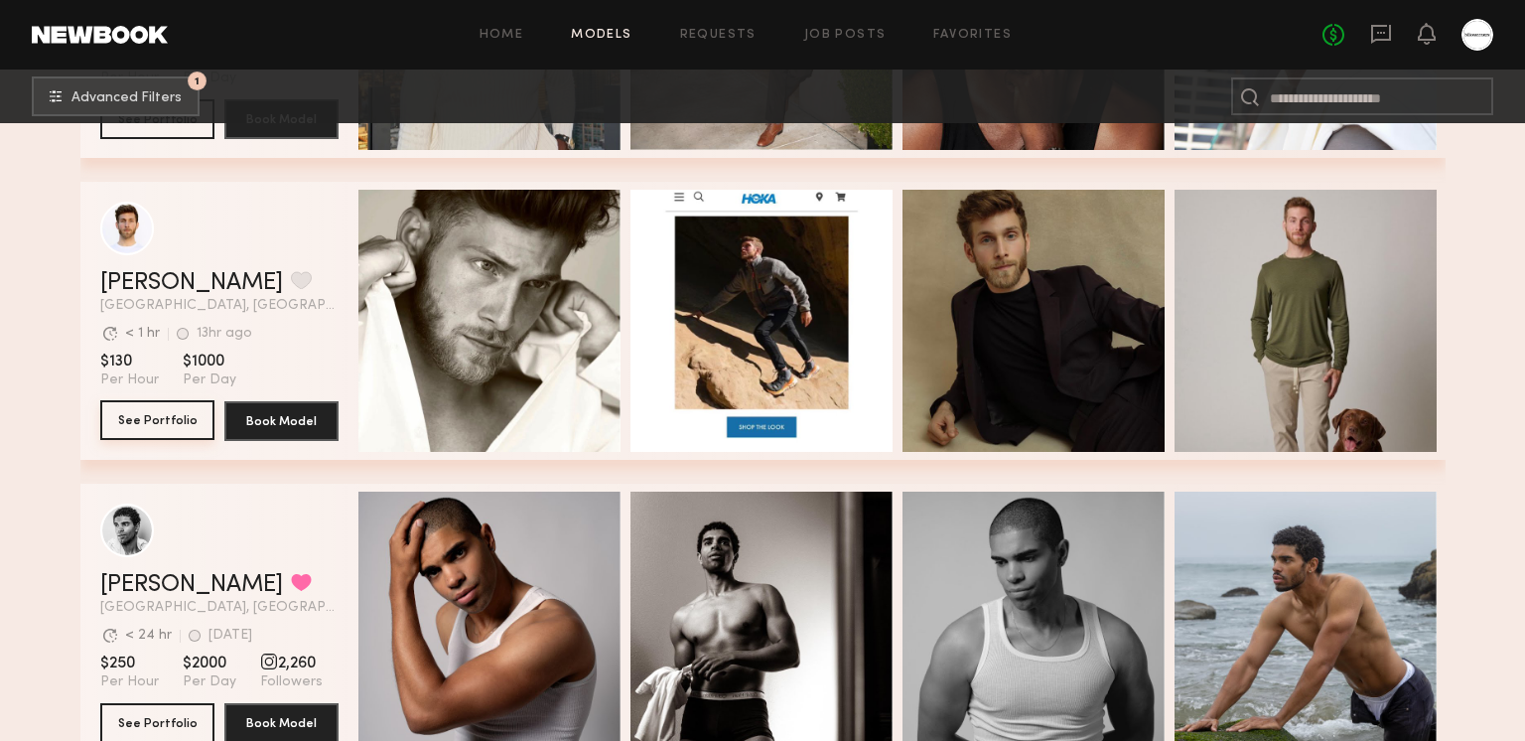
click at [154, 426] on button "See Portfolio" at bounding box center [157, 420] width 114 height 40
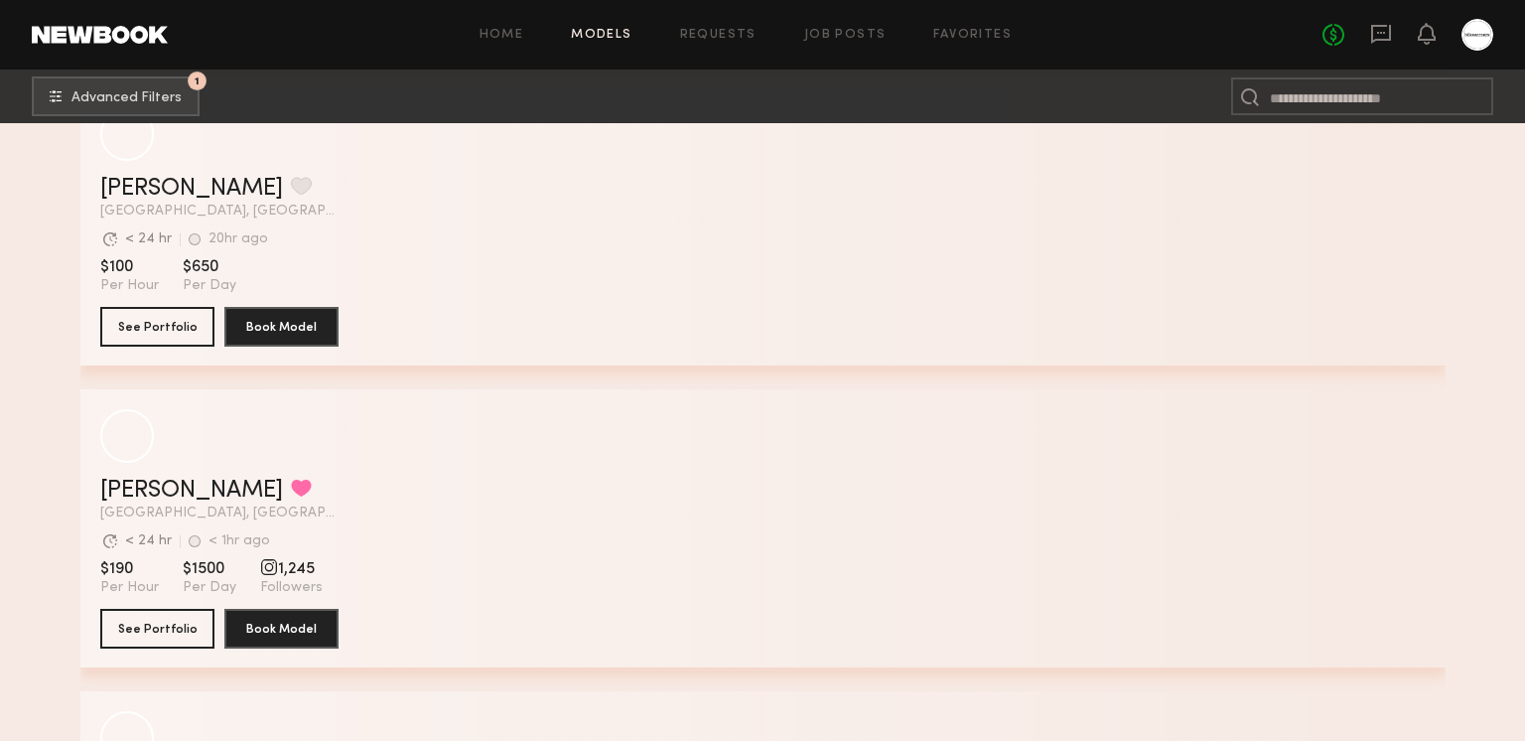
scroll to position [36005, 0]
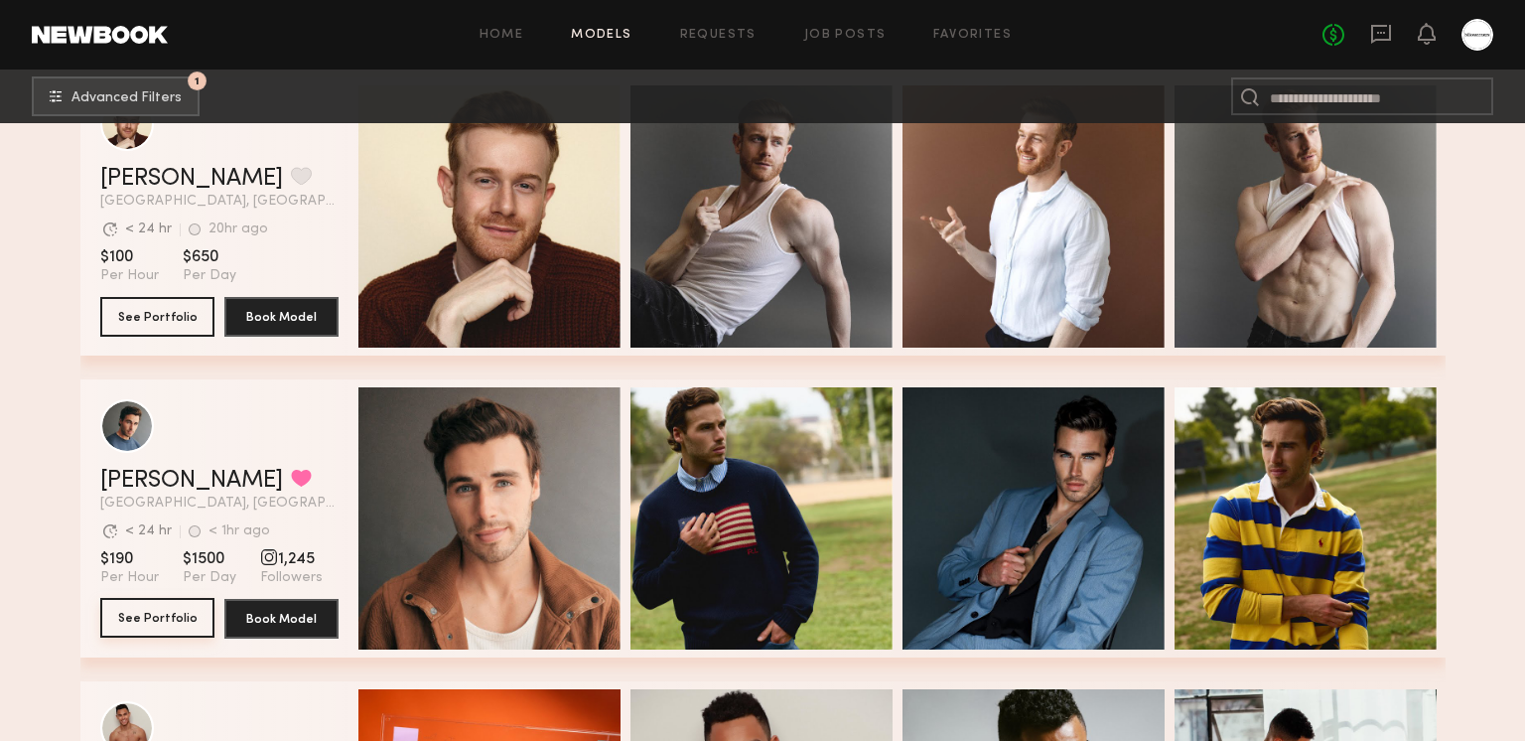
click at [134, 606] on button "See Portfolio" at bounding box center [157, 618] width 114 height 40
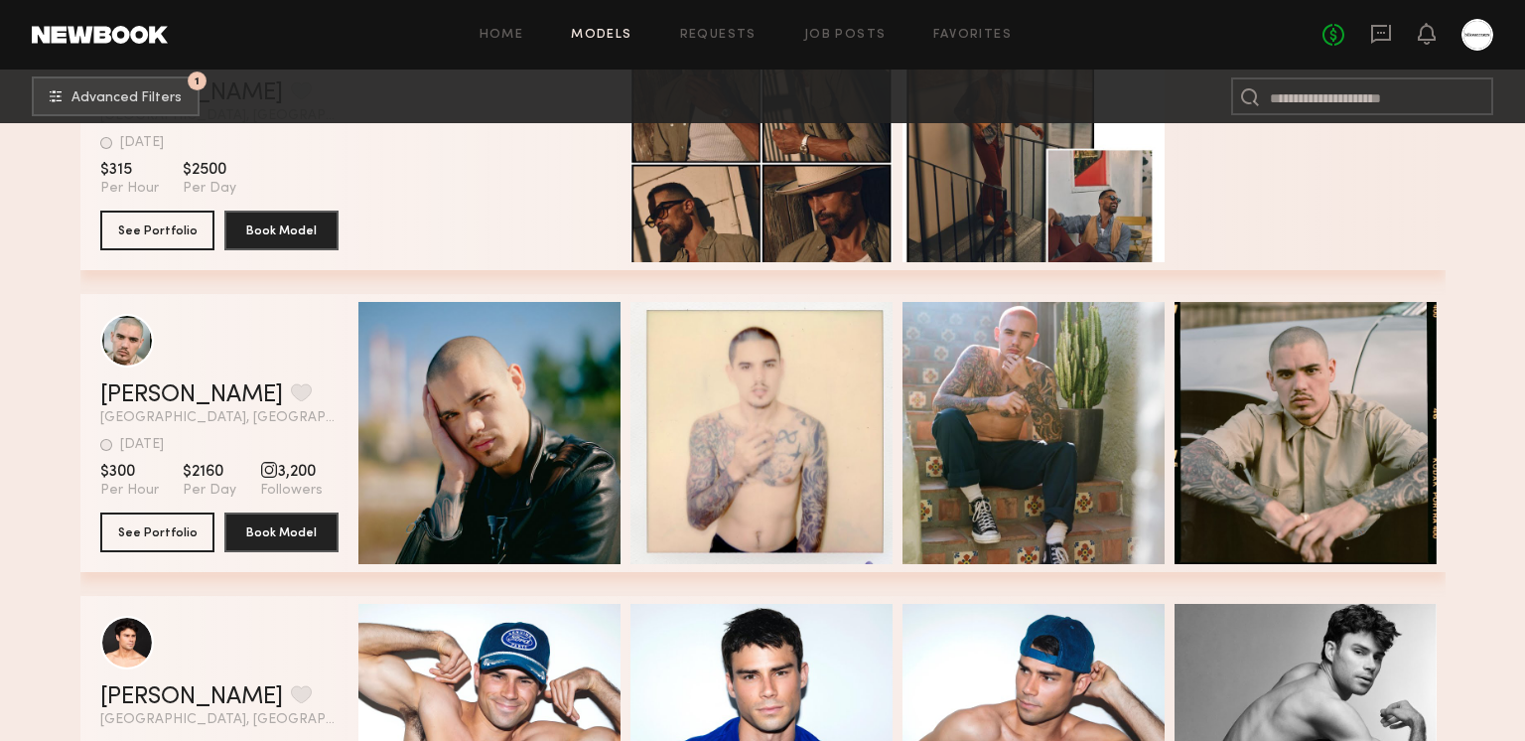
scroll to position [45499, 0]
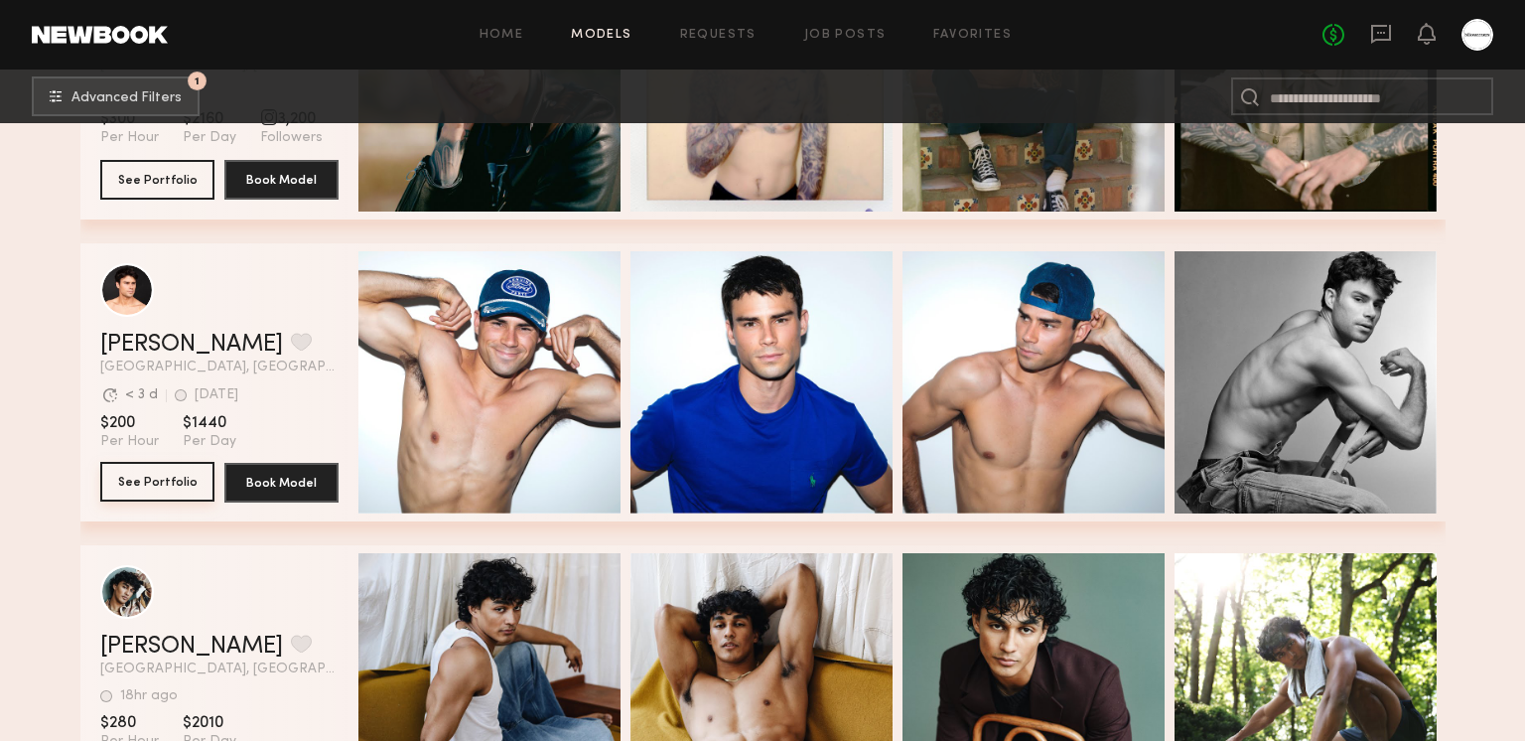
click at [185, 483] on button "See Portfolio" at bounding box center [157, 482] width 114 height 40
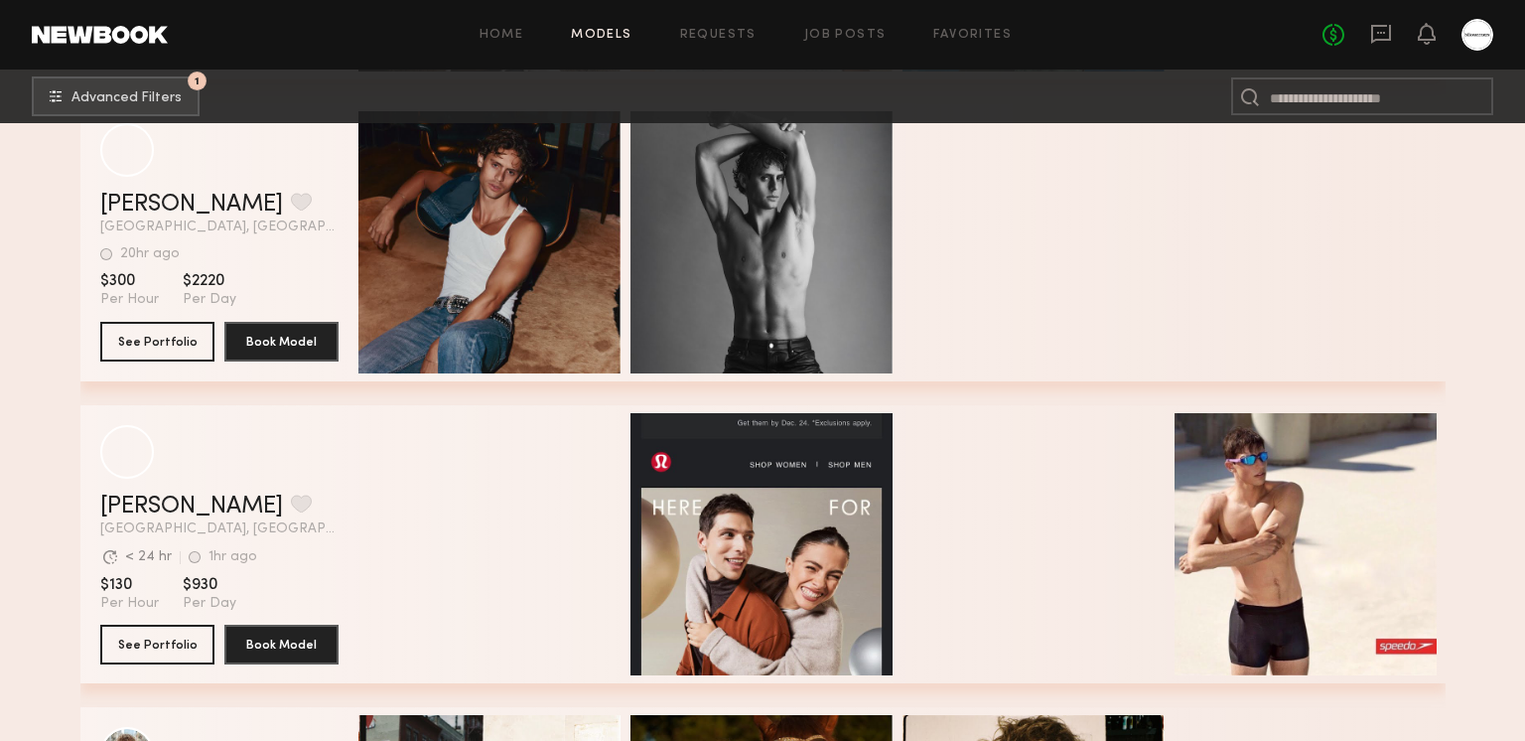
scroll to position [63799, 0]
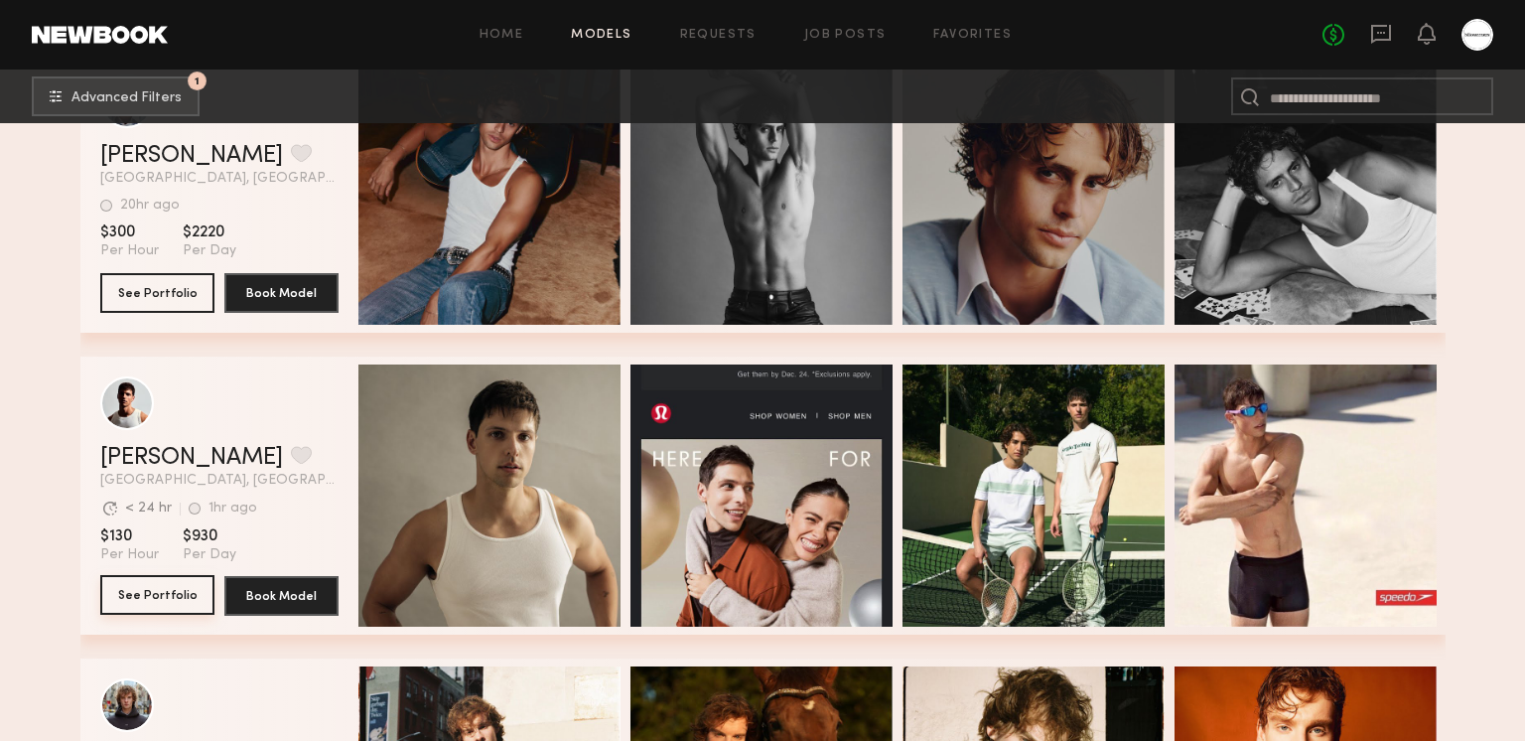
click at [133, 597] on button "See Portfolio" at bounding box center [157, 595] width 114 height 40
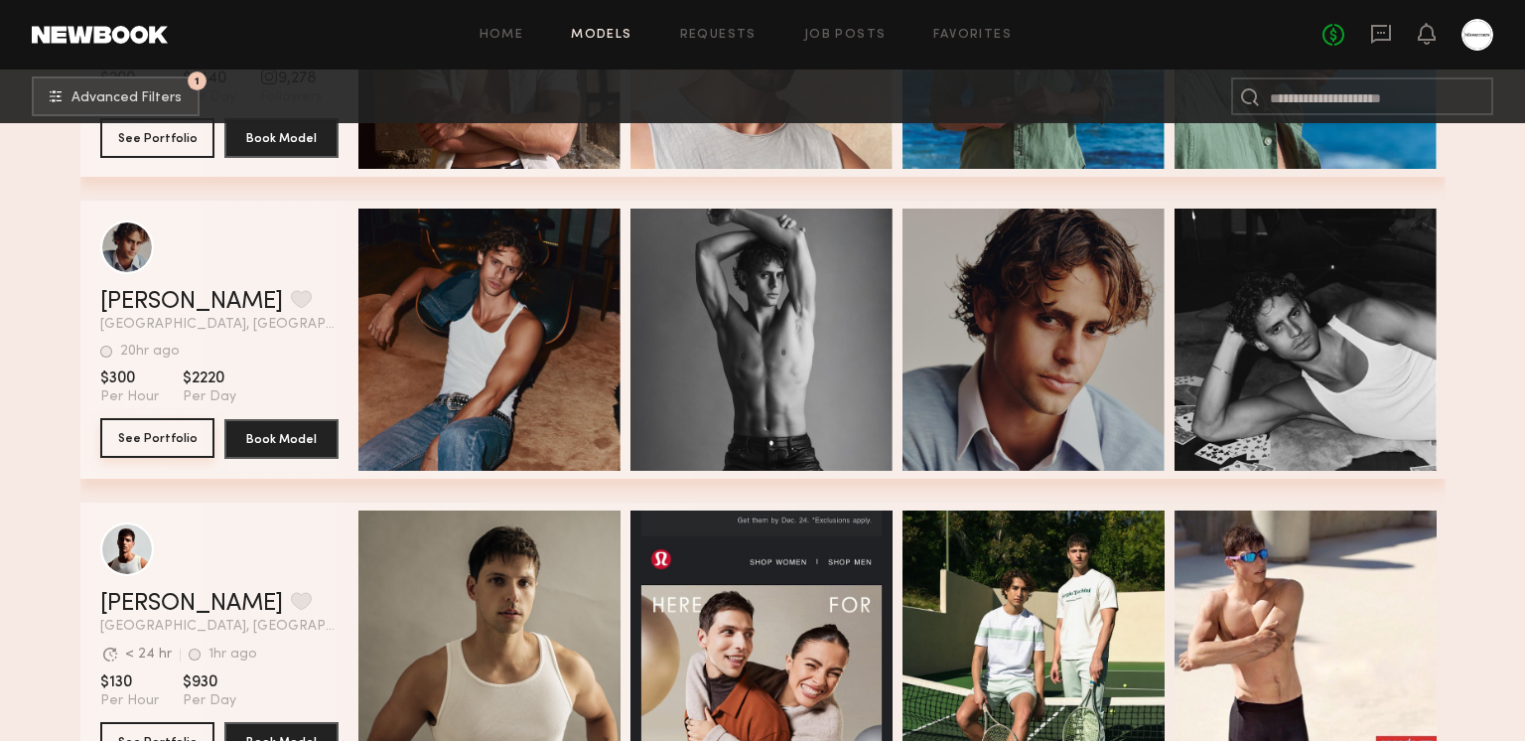
click at [140, 440] on button "See Portfolio" at bounding box center [157, 438] width 114 height 40
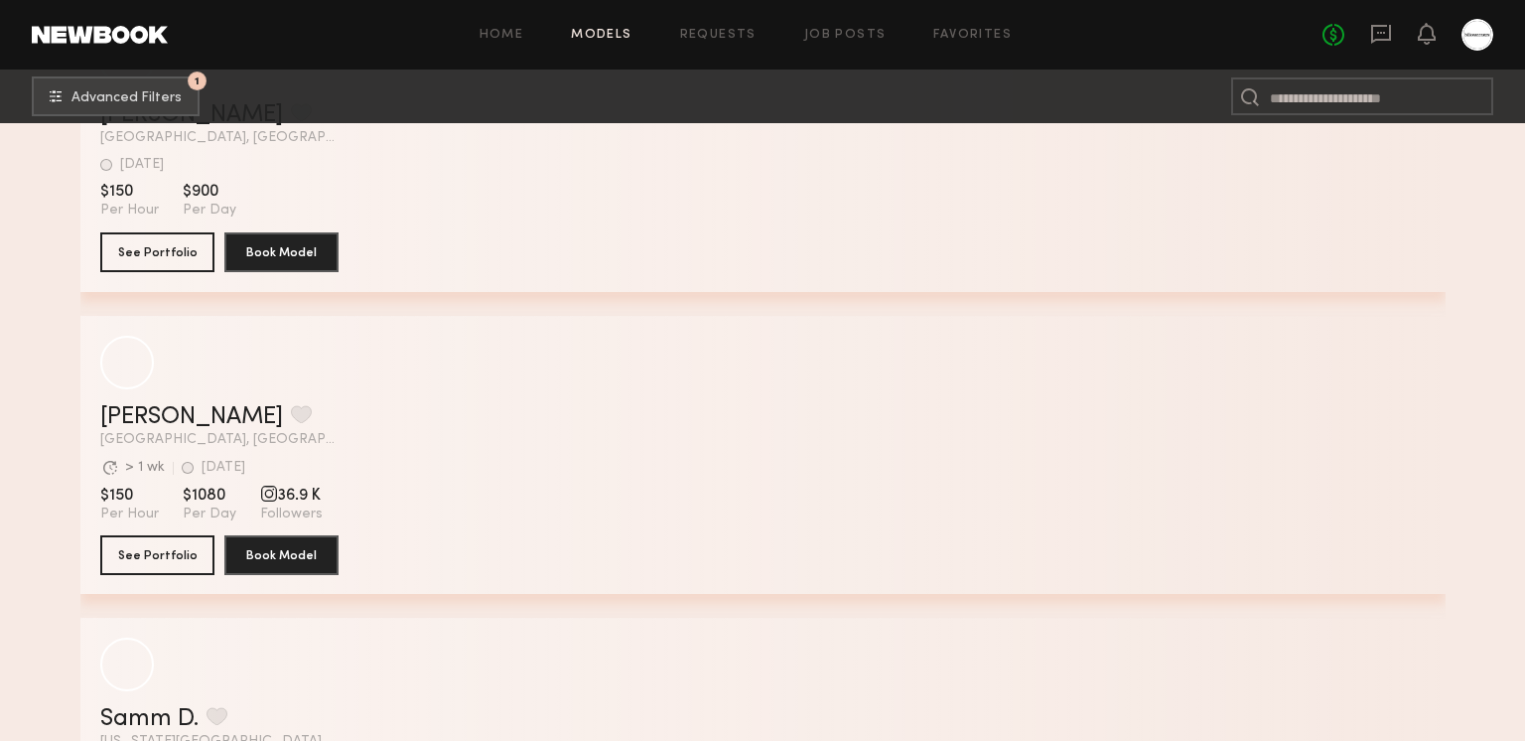
scroll to position [75490, 0]
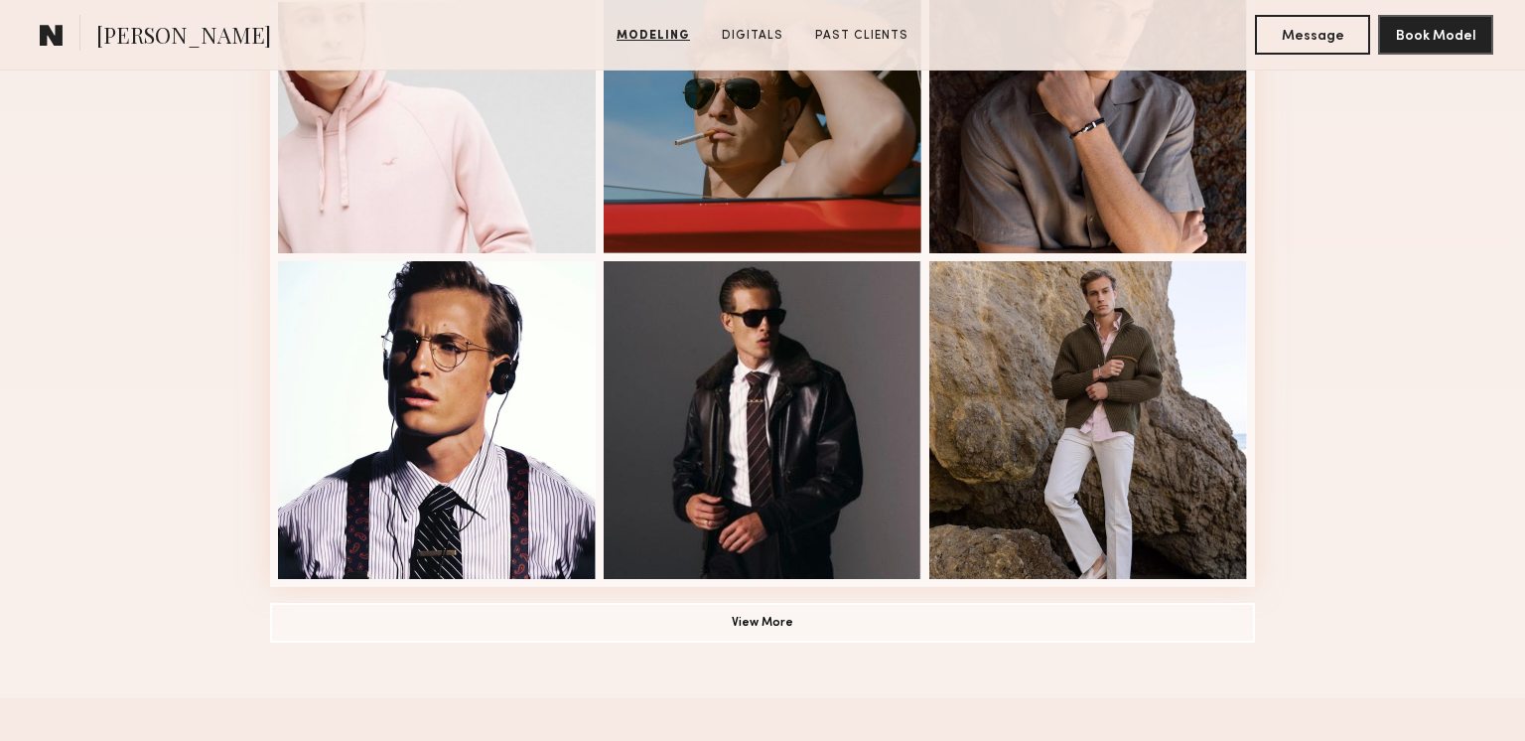
scroll to position [1462, 0]
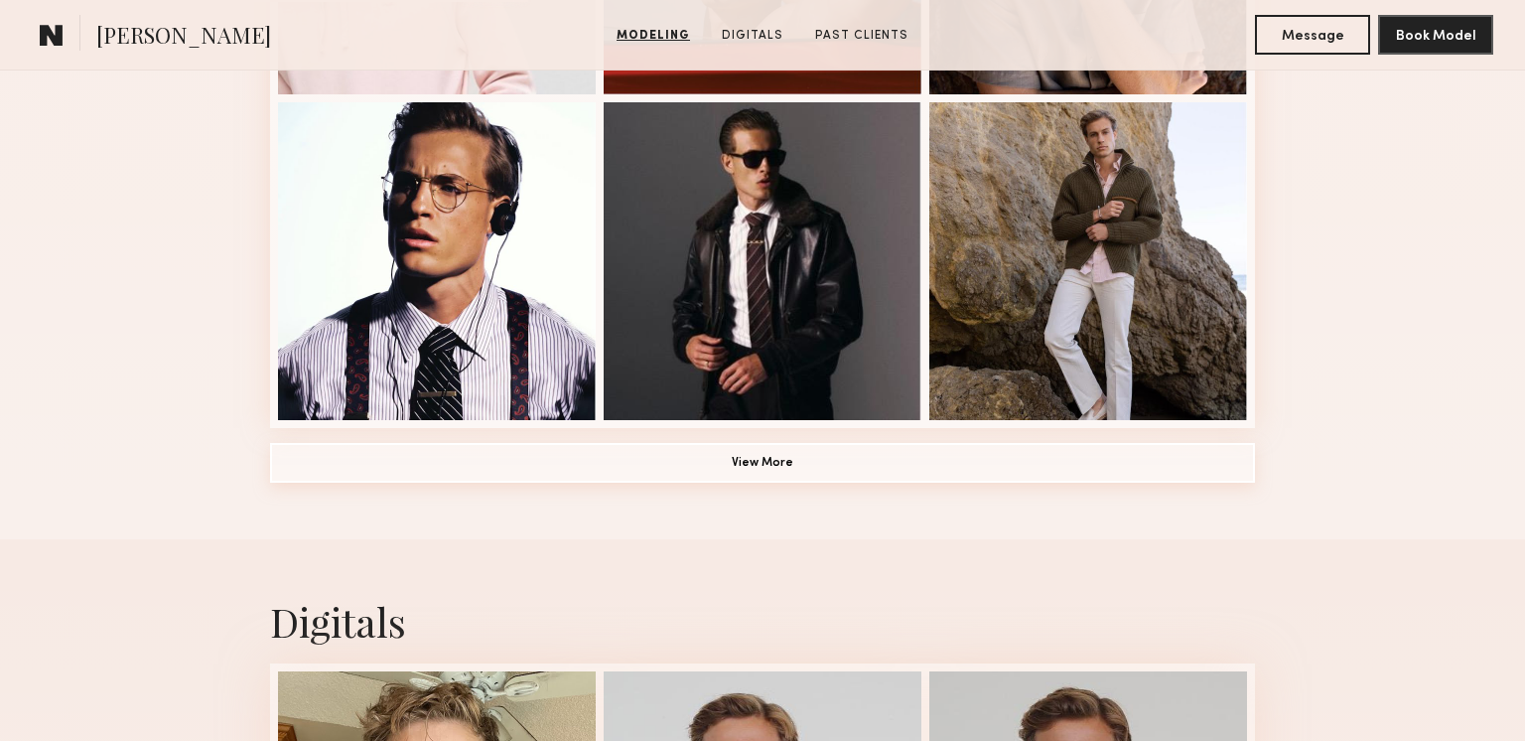
click at [776, 471] on button "View More" at bounding box center [762, 463] width 985 height 40
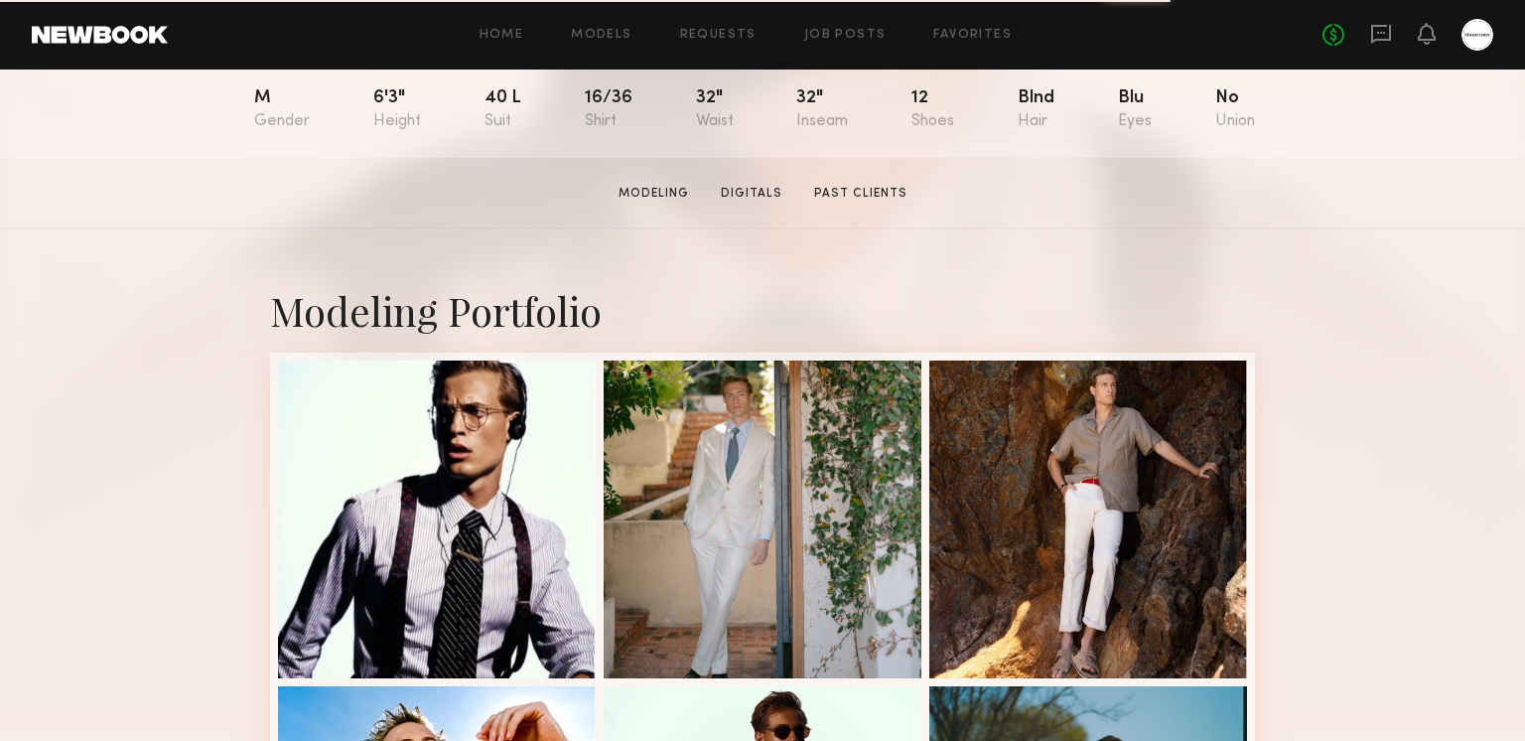
scroll to position [228, 0]
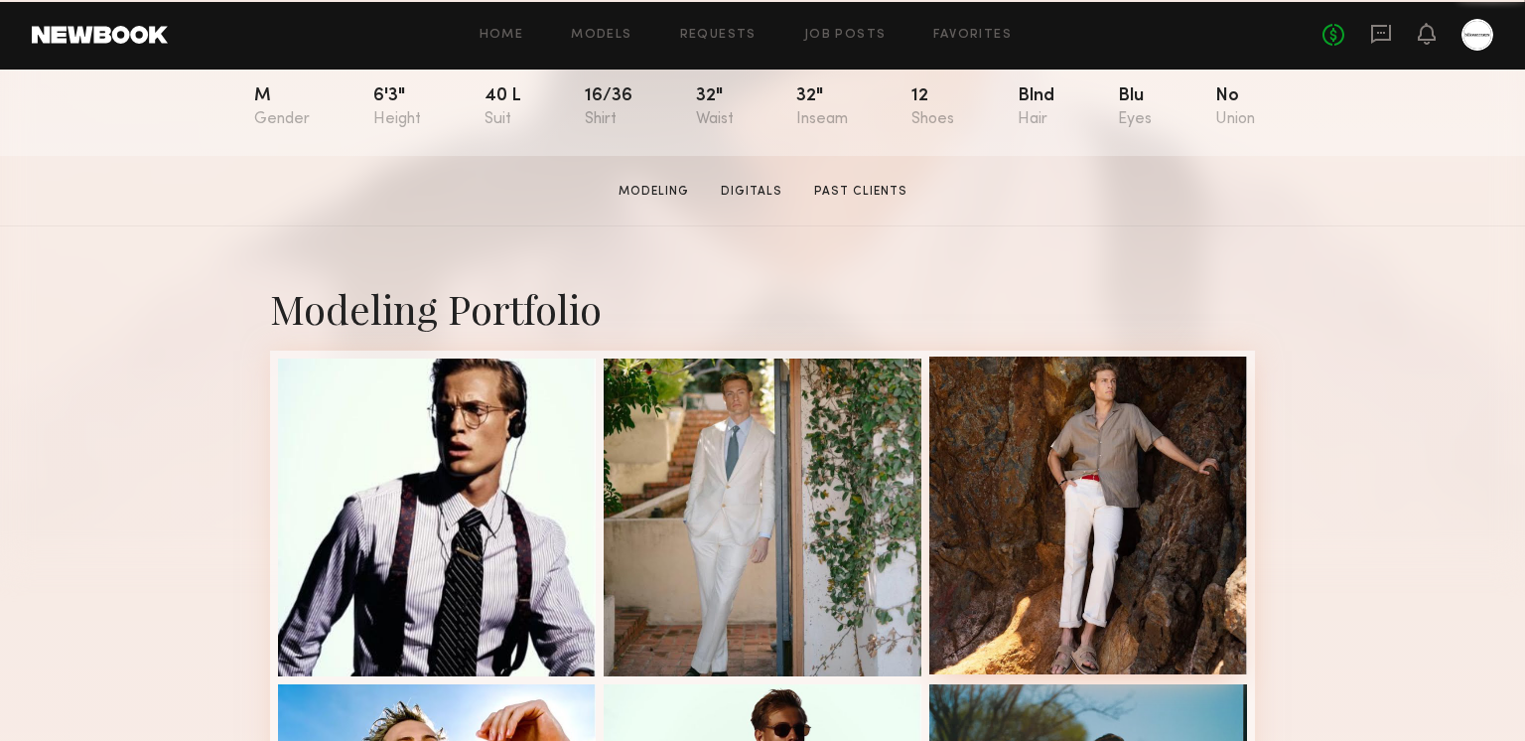
click at [1037, 558] on div at bounding box center [1088, 515] width 318 height 318
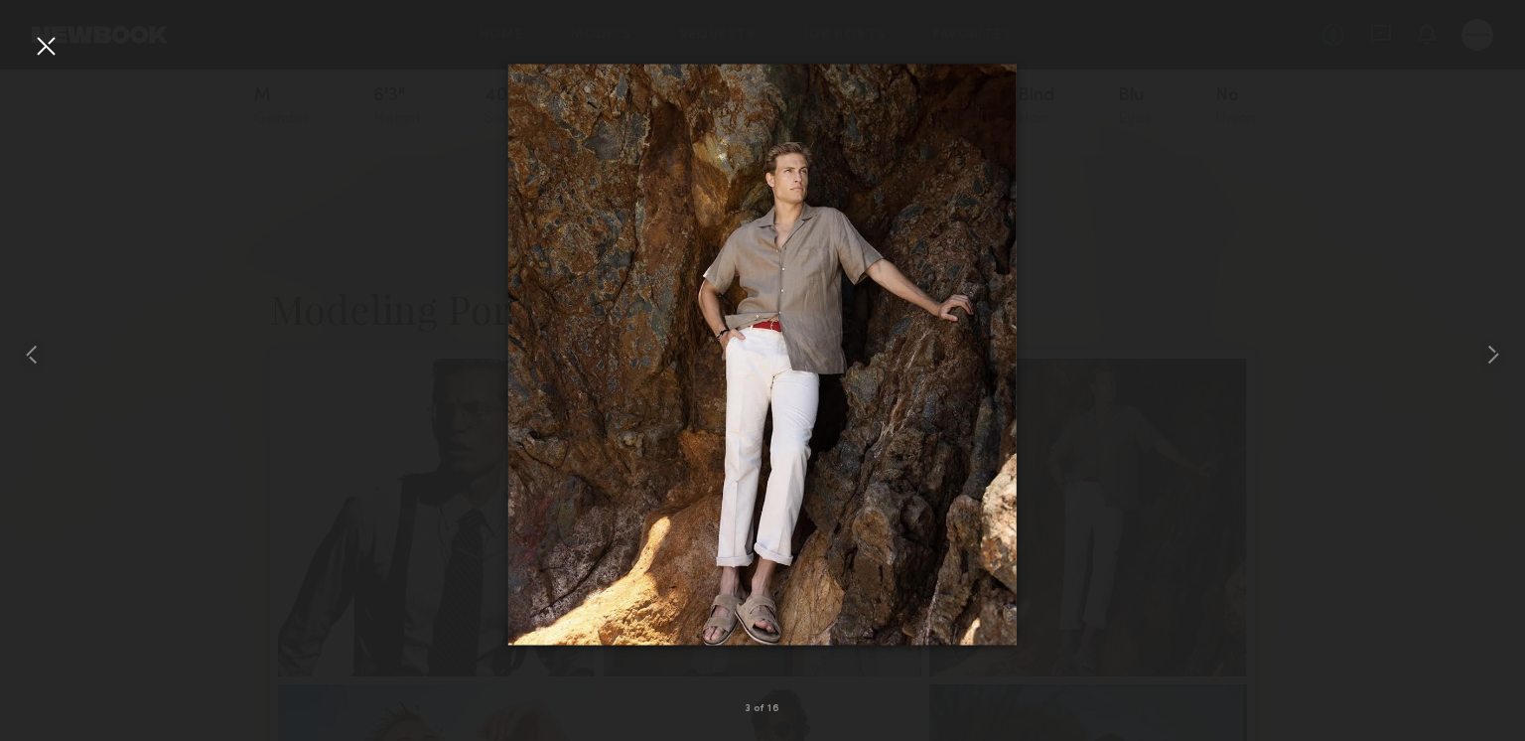
drag, startPoint x: 29, startPoint y: 42, endPoint x: 156, endPoint y: 0, distance: 133.8
click at [30, 42] on div at bounding box center [46, 46] width 32 height 32
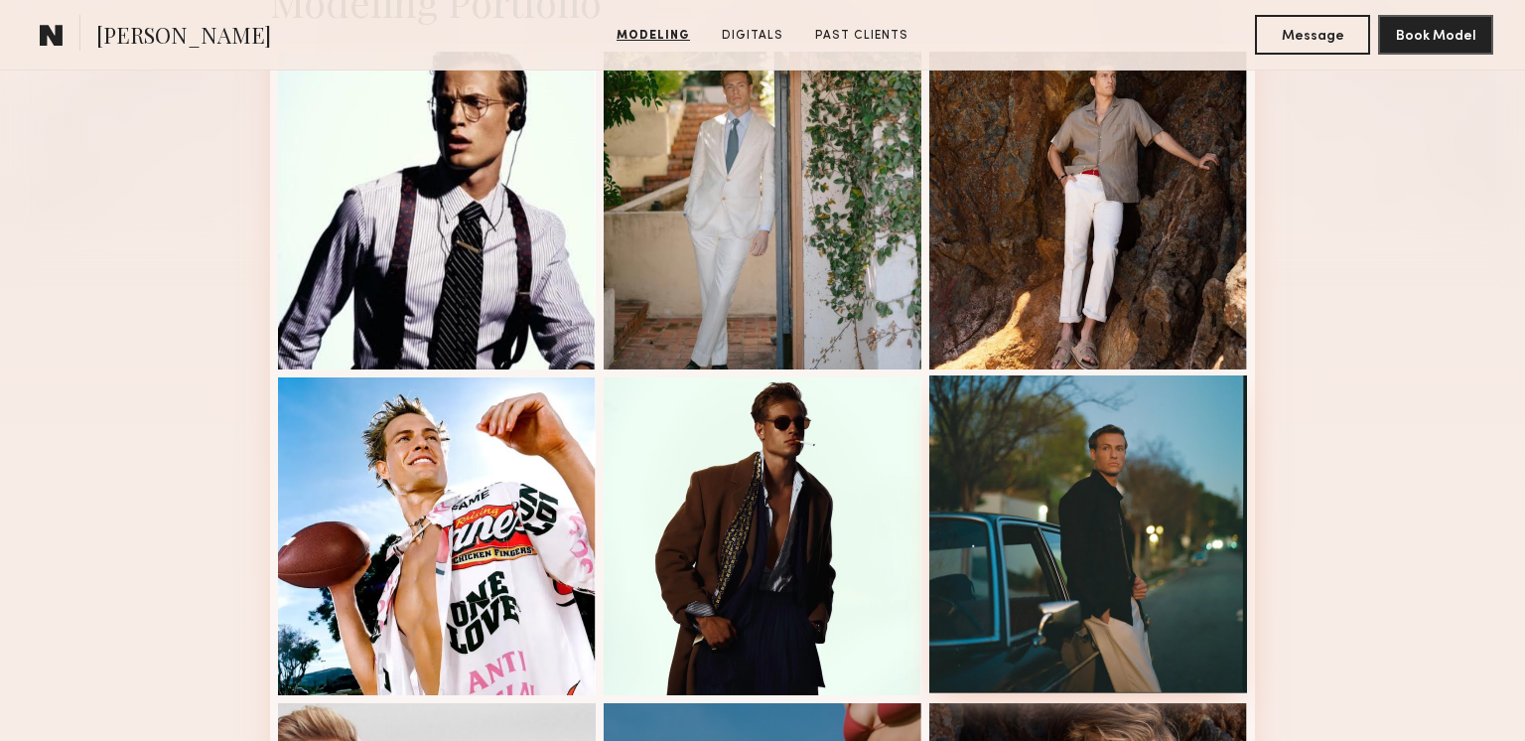
scroll to position [723, 0]
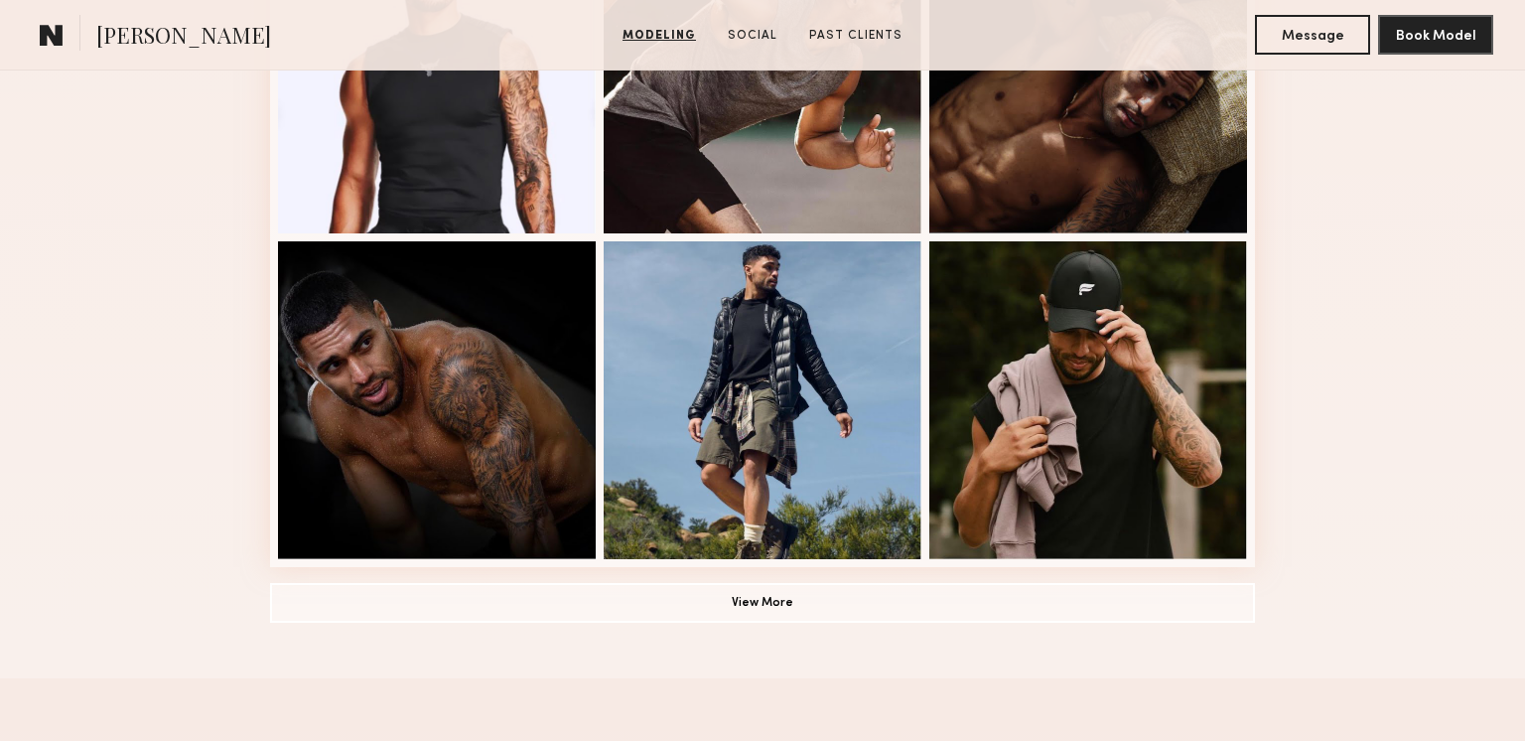
scroll to position [1225, 0]
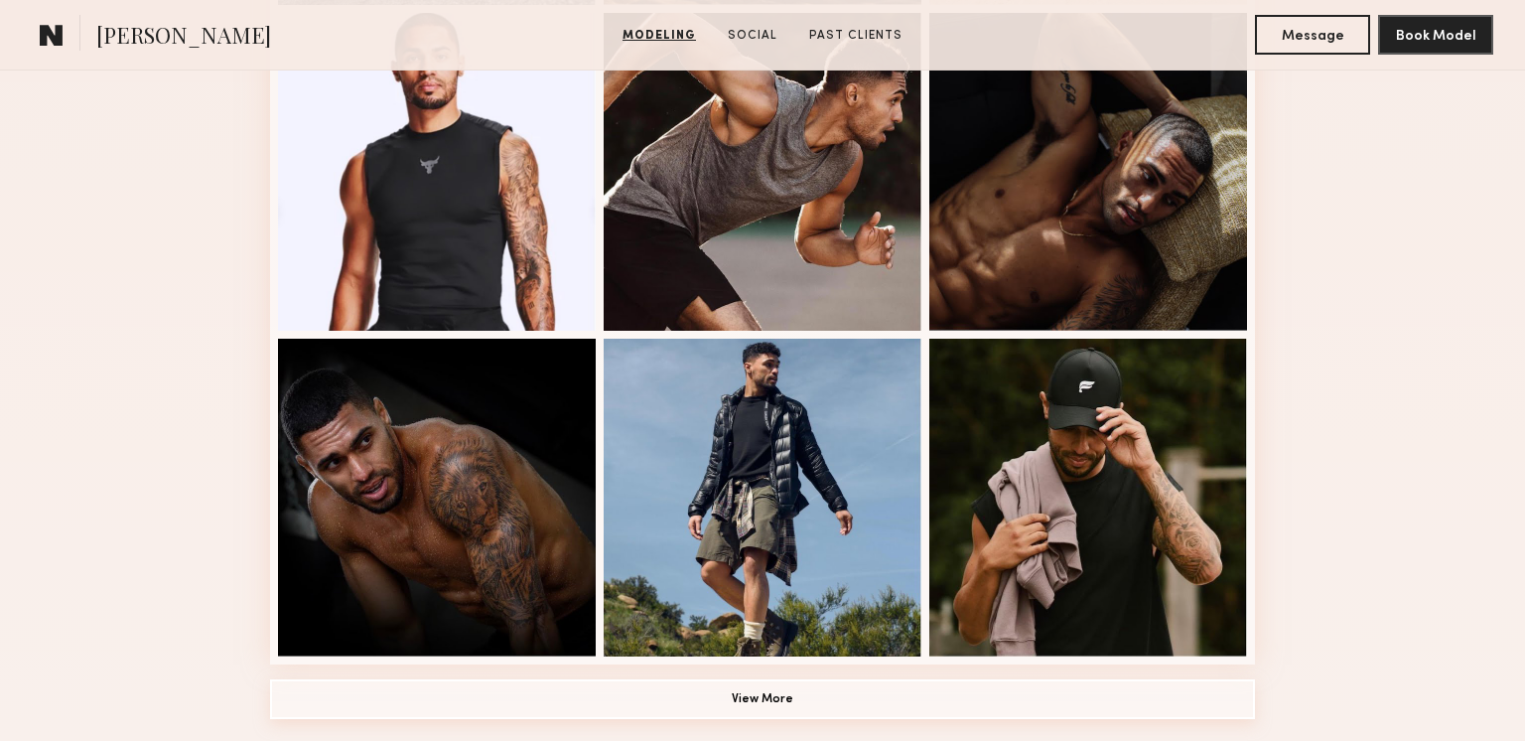
click at [748, 689] on button "View More" at bounding box center [762, 699] width 985 height 40
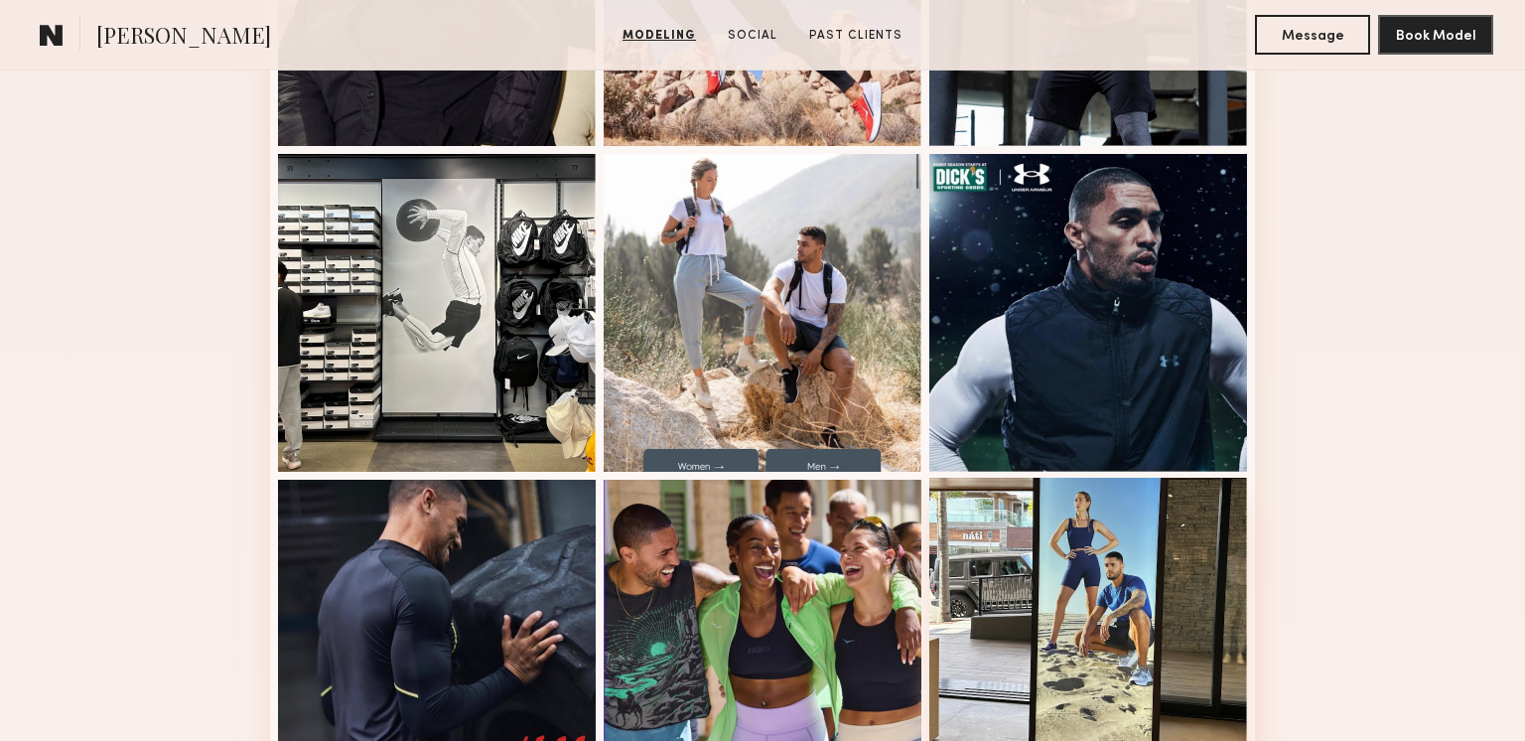
scroll to position [2077, 0]
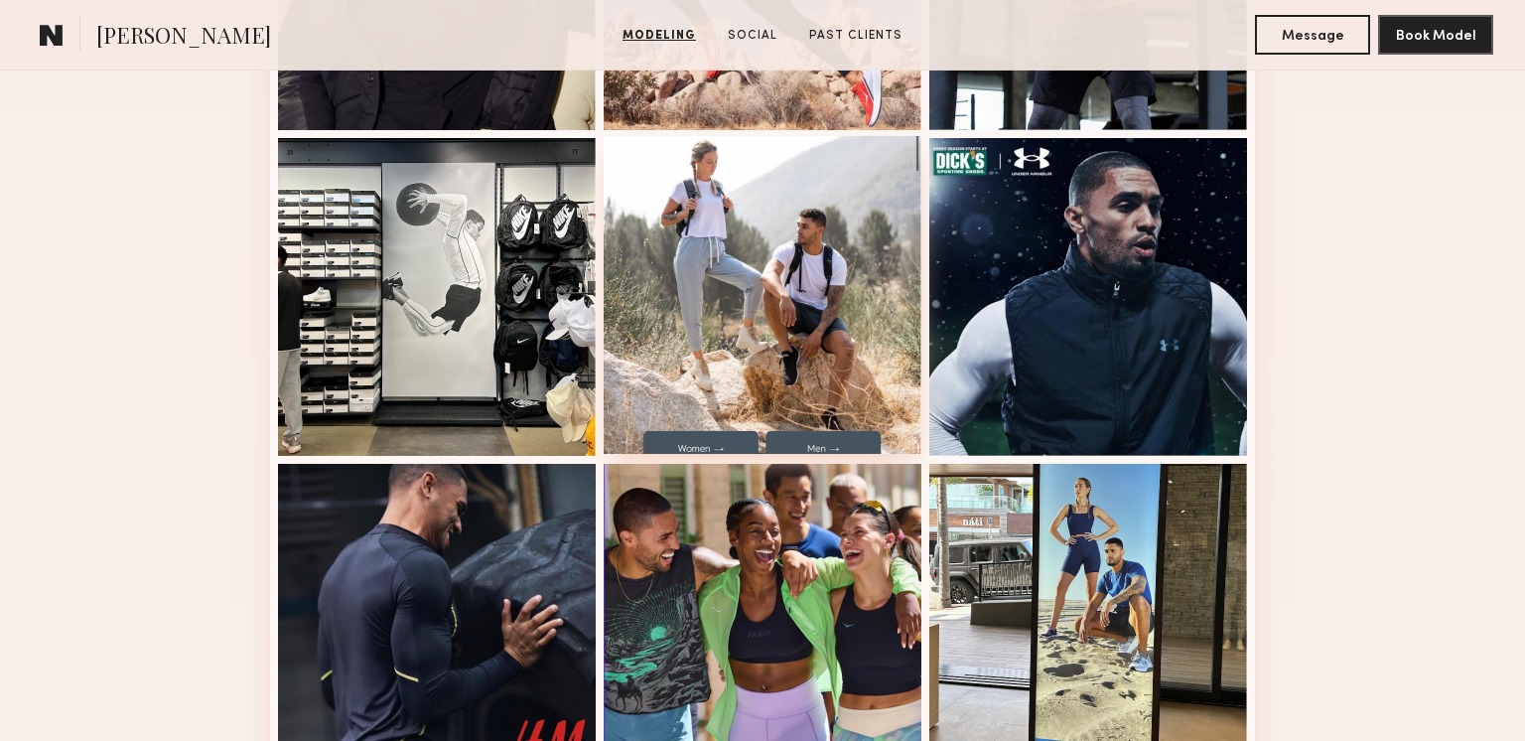
click at [784, 292] on div at bounding box center [763, 295] width 318 height 318
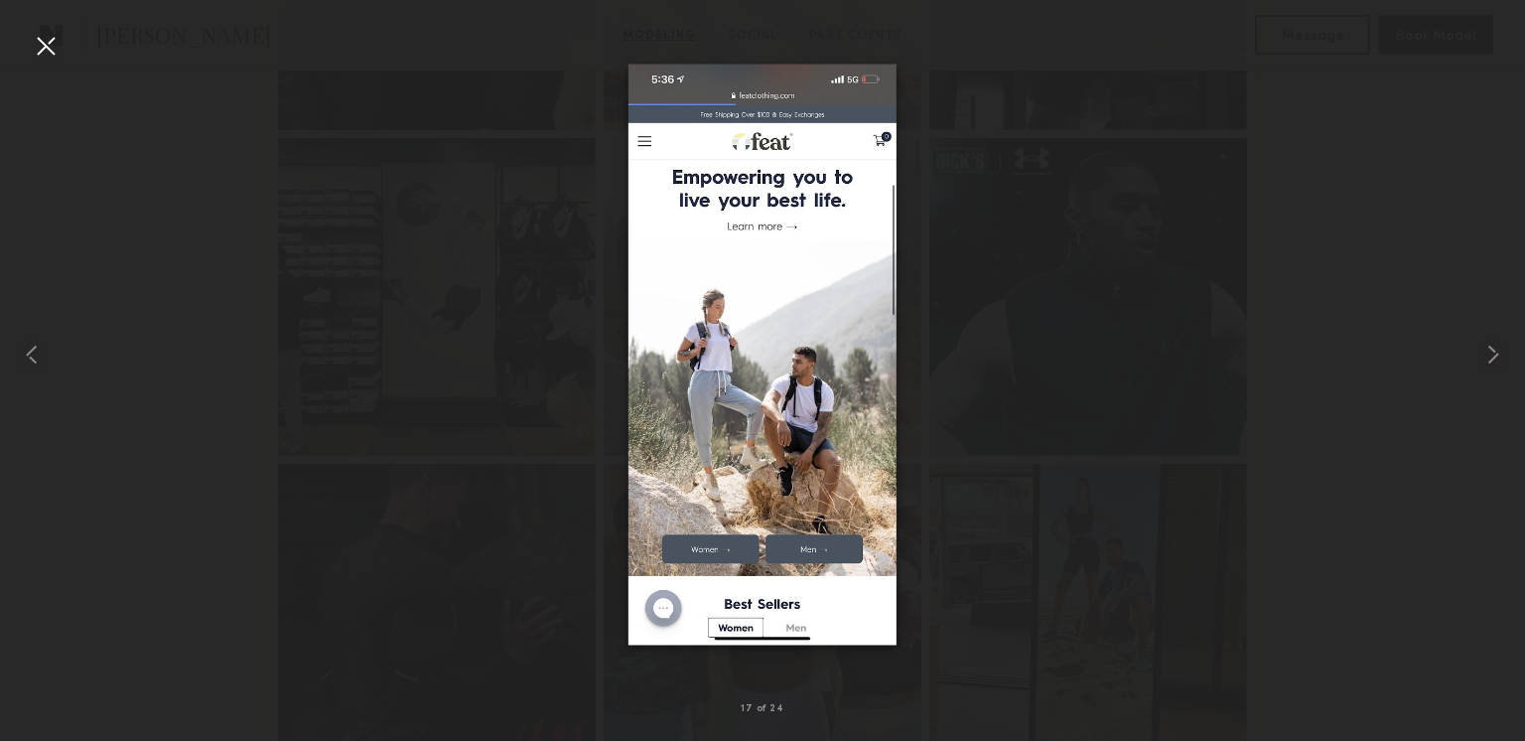
click at [42, 42] on div at bounding box center [46, 46] width 32 height 32
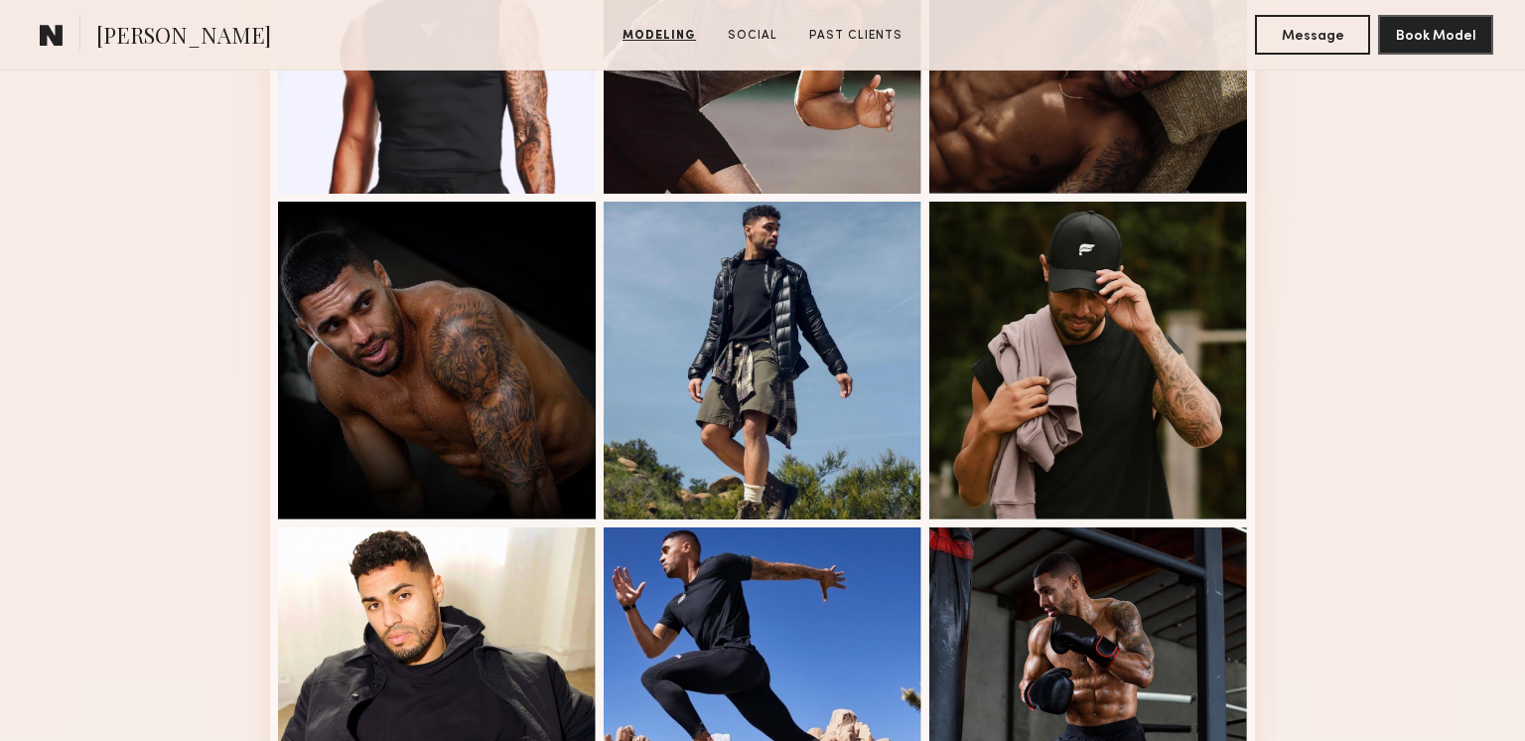
scroll to position [1110, 0]
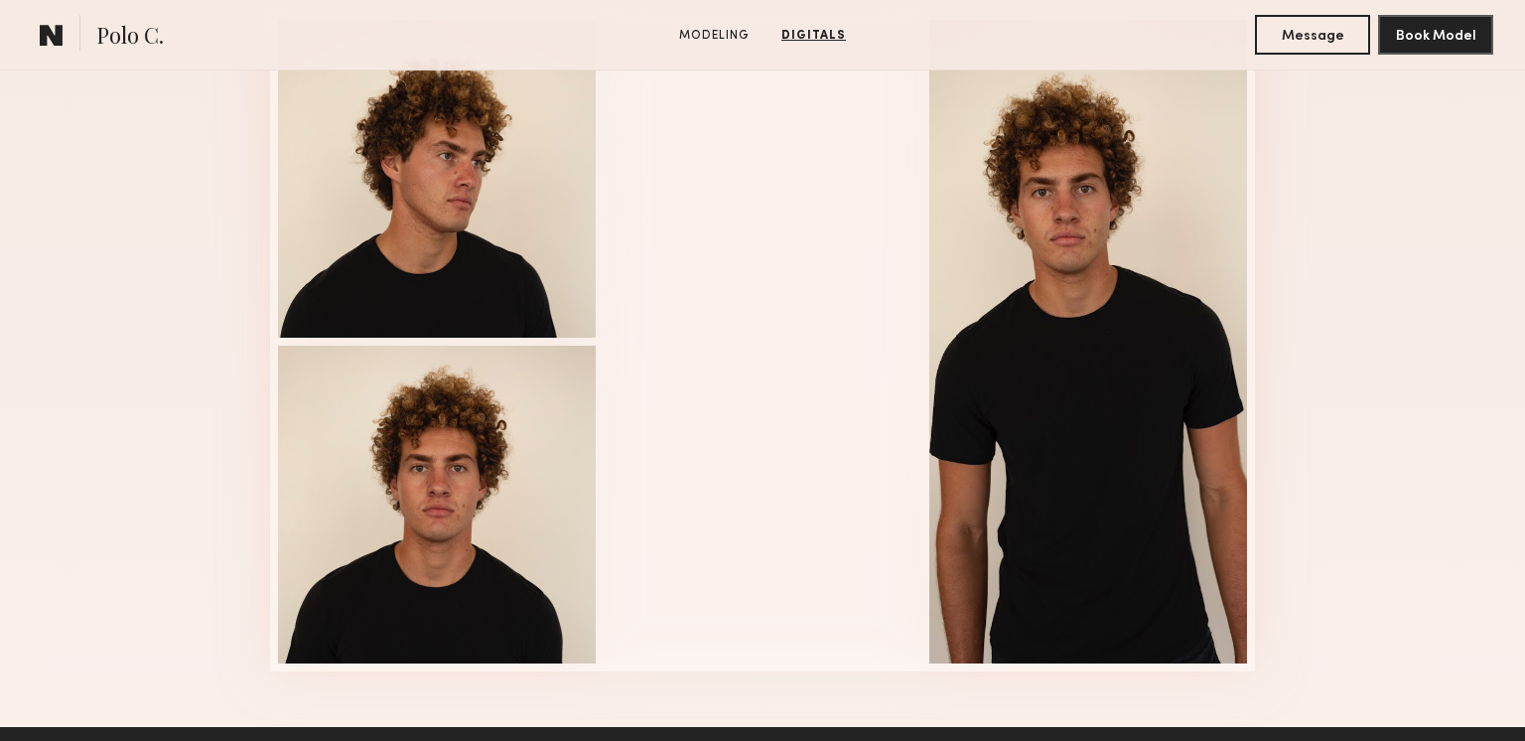
scroll to position [2051, 0]
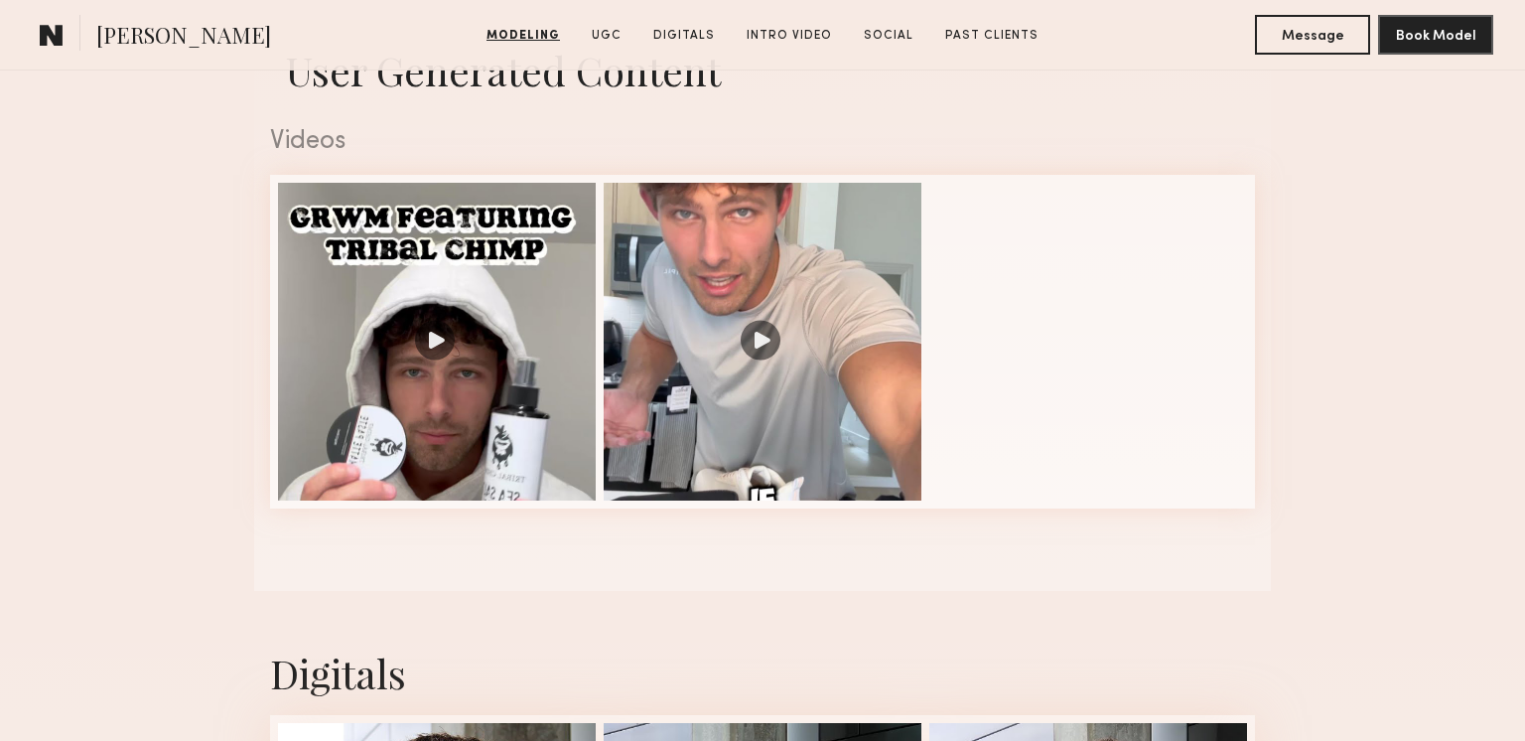
scroll to position [1997, 0]
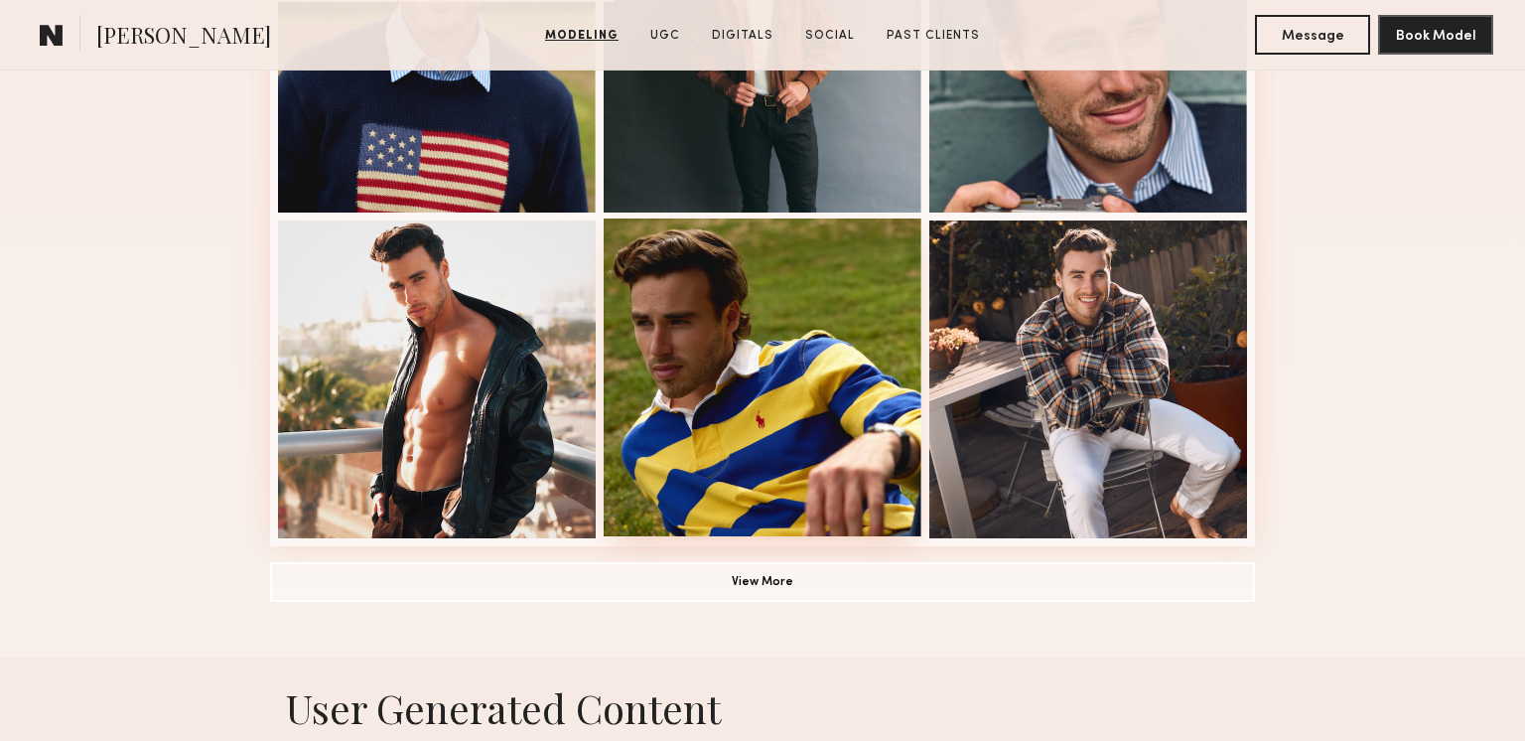
scroll to position [1352, 0]
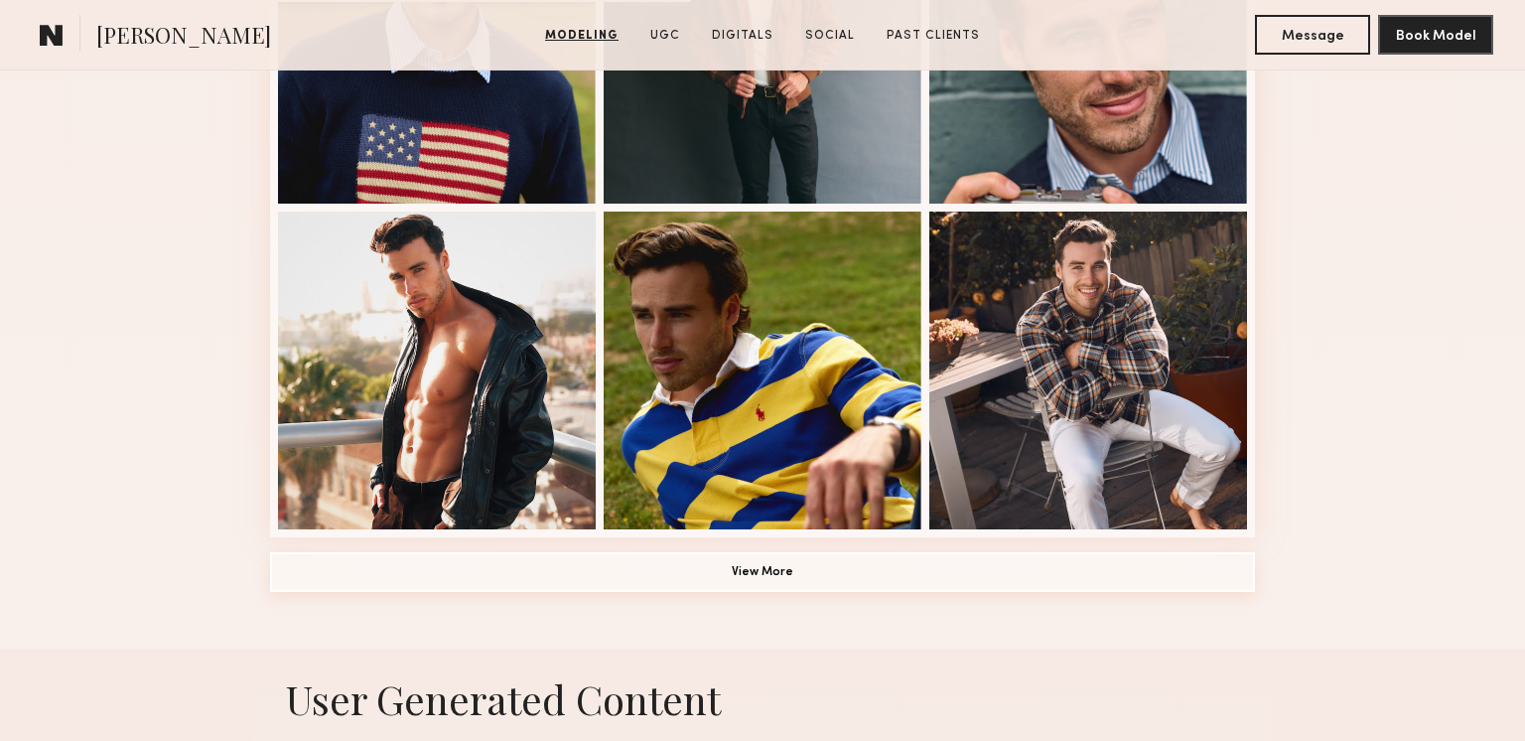
click at [715, 572] on button "View More" at bounding box center [762, 572] width 985 height 40
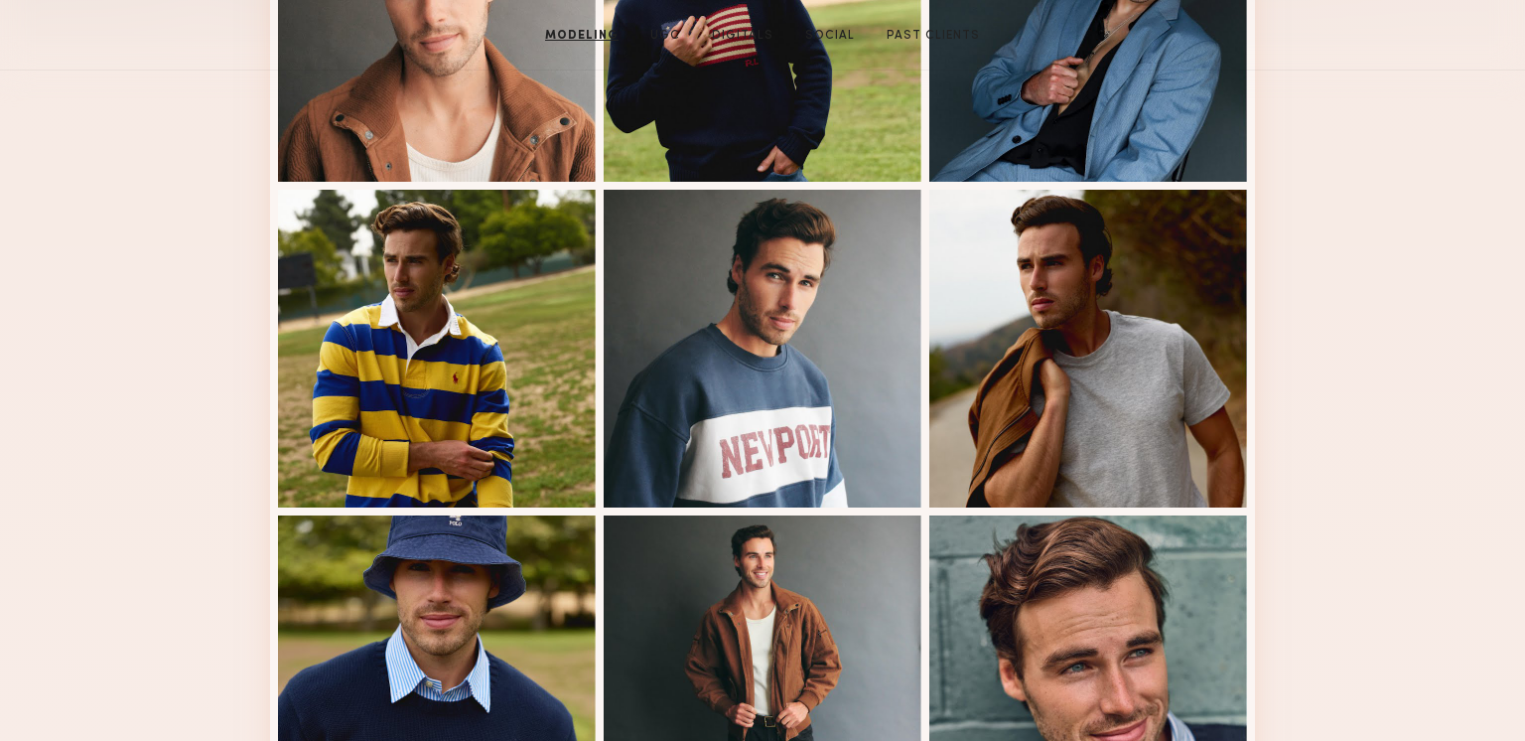
scroll to position [0, 0]
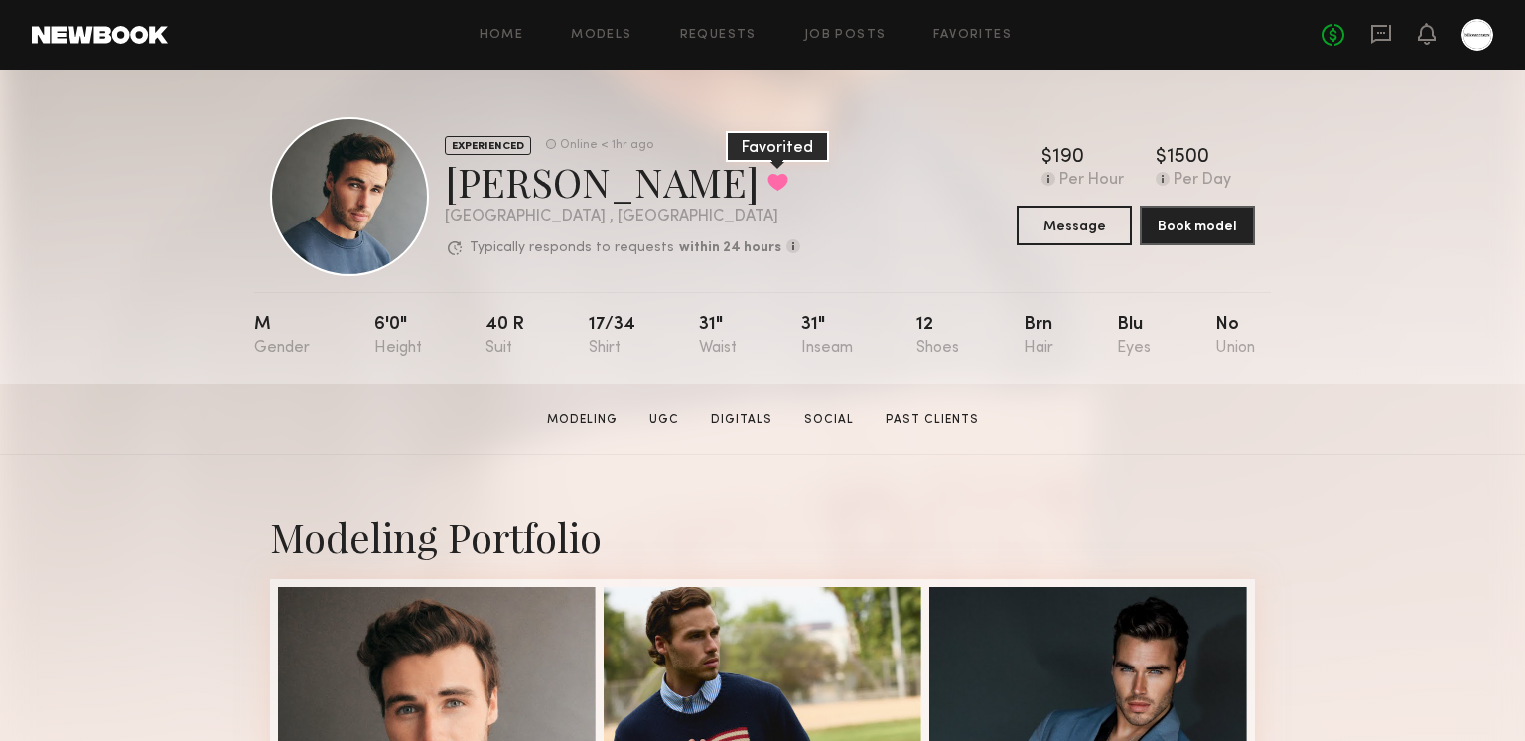
click at [768, 178] on button at bounding box center [778, 182] width 21 height 18
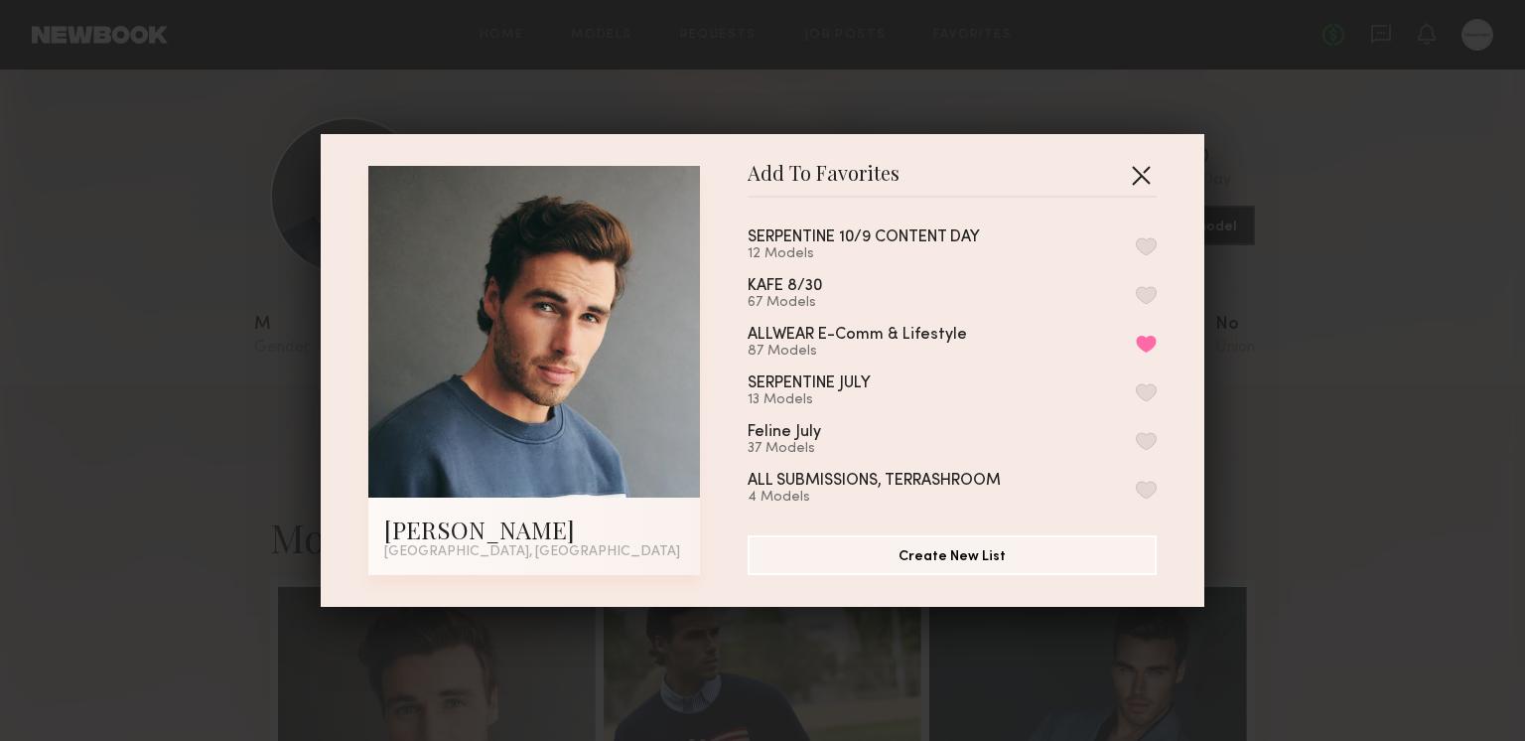
click at [1141, 174] on button "button" at bounding box center [1141, 175] width 32 height 32
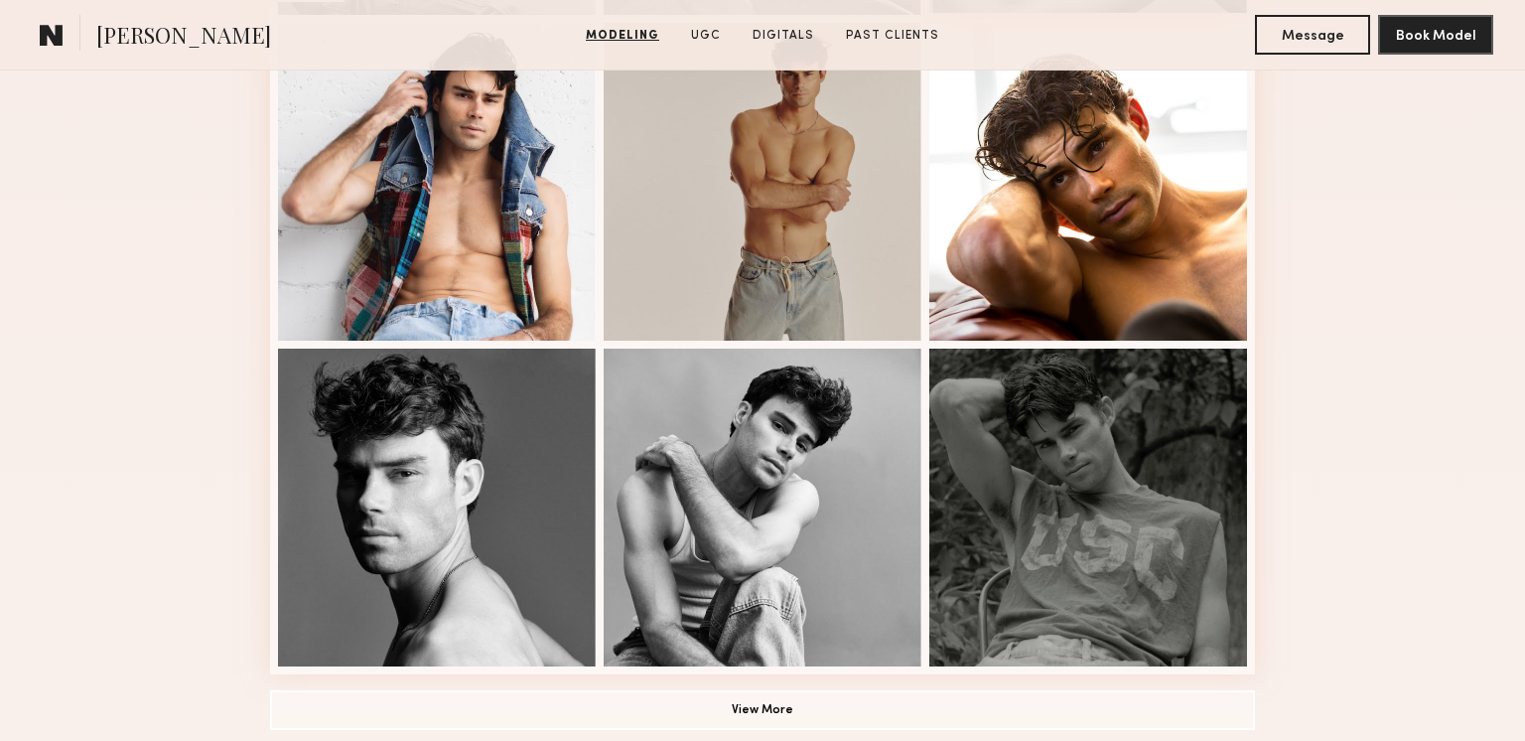
scroll to position [1436, 0]
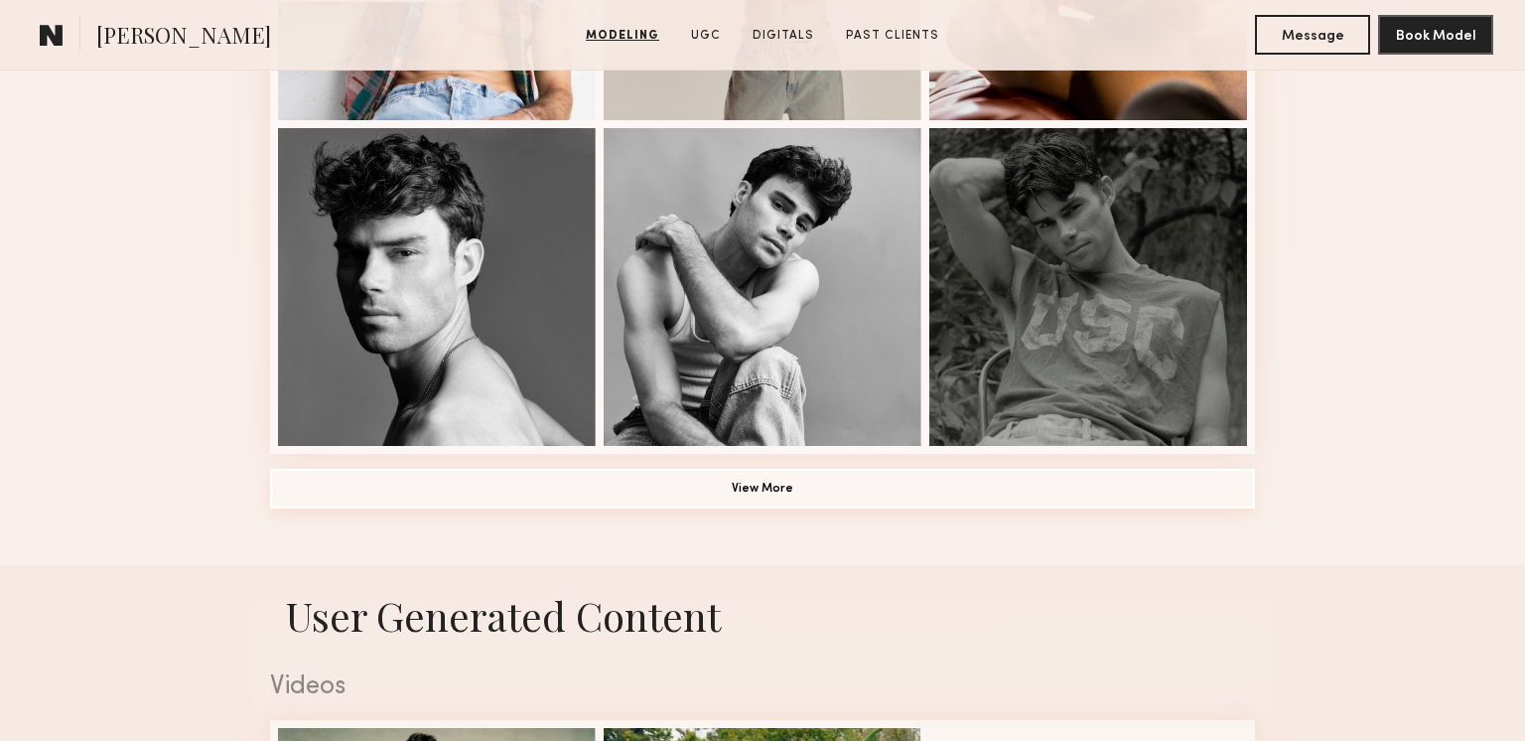
click at [766, 500] on button "View More" at bounding box center [762, 489] width 985 height 40
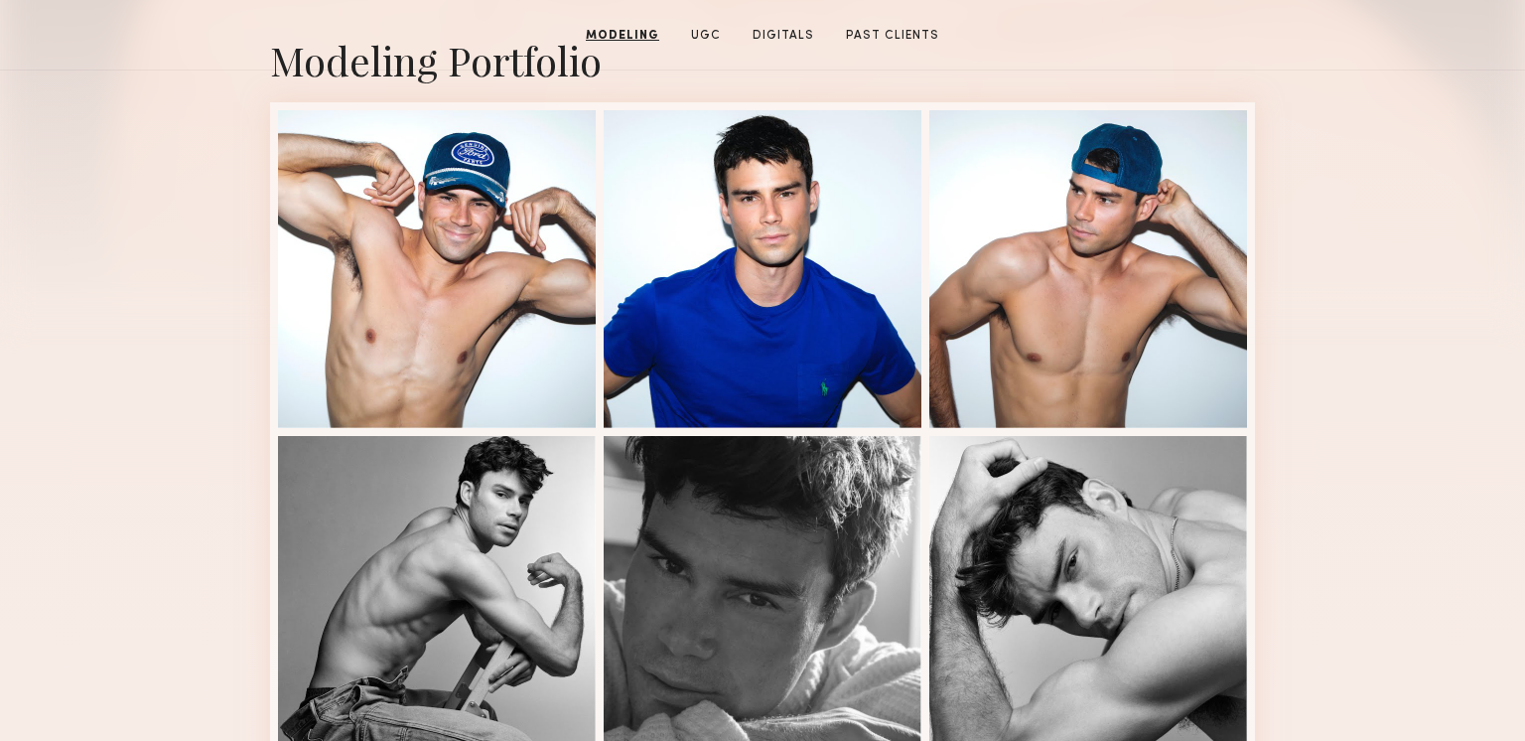
scroll to position [0, 0]
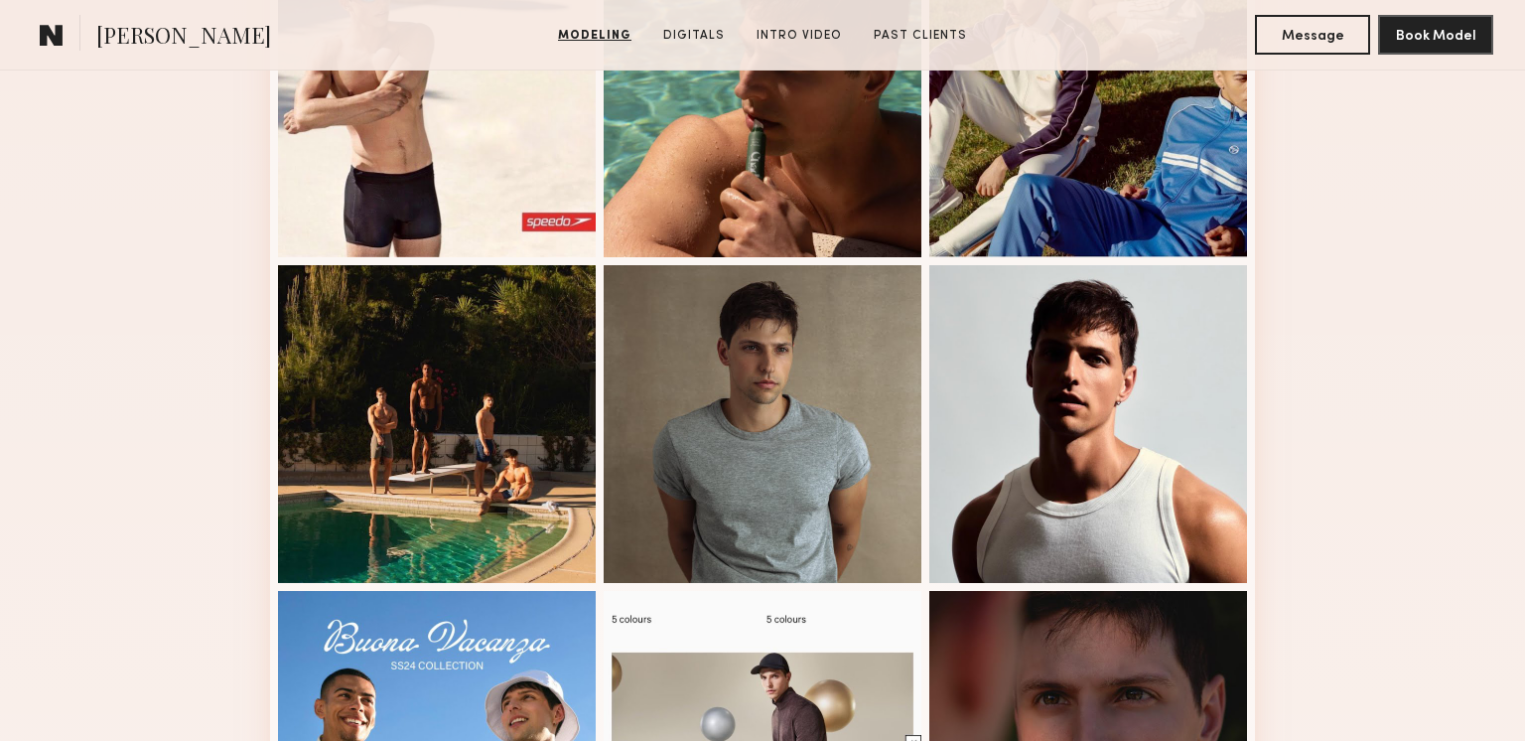
scroll to position [1394, 0]
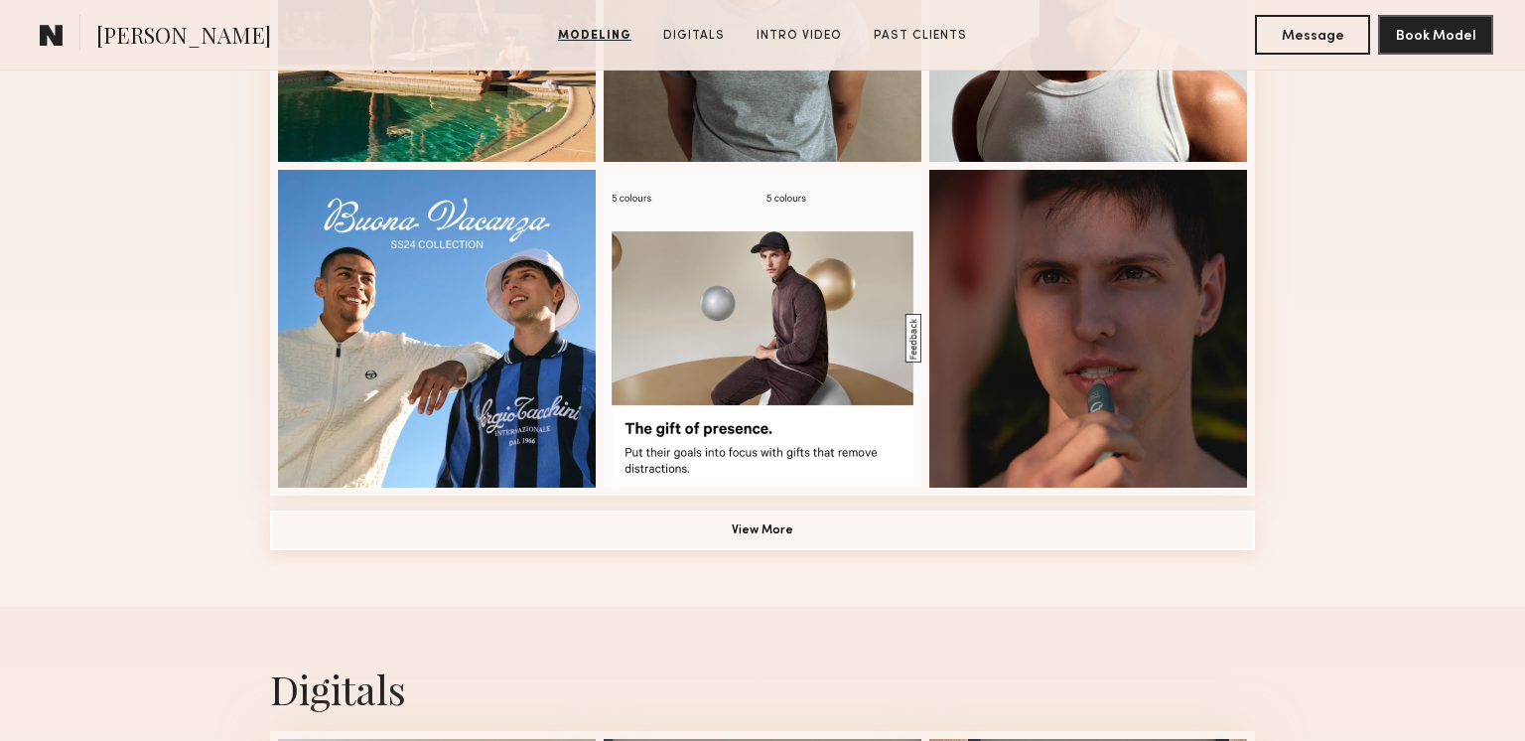
click at [743, 526] on button "View More" at bounding box center [762, 530] width 985 height 40
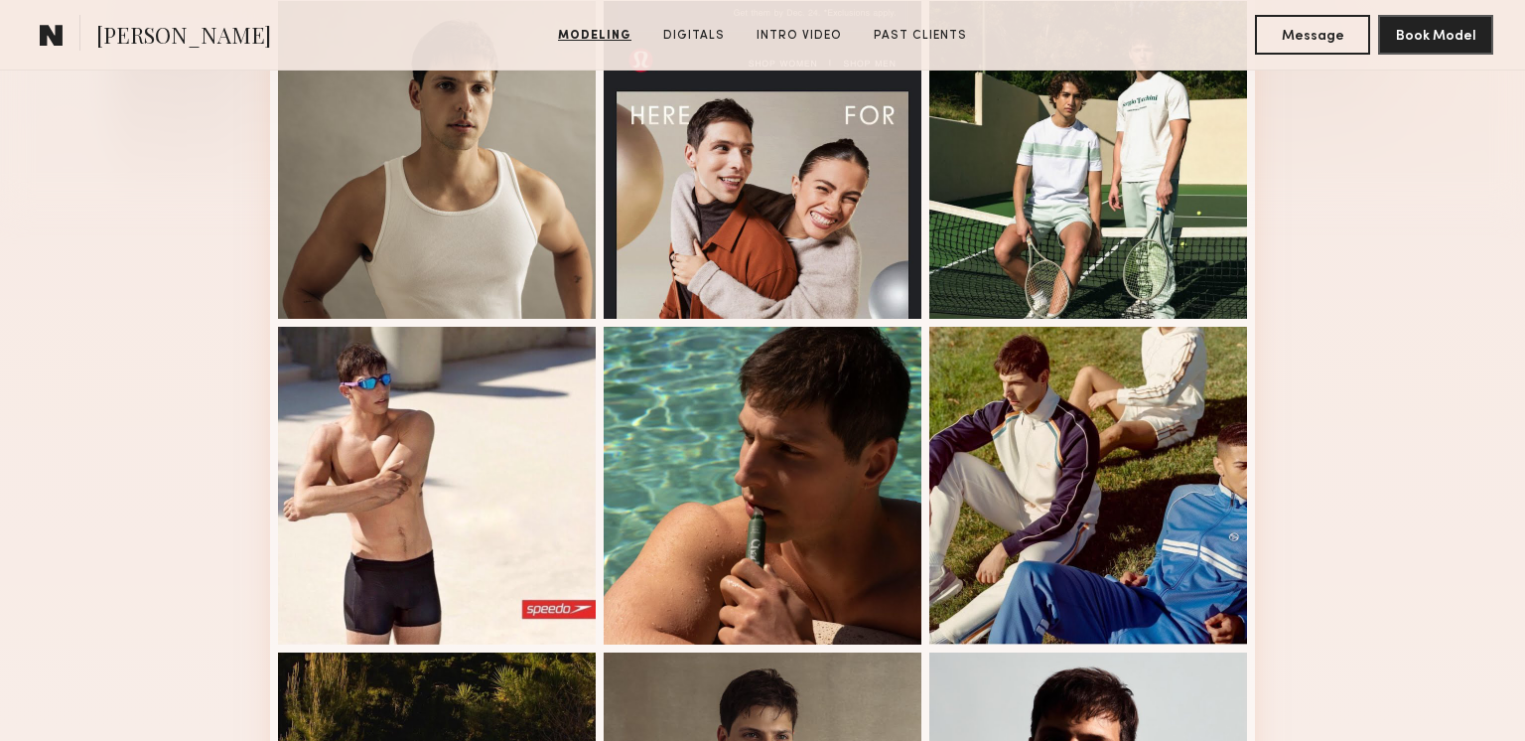
scroll to position [0, 0]
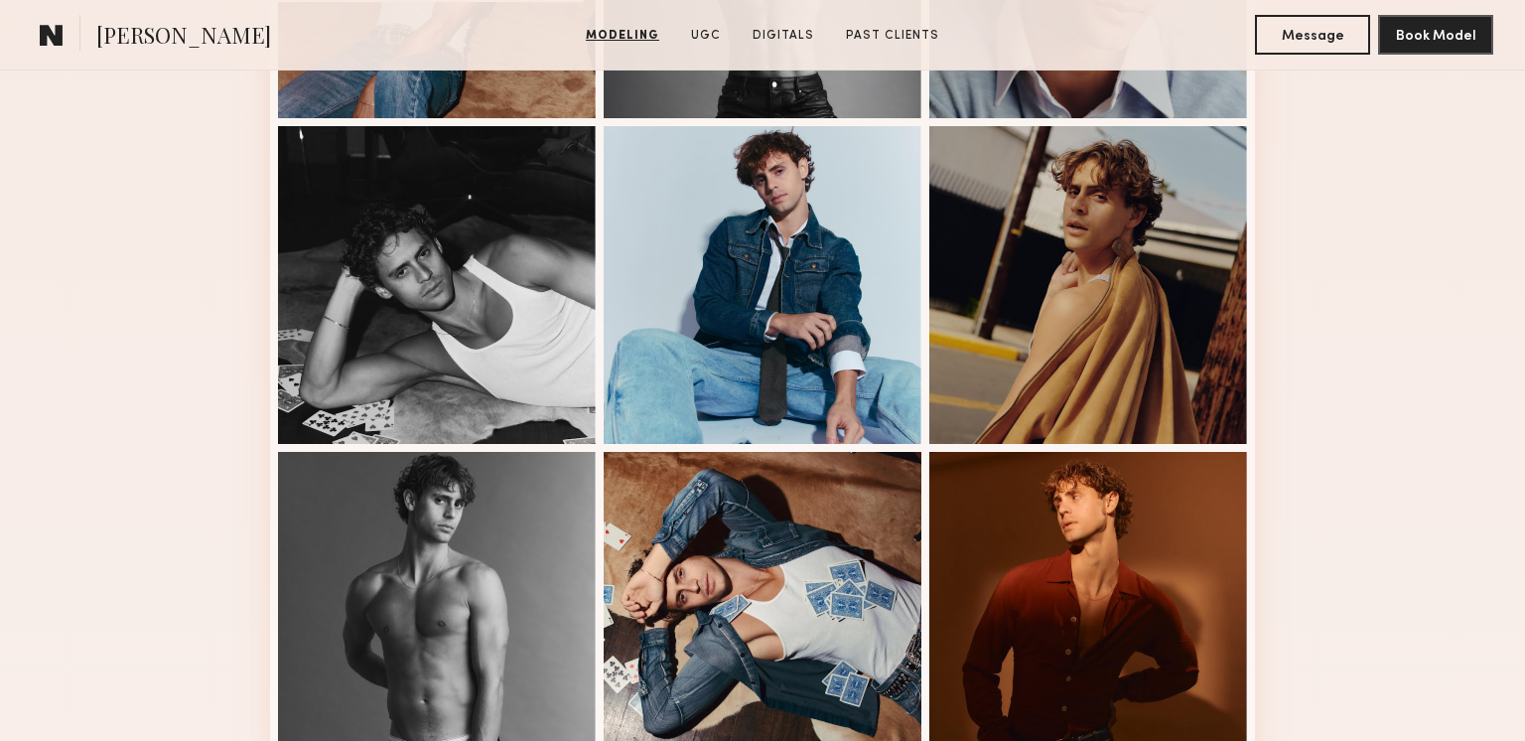
scroll to position [1505, 0]
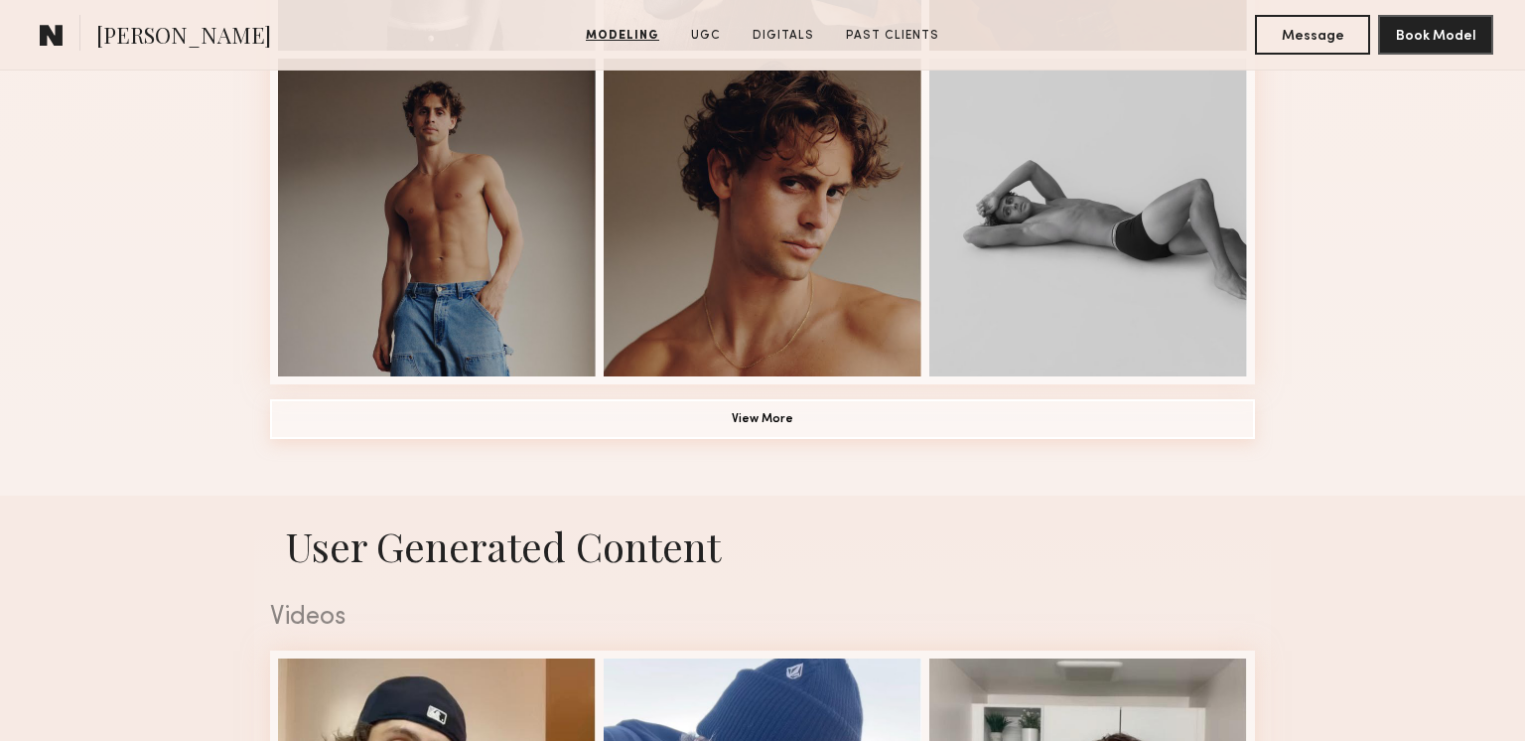
click at [806, 418] on button "View More" at bounding box center [762, 419] width 985 height 40
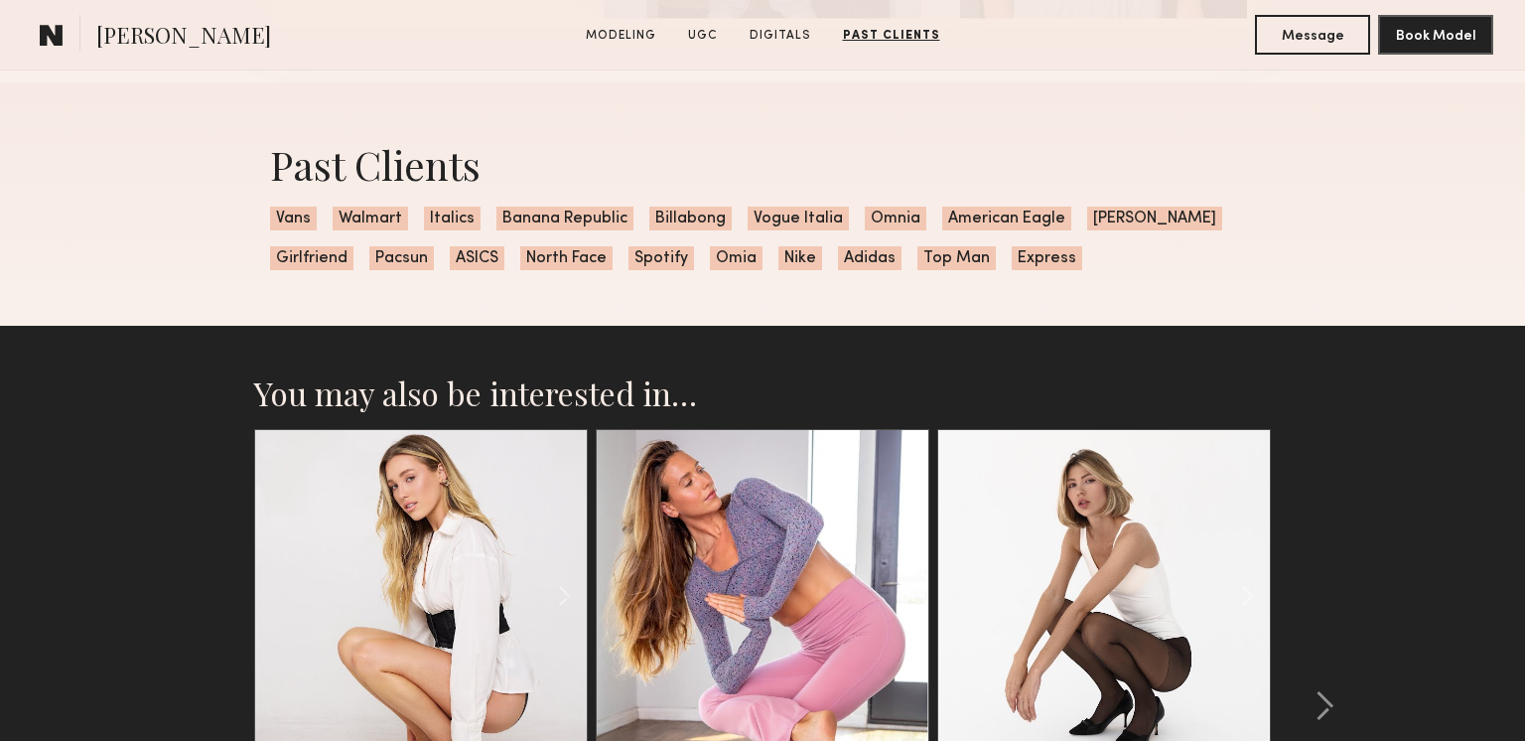
scroll to position [2032, 0]
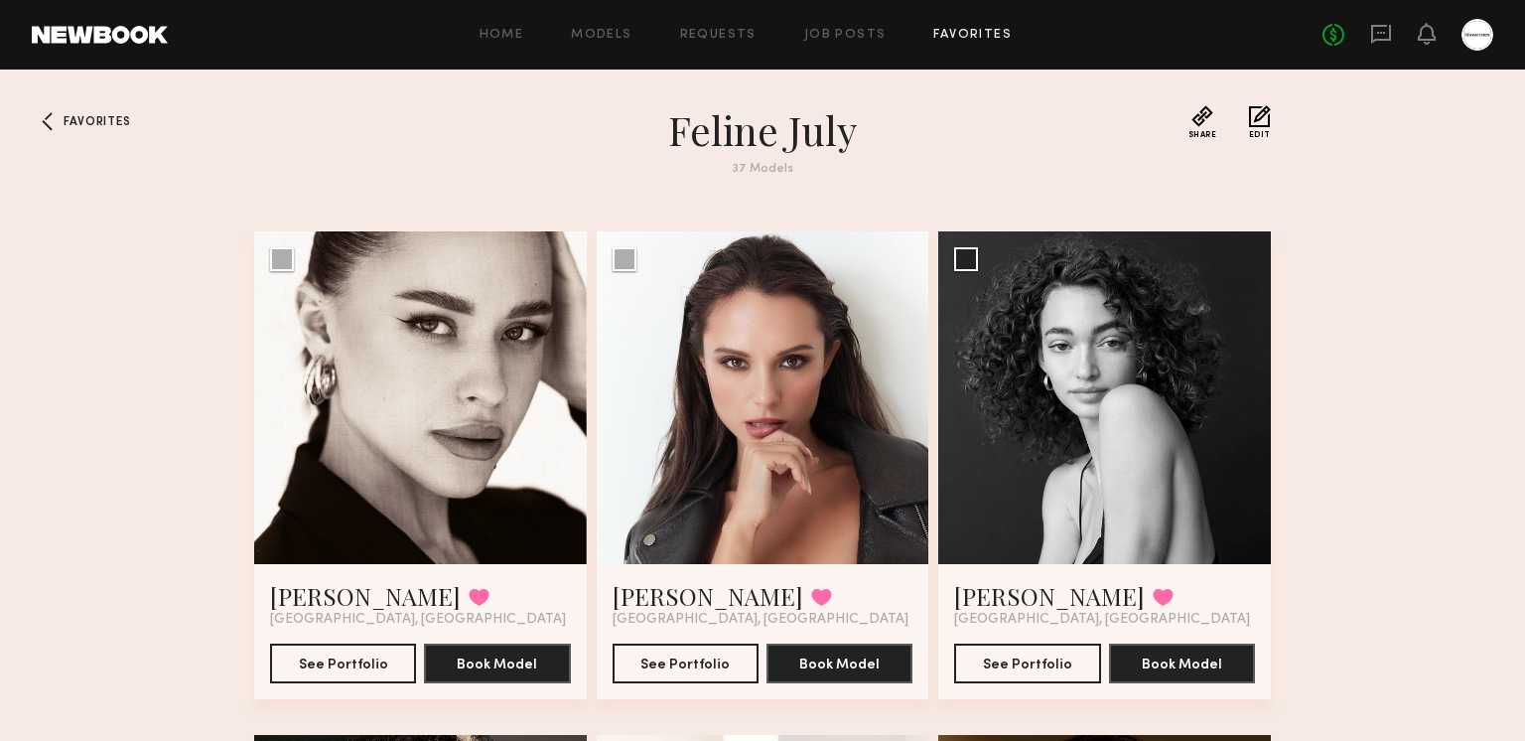
click at [1008, 24] on div "Home Models Requests Job Posts Favorites Sign Out No fees up to $5,000" at bounding box center [831, 35] width 1326 height 32
click at [979, 34] on link "Favorites" at bounding box center [972, 35] width 78 height 13
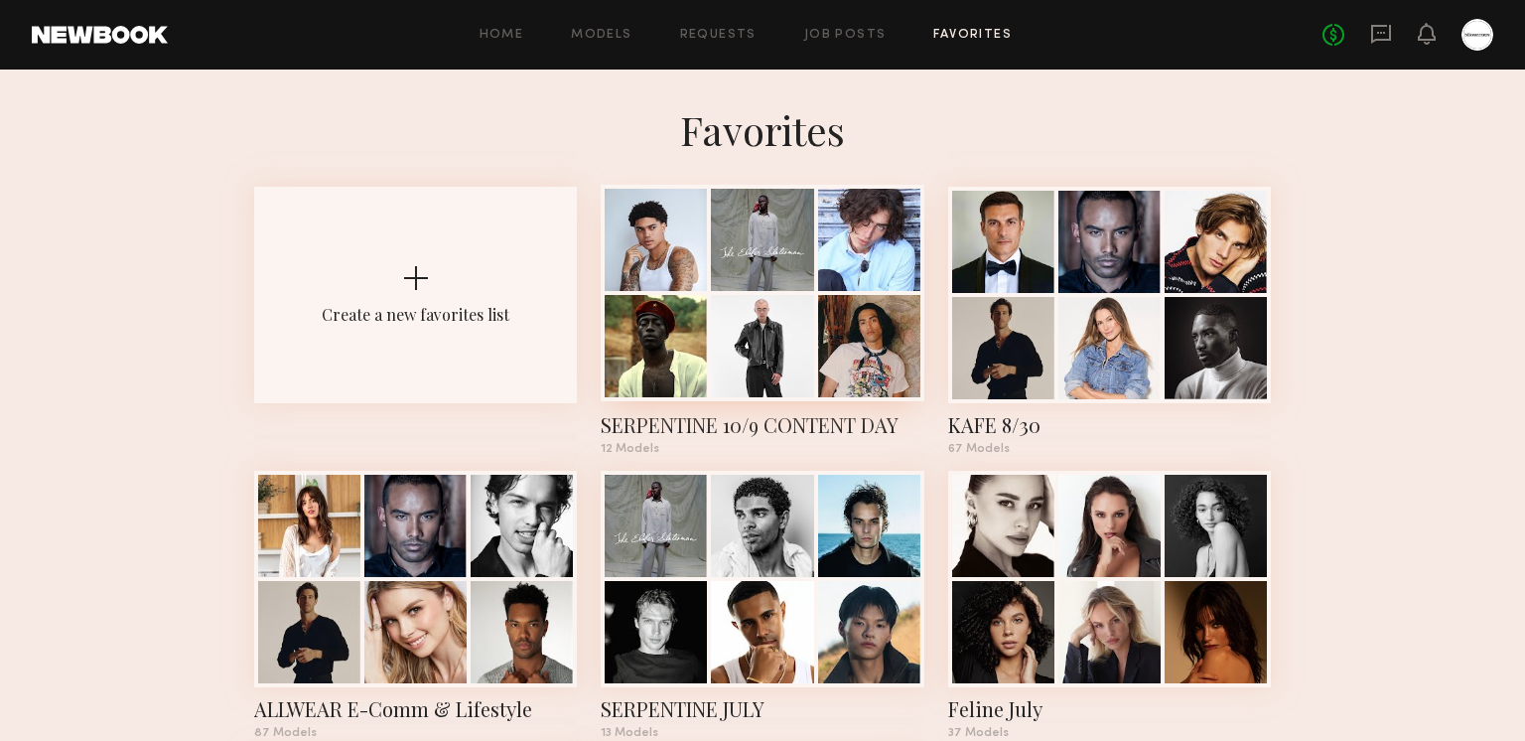
click at [701, 365] on div at bounding box center [656, 346] width 102 height 102
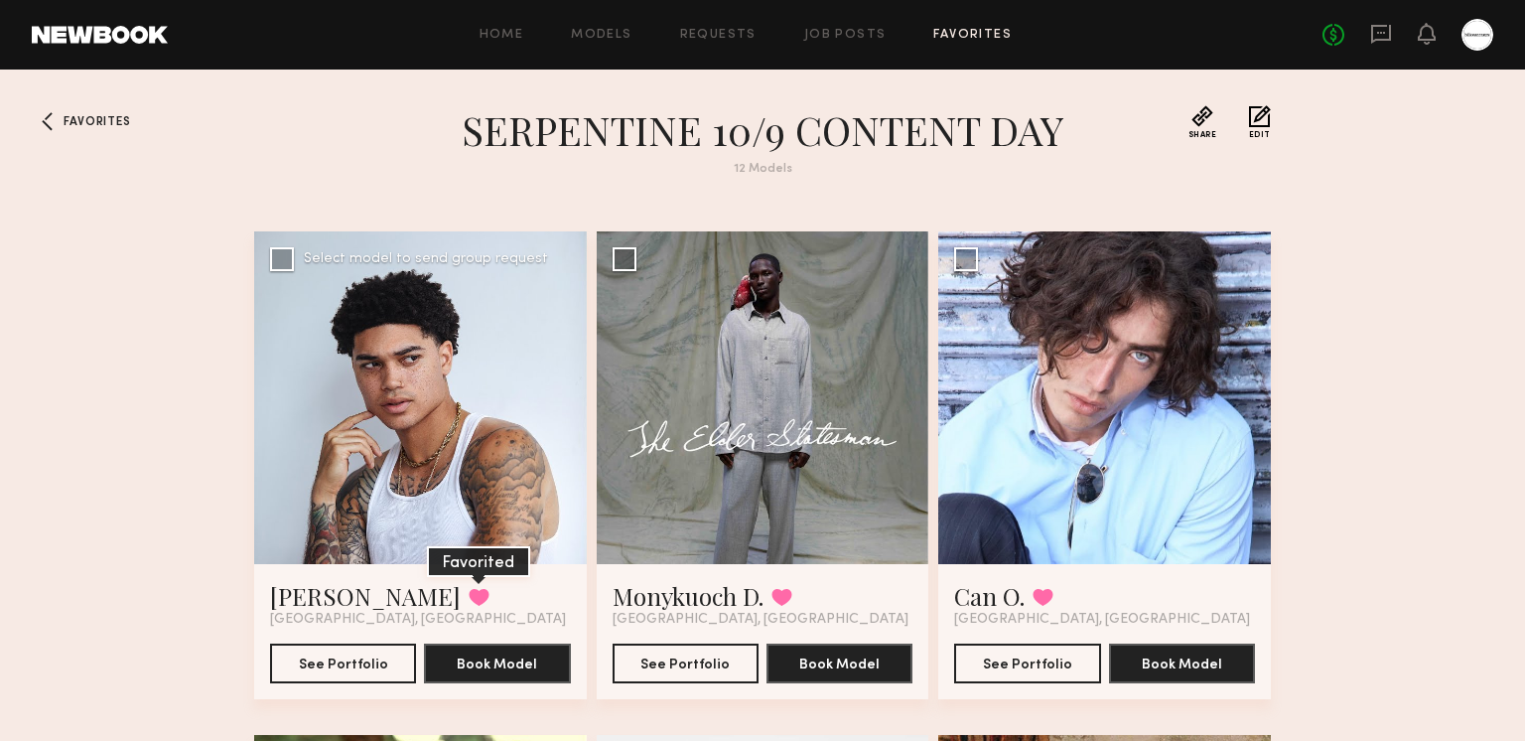
click at [469, 597] on button at bounding box center [479, 597] width 21 height 18
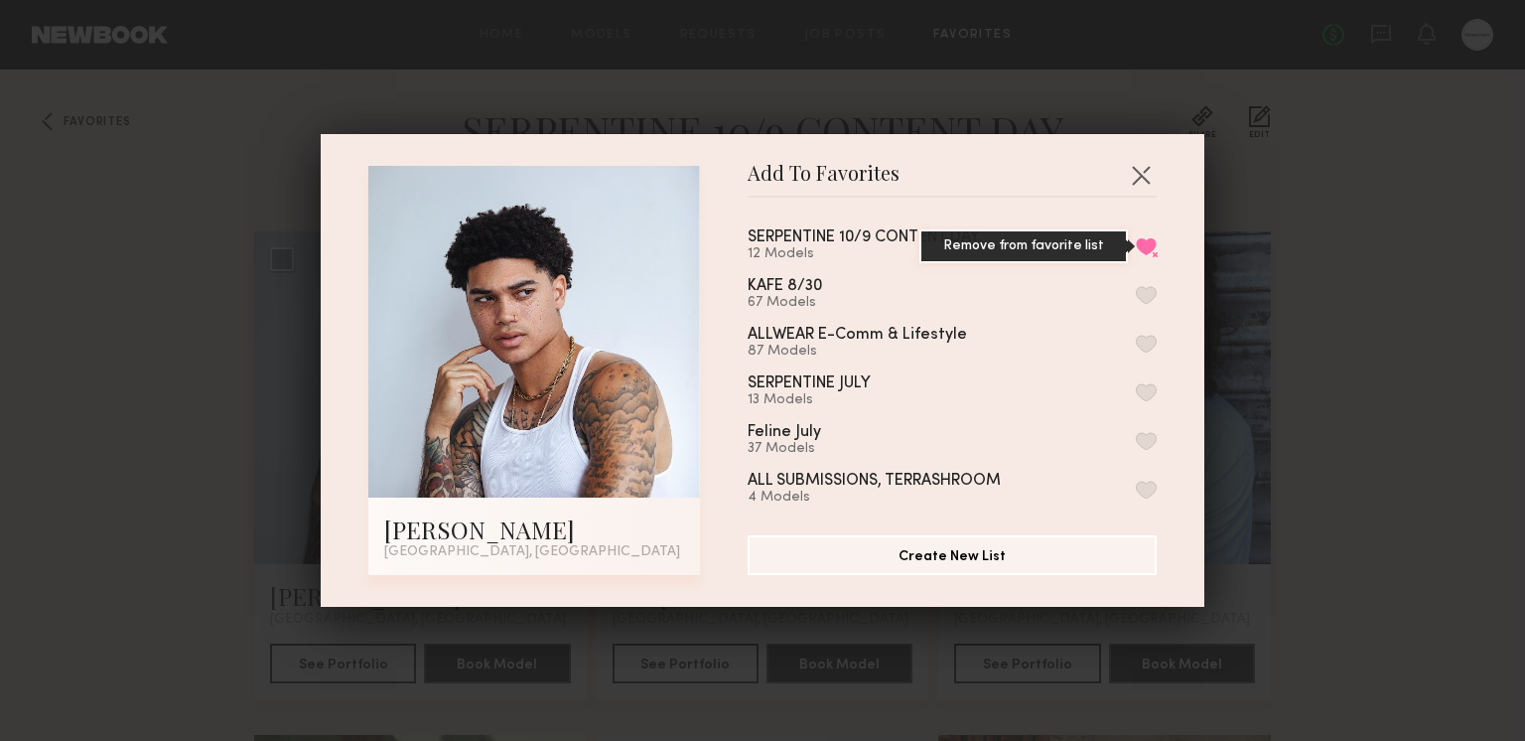
click at [1142, 242] on button "Remove from favorite list" at bounding box center [1146, 246] width 21 height 18
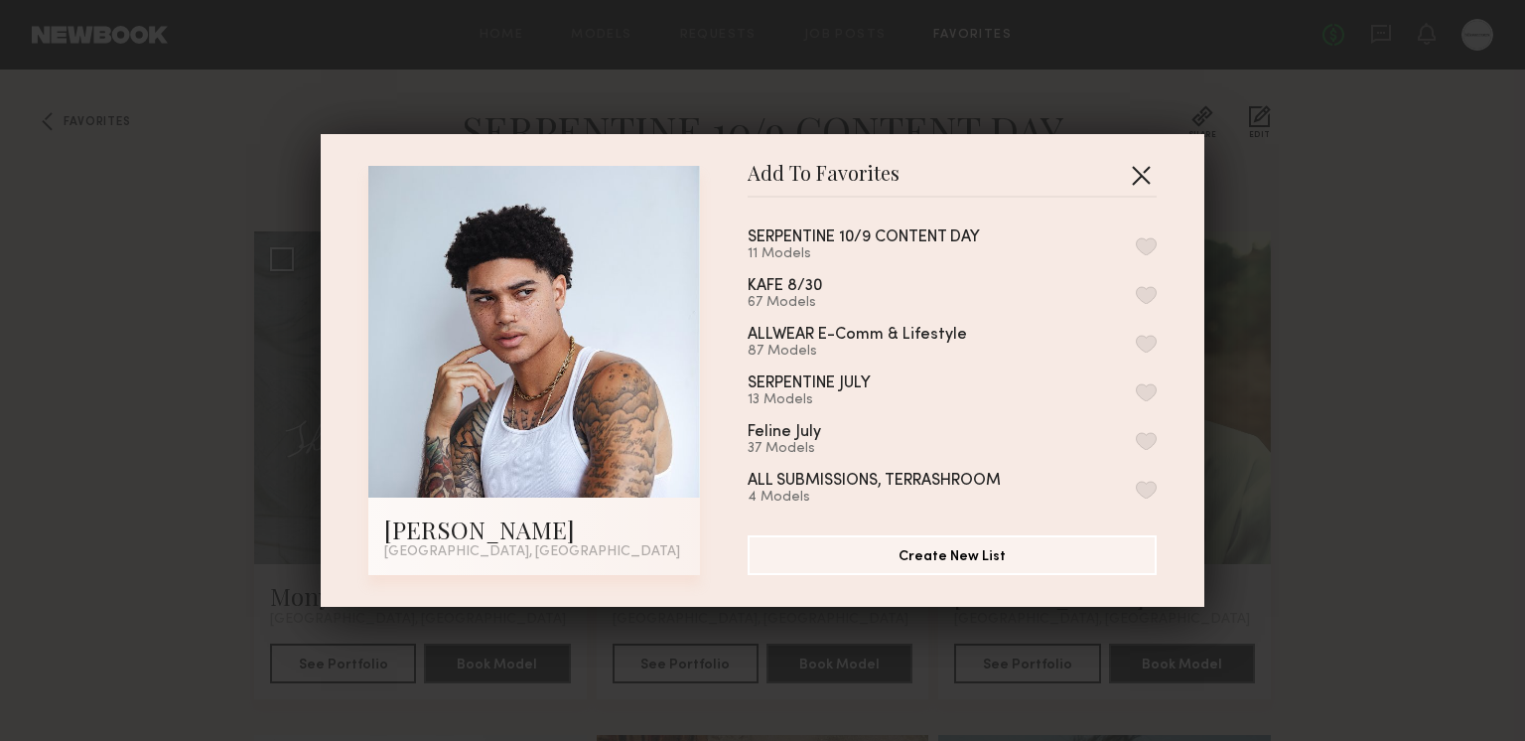
click at [1135, 176] on button "button" at bounding box center [1141, 175] width 32 height 32
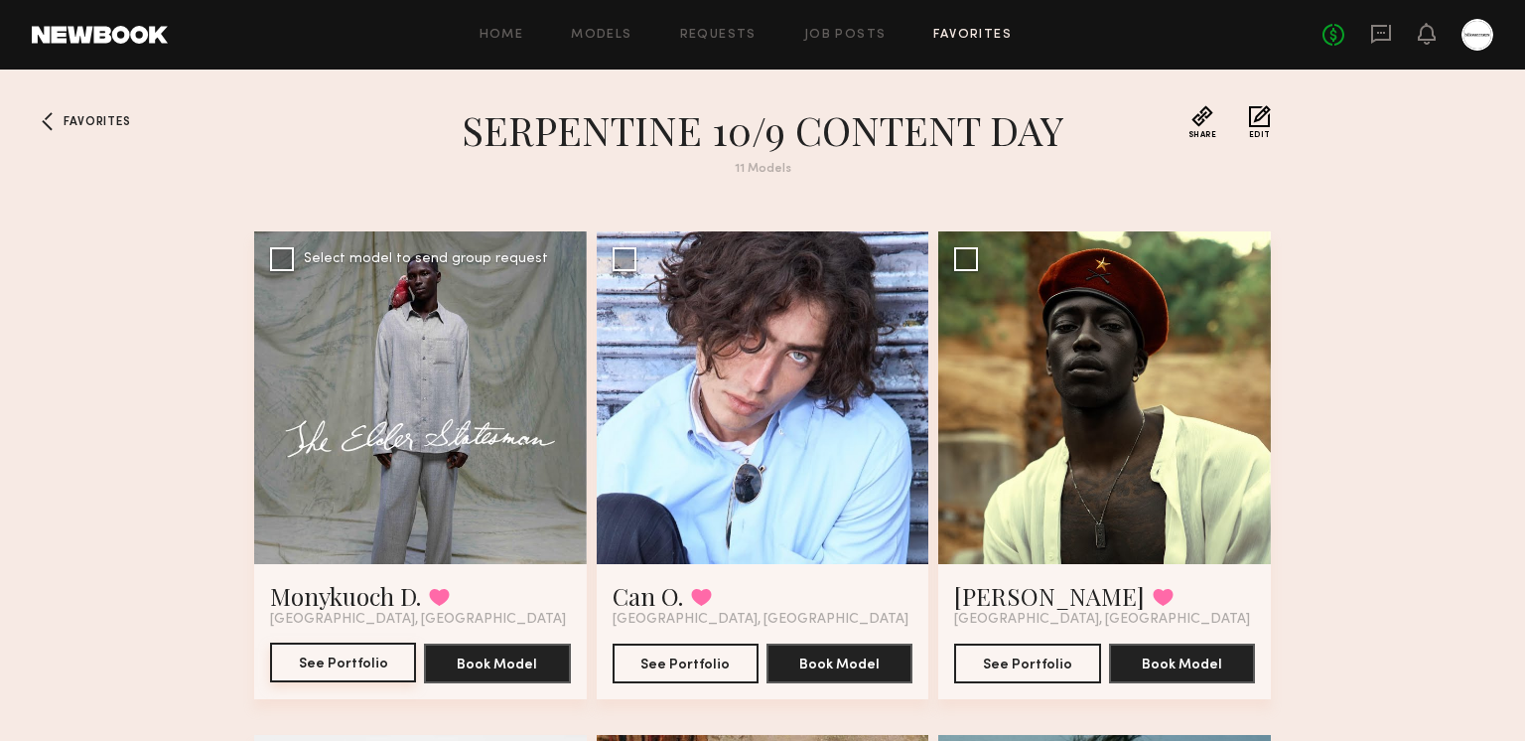
click at [312, 666] on button "See Portfolio" at bounding box center [343, 662] width 146 height 40
click at [684, 647] on button "See Portfolio" at bounding box center [686, 662] width 146 height 40
click at [1005, 664] on button "See Portfolio" at bounding box center [1027, 662] width 146 height 40
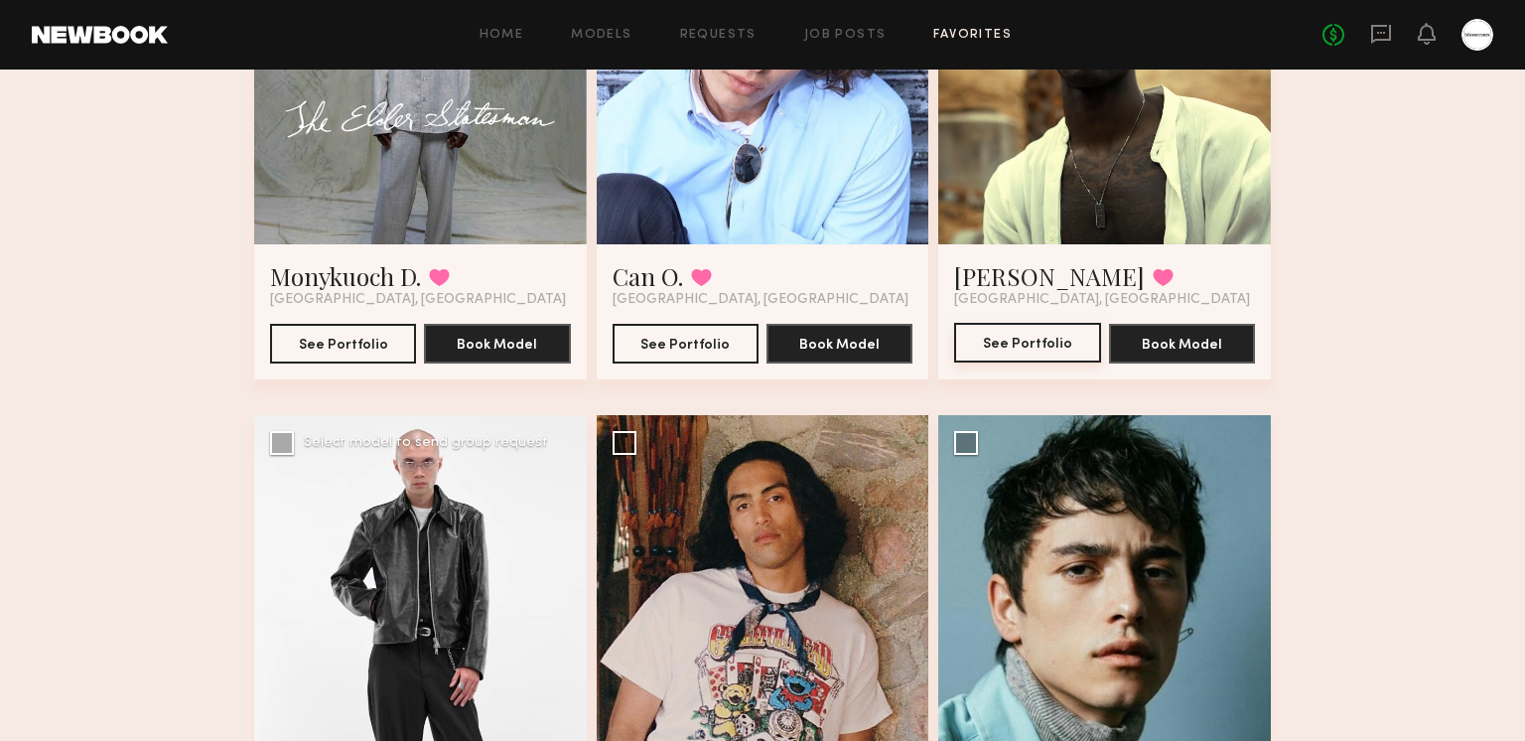
scroll to position [632, 0]
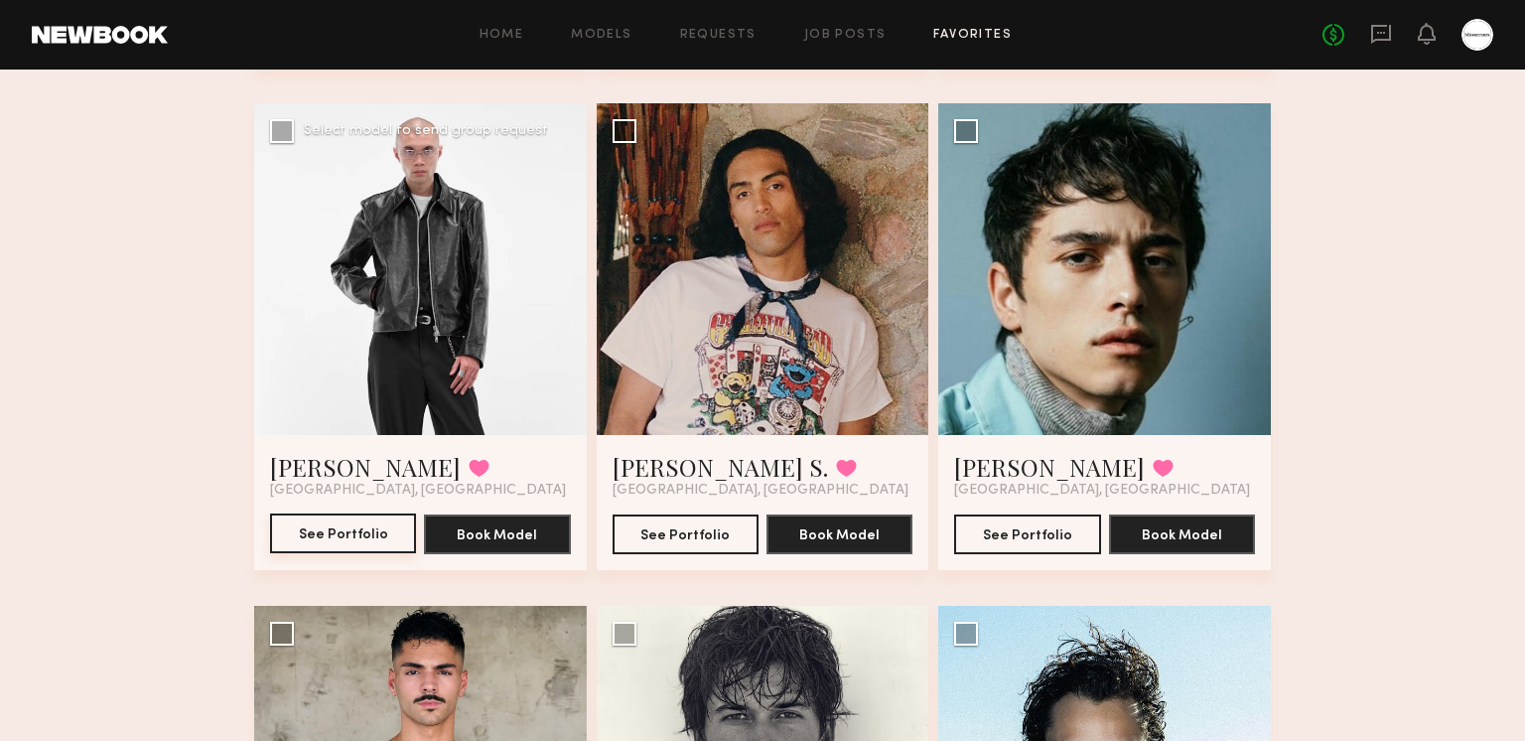
click at [279, 541] on button "See Portfolio" at bounding box center [343, 533] width 146 height 40
click at [694, 536] on button "See Portfolio" at bounding box center [686, 533] width 146 height 40
click at [986, 529] on button "See Portfolio" at bounding box center [1027, 533] width 146 height 40
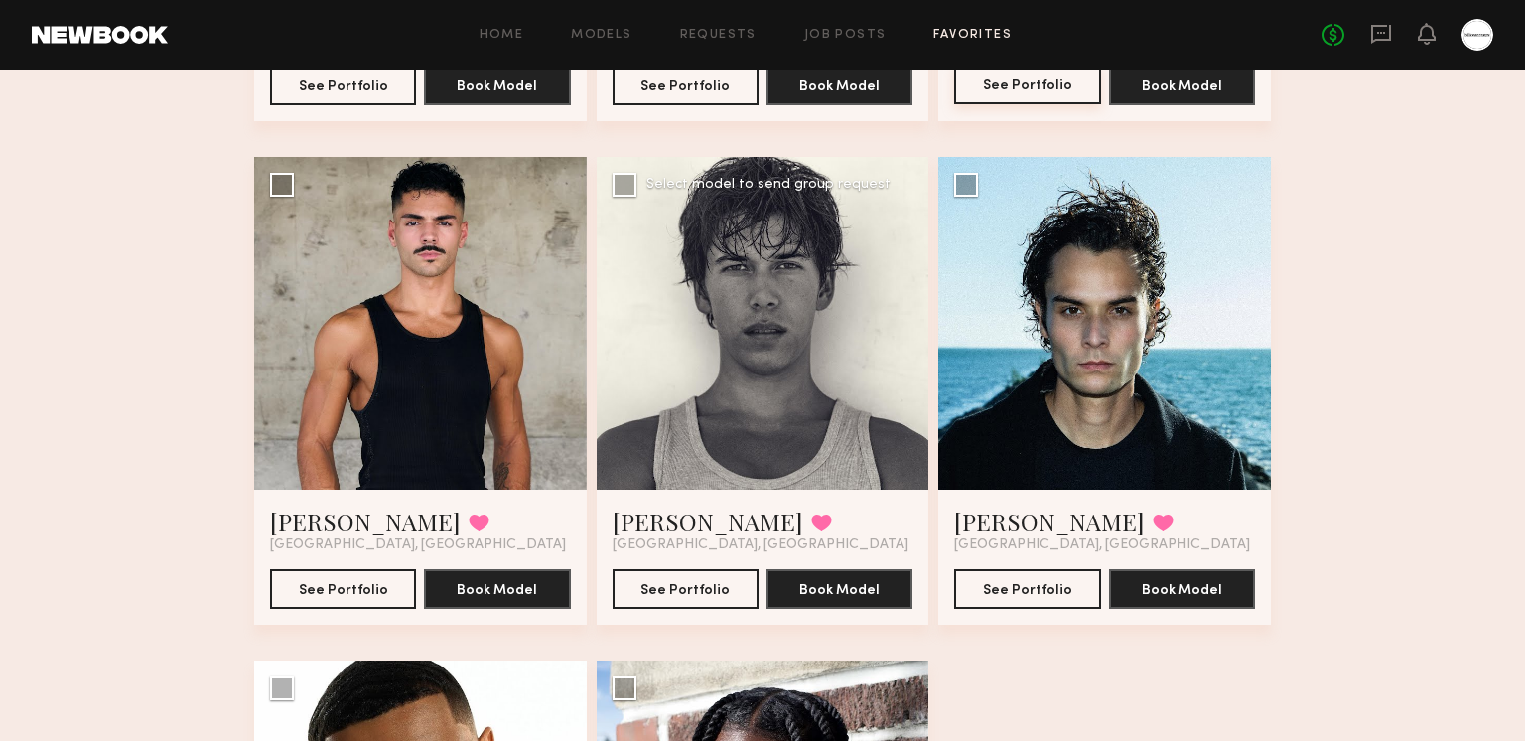
scroll to position [1217, 0]
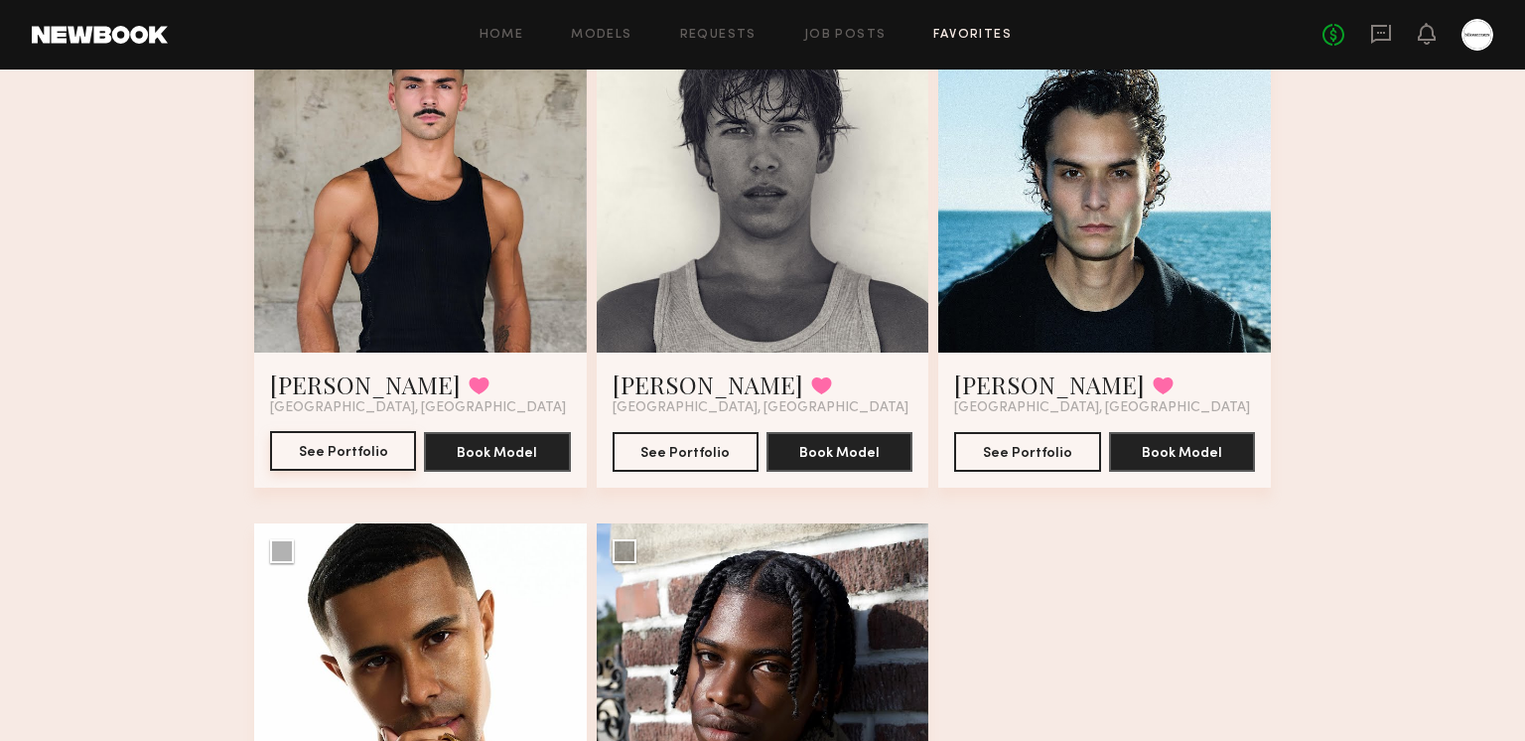
click at [354, 463] on button "See Portfolio" at bounding box center [343, 451] width 146 height 40
click at [673, 451] on button "See Portfolio" at bounding box center [686, 451] width 146 height 40
click at [1007, 452] on button "See Portfolio" at bounding box center [1027, 451] width 146 height 40
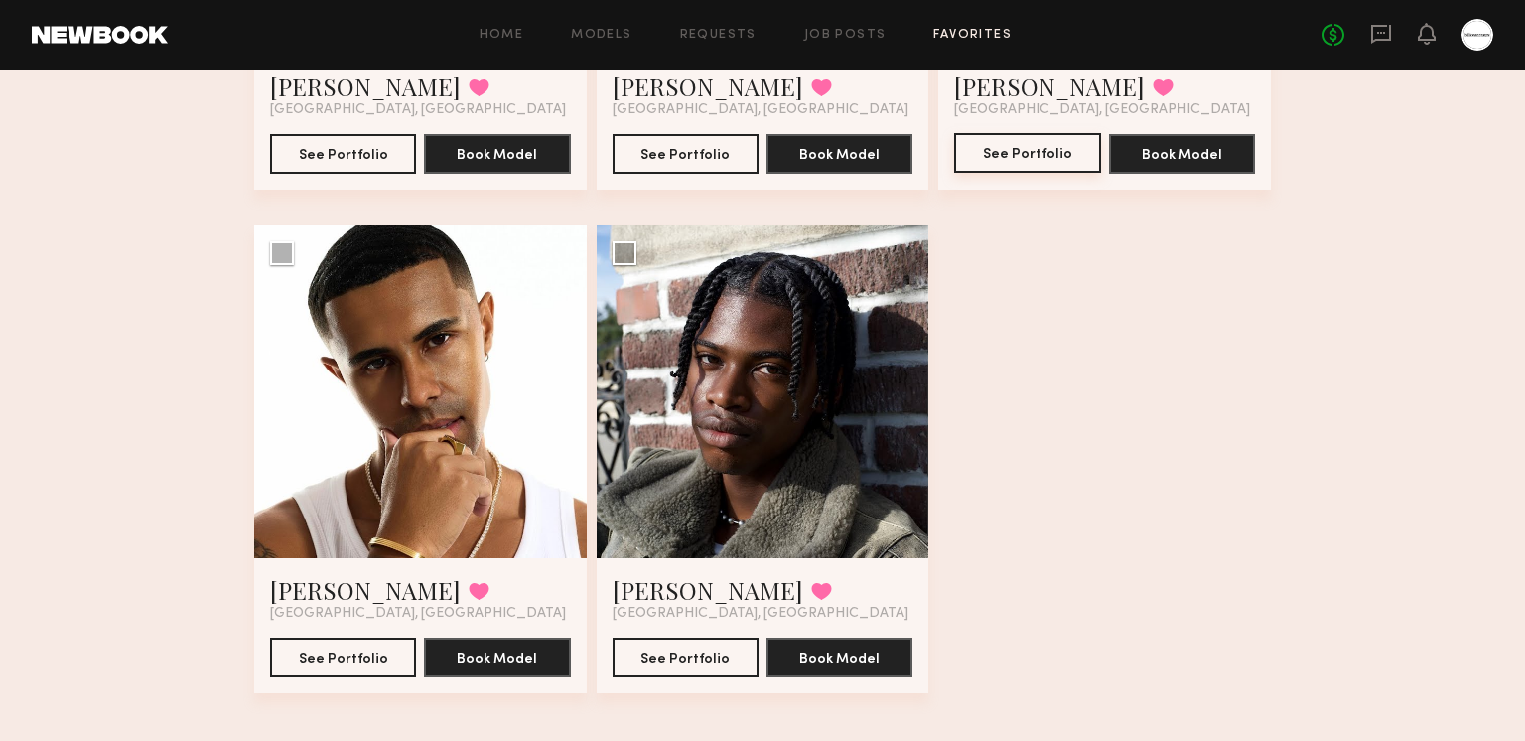
scroll to position [1533, 0]
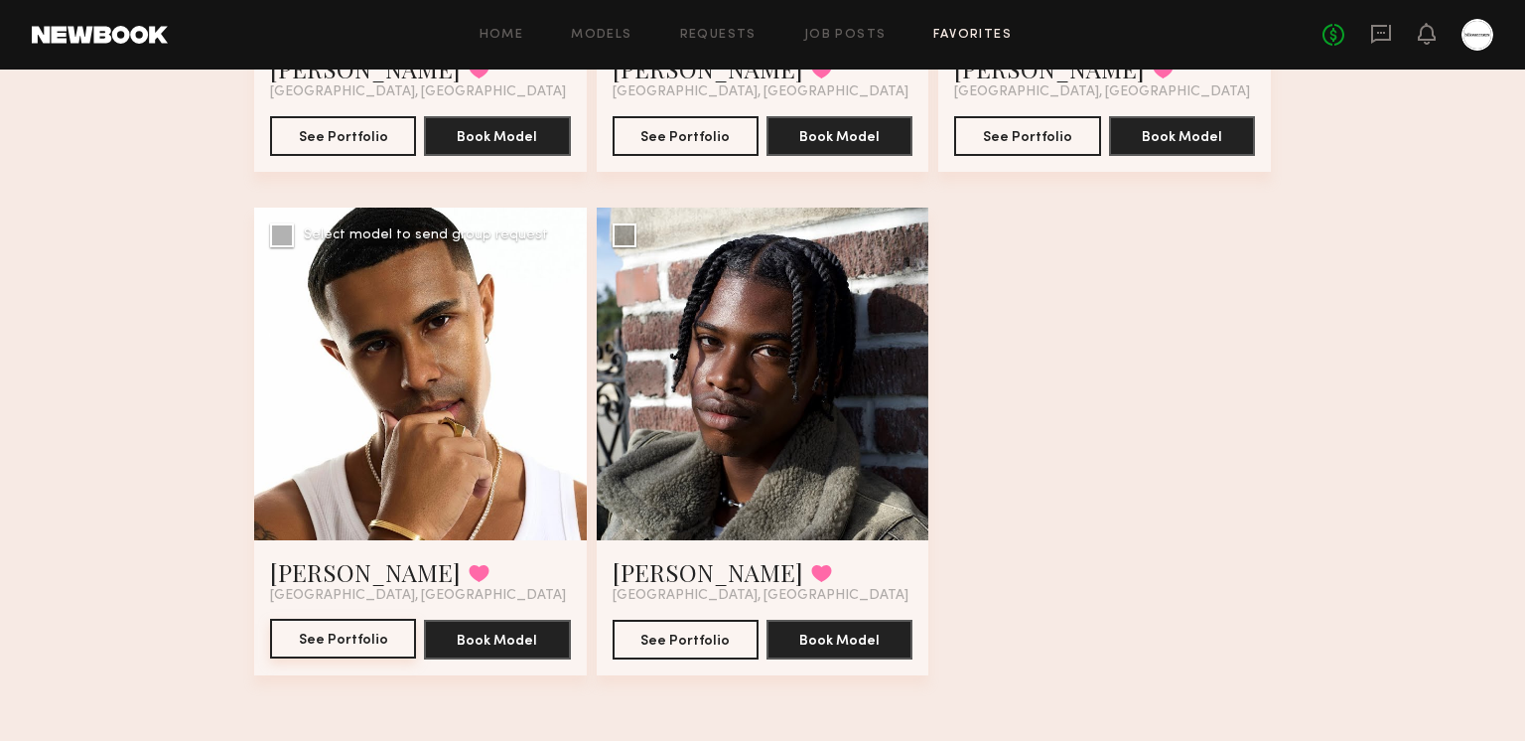
click at [332, 645] on button "See Portfolio" at bounding box center [343, 639] width 146 height 40
click at [693, 633] on button "See Portfolio" at bounding box center [686, 639] width 146 height 40
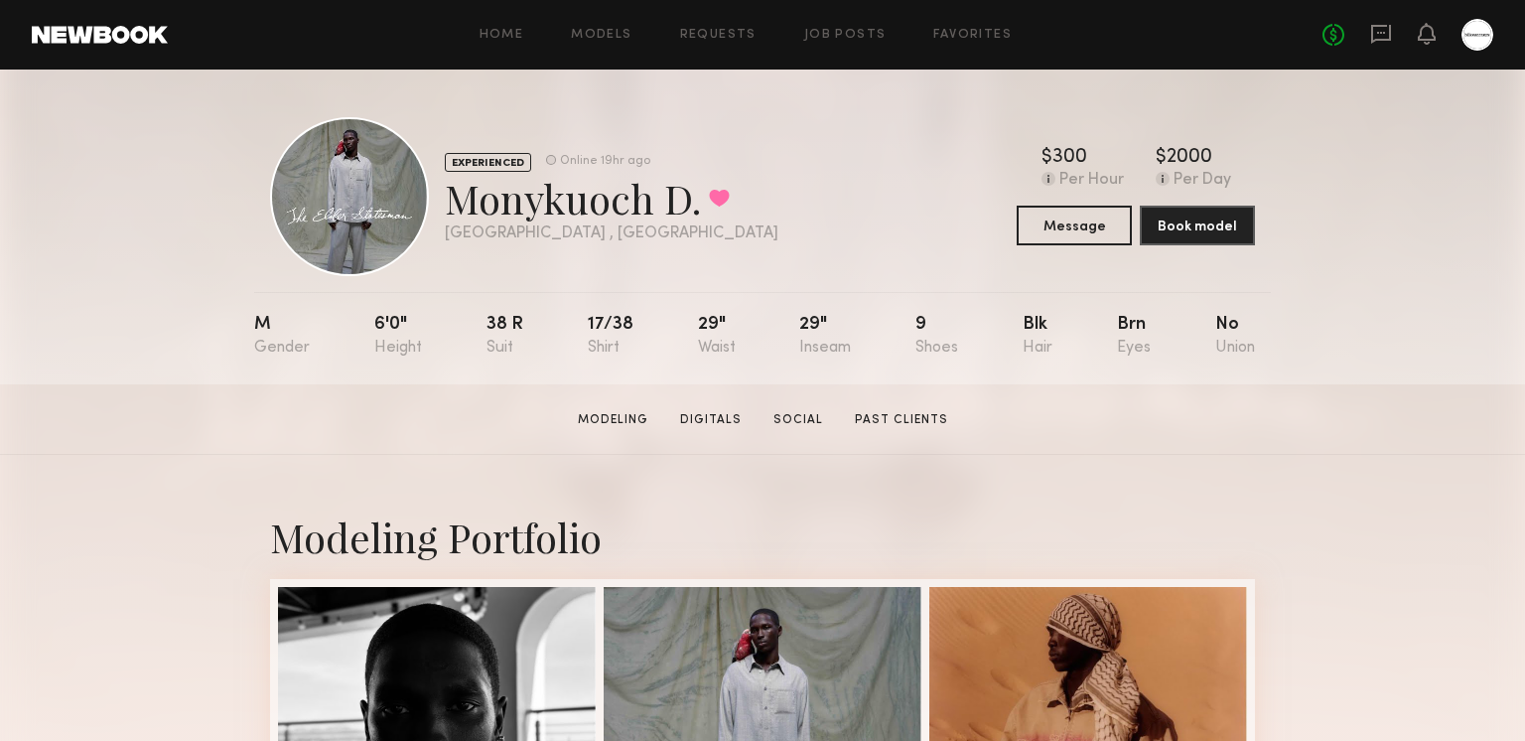
drag, startPoint x: 696, startPoint y: 199, endPoint x: 452, endPoint y: 207, distance: 244.4
click at [452, 207] on div "Monykuoch D. Favorited" at bounding box center [612, 198] width 334 height 53
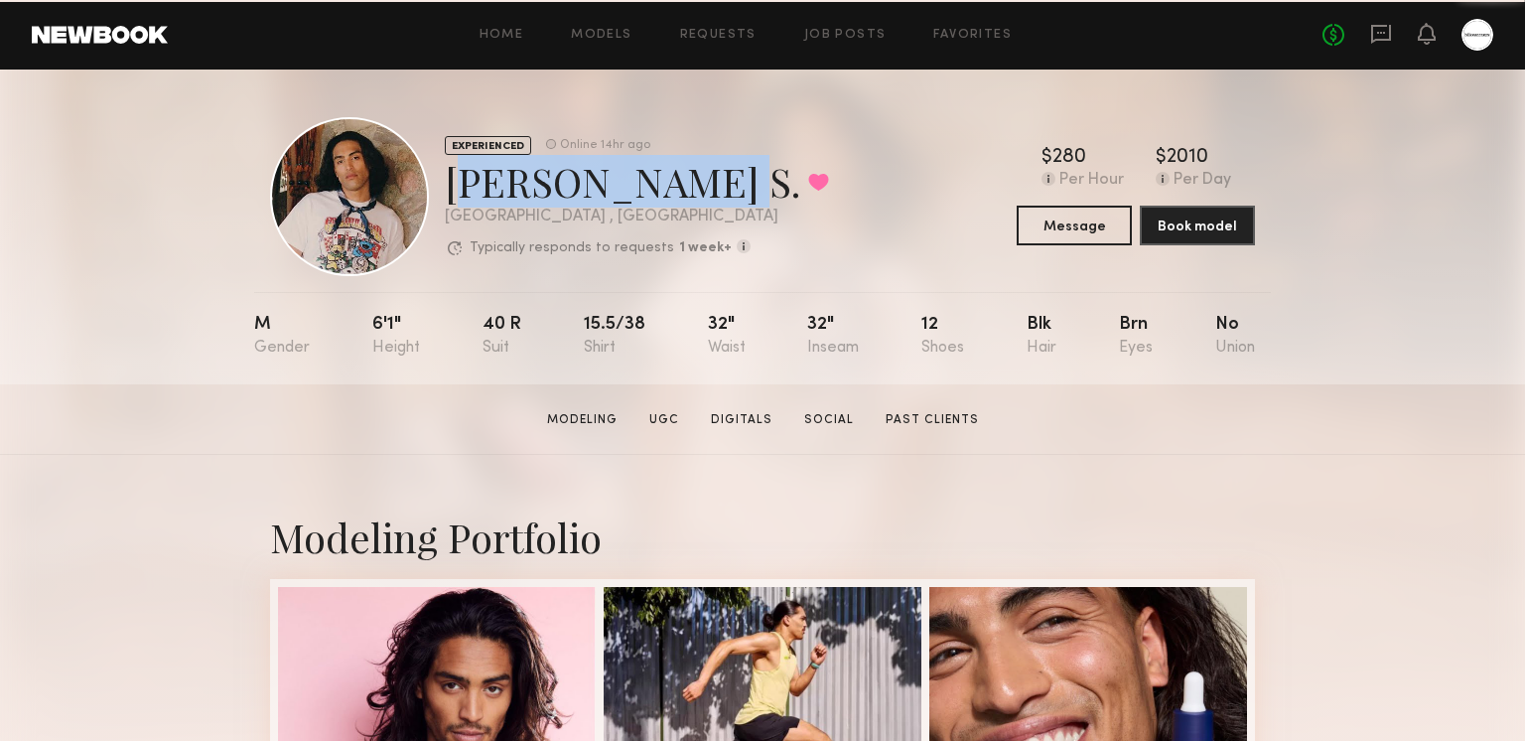
drag, startPoint x: 729, startPoint y: 184, endPoint x: 450, endPoint y: 187, distance: 279.0
click at [450, 187] on div "Kenan-Eames S. Favorited" at bounding box center [637, 181] width 384 height 53
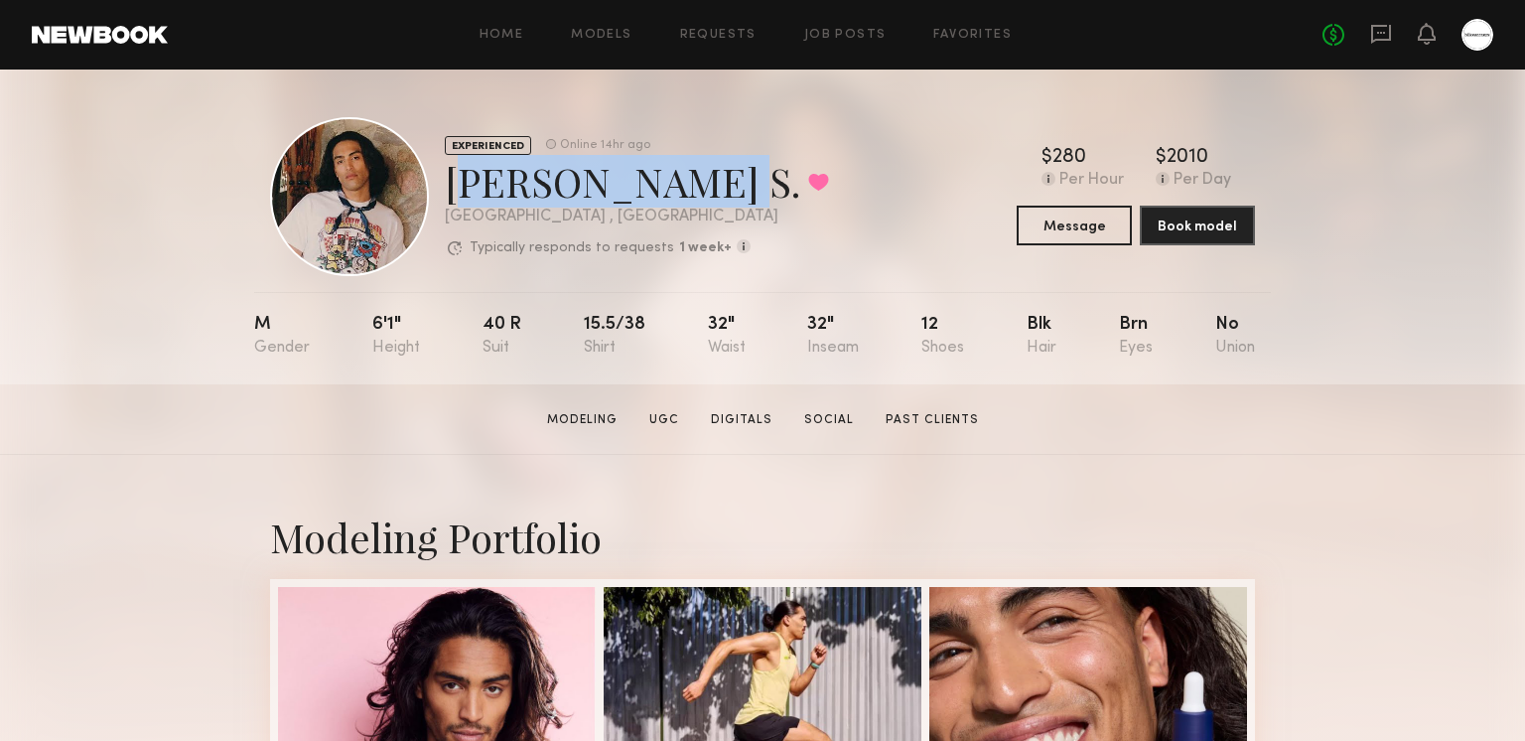
copy div "Kenan-Eames S"
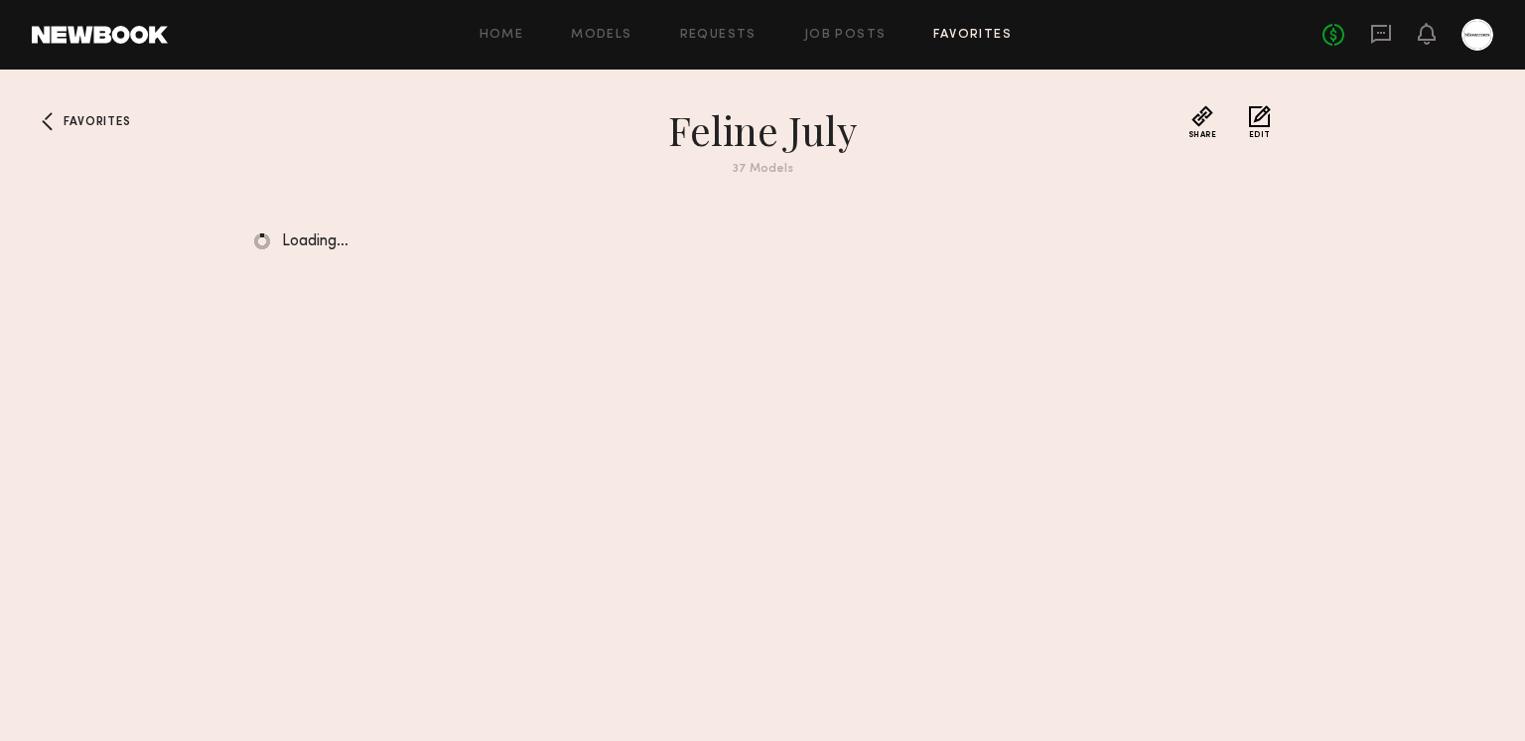
click at [801, 30] on div "Home Models Requests Job Posts Favorites Sign Out" at bounding box center [745, 35] width 1155 height 13
click at [819, 26] on div "Home Models Requests Job Posts Favorites Sign Out No fees up to $5,000" at bounding box center [831, 35] width 1326 height 32
click at [817, 36] on link "Job Posts" at bounding box center [845, 35] width 82 height 13
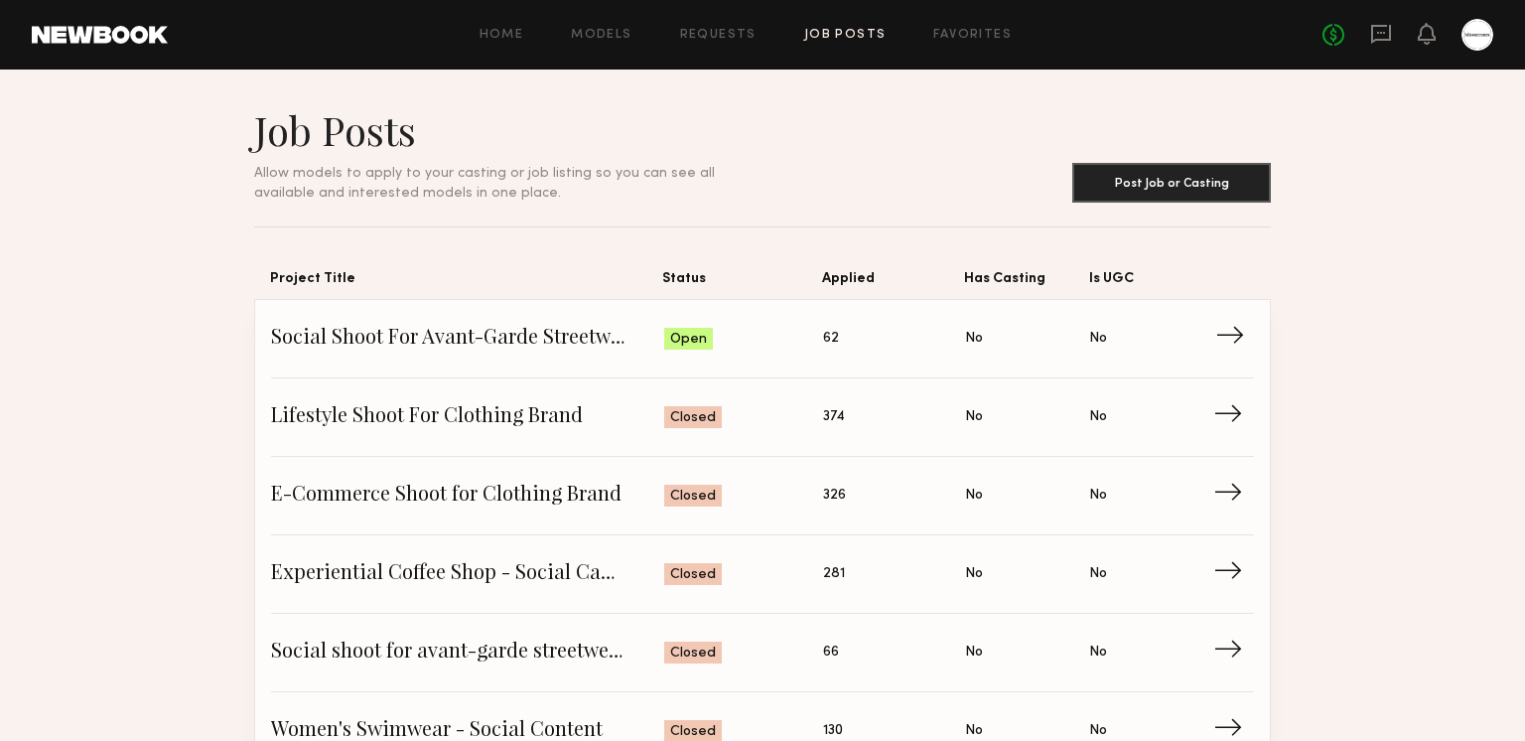
click at [507, 338] on span "Social Shoot For Avant-Garde Streetwear Brand" at bounding box center [467, 339] width 393 height 30
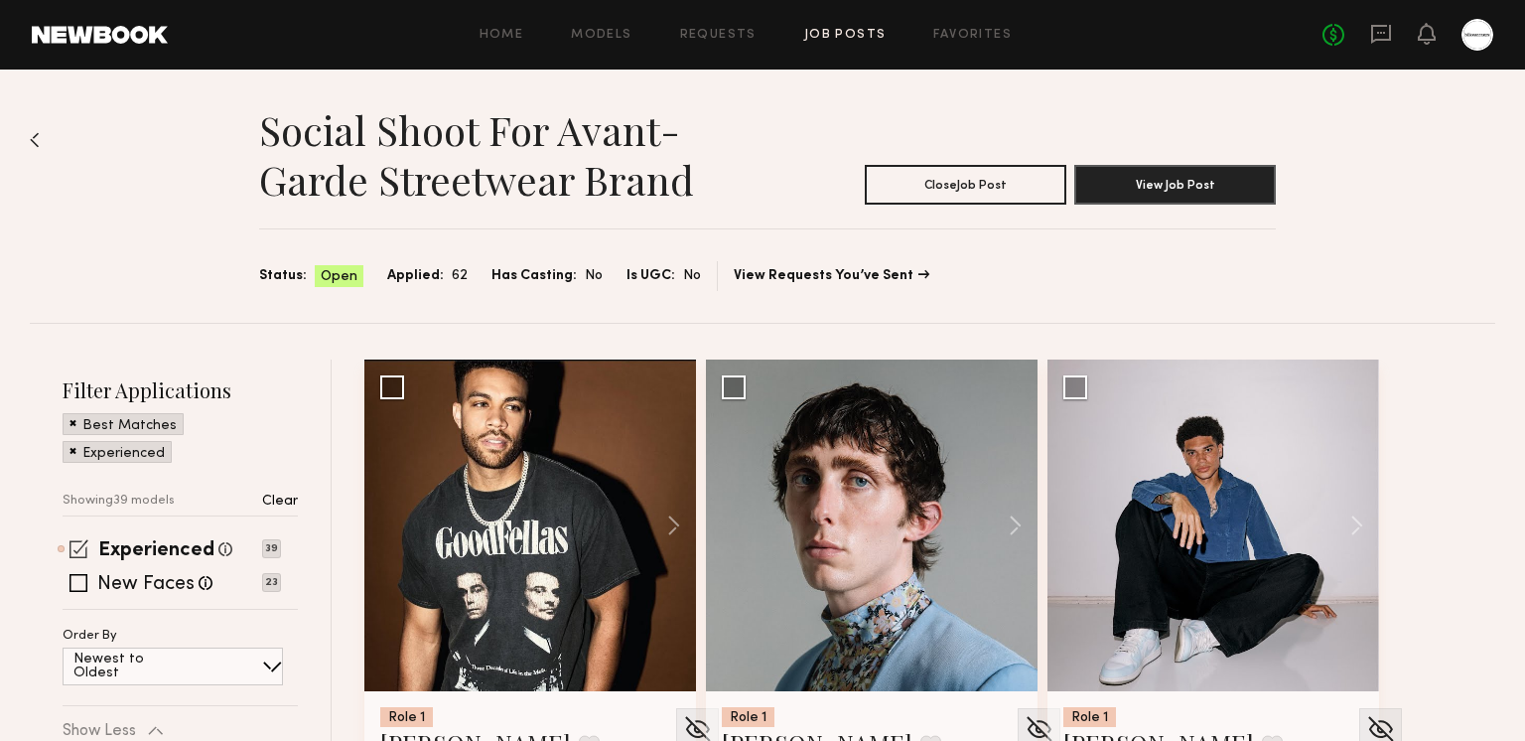
click at [77, 551] on span at bounding box center [79, 548] width 19 height 19
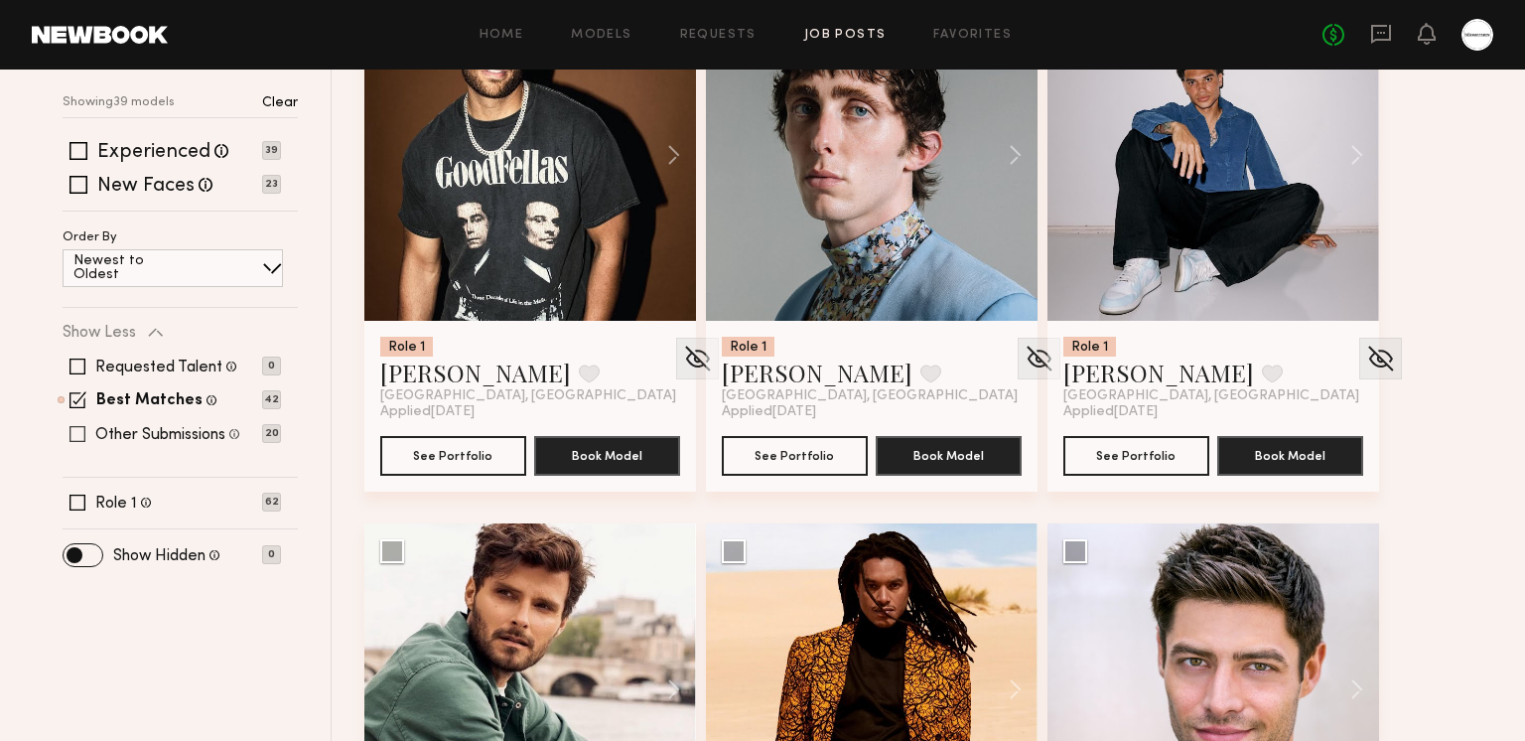
scroll to position [371, 0]
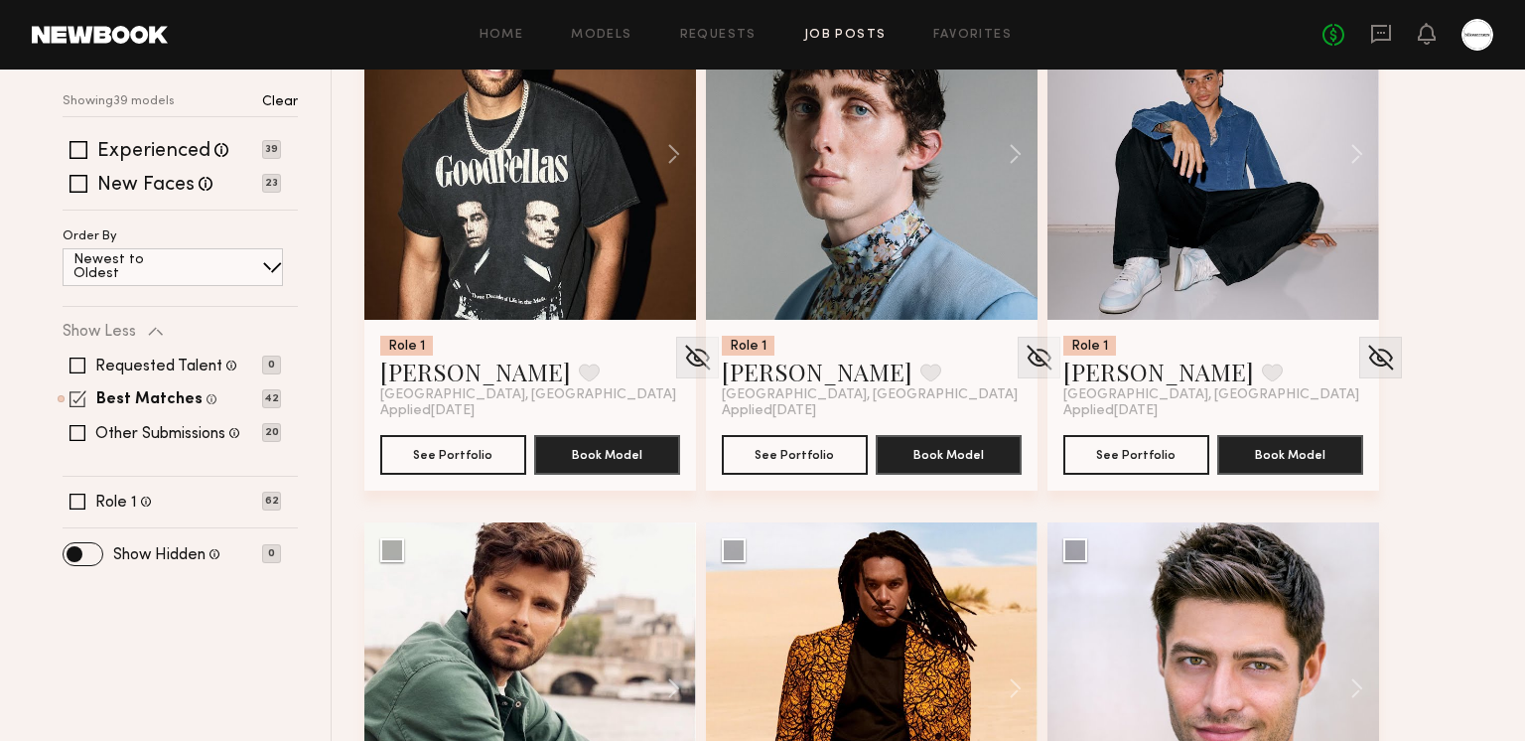
click at [73, 393] on span at bounding box center [78, 398] width 17 height 17
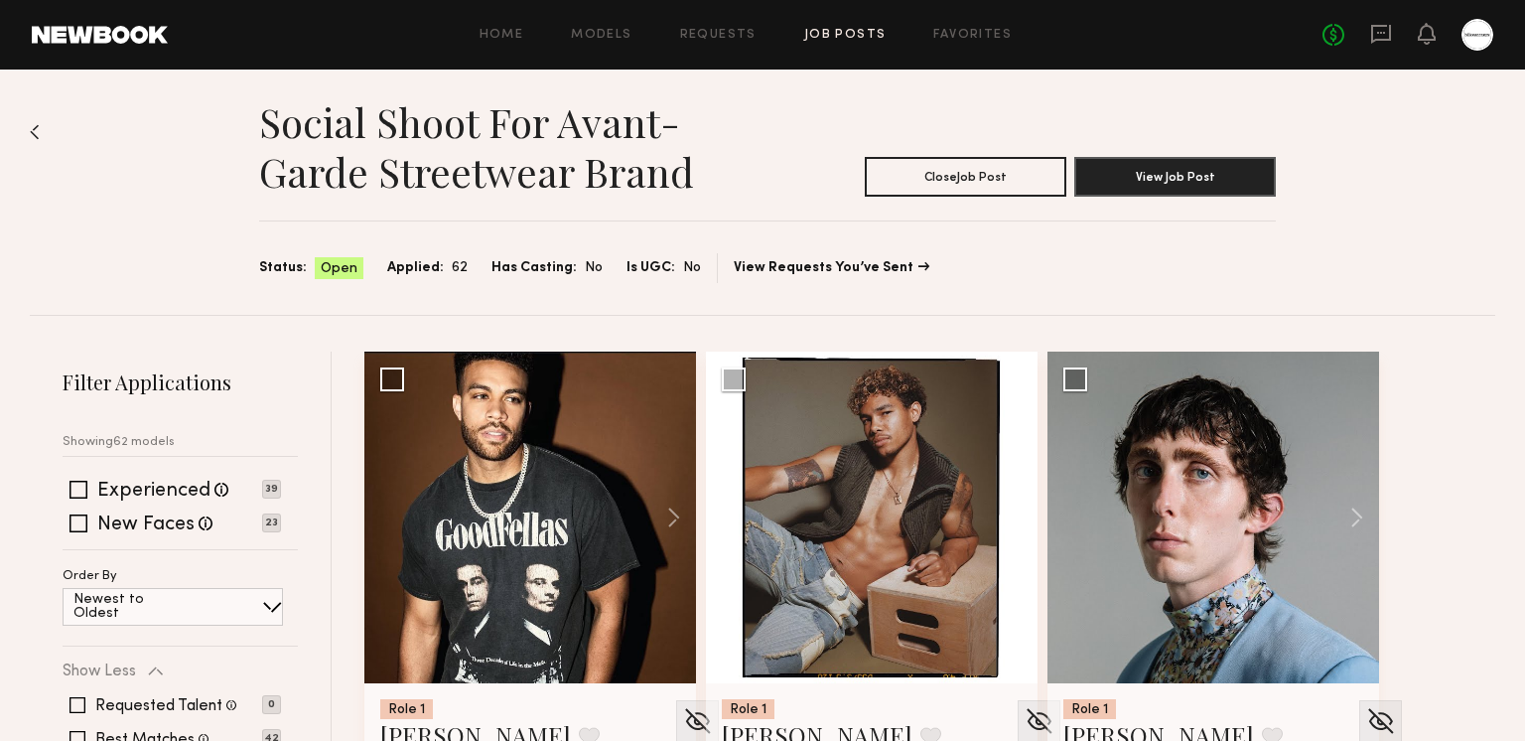
scroll to position [10, 0]
